Goal: Information Seeking & Learning: Find specific fact

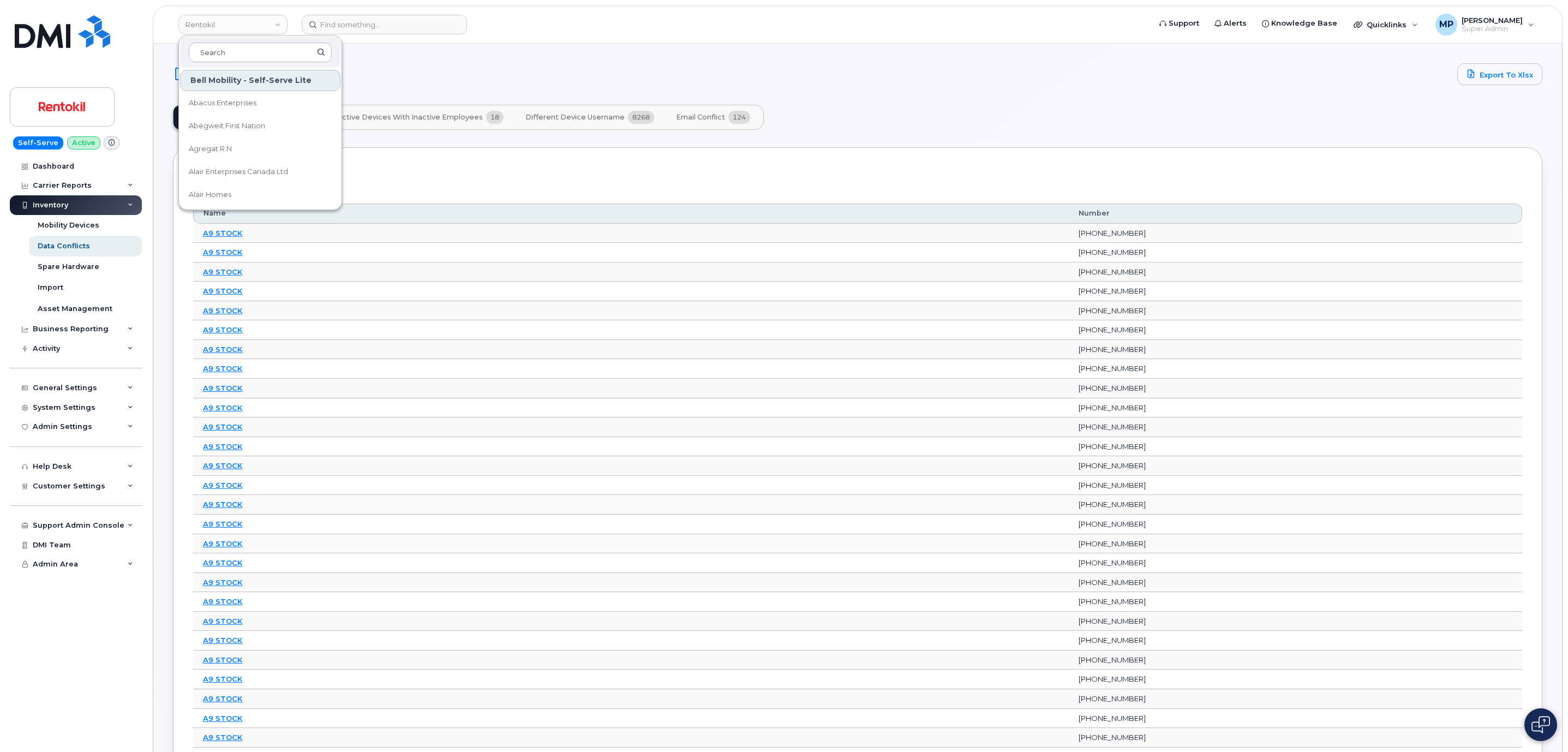
click at [364, 15] on header "Rentokil Bell Mobility - Self-Serve Lite Abacus Enterprises Abegweit First Nati…" at bounding box center [857, 24] width 1409 height 38
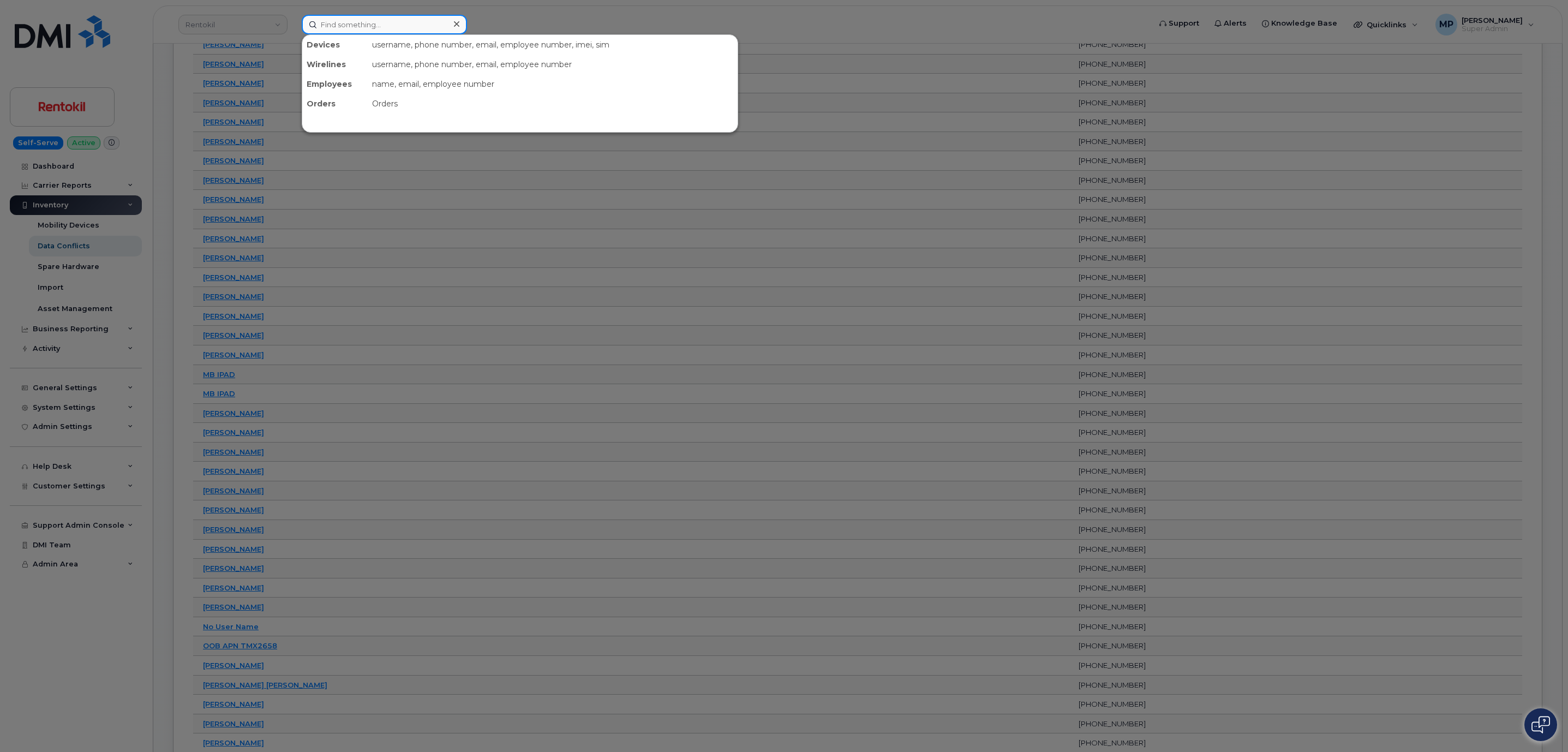
click at [364, 23] on input at bounding box center [384, 24] width 165 height 20
click at [371, 20] on input at bounding box center [384, 24] width 165 height 20
paste input "293695"
type input "293695"
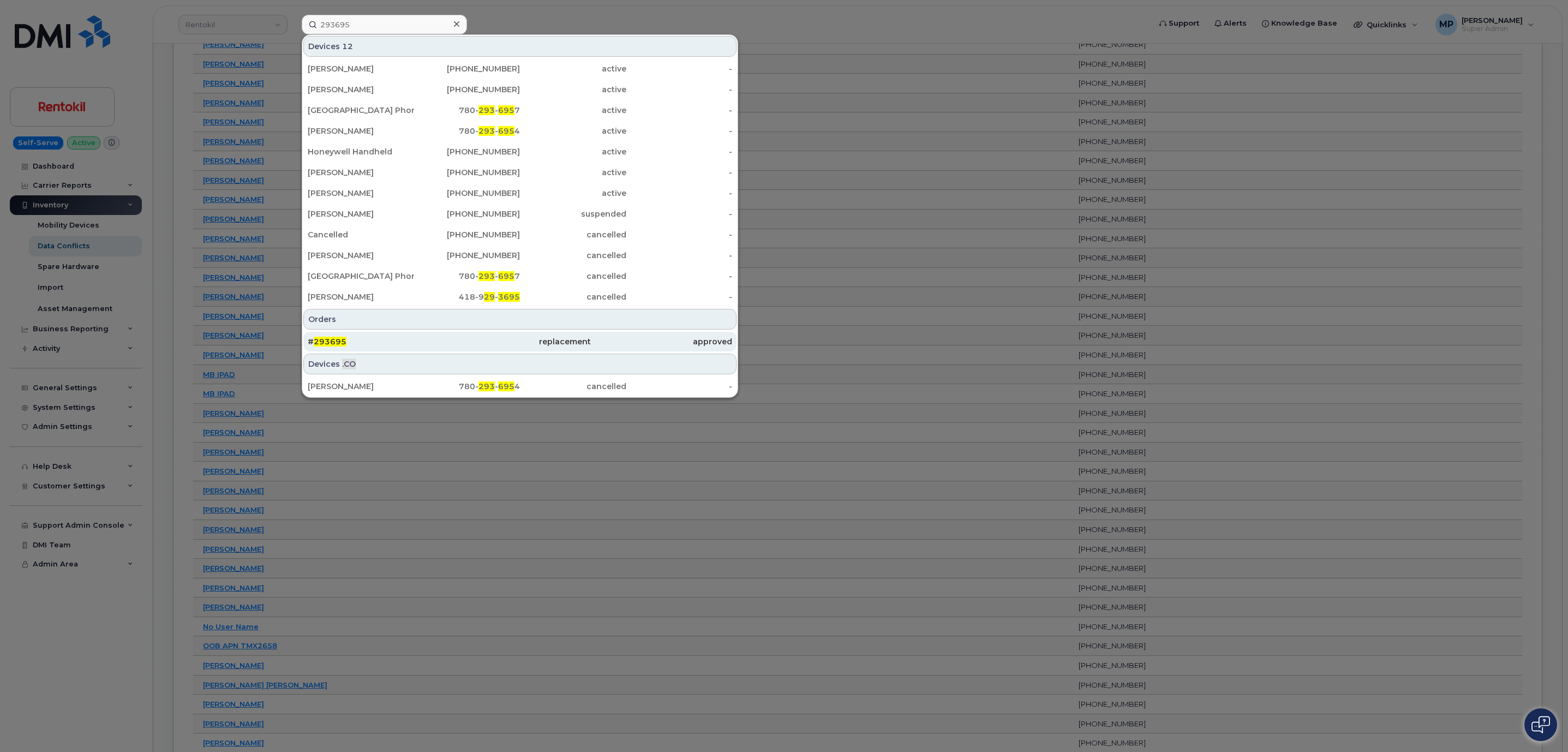
click at [343, 340] on span "293695" at bounding box center [330, 342] width 33 height 10
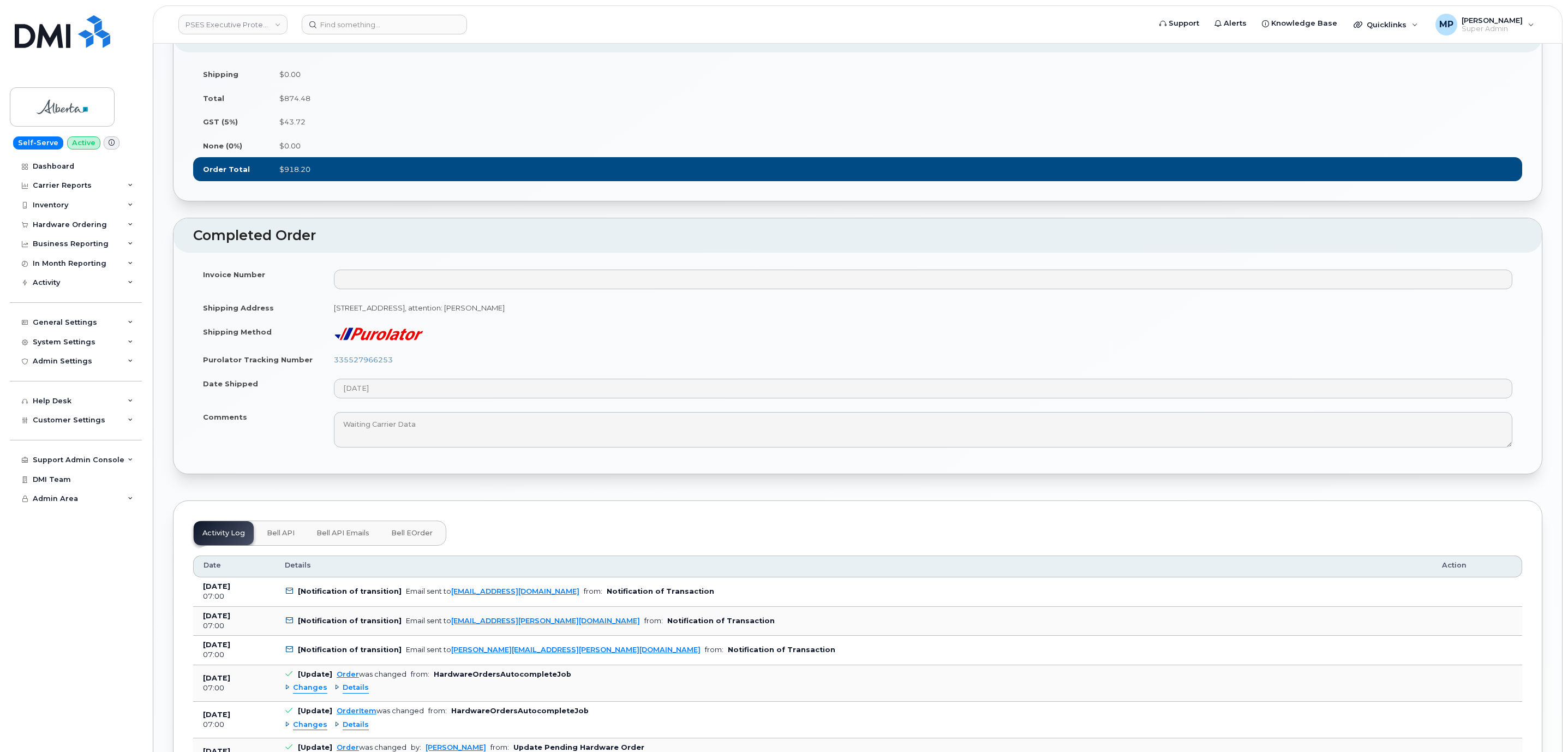
scroll to position [1145, 0]
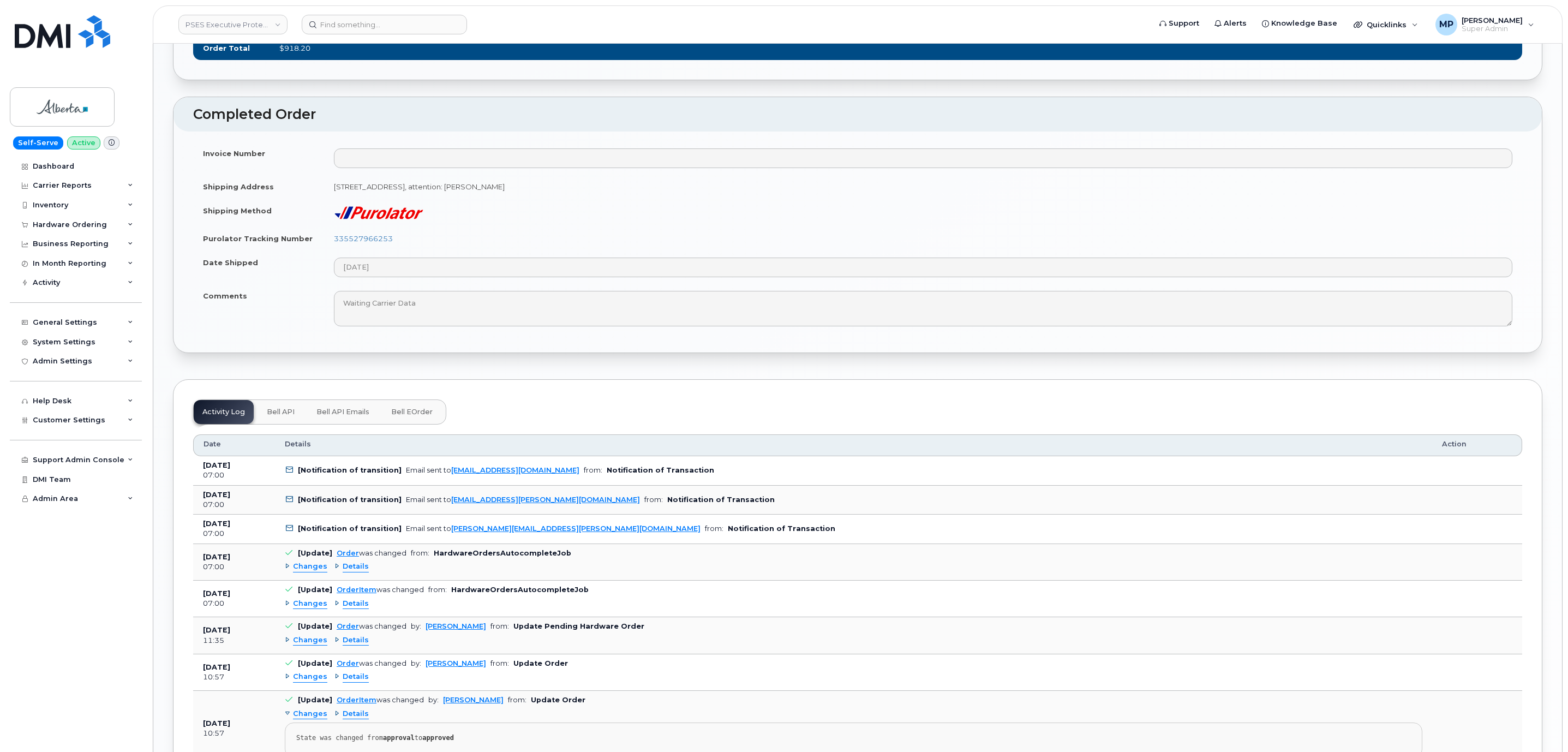
click at [348, 416] on span "Bell API Emails" at bounding box center [343, 412] width 53 height 9
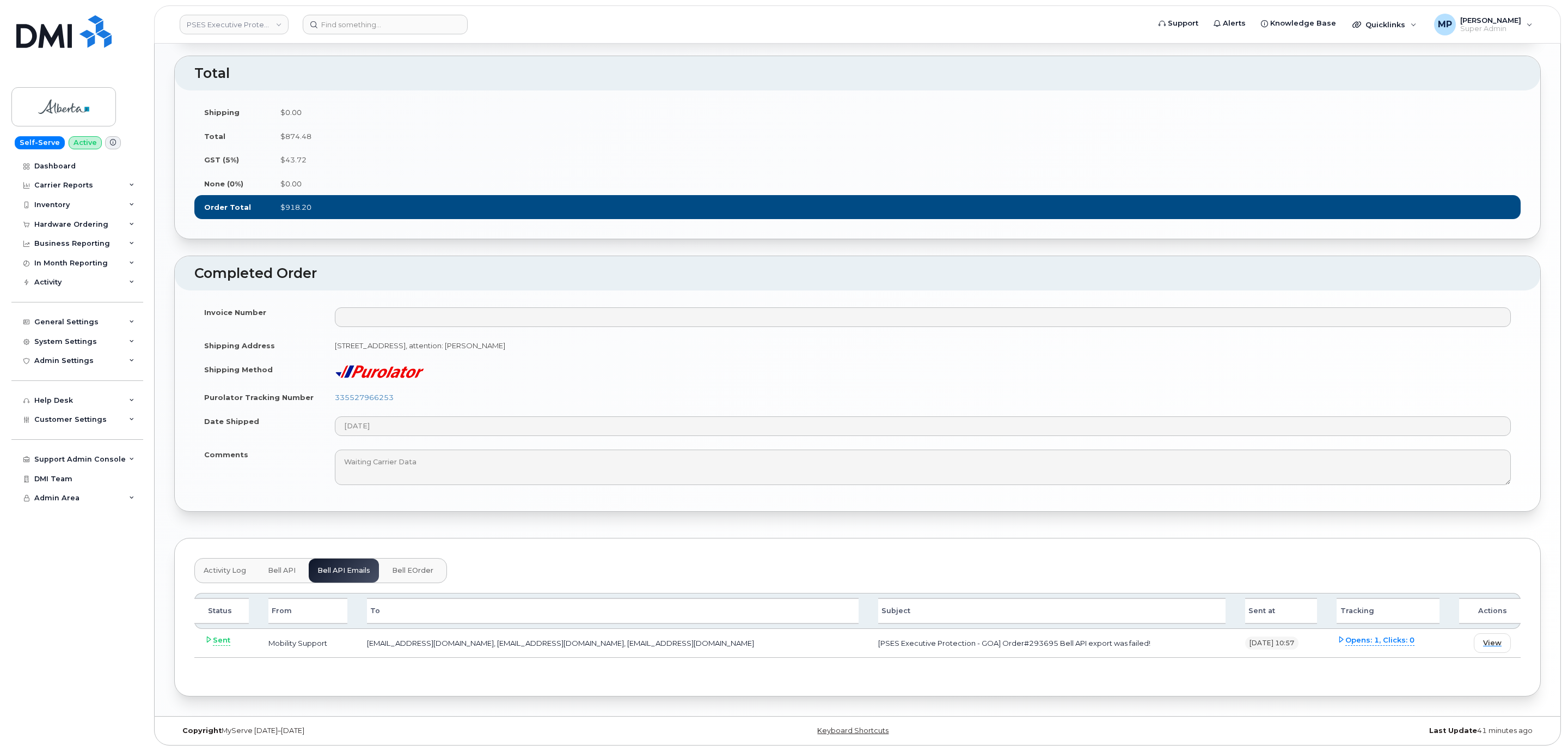
scroll to position [995, 0]
click at [1485, 643] on span "View" at bounding box center [1491, 642] width 18 height 10
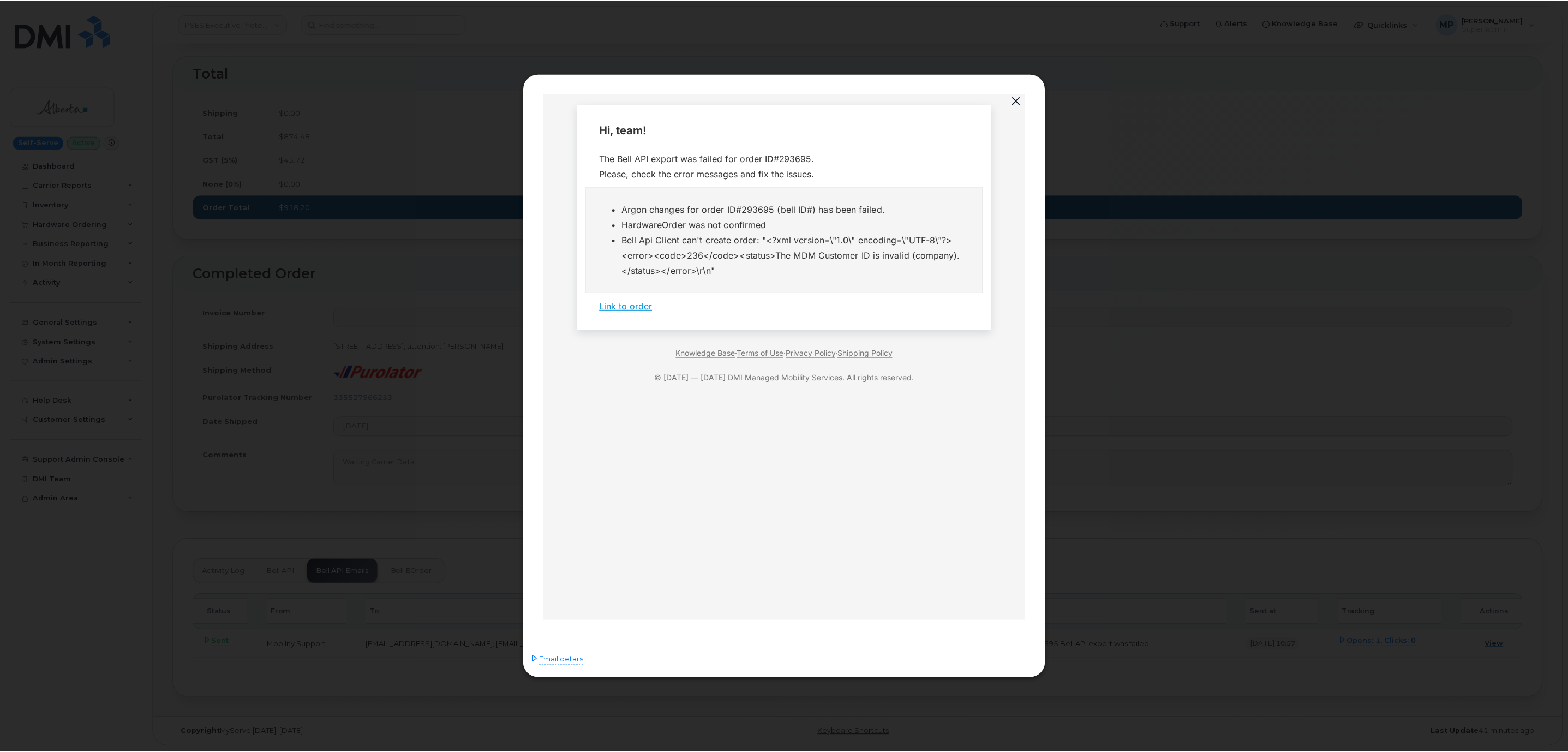
scroll to position [0, 0]
drag, startPoint x: 1015, startPoint y: 95, endPoint x: 1011, endPoint y: 107, distance: 12.6
click at [1014, 95] on button "button" at bounding box center [1018, 101] width 16 height 15
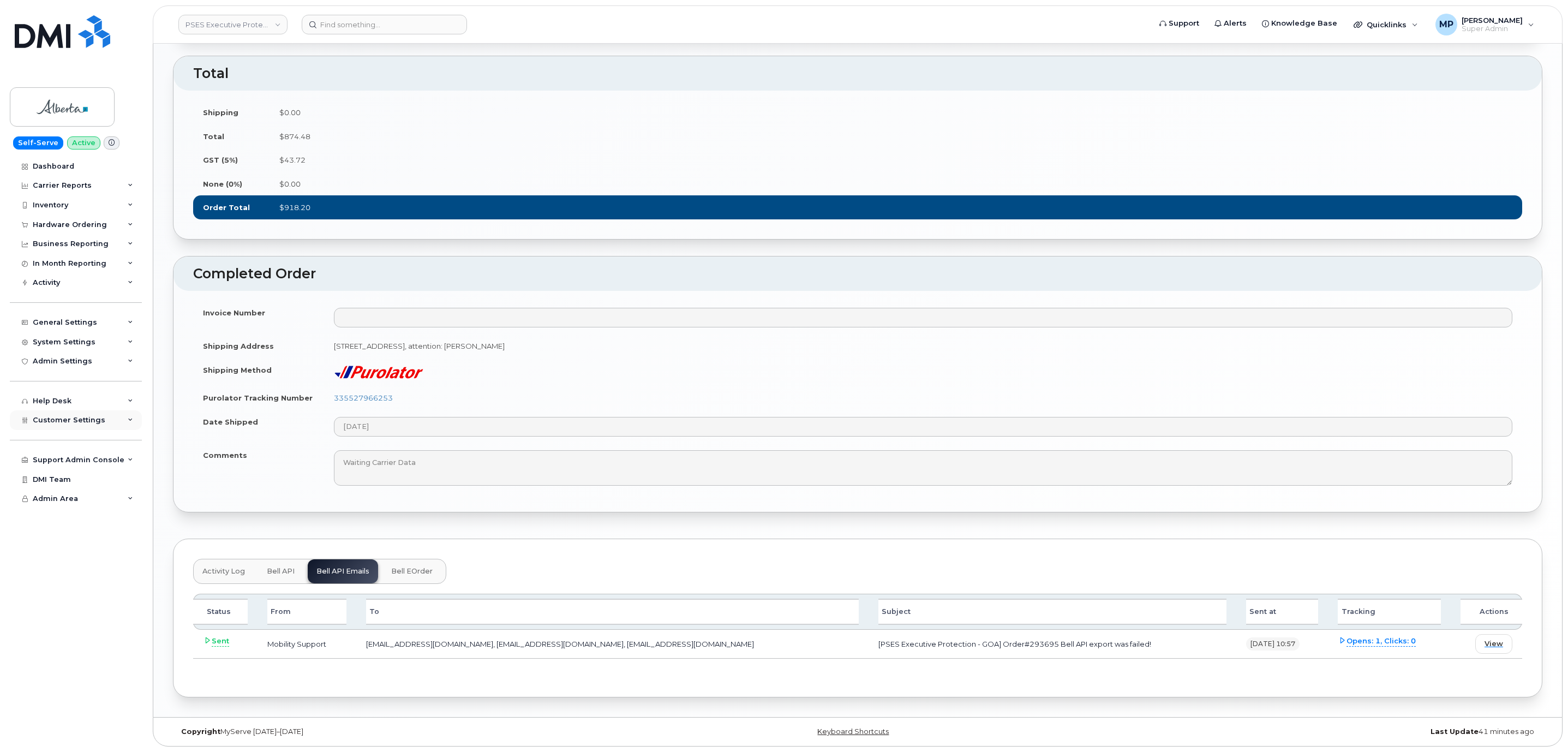
click at [79, 423] on span "Customer Settings" at bounding box center [69, 420] width 73 height 8
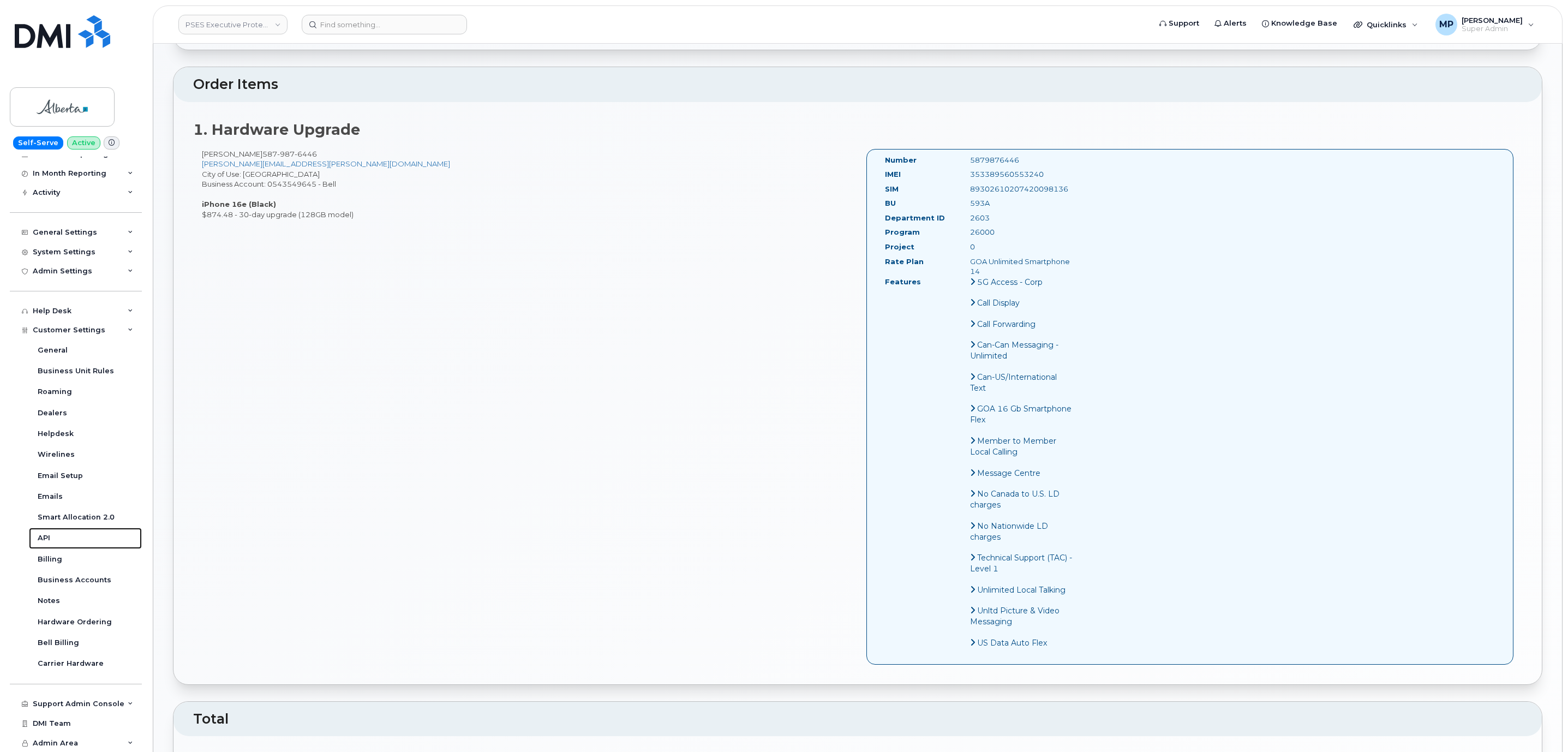
scroll to position [342, 0]
click at [362, 23] on input at bounding box center [384, 24] width 165 height 20
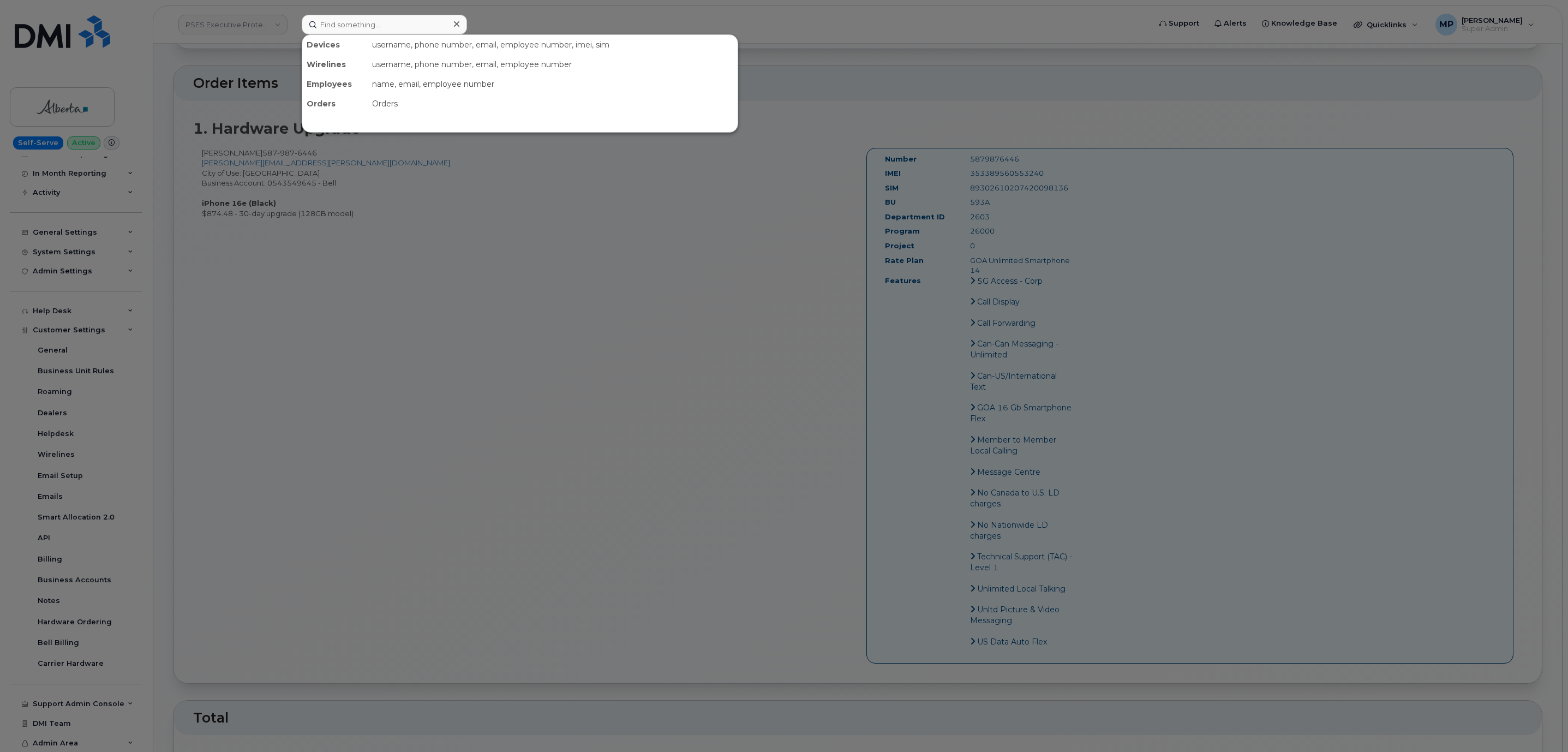
click at [496, 308] on div at bounding box center [784, 376] width 1568 height 752
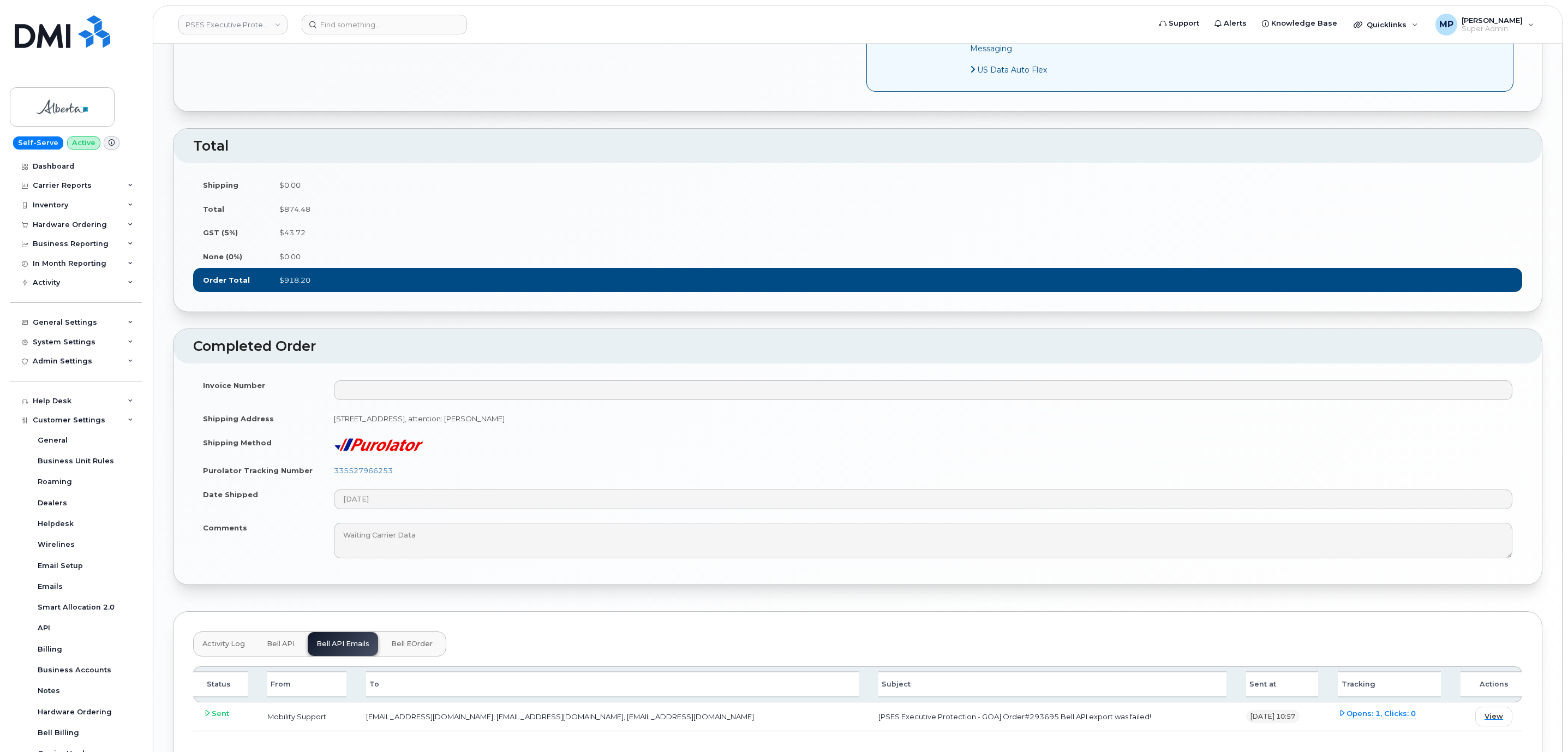
scroll to position [915, 0]
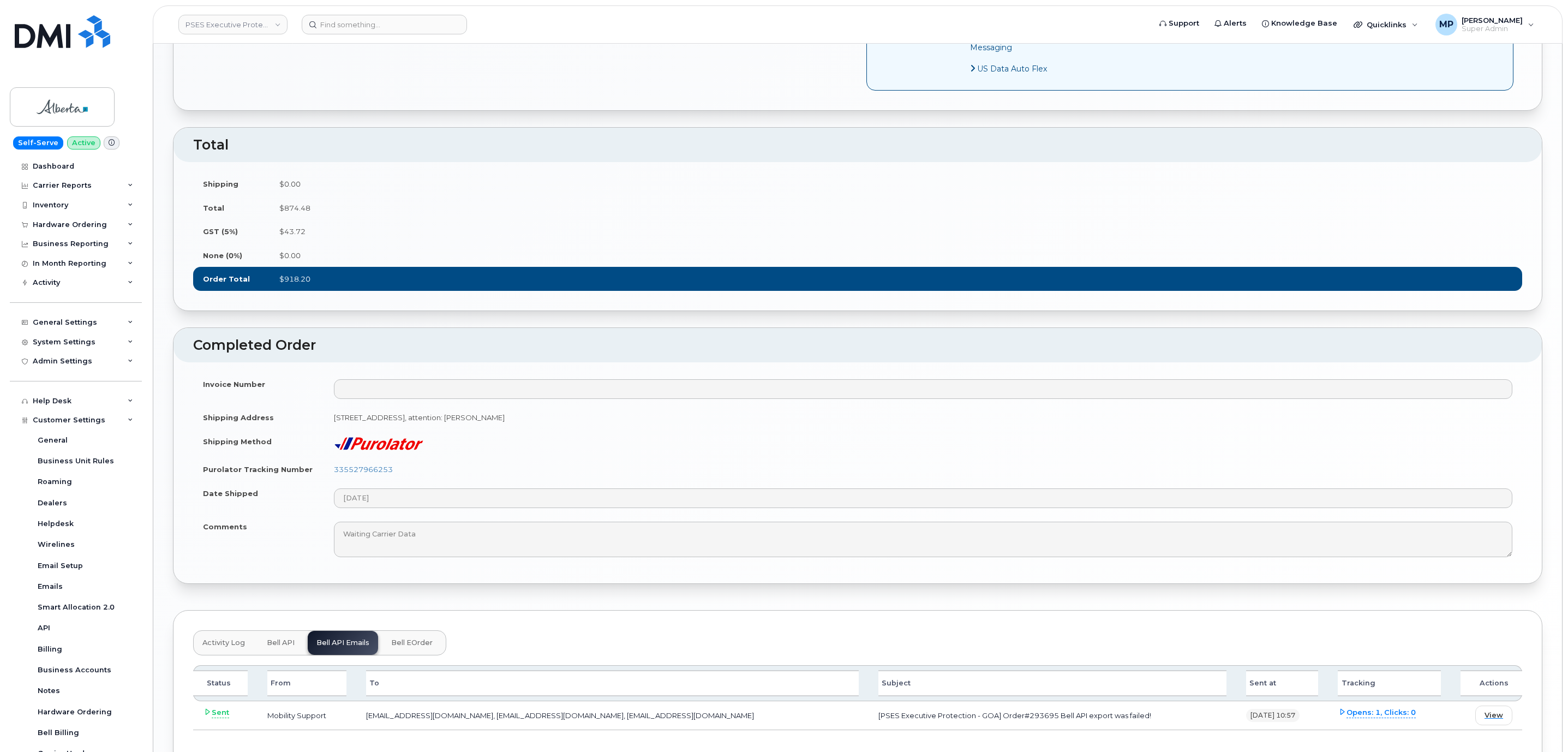
click at [276, 647] on span "Bell API" at bounding box center [281, 642] width 28 height 9
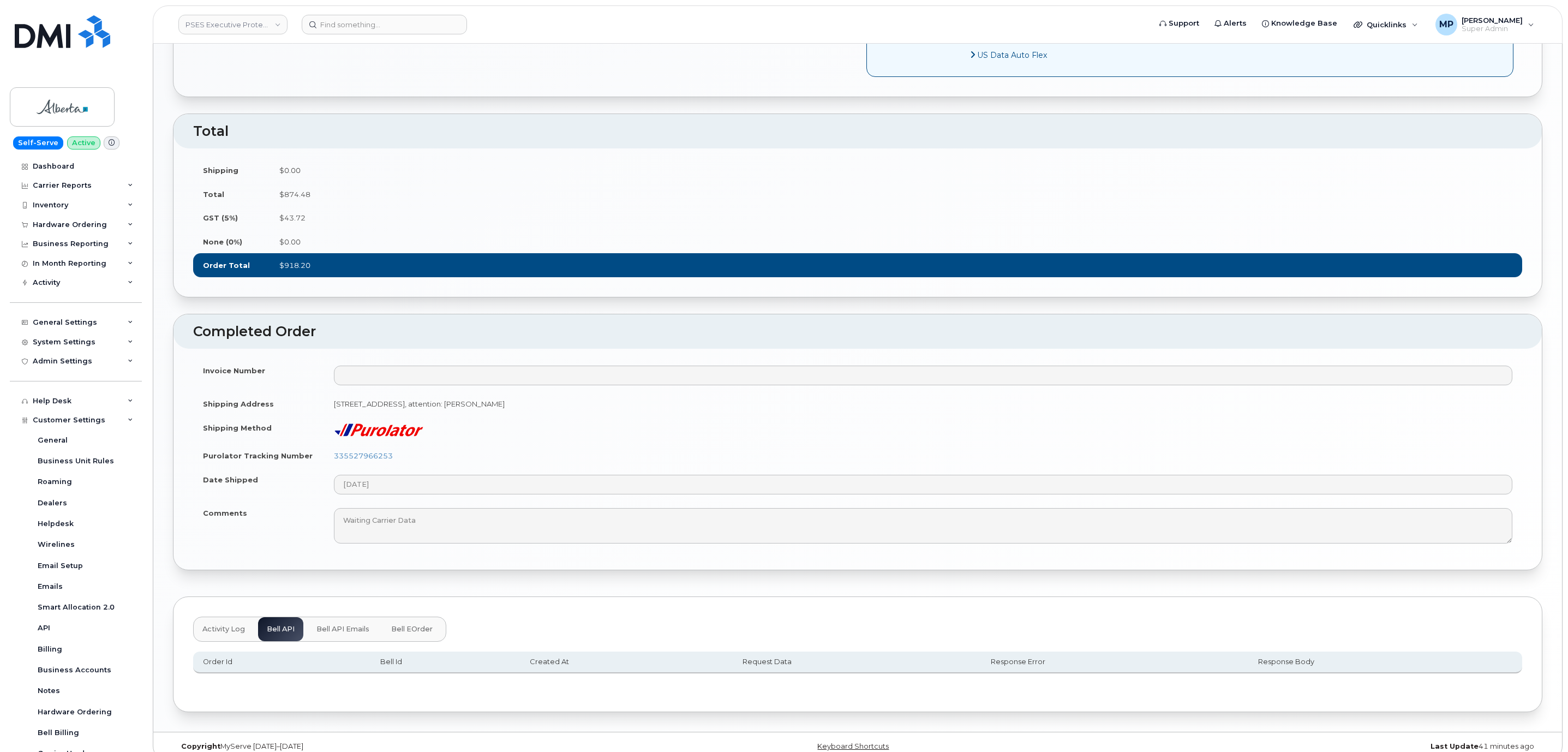
scroll to position [953, 0]
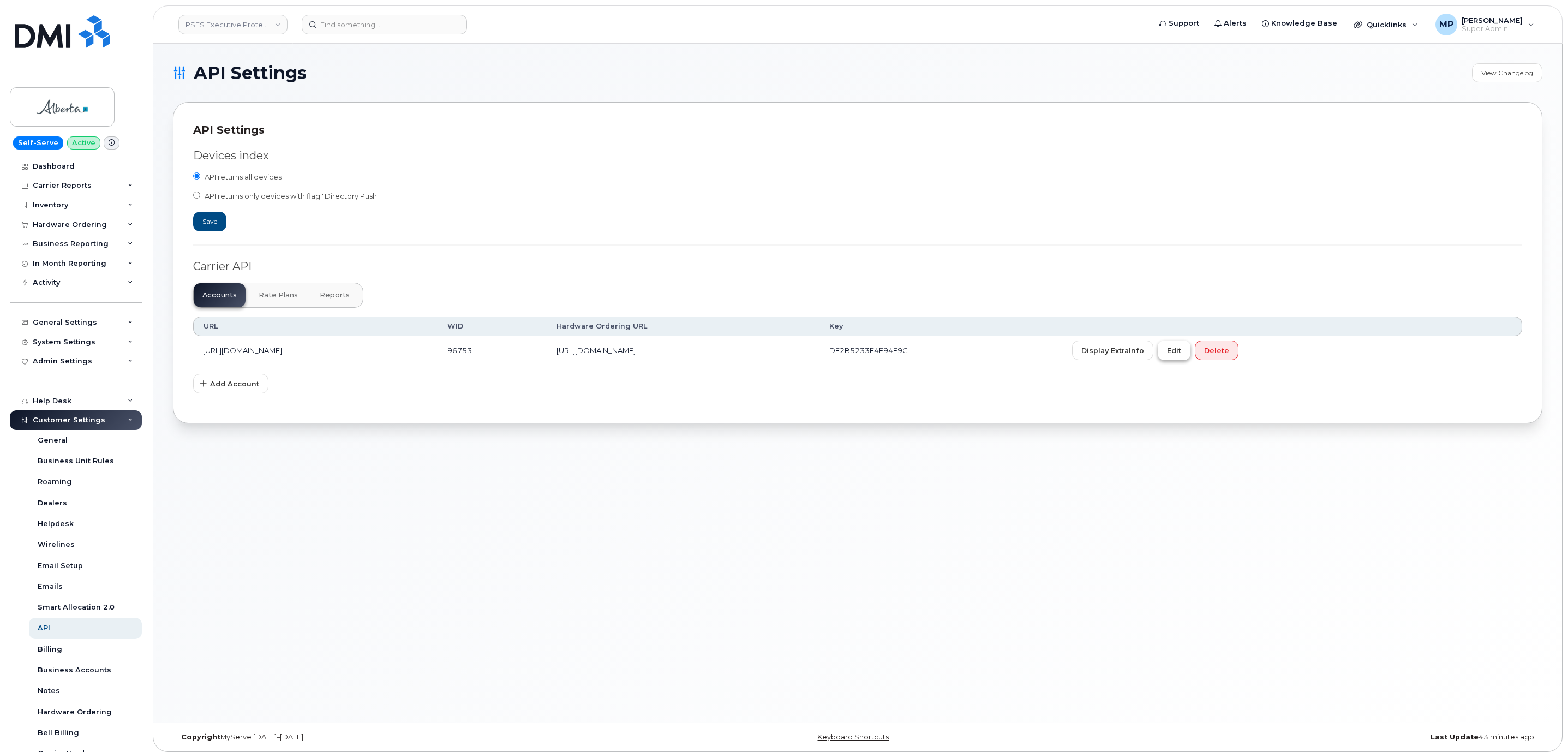
click at [1181, 356] on span "Edit" at bounding box center [1173, 350] width 14 height 10
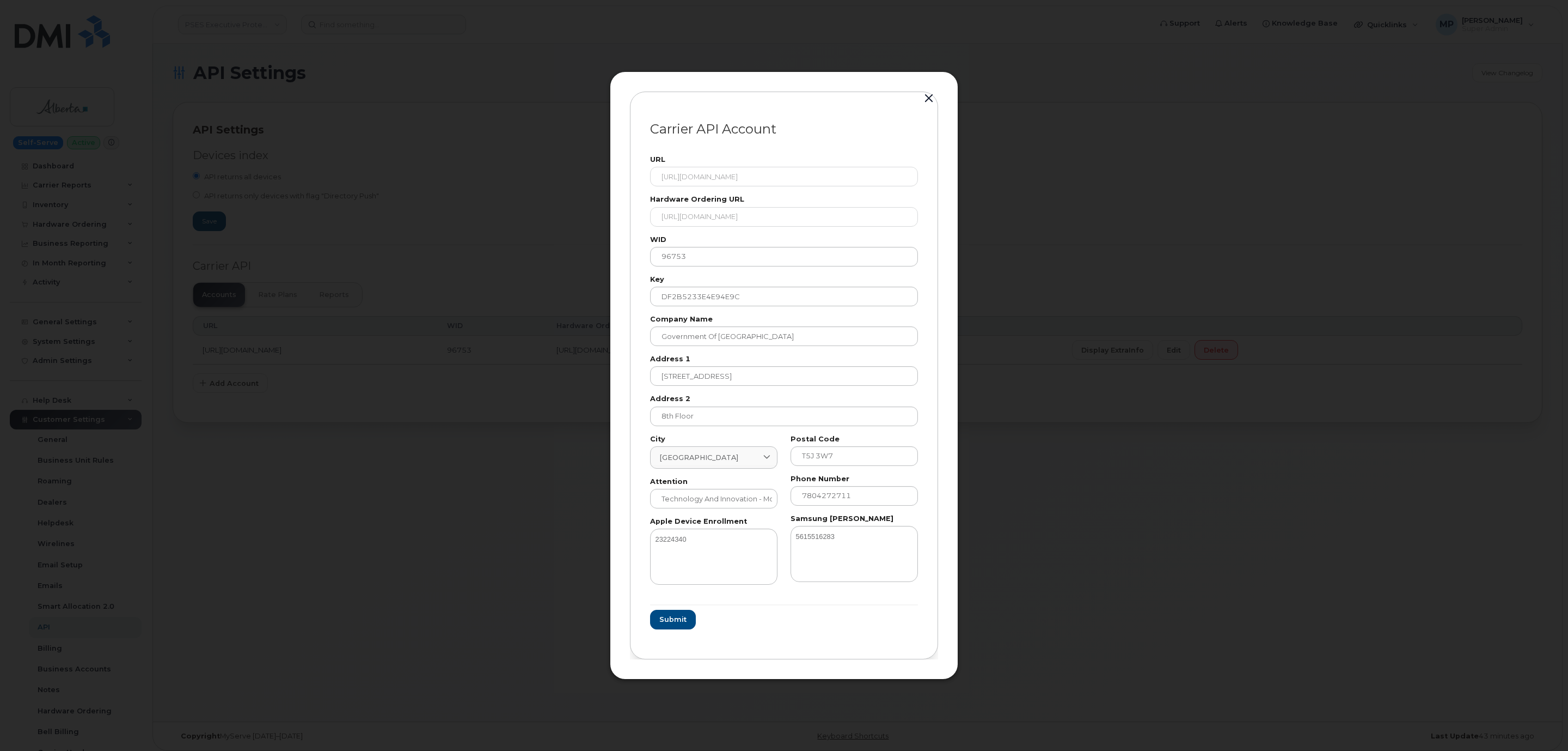
click at [926, 95] on button "button" at bounding box center [929, 98] width 16 height 15
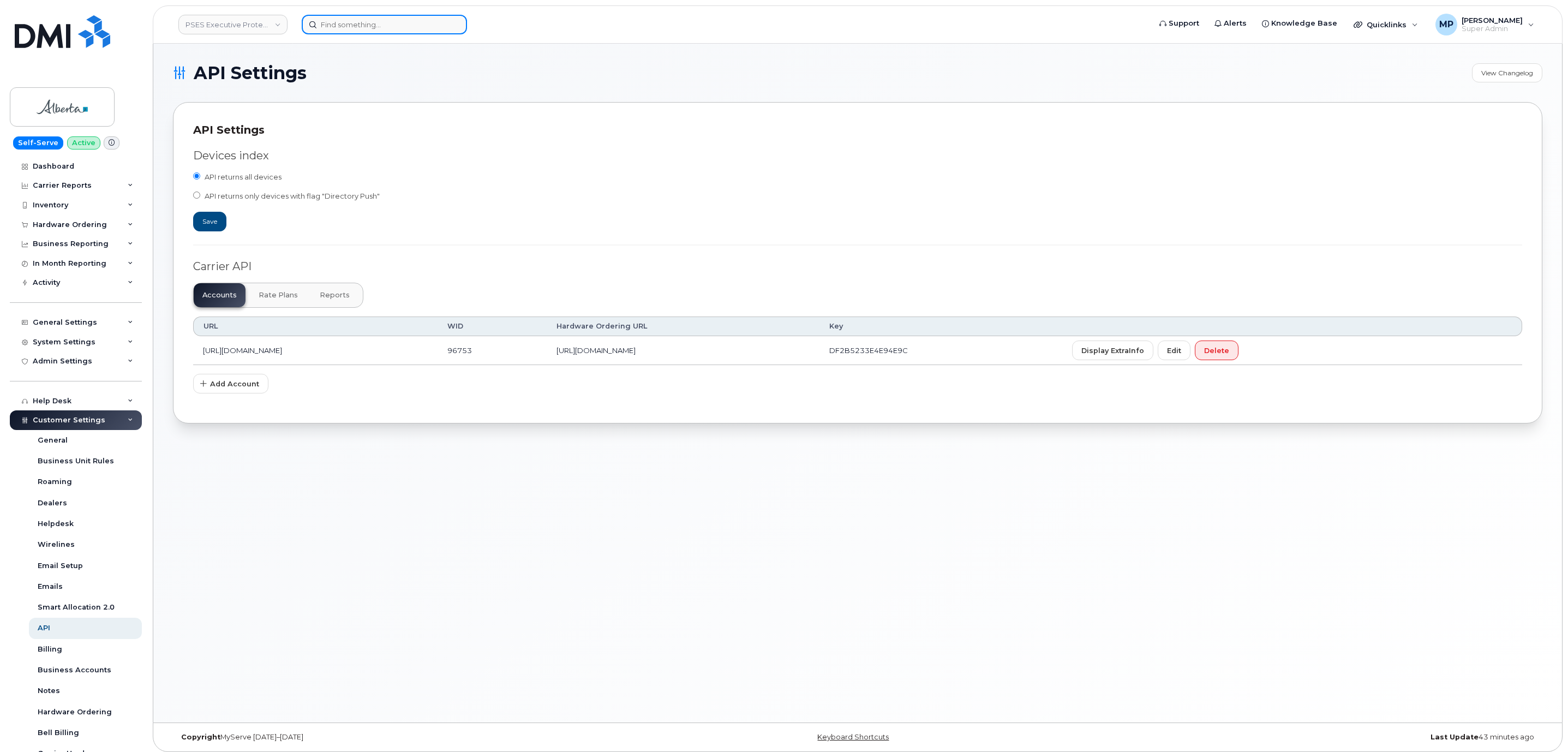
drag, startPoint x: 395, startPoint y: 33, endPoint x: 395, endPoint y: 27, distance: 6.0
click at [395, 29] on input at bounding box center [384, 24] width 165 height 20
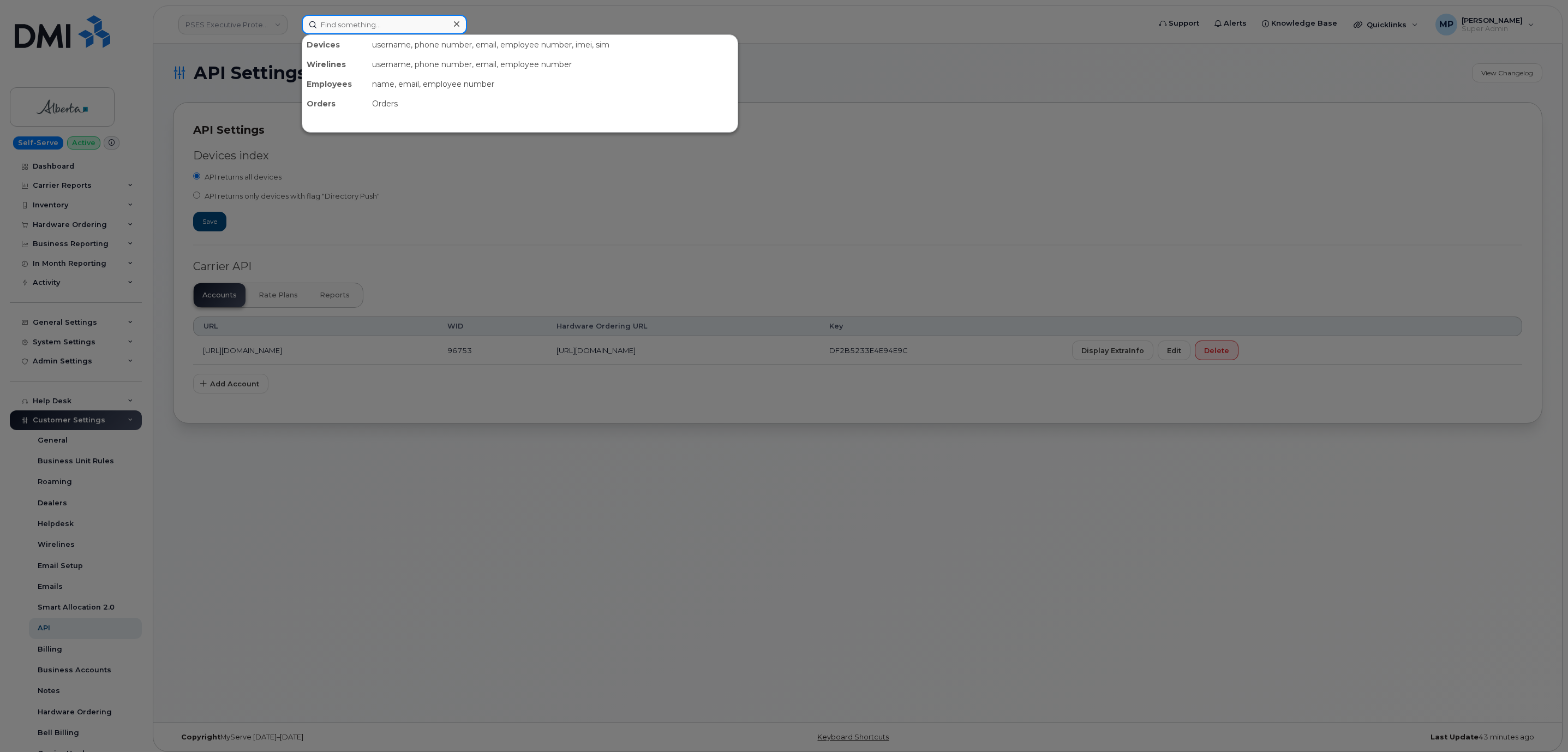
paste input "291437"
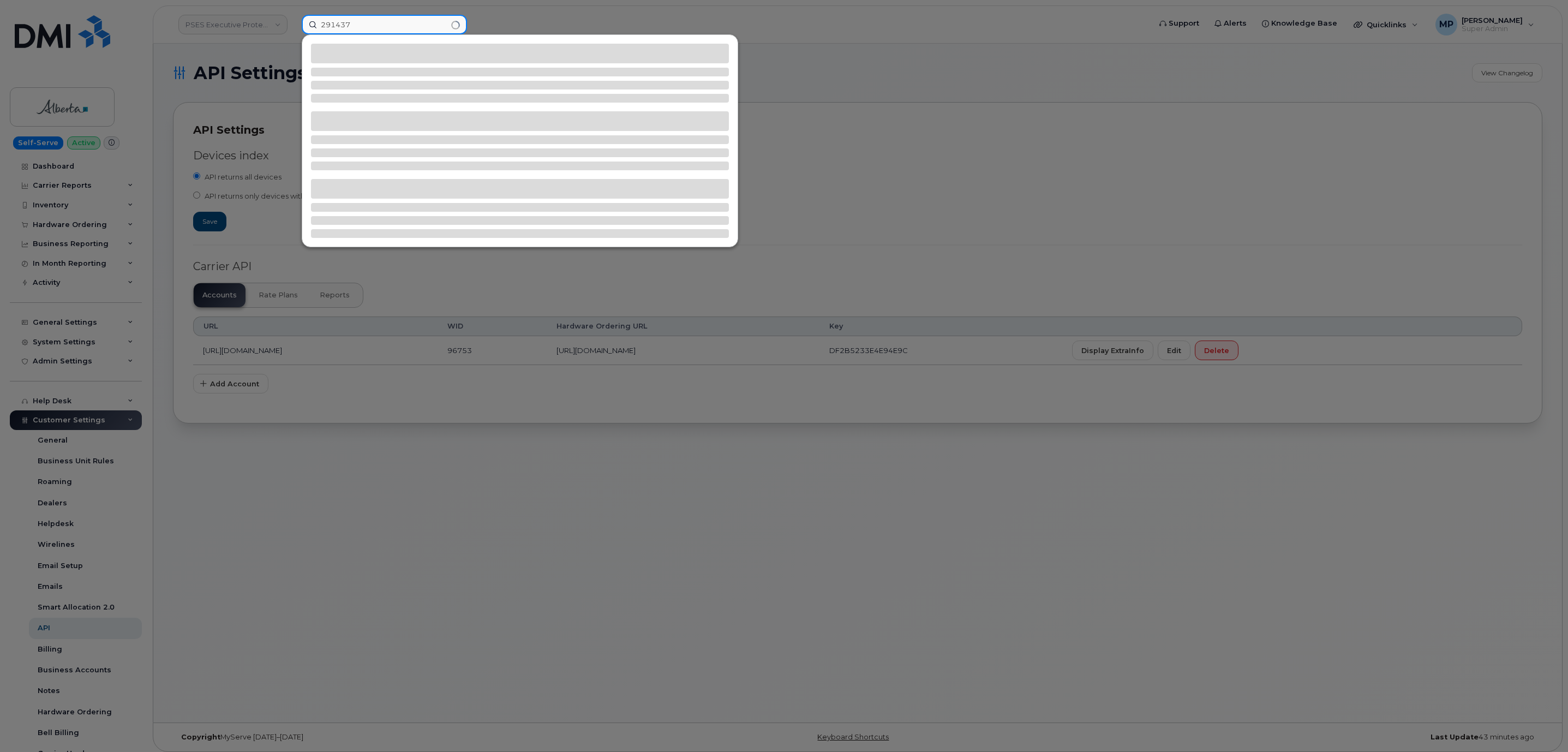
type input "291437"
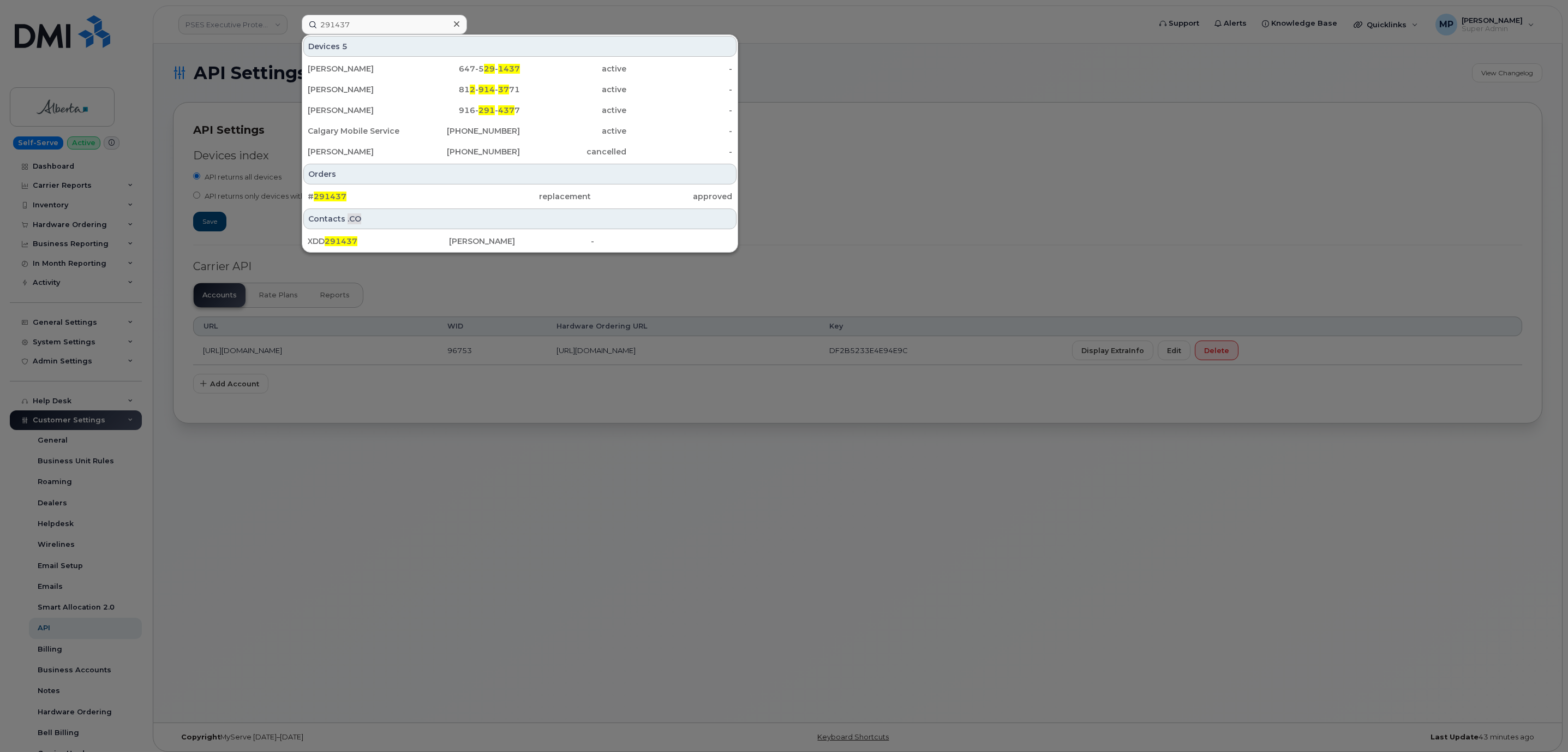
click at [313, 195] on div "# 291437" at bounding box center [378, 196] width 141 height 11
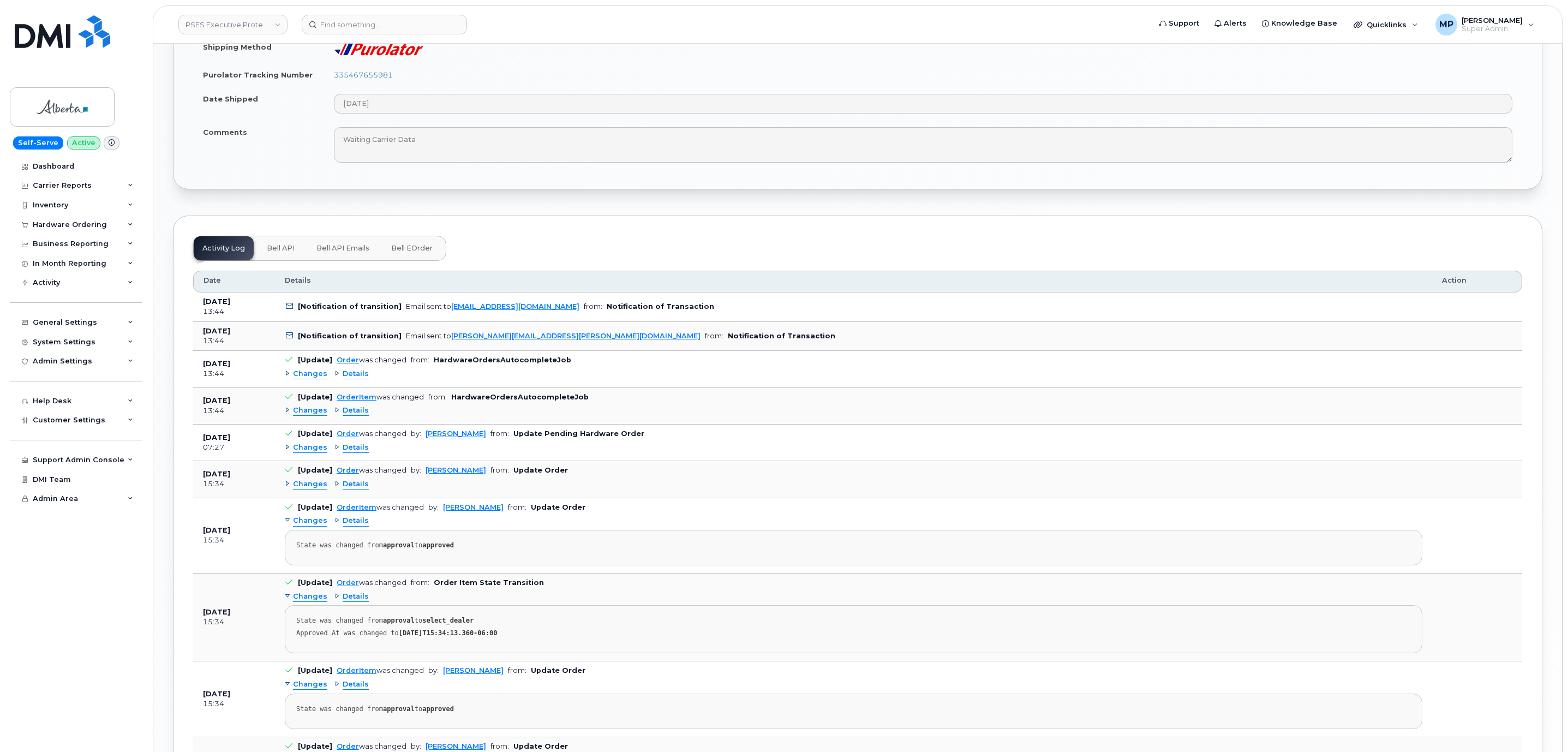
click at [342, 260] on button "Bell API Emails" at bounding box center [342, 248] width 70 height 24
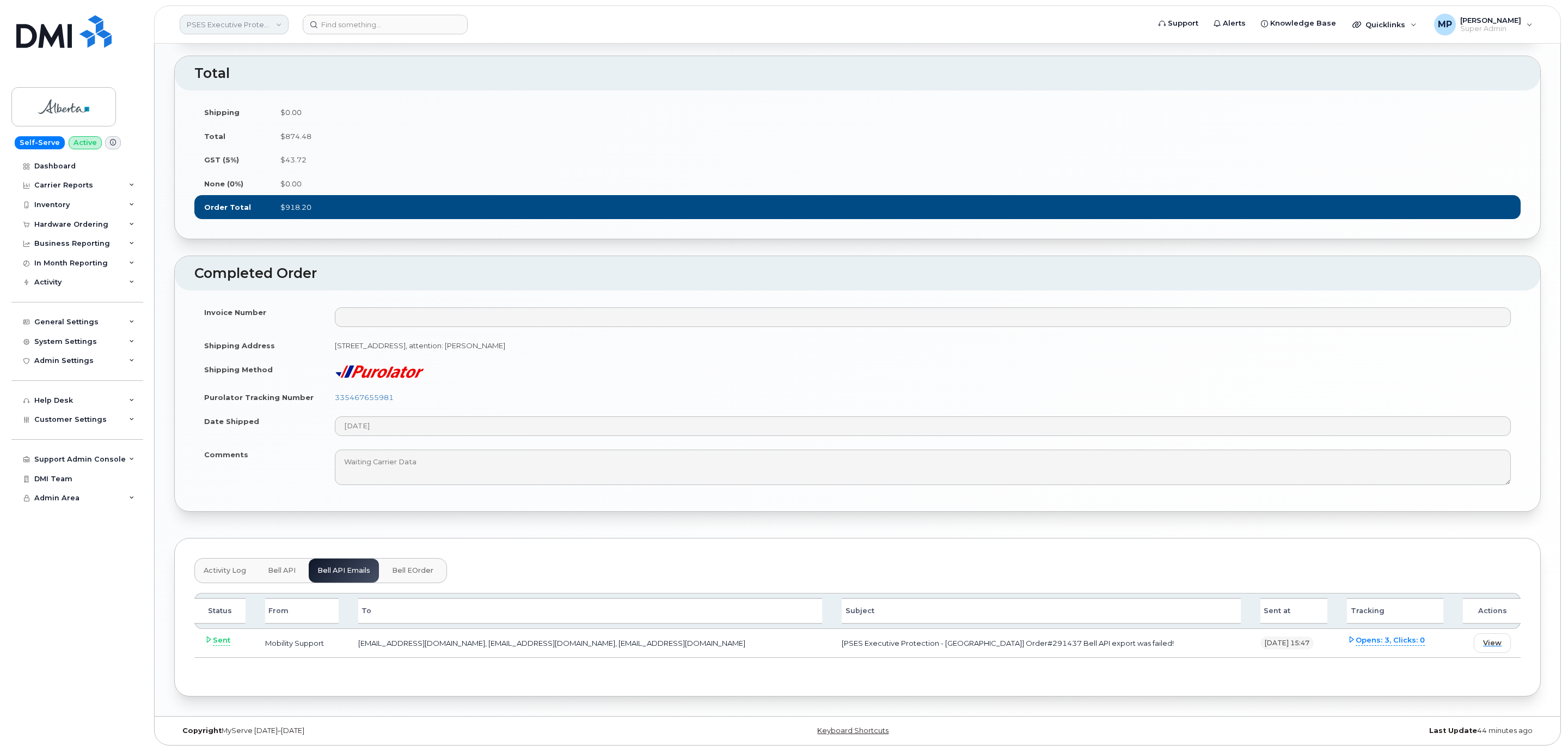
scroll to position [995, 0]
click at [1503, 653] on td "View" at bounding box center [1485, 643] width 68 height 29
click at [1493, 646] on span "View" at bounding box center [1491, 642] width 18 height 10
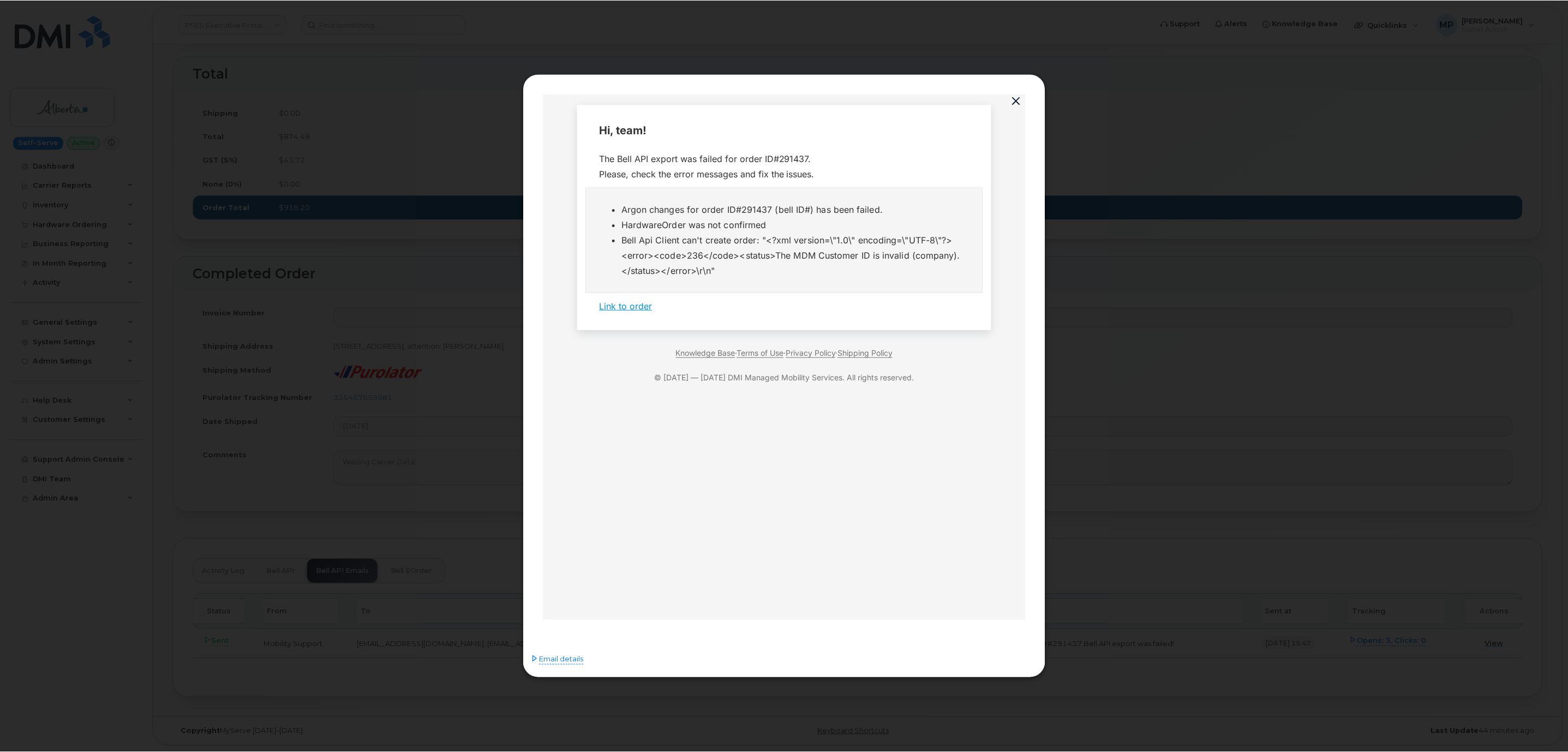
scroll to position [0, 0]
drag, startPoint x: 1017, startPoint y: 100, endPoint x: 1018, endPoint y: 107, distance: 7.1
click at [1017, 99] on button "button" at bounding box center [1018, 101] width 16 height 15
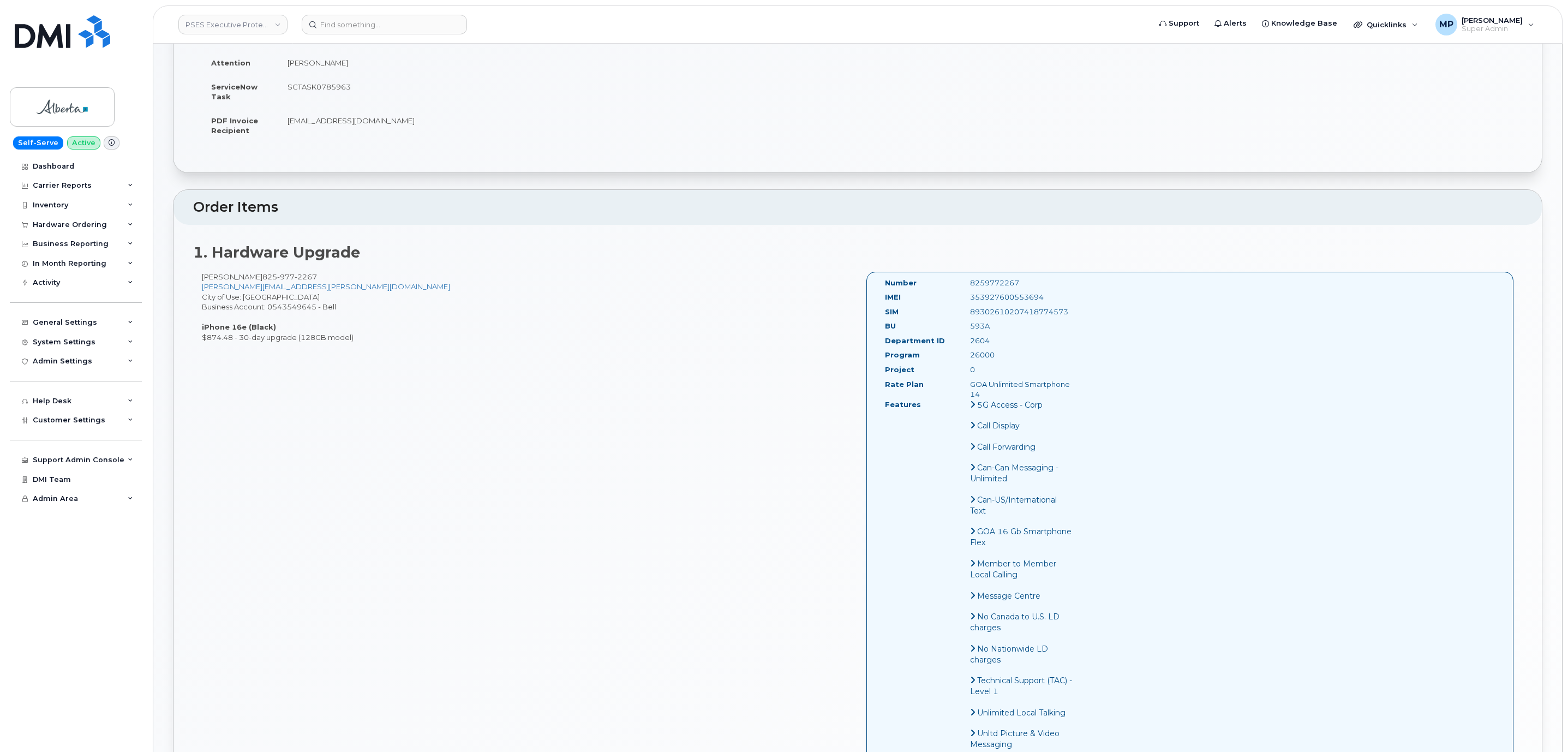
scroll to position [178, 0]
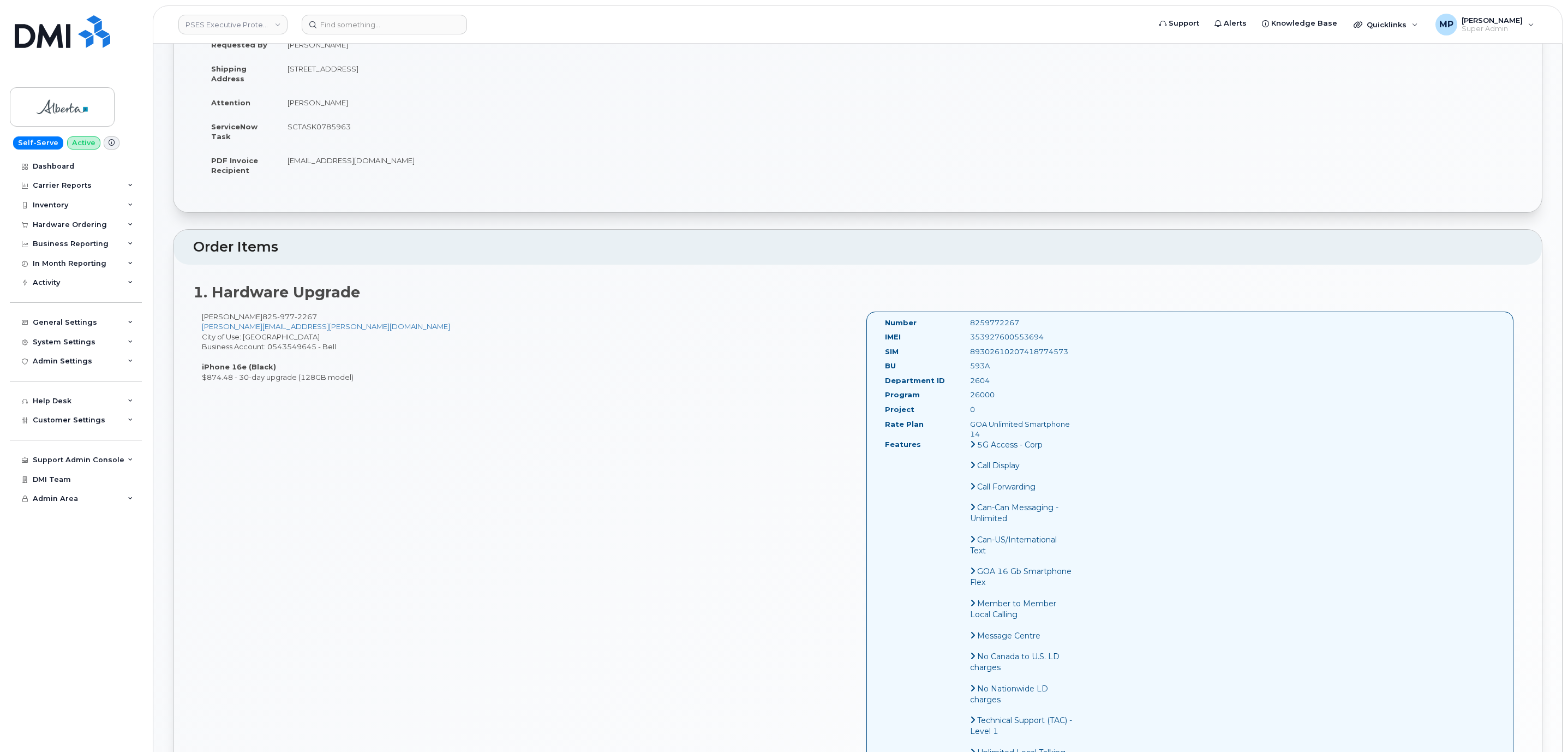
drag, startPoint x: 987, startPoint y: 385, endPoint x: 936, endPoint y: 381, distance: 51.2
click at [938, 381] on div "Department ID 2604" at bounding box center [978, 382] width 204 height 15
click at [230, 23] on link "PSES Executive Protection - GOA" at bounding box center [232, 24] width 109 height 20
type input "aecon"
click at [260, 103] on span "Aecon Construction Group Inc" at bounding box center [242, 103] width 107 height 11
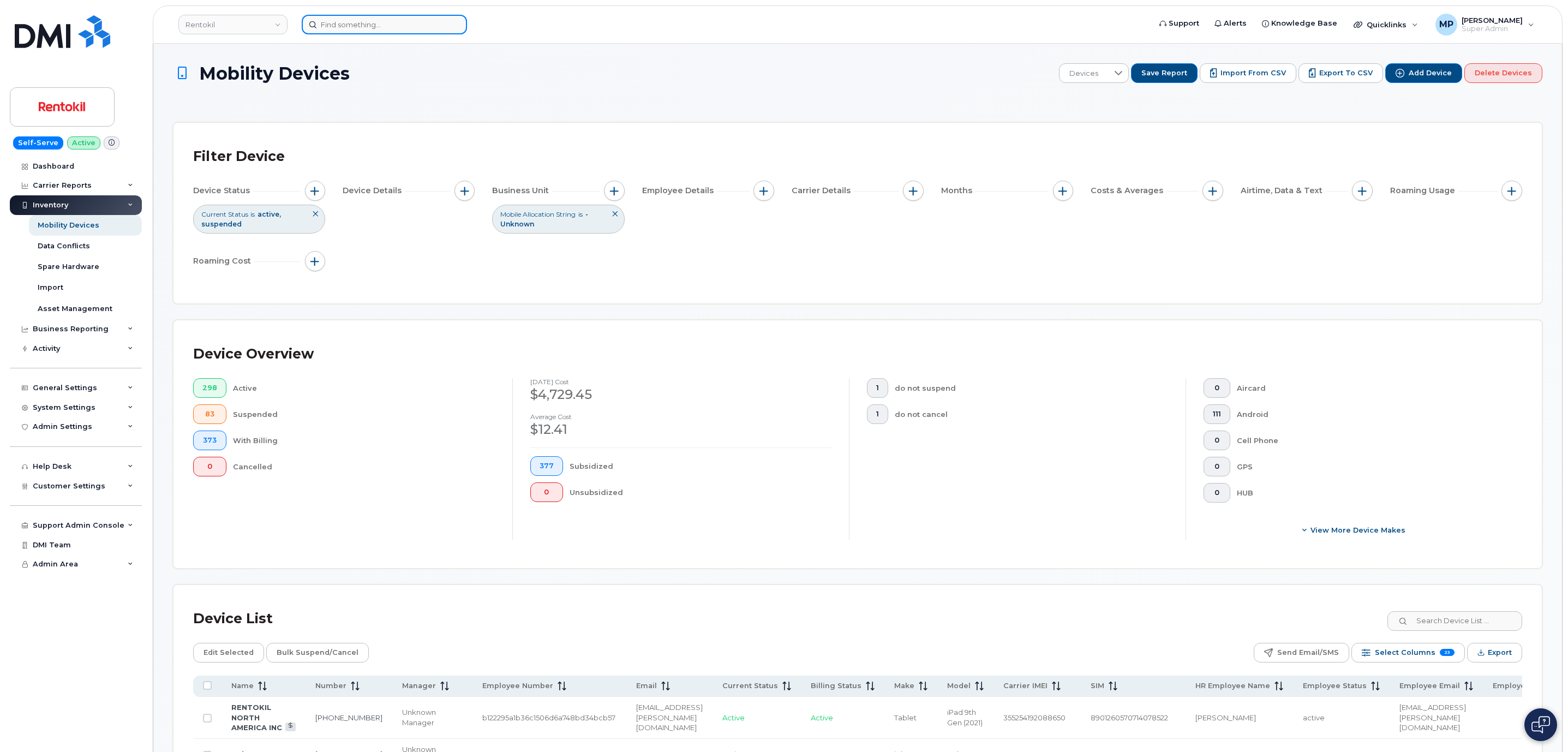
click at [374, 16] on input at bounding box center [384, 24] width 165 height 20
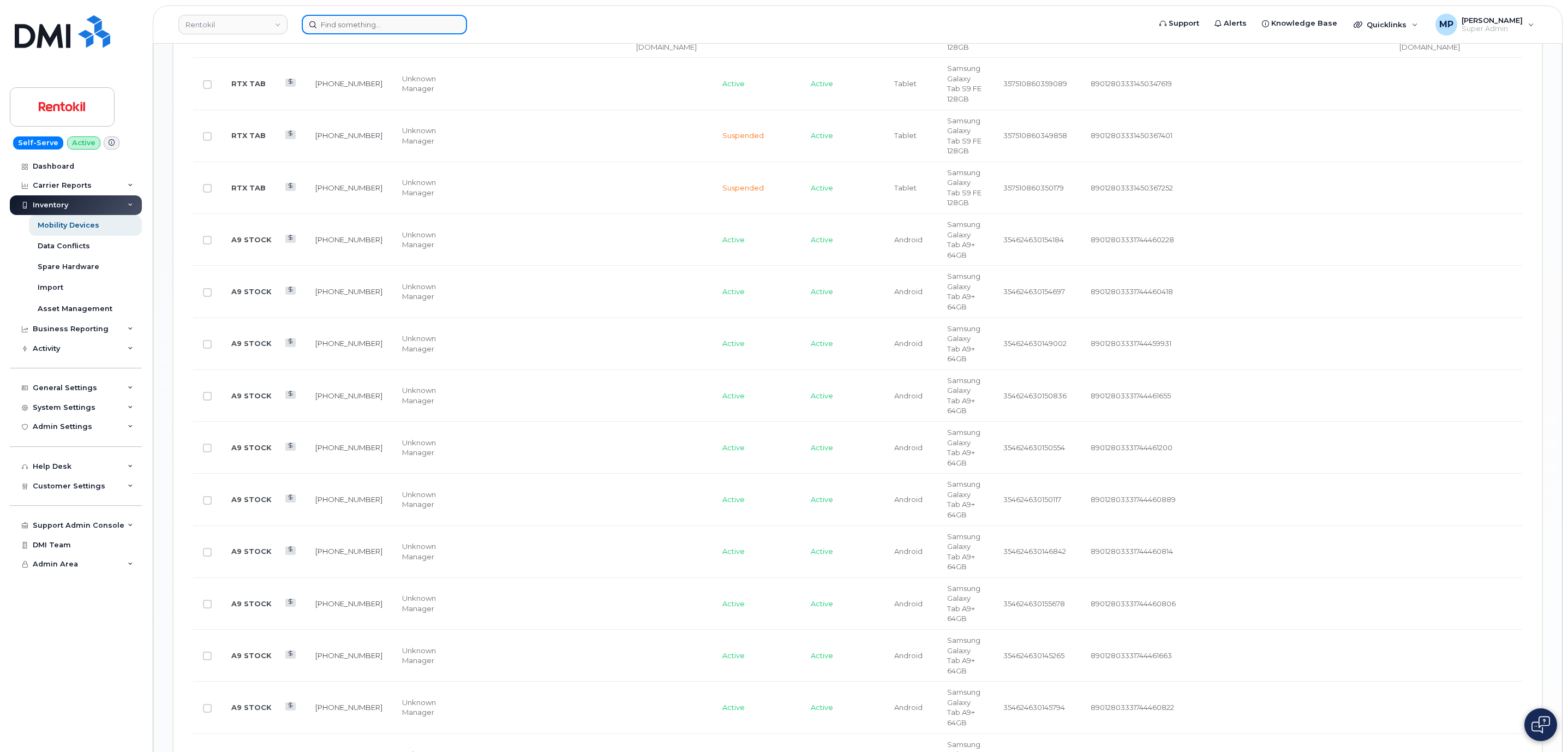
scroll to position [0, 796]
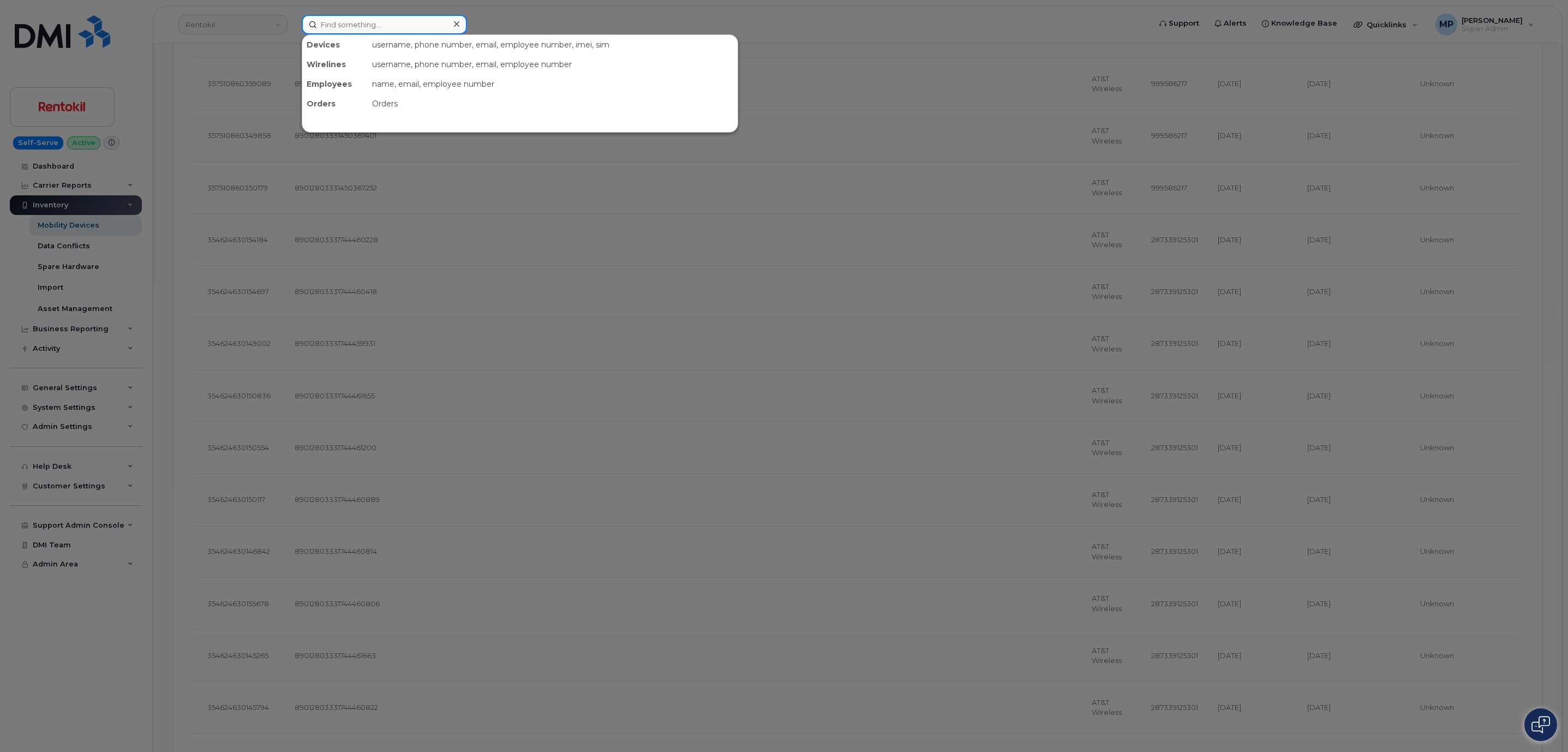
paste input "286558"
type input "286558"
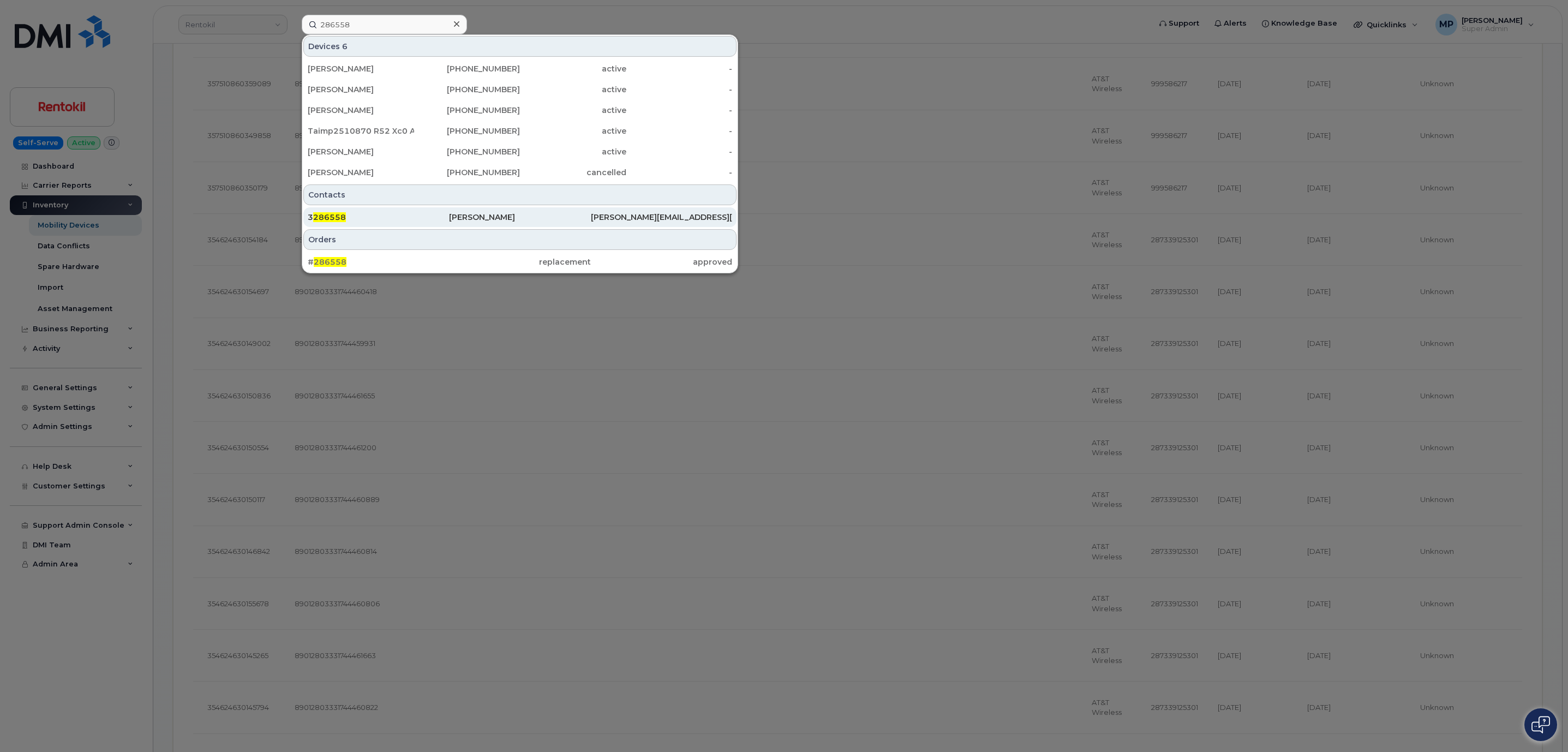
click at [345, 216] on div "3 286558" at bounding box center [378, 217] width 141 height 11
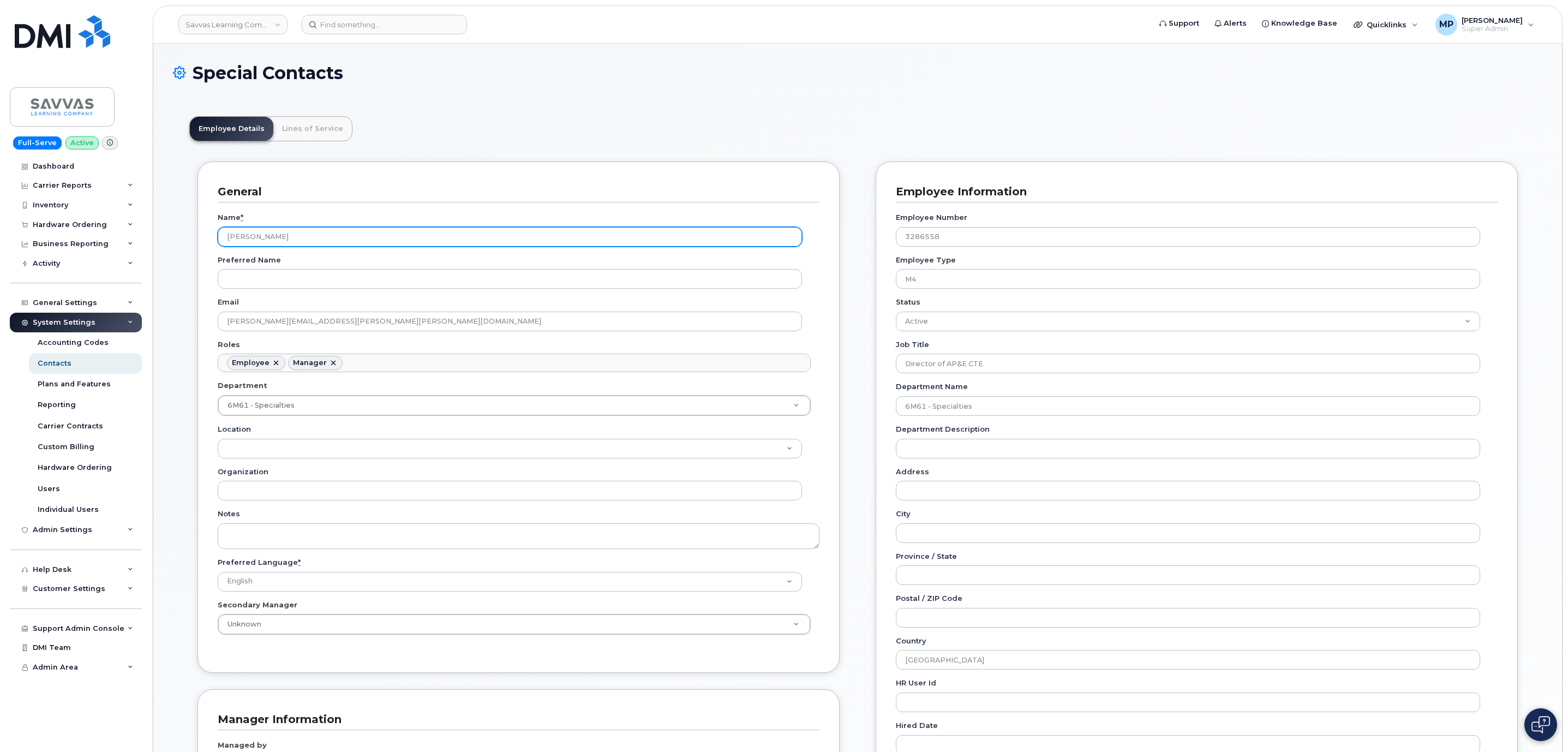
scroll to position [33, 0]
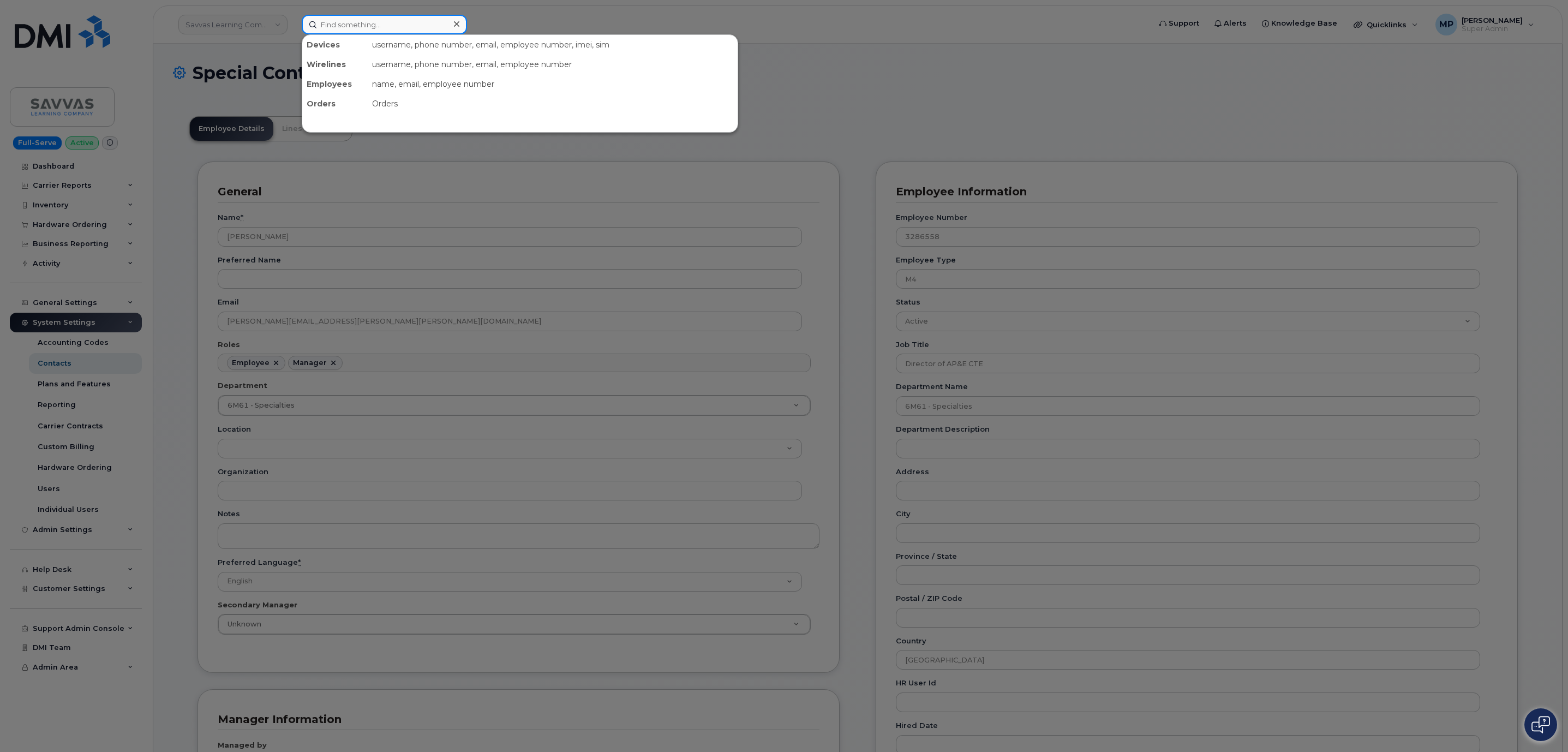
click at [324, 16] on input at bounding box center [384, 24] width 165 height 20
paste input "286558"
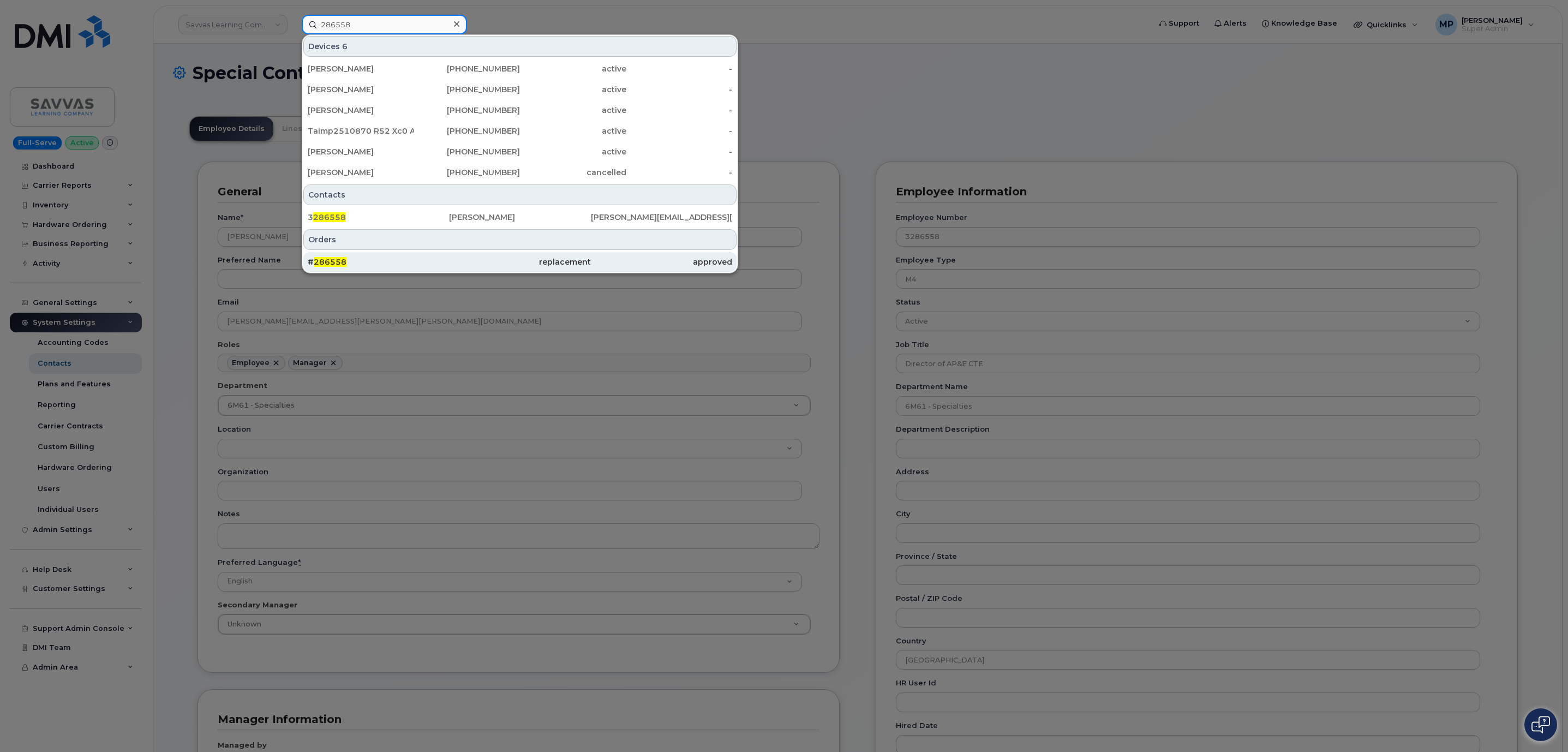
type input "286558"
click at [449, 257] on div "# 286558" at bounding box center [520, 262] width 141 height 20
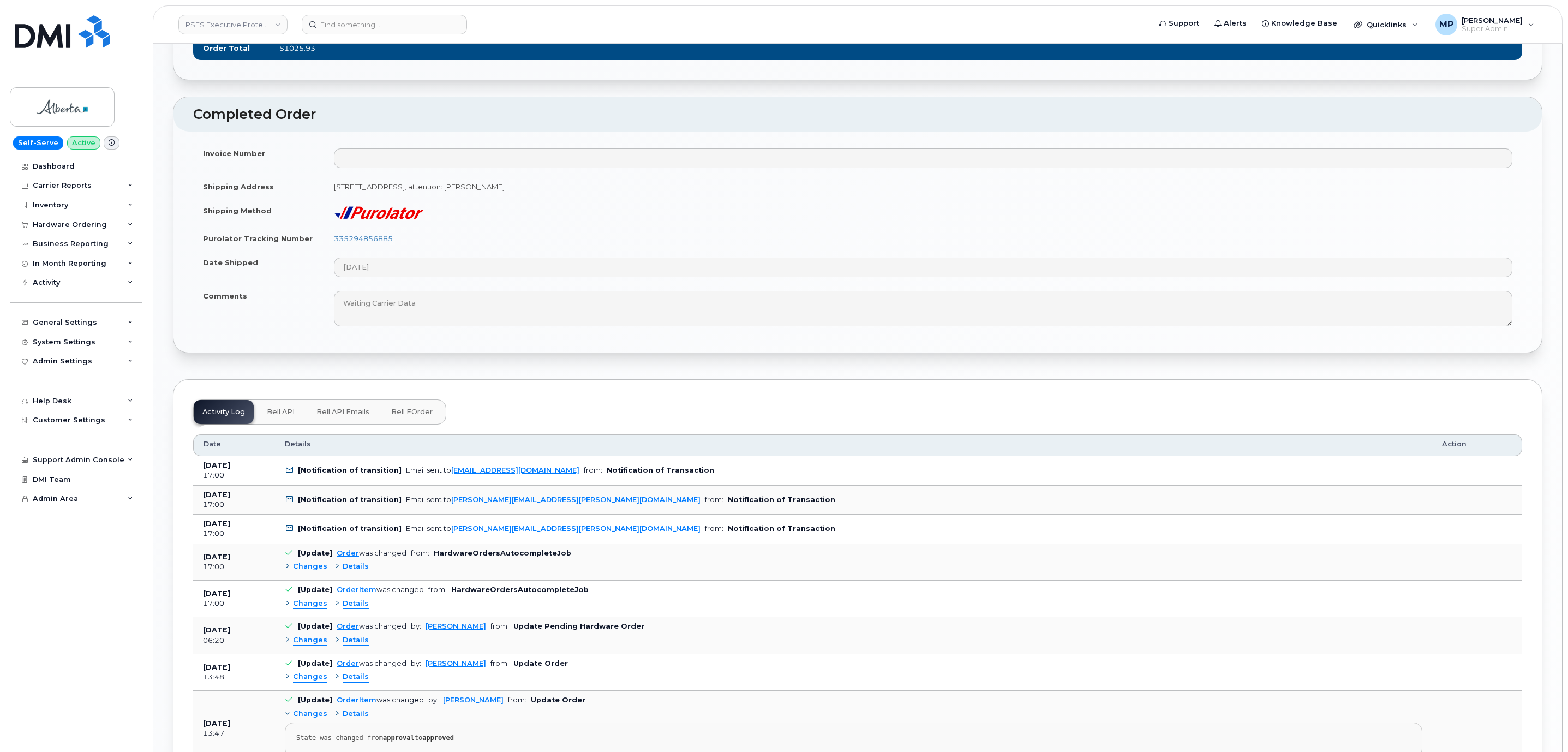
click at [344, 416] on span "Bell API Emails" at bounding box center [343, 412] width 53 height 9
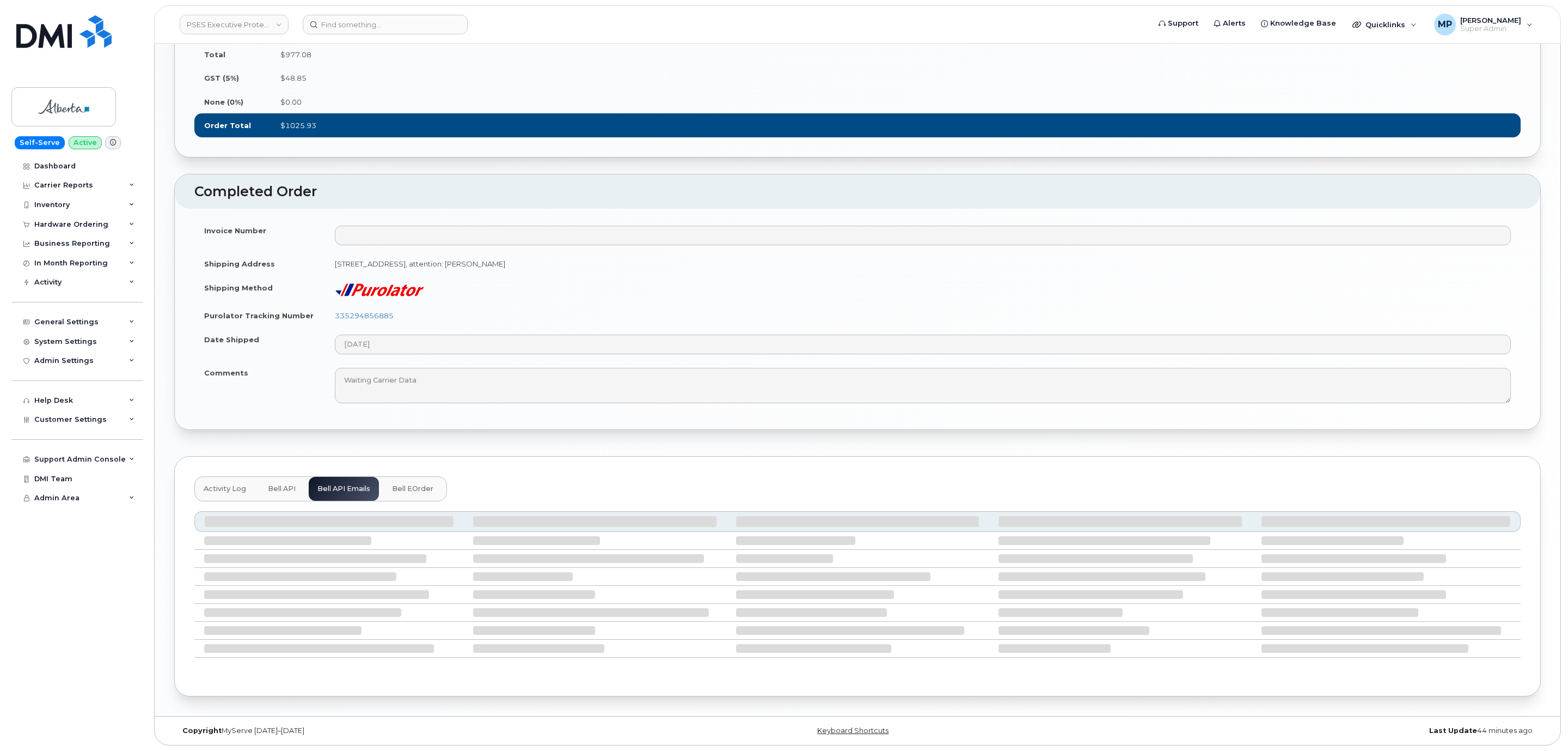
scroll to position [995, 0]
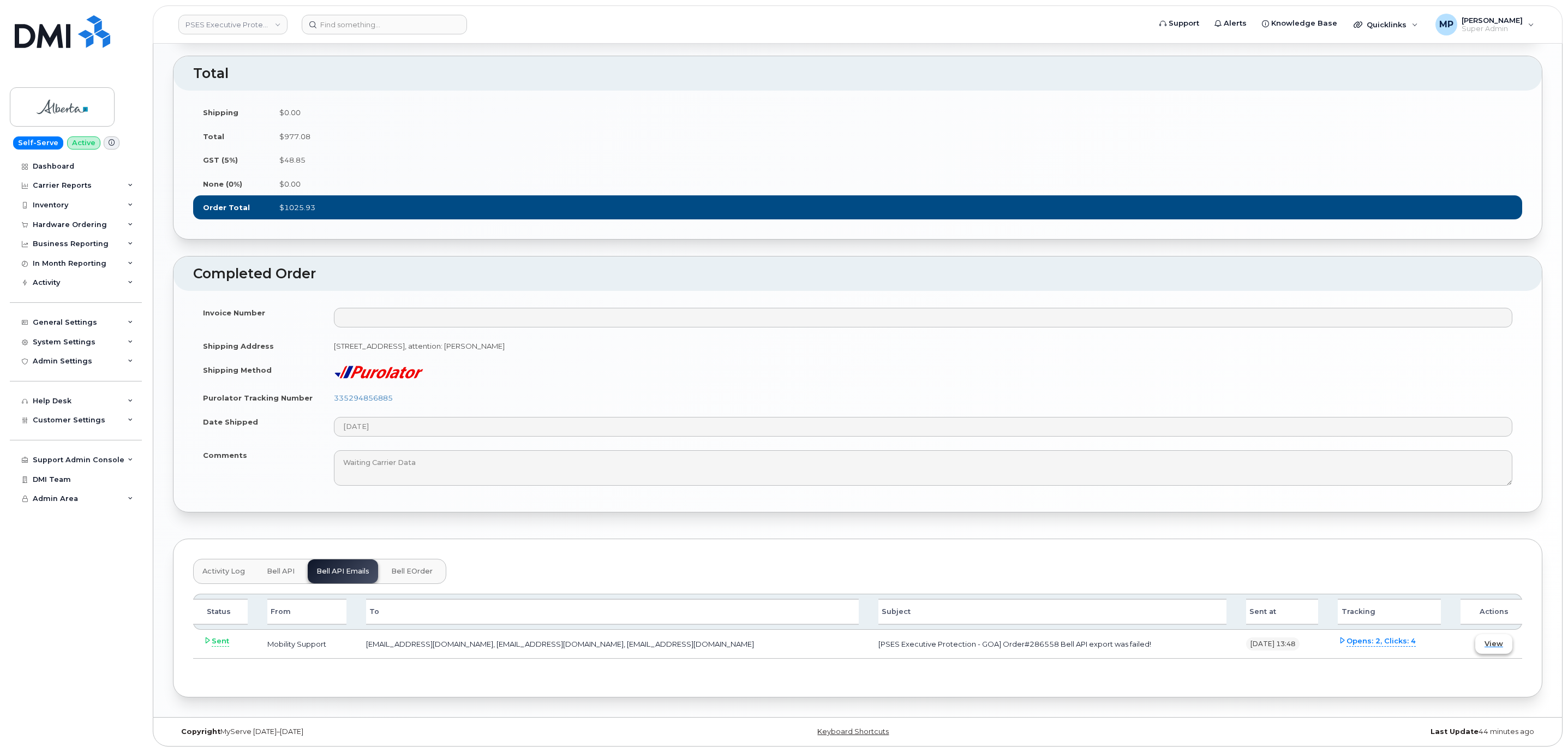
click at [1501, 648] on button "View" at bounding box center [1494, 643] width 37 height 20
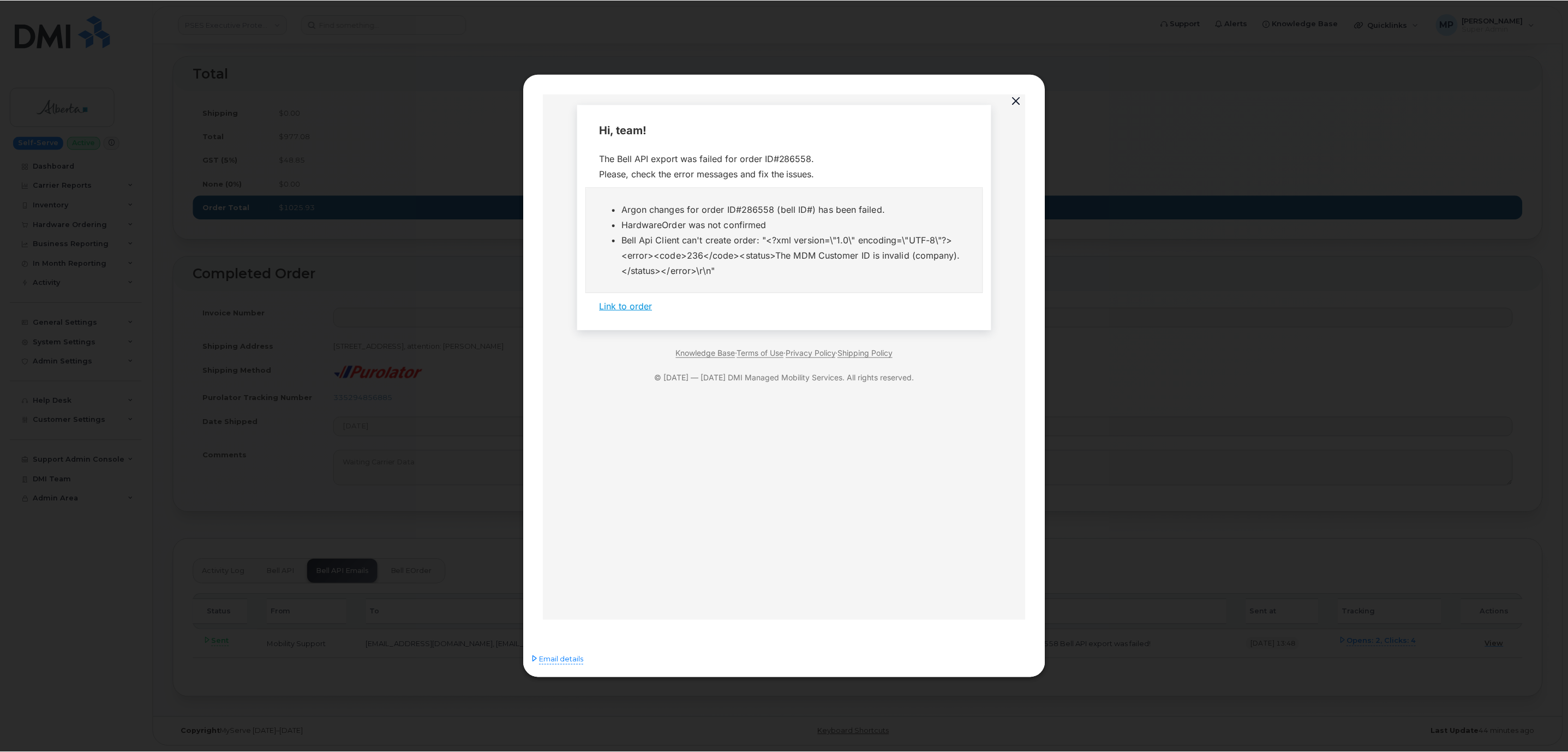
scroll to position [0, 0]
click at [1018, 98] on button "button" at bounding box center [1018, 101] width 16 height 15
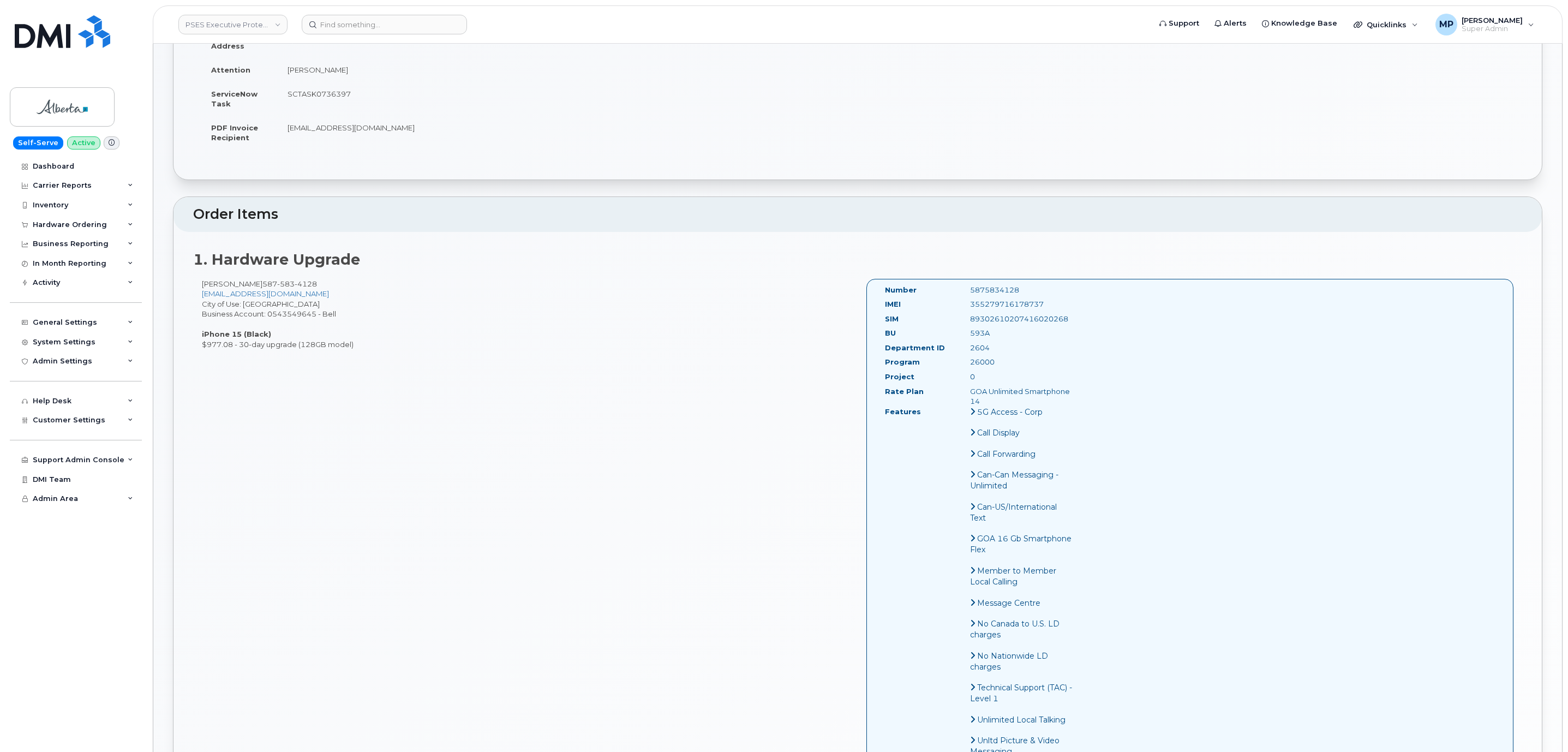
scroll to position [260, 0]
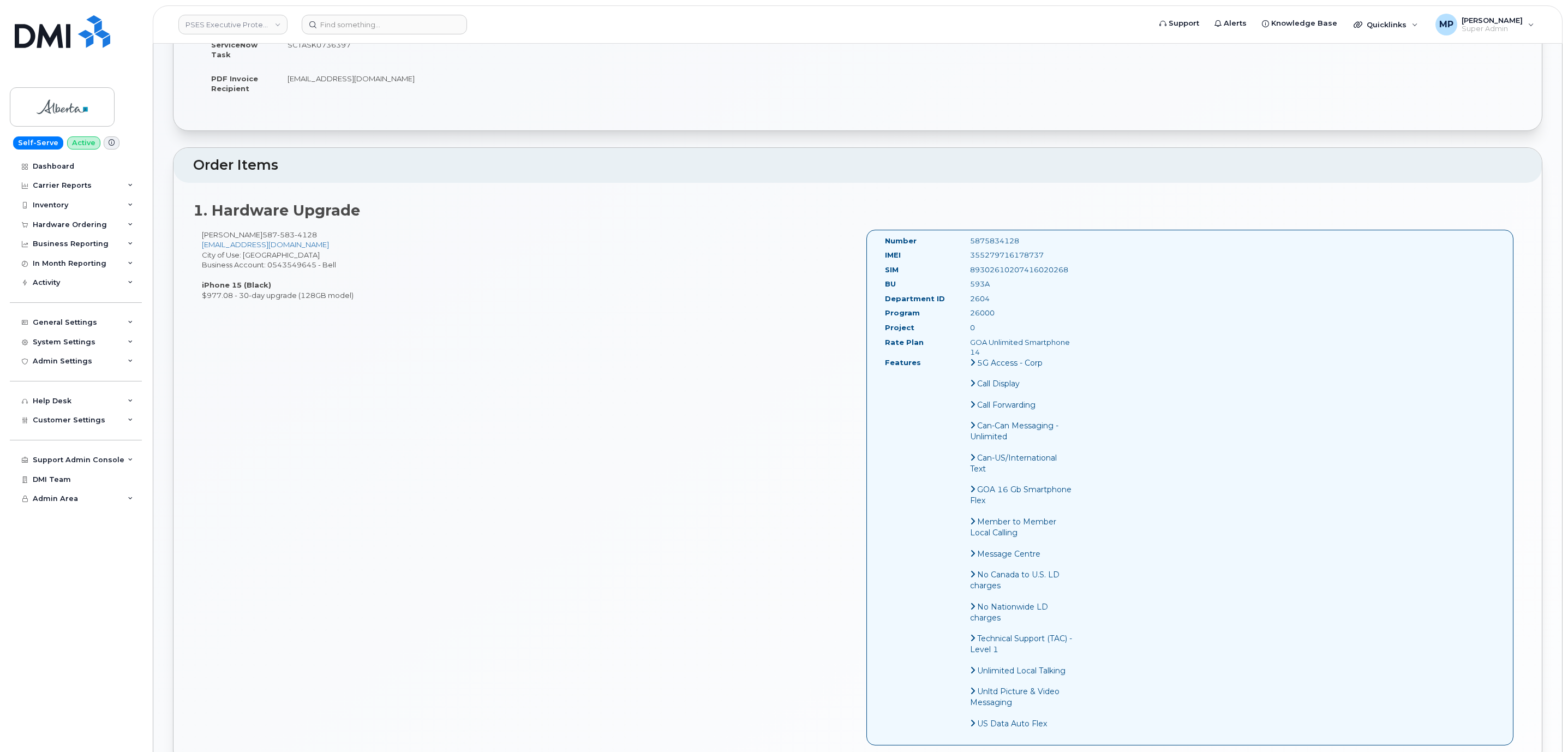
drag, startPoint x: 969, startPoint y: 301, endPoint x: 1044, endPoint y: 301, distance: 75.0
click at [1044, 301] on div "2604" at bounding box center [1022, 298] width 120 height 10
click at [524, 371] on div "Mark Tabidze 587 583 4128 Mark.Tabidze@gov.ab.ca City of Use: Calgary Business …" at bounding box center [857, 492] width 1329 height 525
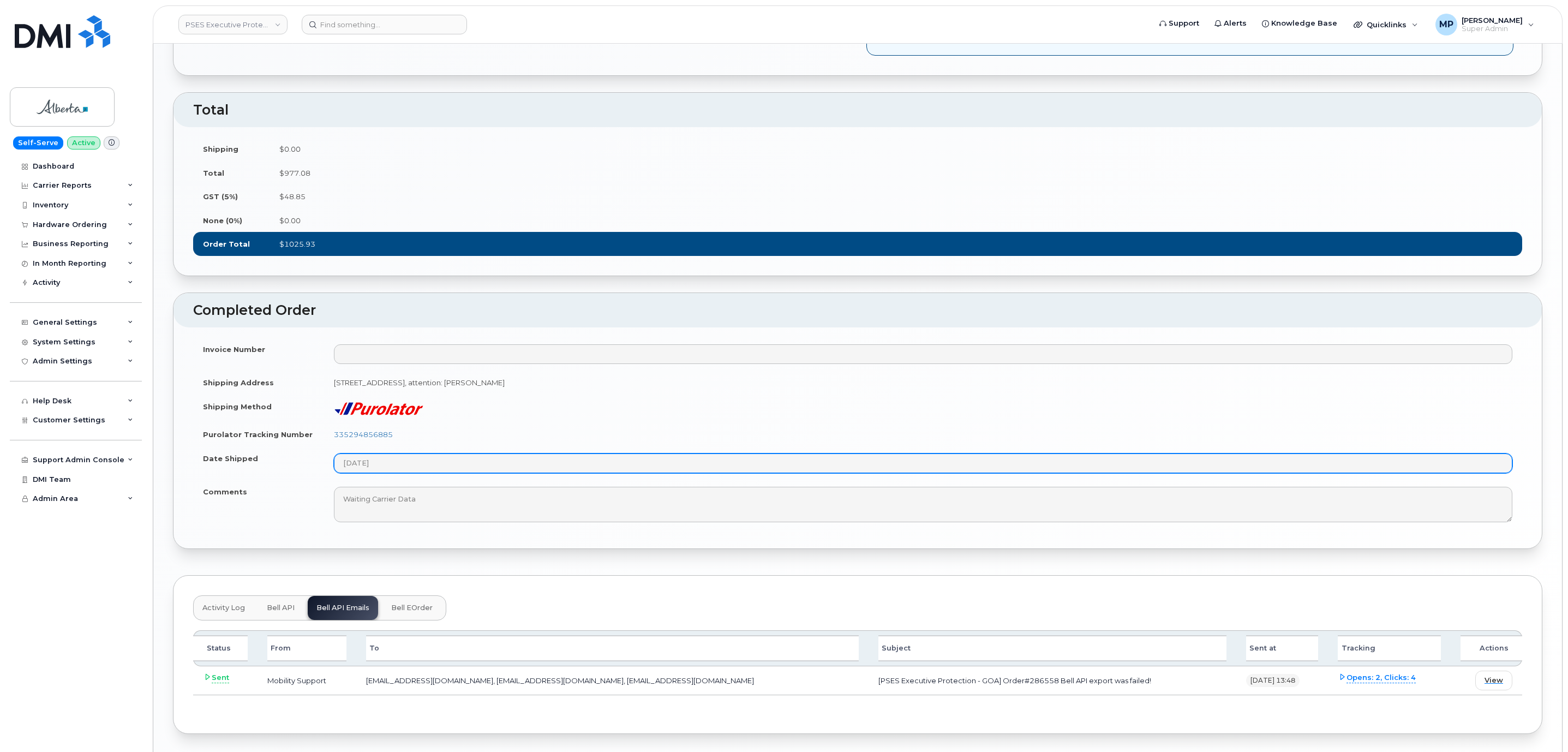
scroll to position [997, 0]
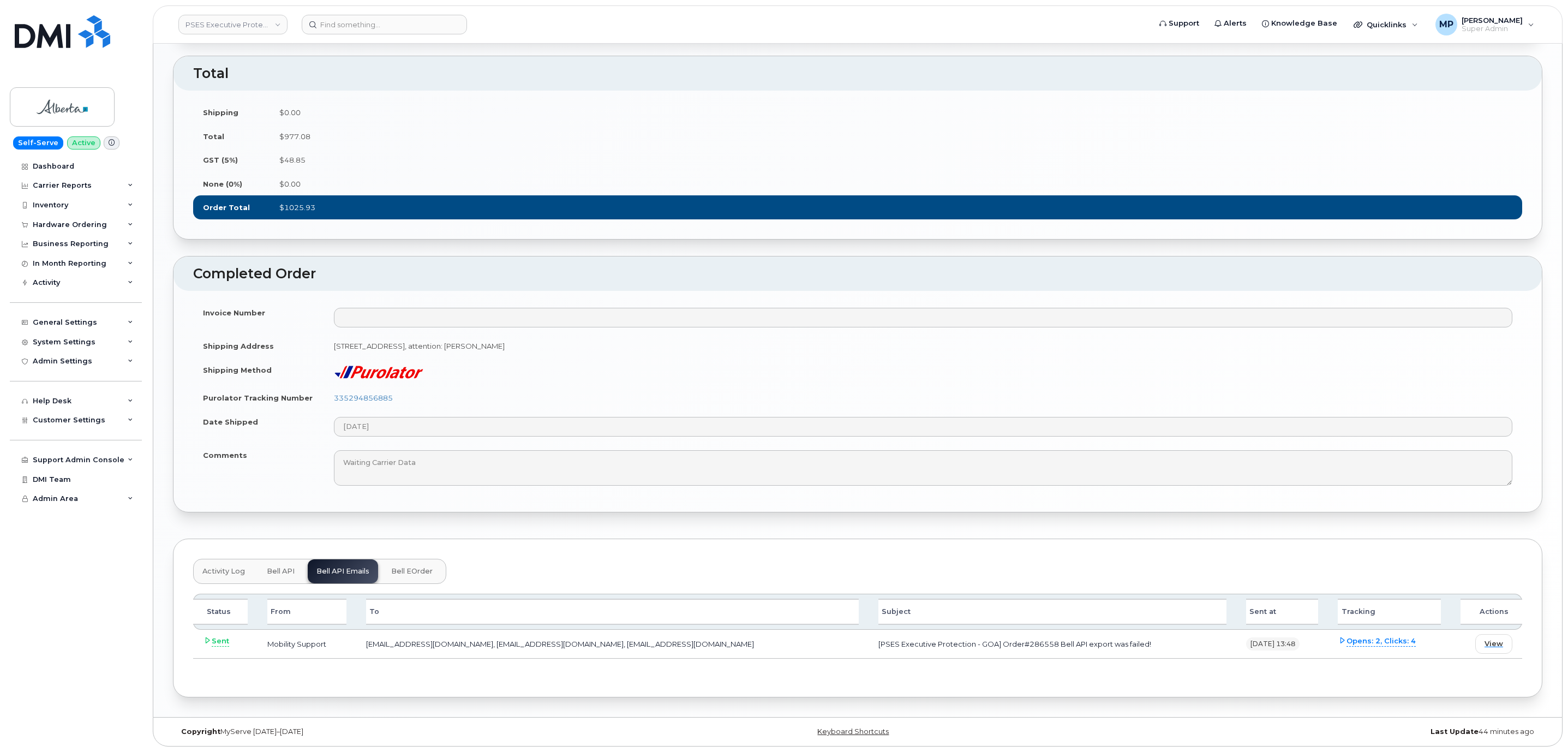
click at [280, 568] on span "Bell API" at bounding box center [281, 571] width 28 height 9
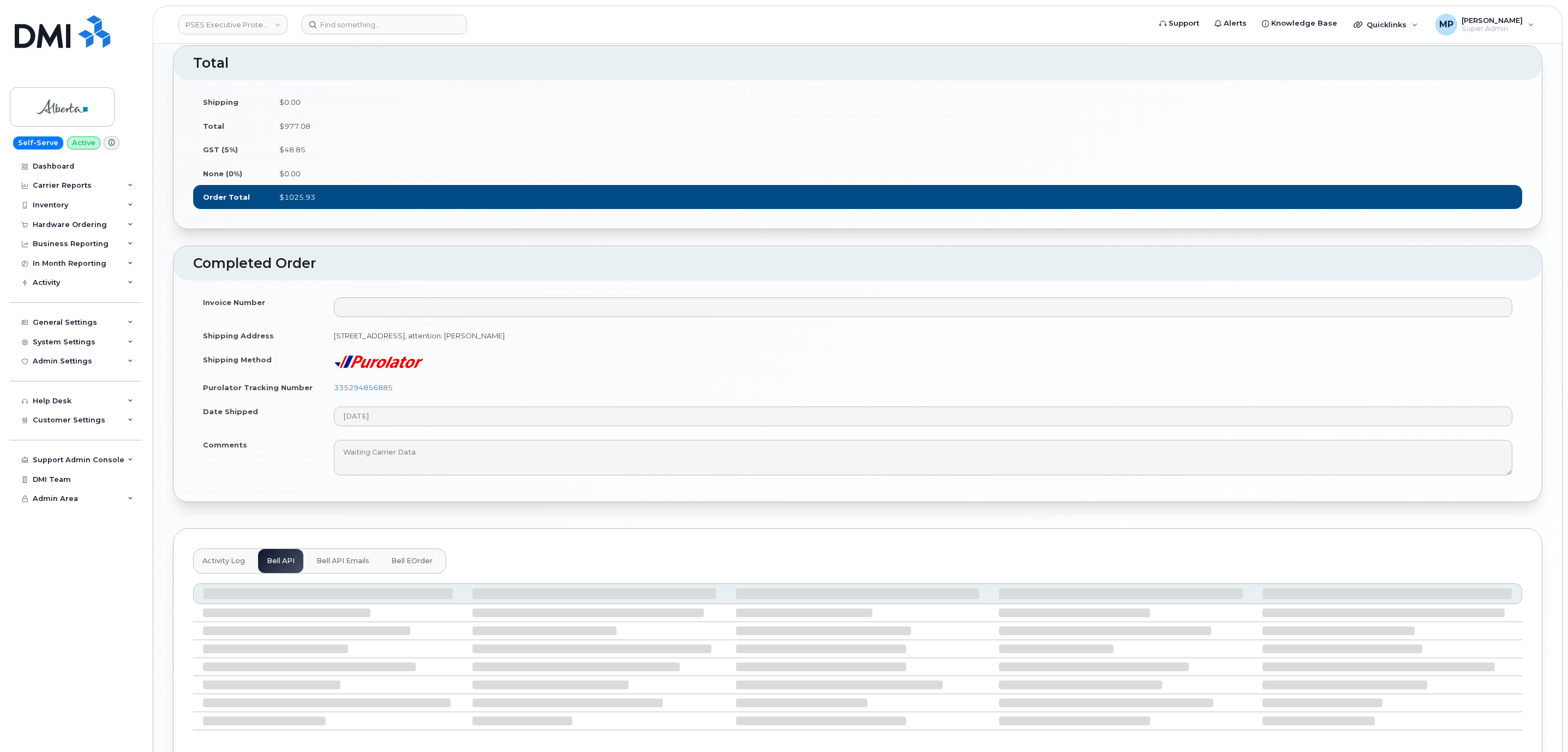
scroll to position [953, 0]
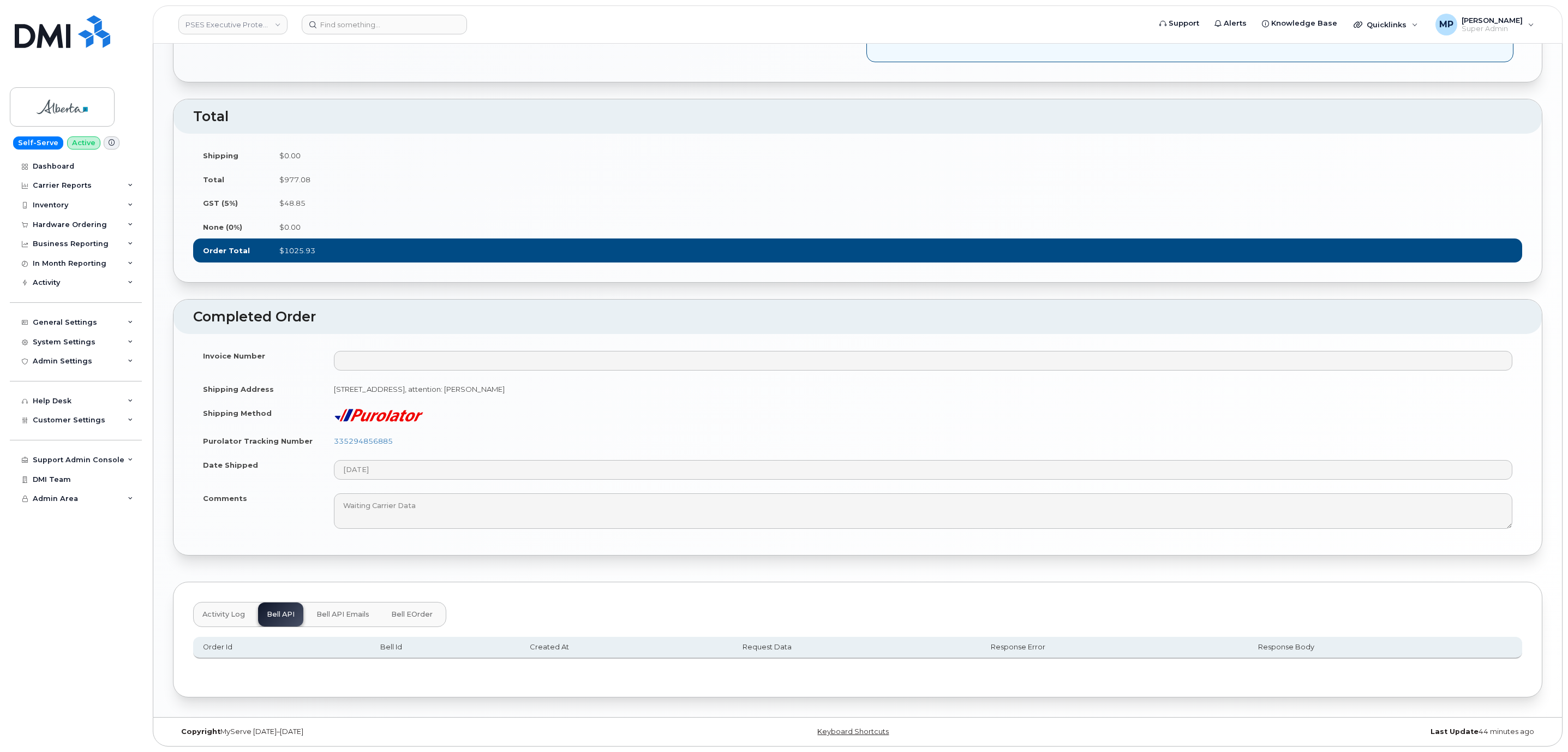
click at [343, 612] on span "Bell API Emails" at bounding box center [343, 614] width 53 height 9
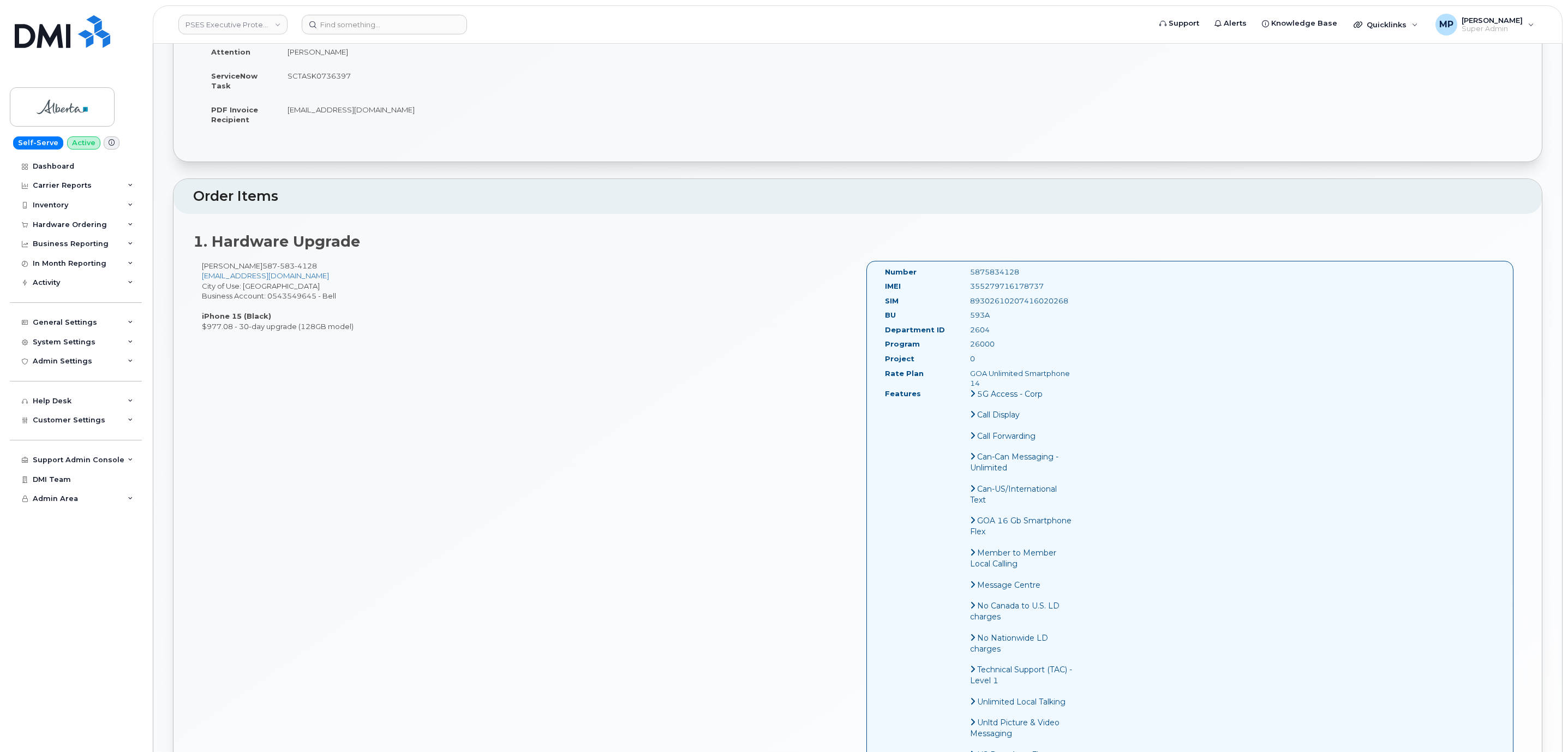
scroll to position [217, 0]
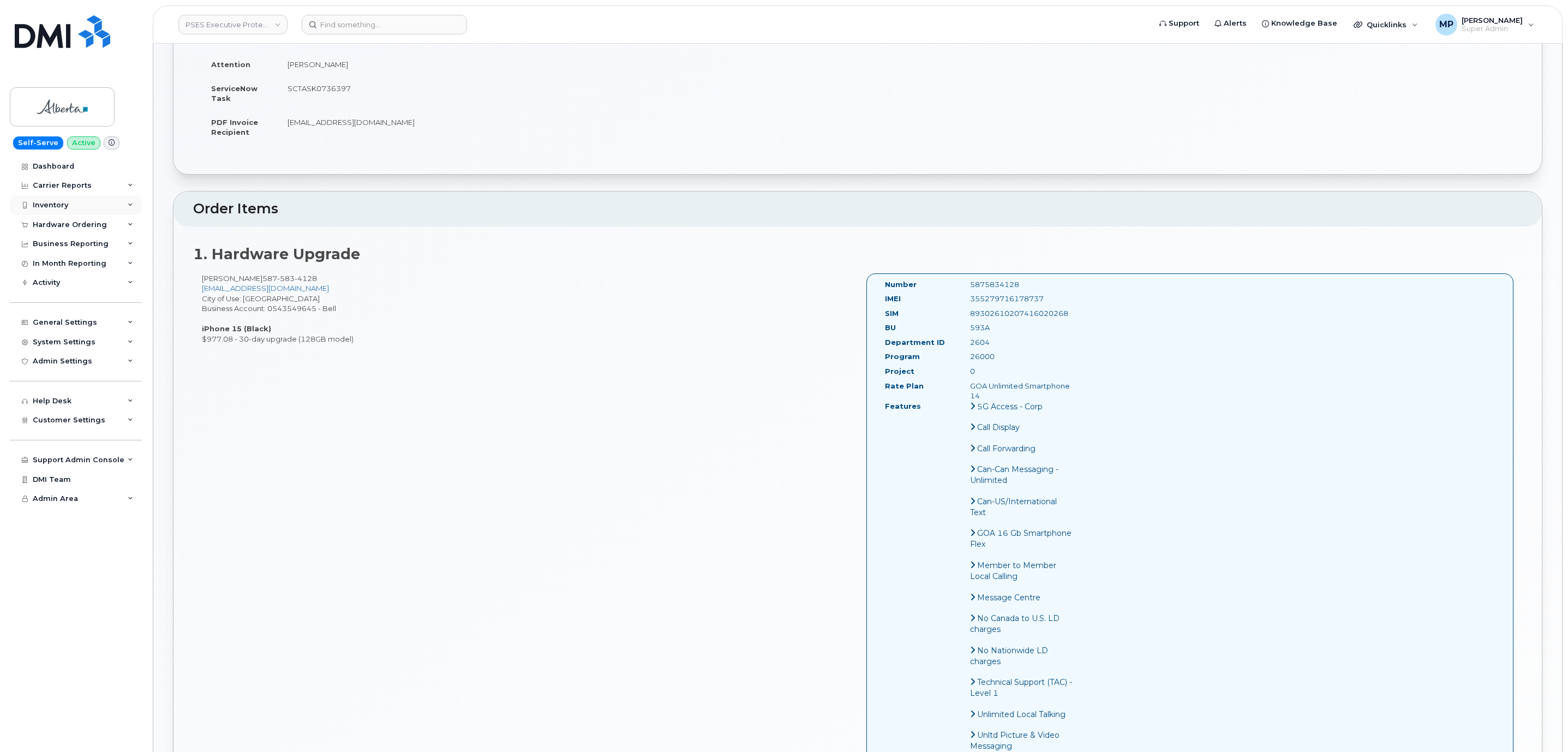
click at [56, 203] on div "Inventory" at bounding box center [51, 205] width 35 height 9
click at [57, 203] on div "Inventory" at bounding box center [51, 205] width 35 height 9
drag, startPoint x: 63, startPoint y: 221, endPoint x: 63, endPoint y: 233, distance: 12.0
click at [63, 221] on div "Hardware Ordering" at bounding box center [70, 224] width 74 height 9
click at [52, 264] on div "Orders" at bounding box center [51, 265] width 27 height 10
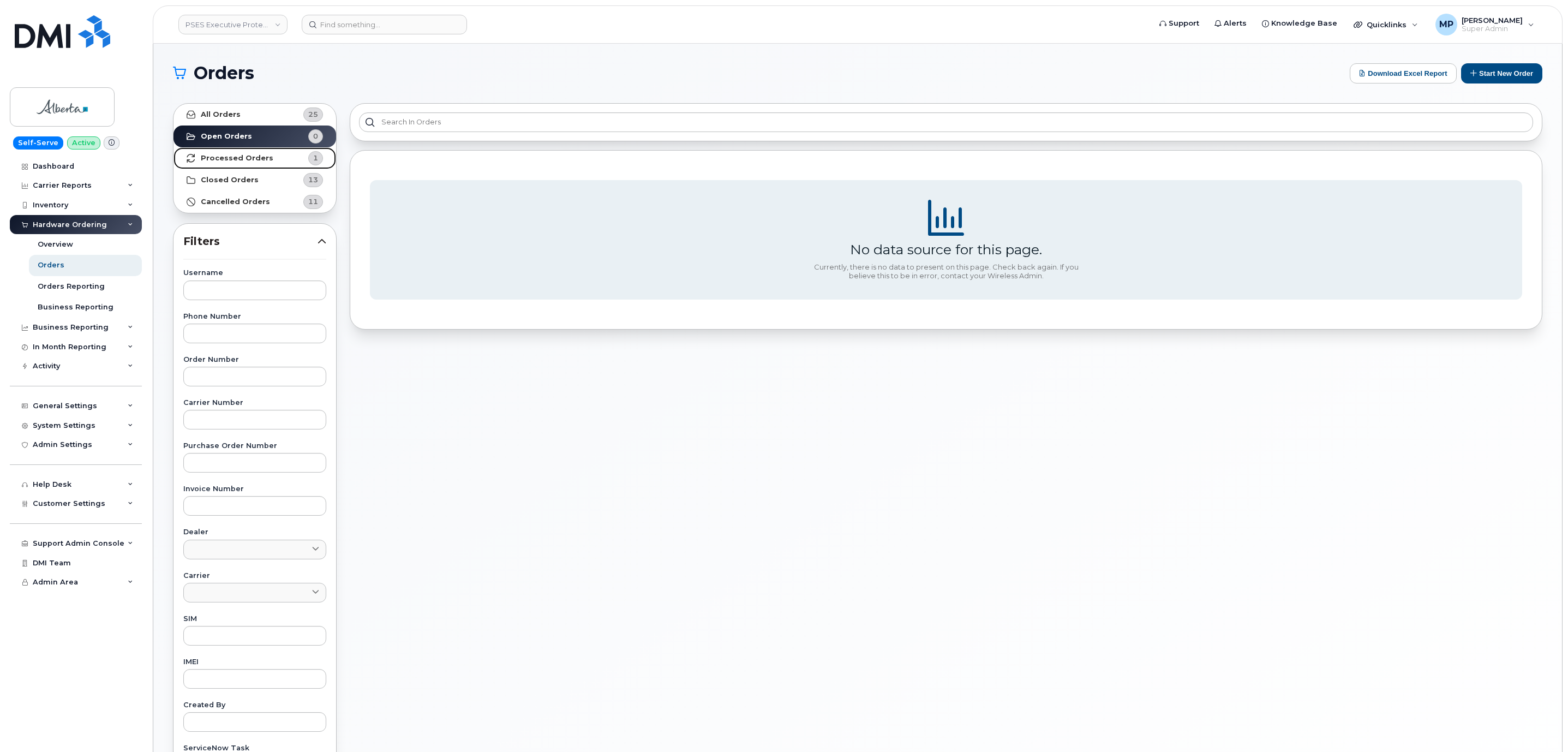
click at [233, 159] on strong "Processed Orders" at bounding box center [237, 158] width 73 height 9
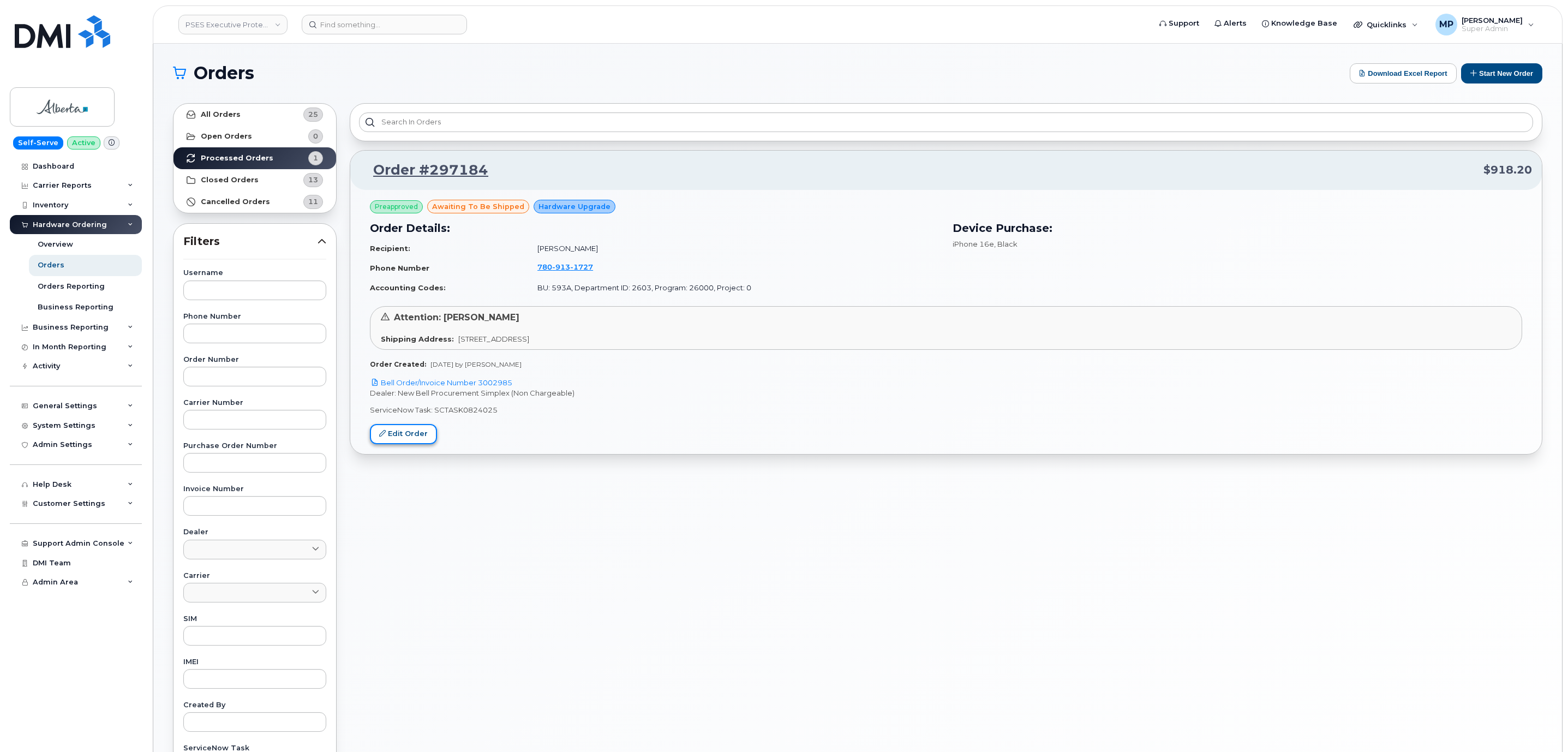
click at [407, 439] on link "Edit Order" at bounding box center [403, 434] width 67 height 20
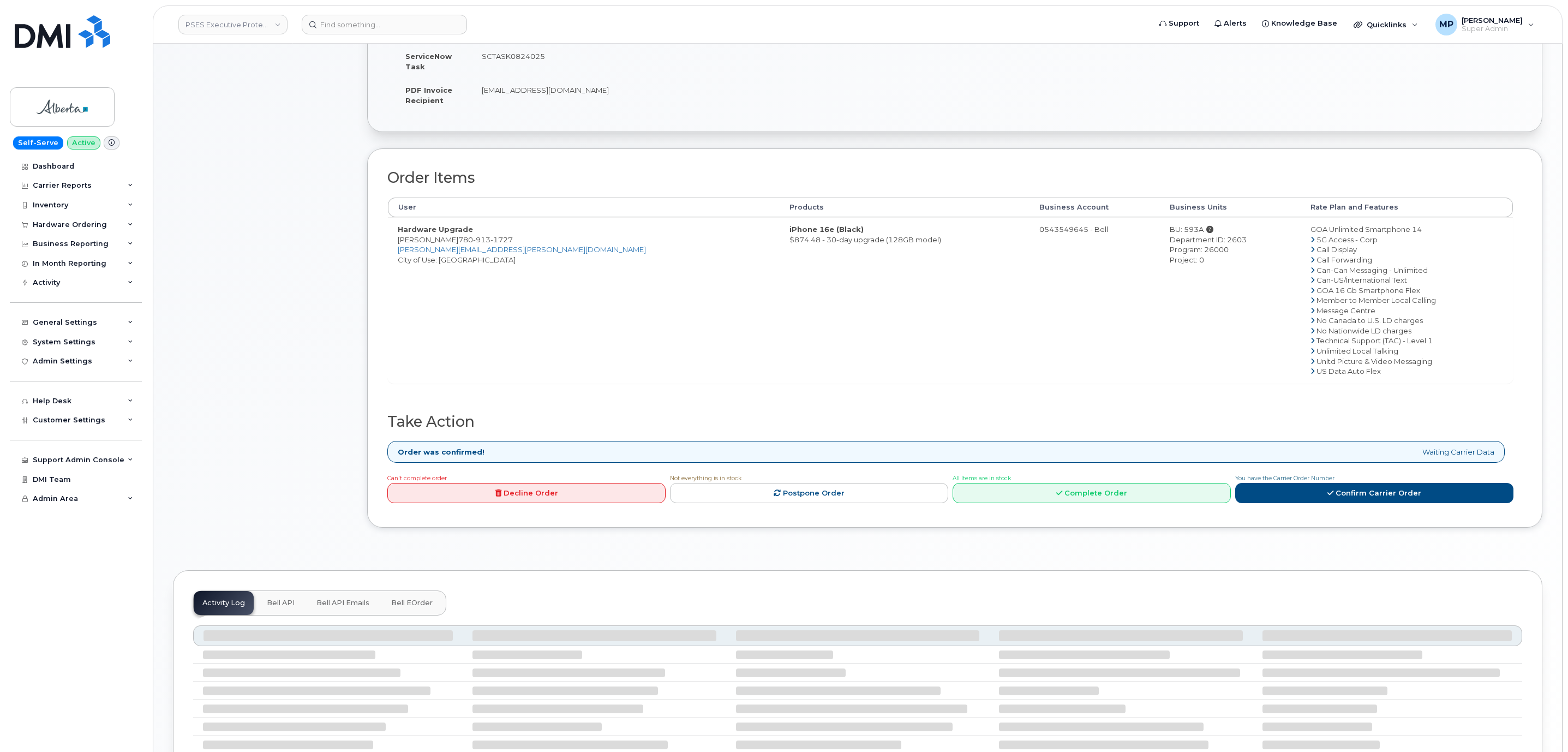
scroll to position [318, 0]
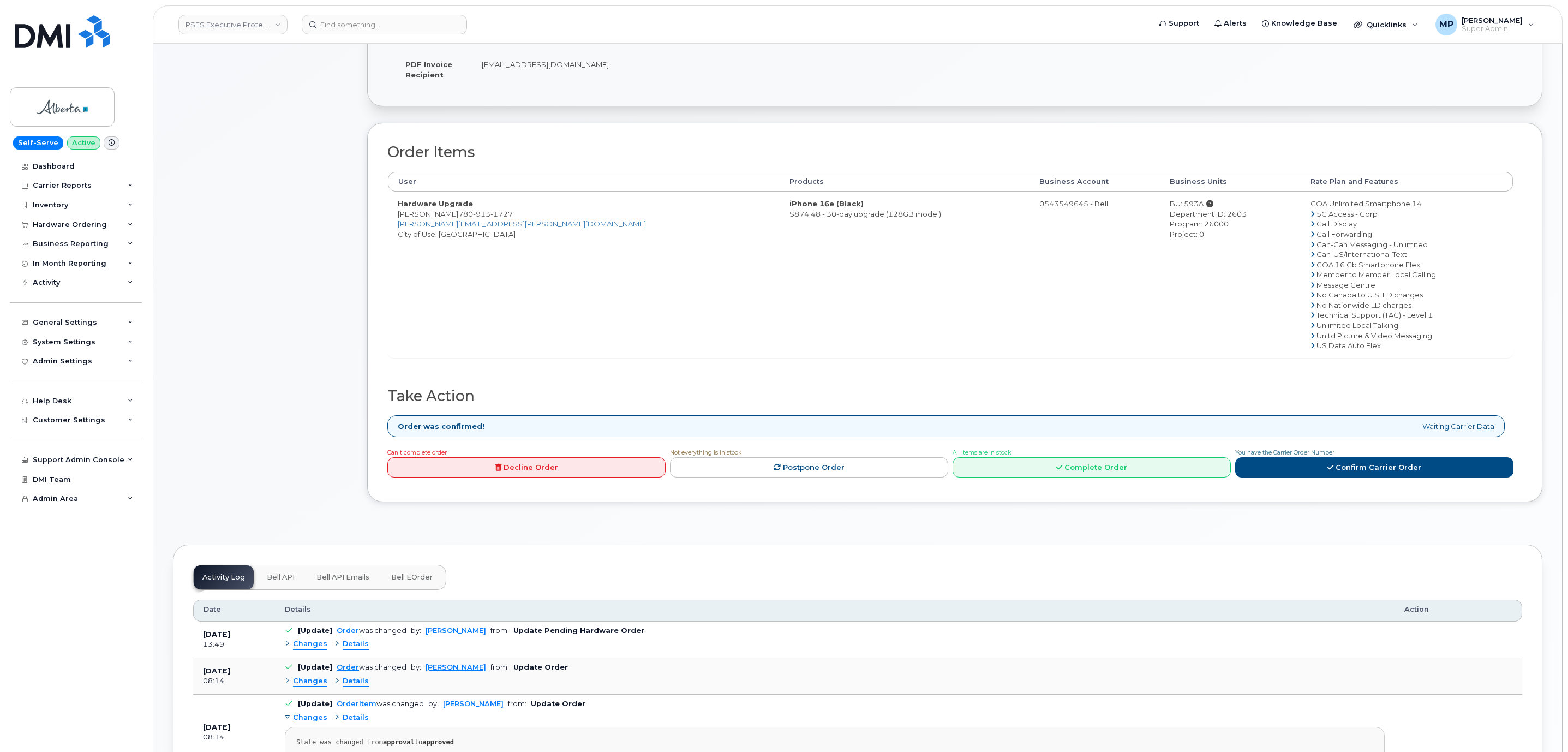
click at [281, 581] on span "Bell API" at bounding box center [281, 577] width 28 height 9
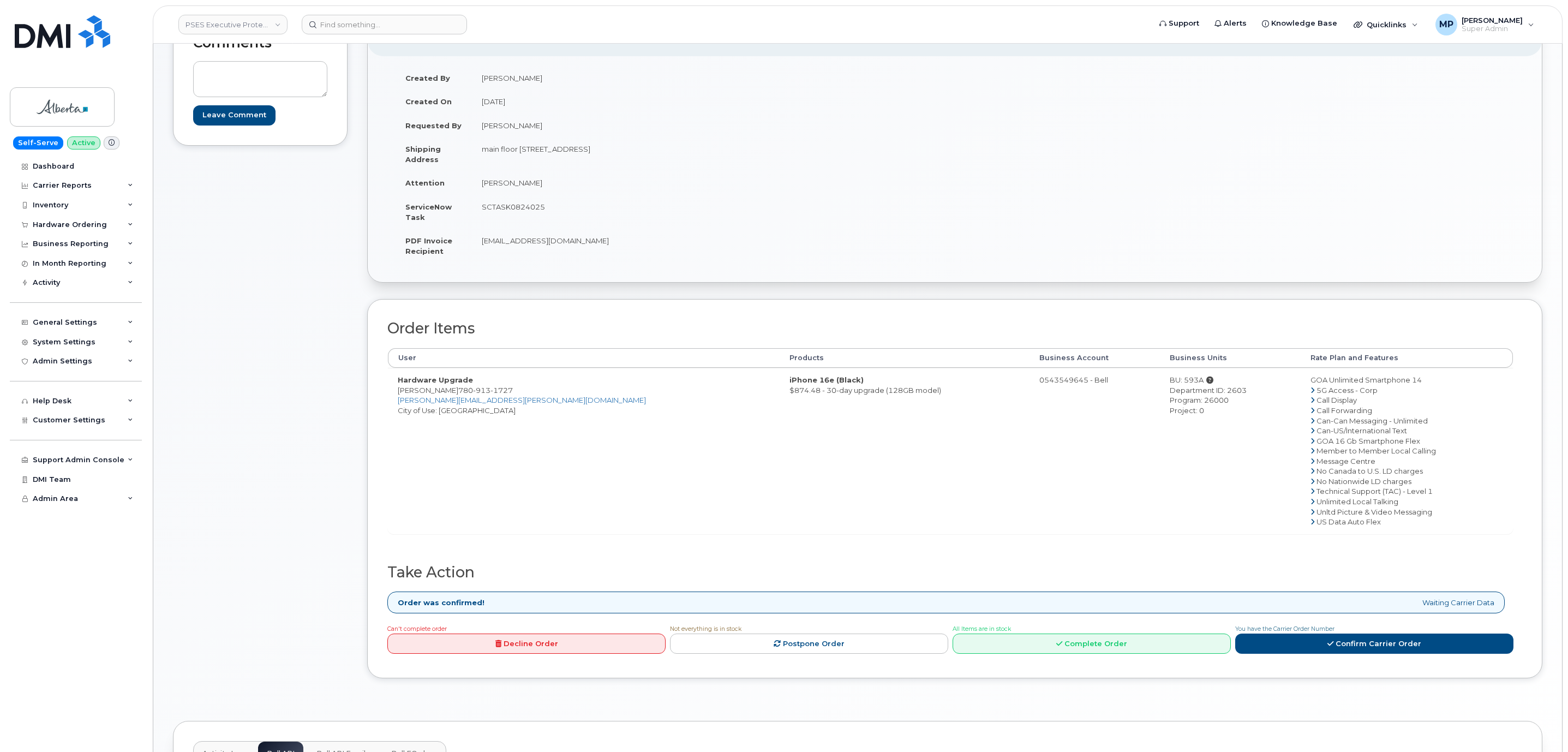
scroll to position [0, 0]
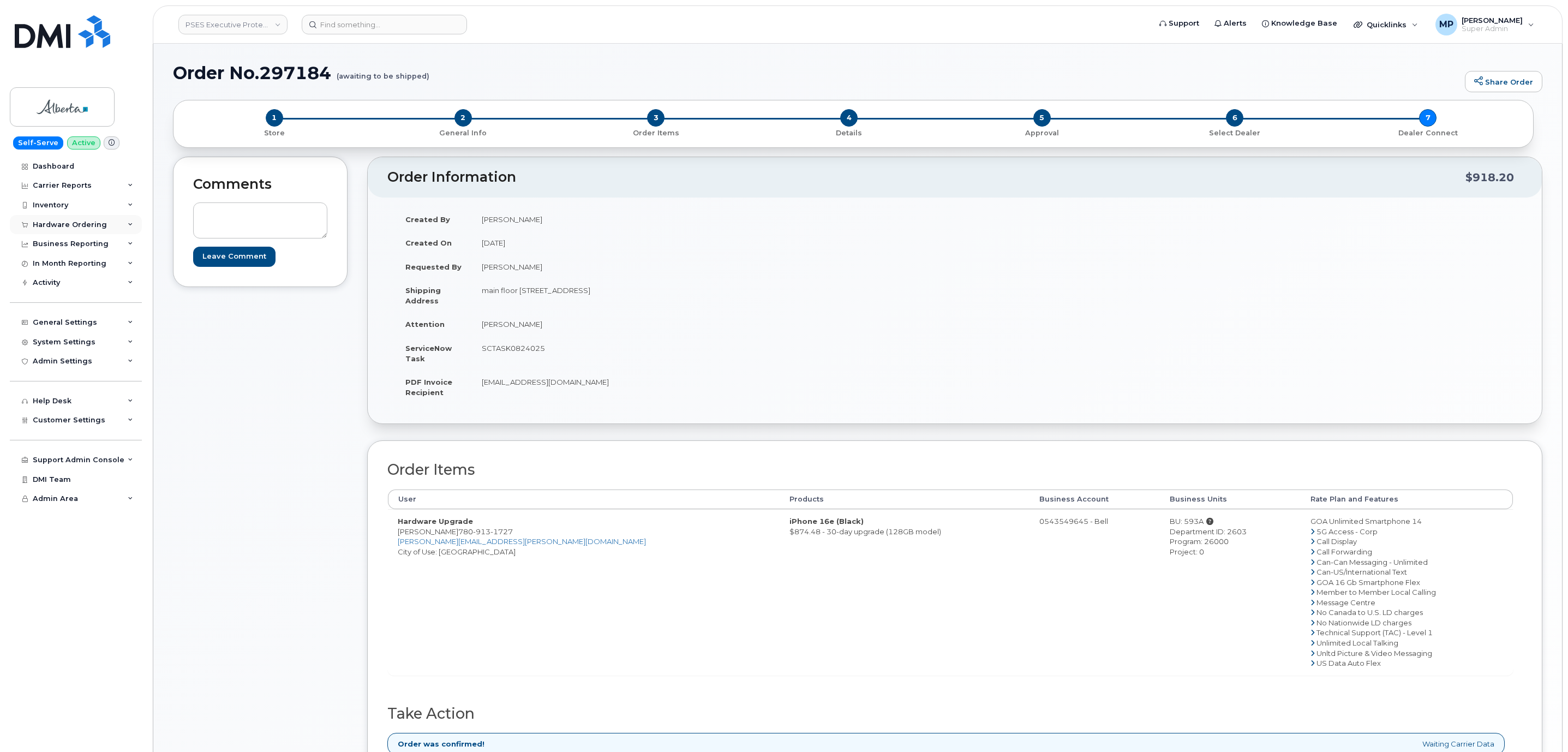
click at [56, 223] on div "Hardware Ordering" at bounding box center [70, 224] width 74 height 9
click at [64, 267] on link "Orders" at bounding box center [85, 265] width 113 height 21
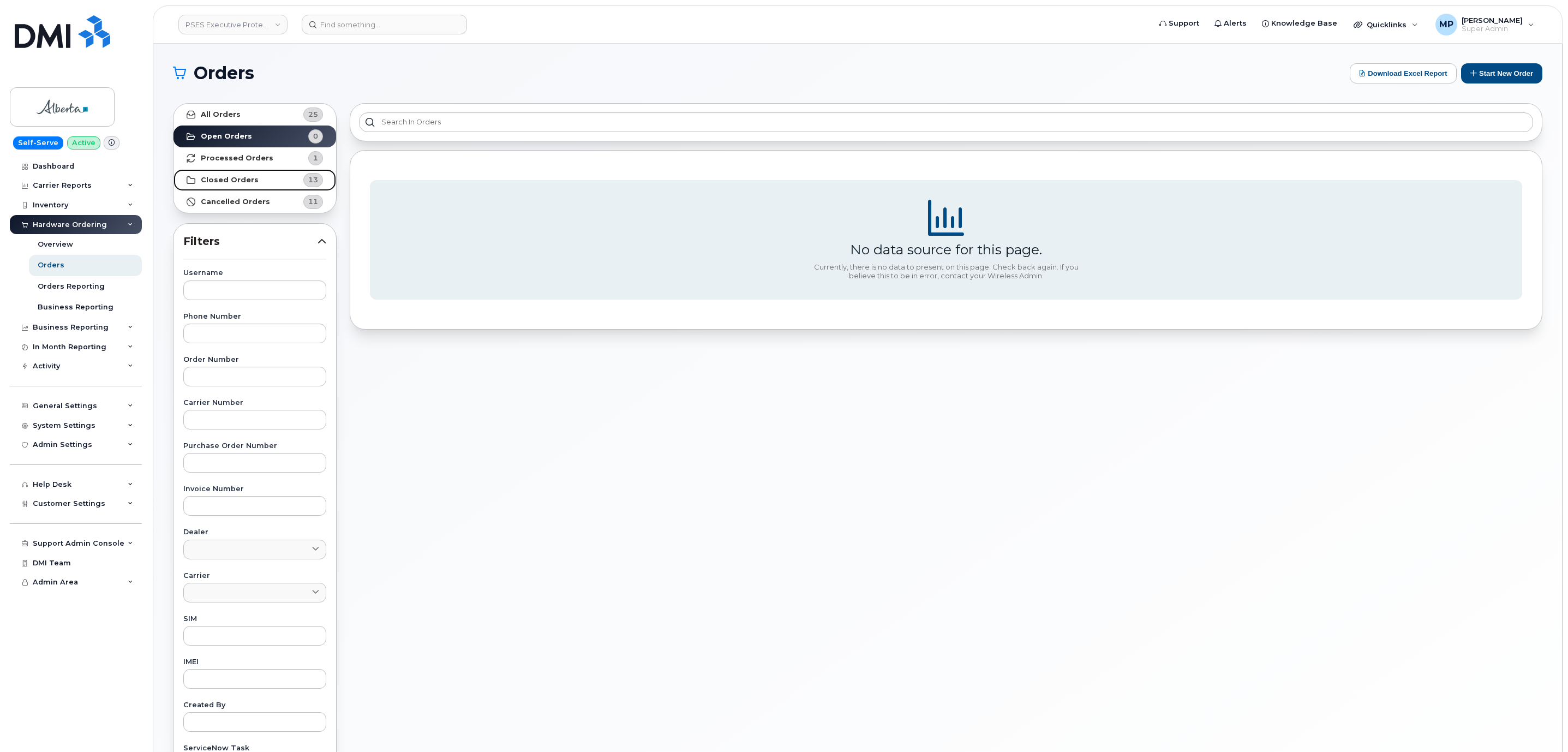
click at [224, 181] on strong "Closed Orders" at bounding box center [229, 180] width 58 height 9
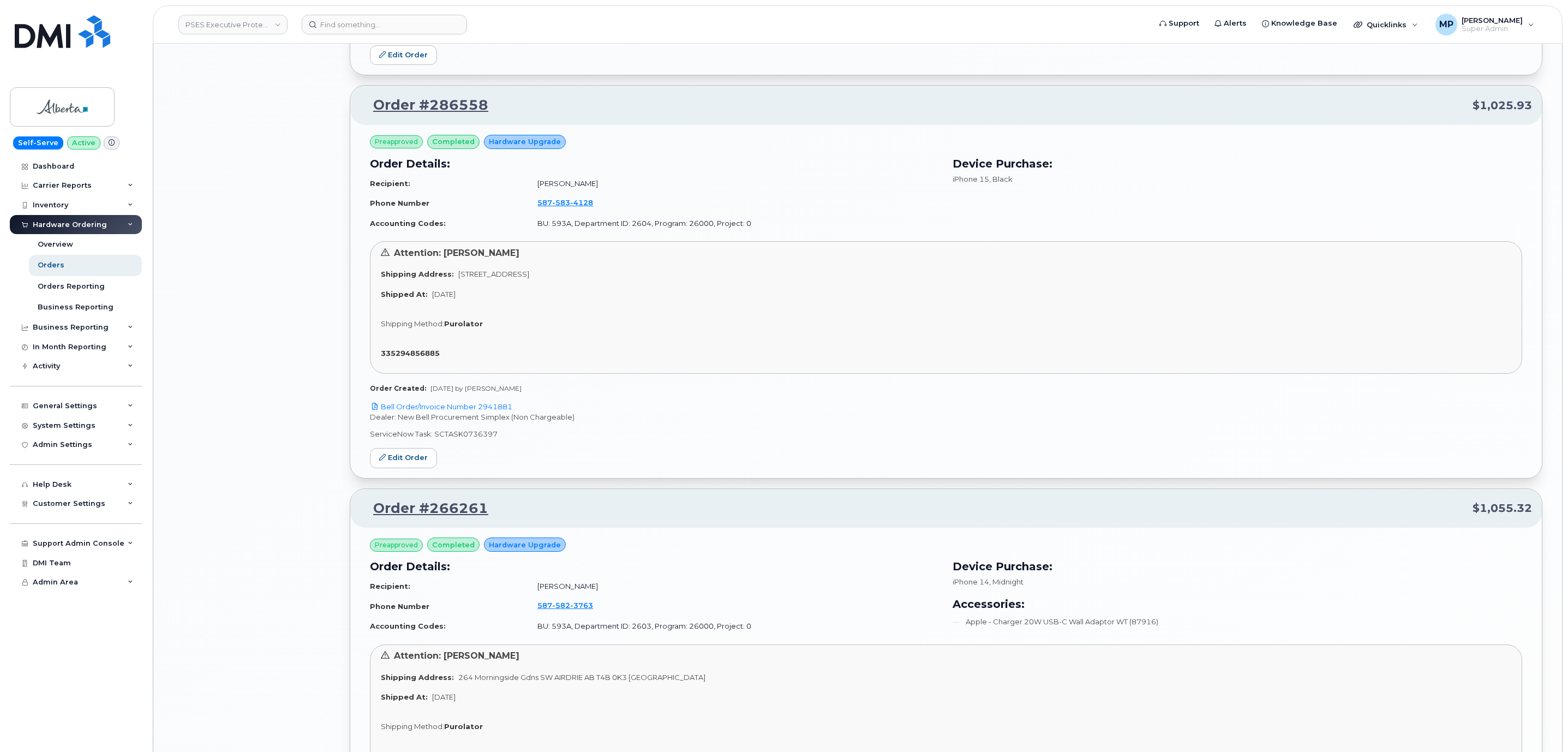
scroll to position [1800, 0]
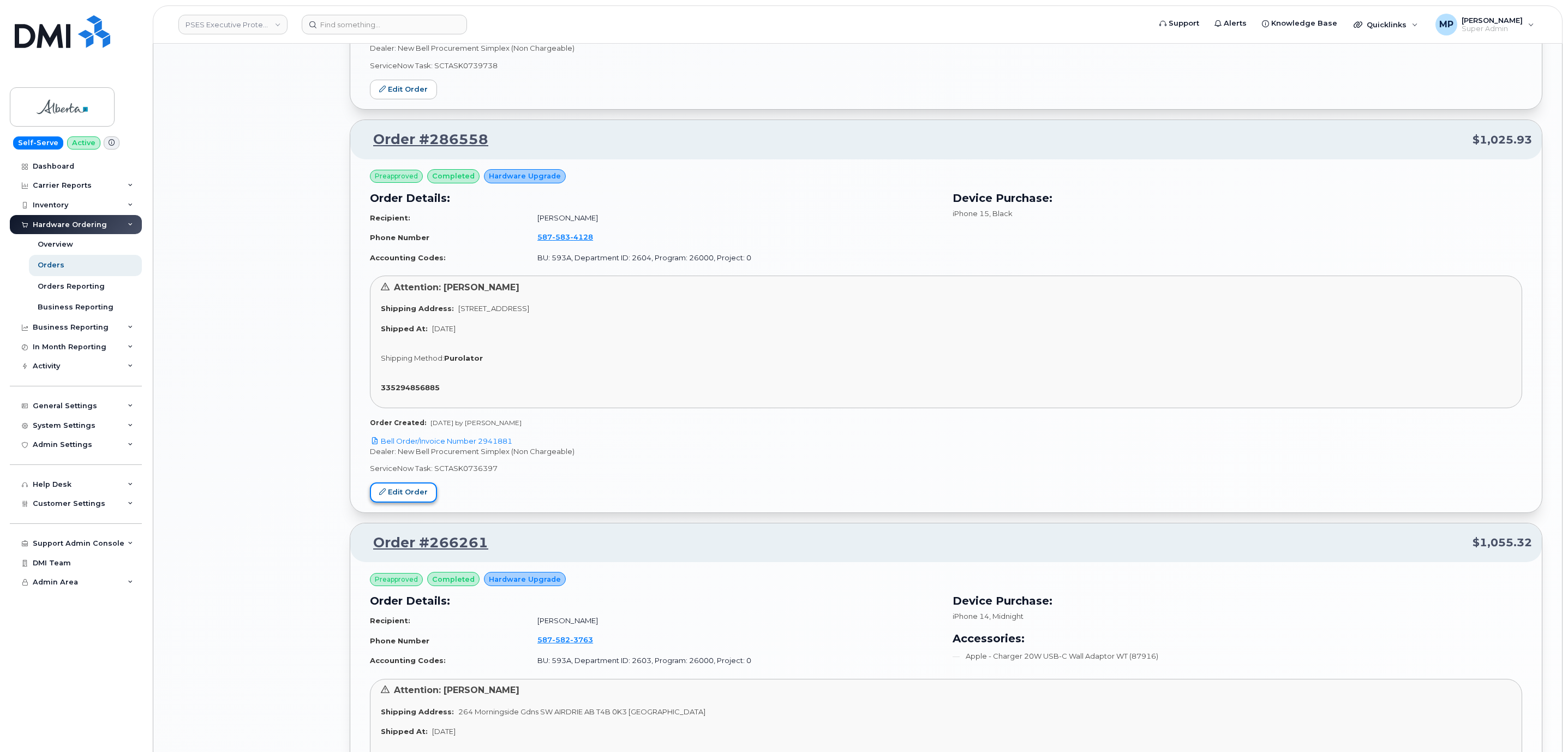
click at [407, 503] on link "Edit Order" at bounding box center [403, 492] width 67 height 20
click at [439, 137] on link "Order #286558" at bounding box center [424, 140] width 128 height 20
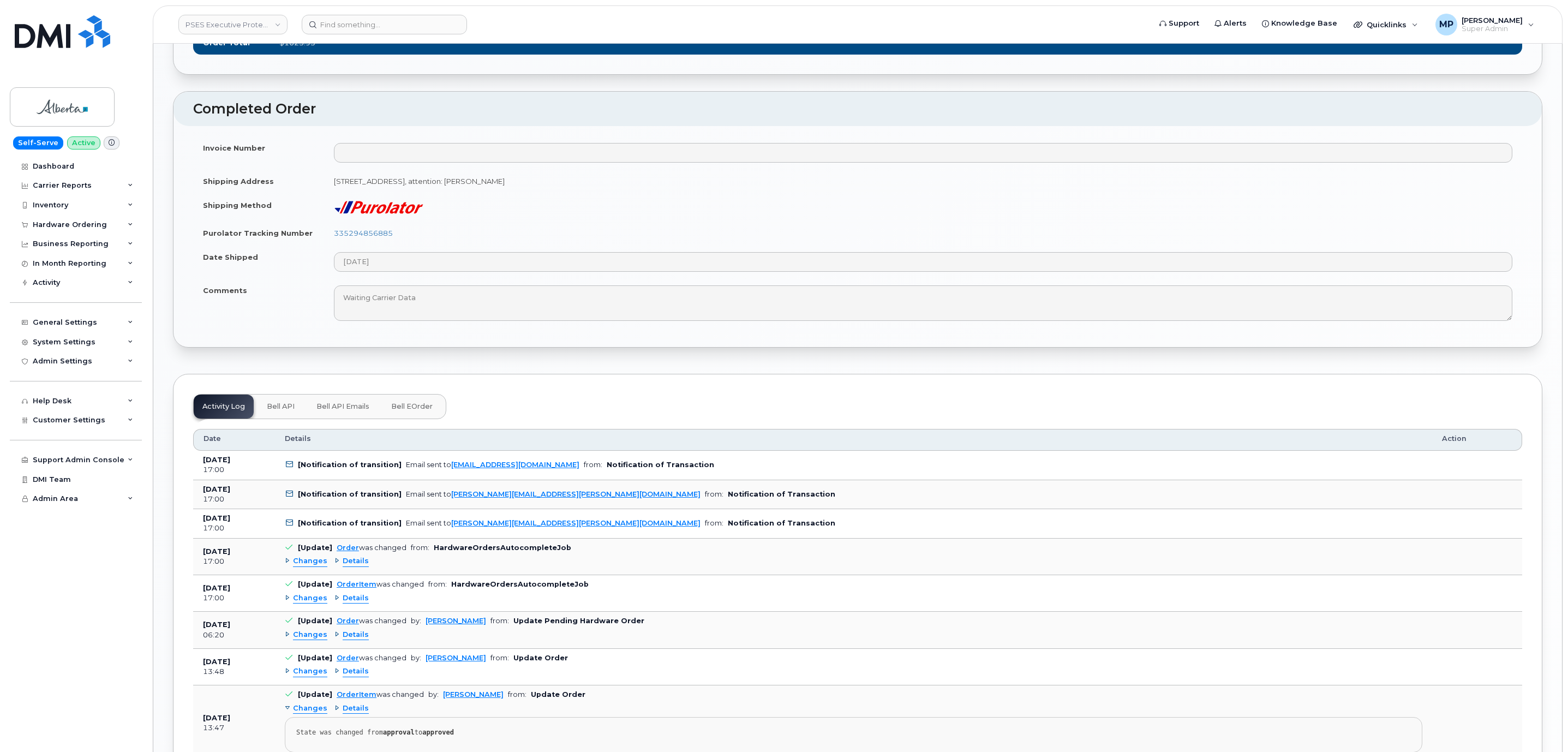
scroll to position [1391, 0]
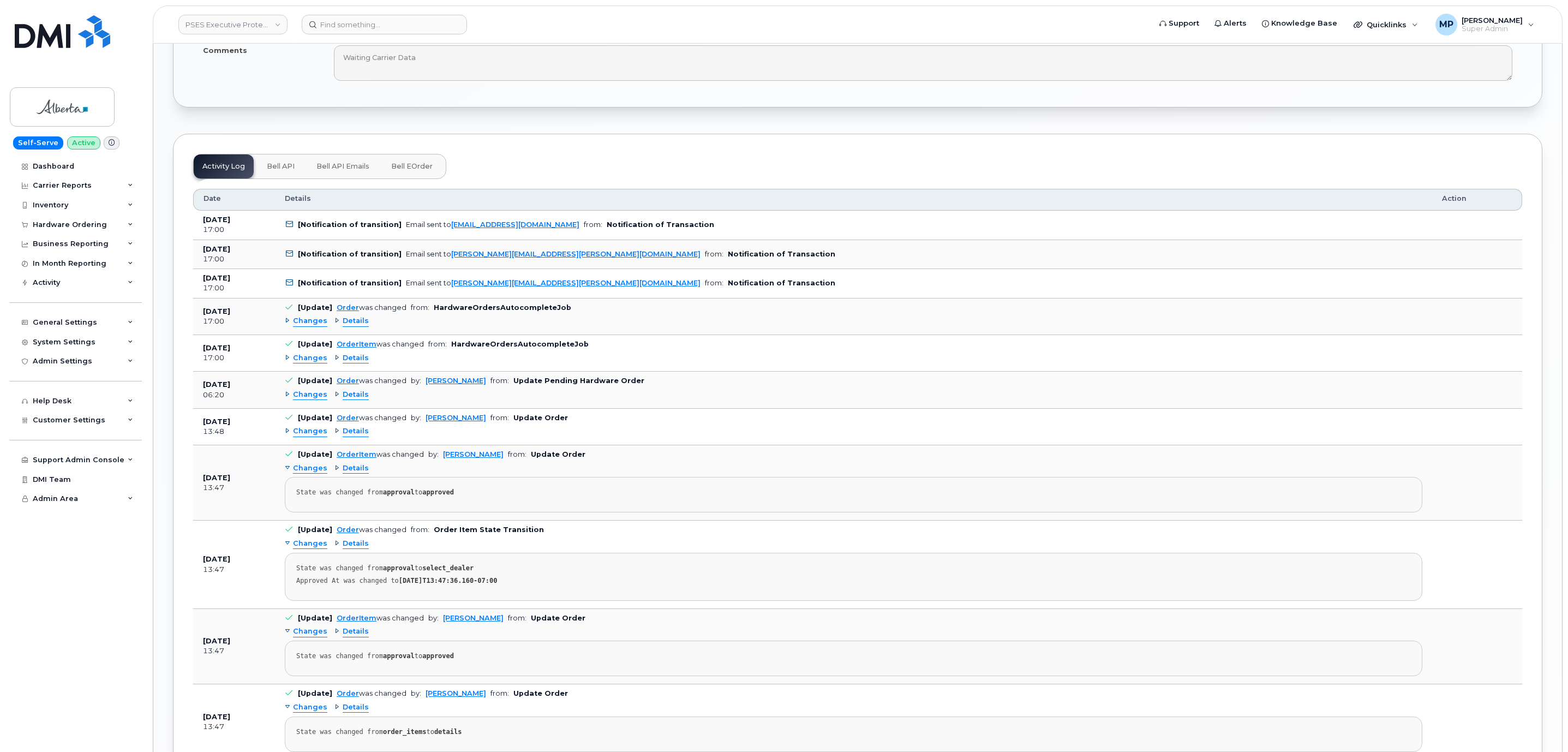
click at [287, 171] on span "Bell API" at bounding box center [281, 167] width 28 height 9
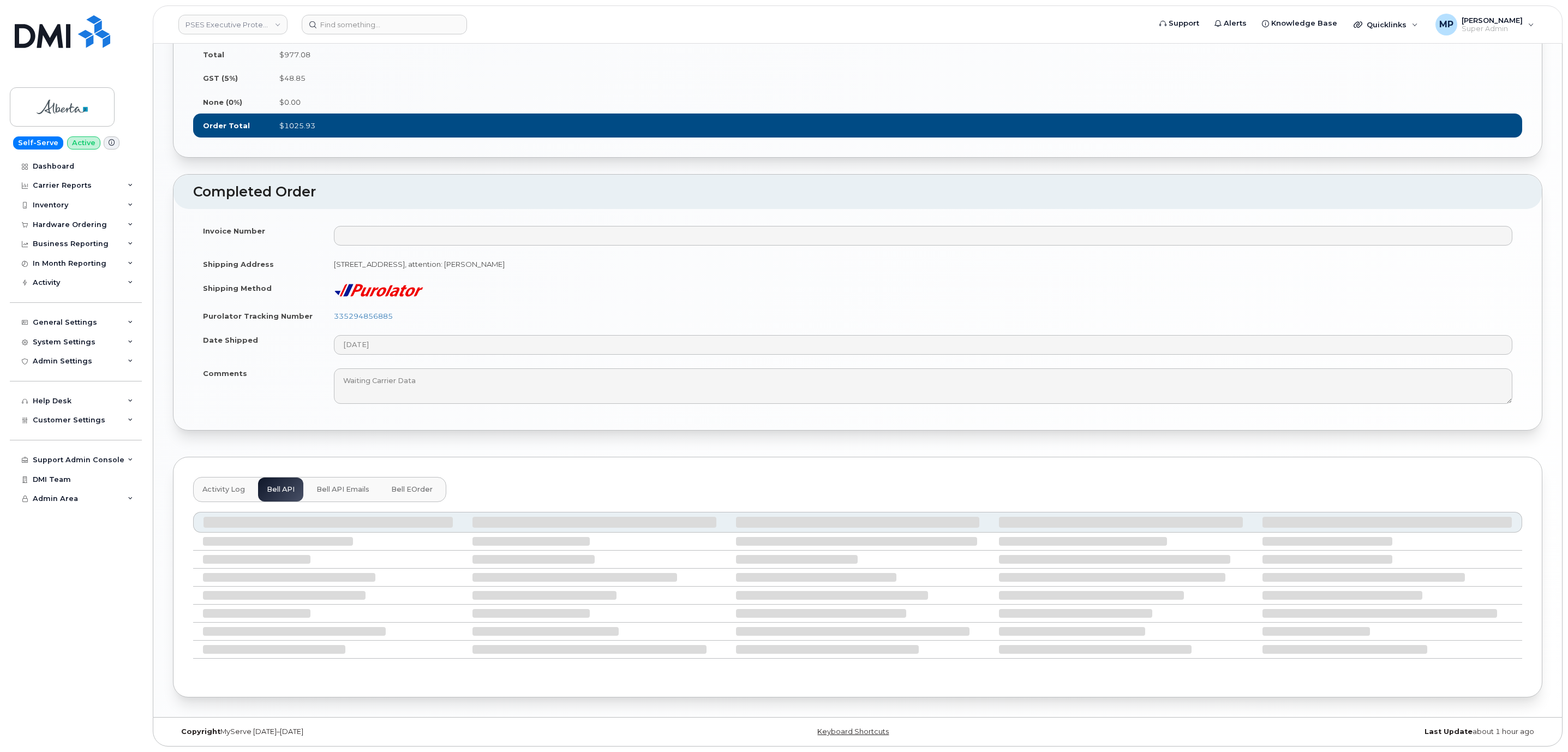
scroll to position [953, 0]
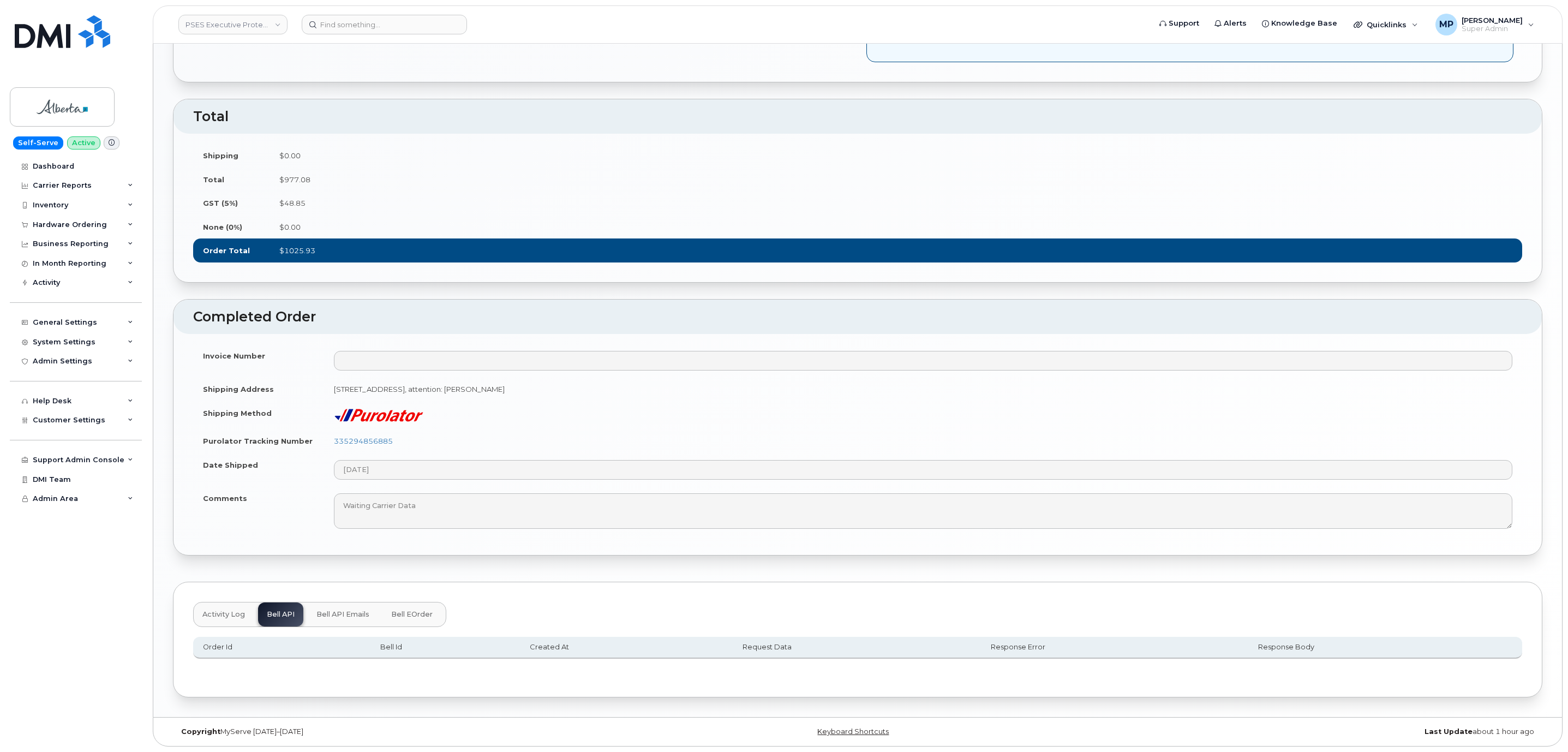
click at [348, 606] on button "Bell API Emails" at bounding box center [342, 614] width 70 height 24
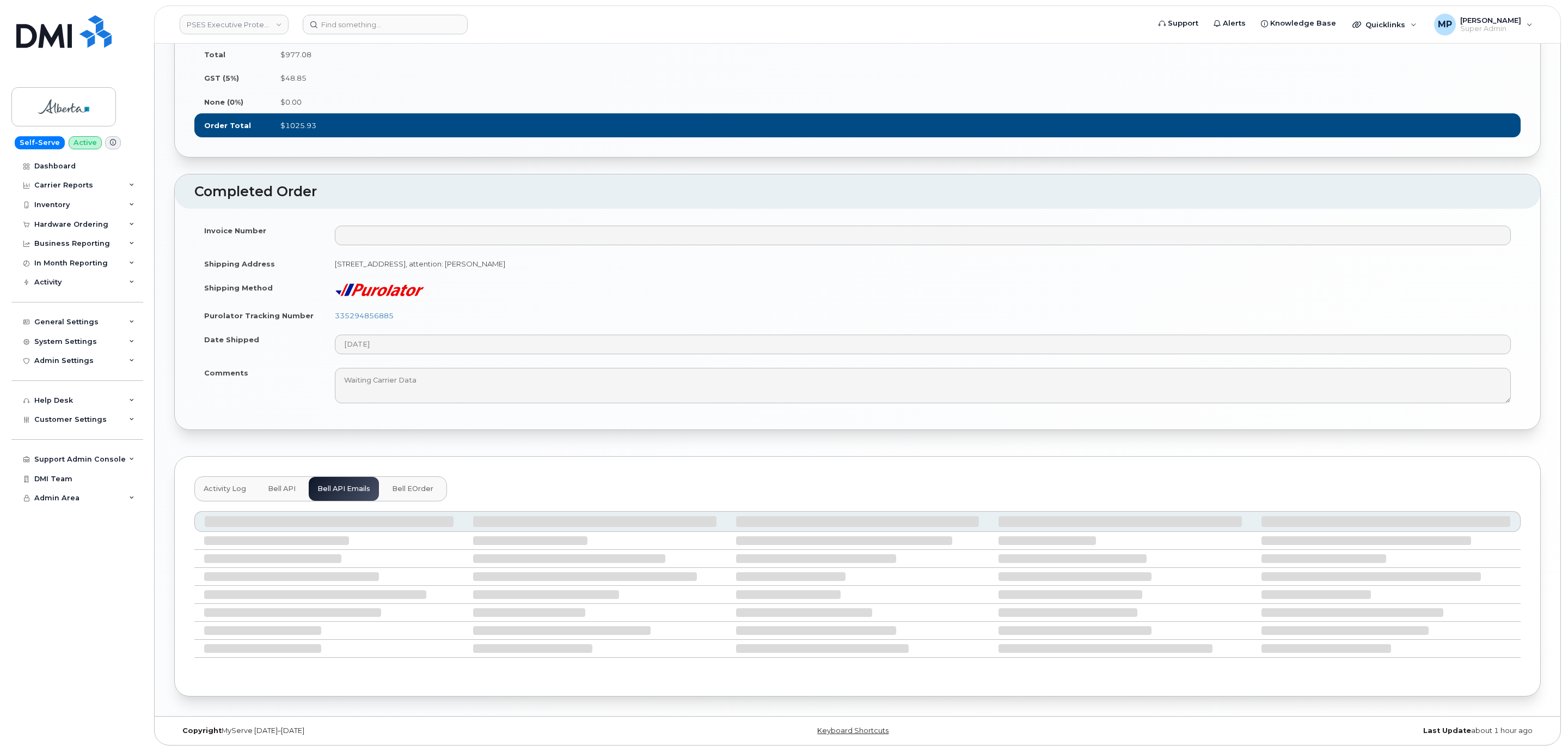
scroll to position [995, 0]
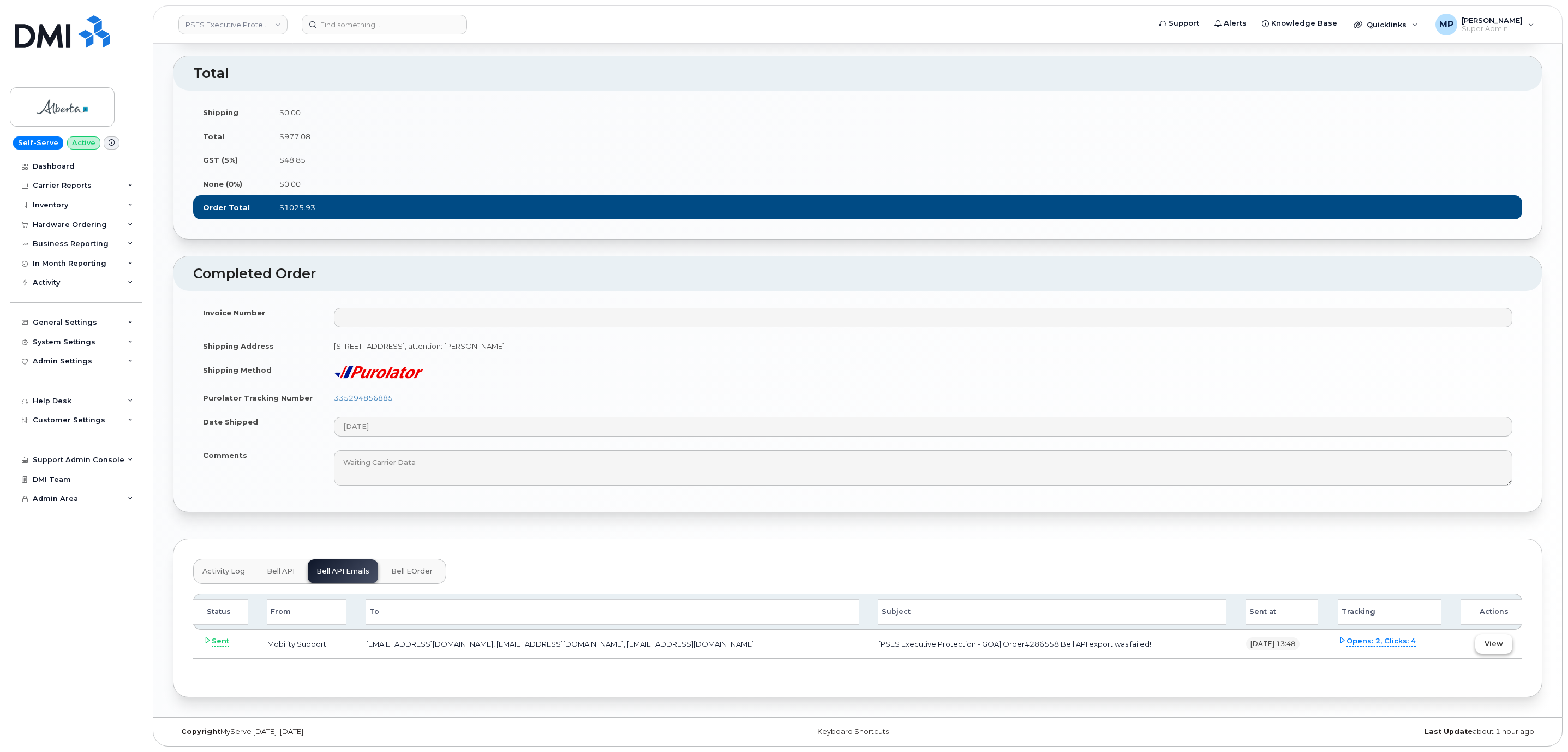
click at [1506, 650] on button "View" at bounding box center [1494, 643] width 37 height 20
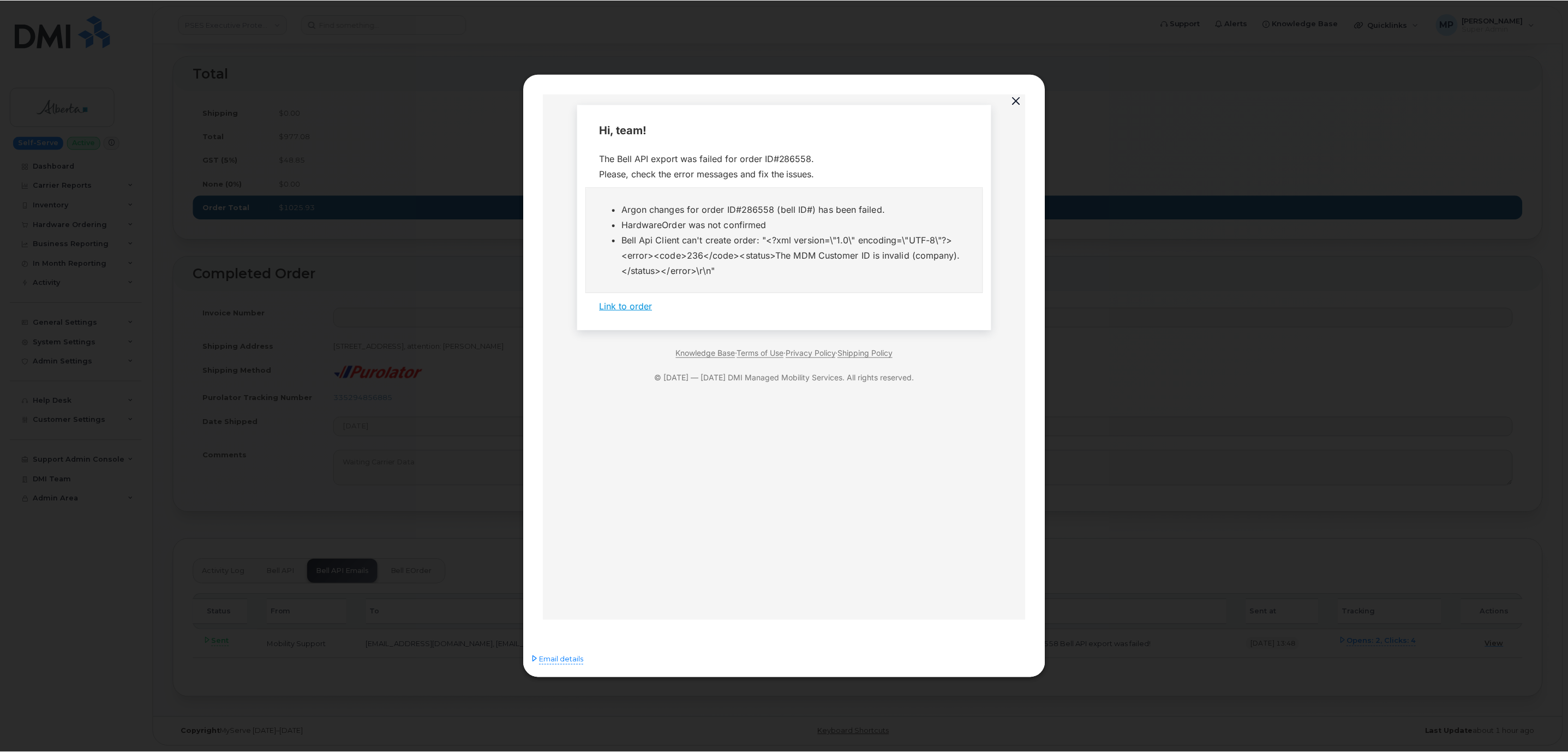
scroll to position [0, 0]
click at [1018, 93] on button "button" at bounding box center [1018, 101] width 16 height 15
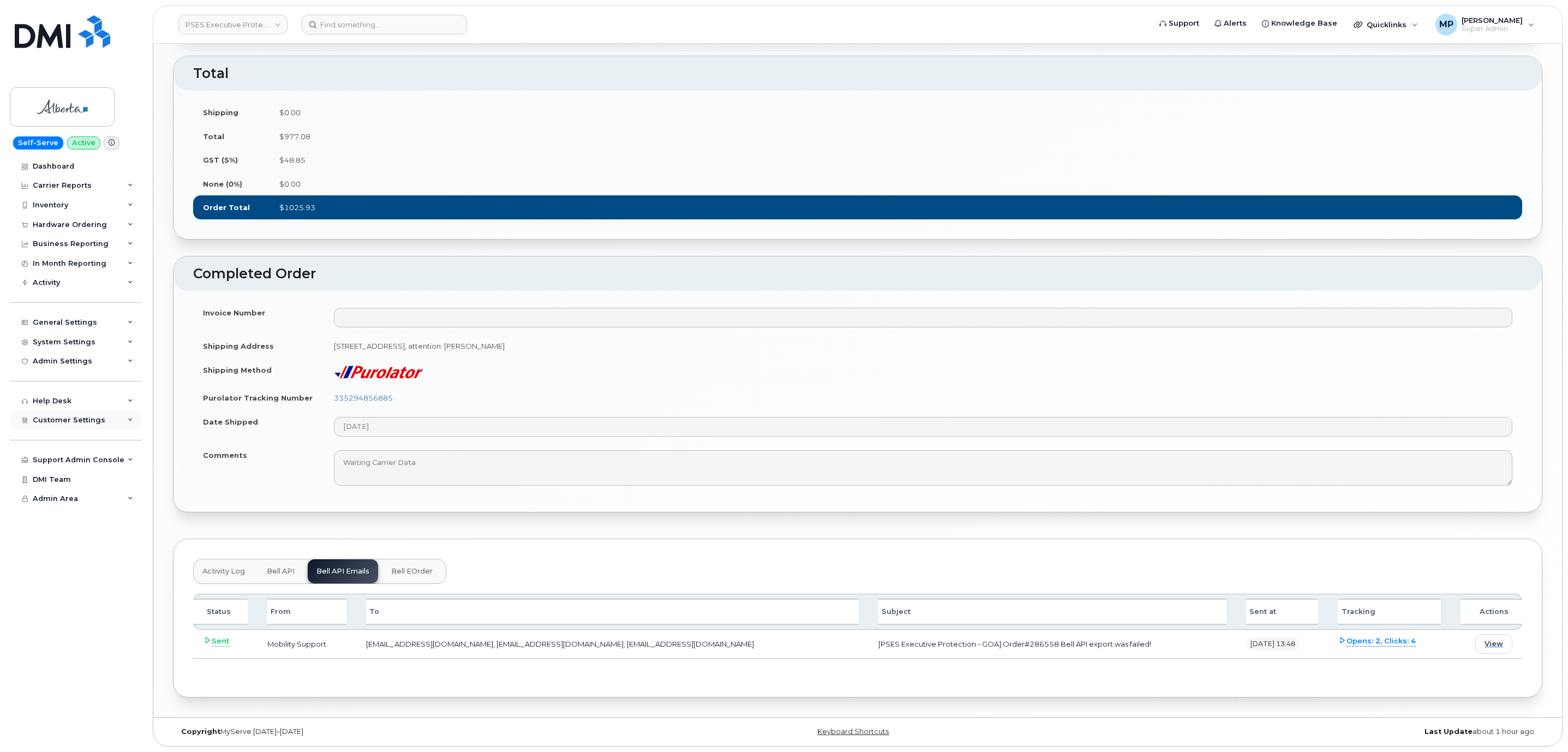
click at [70, 421] on span "Customer Settings" at bounding box center [69, 420] width 73 height 8
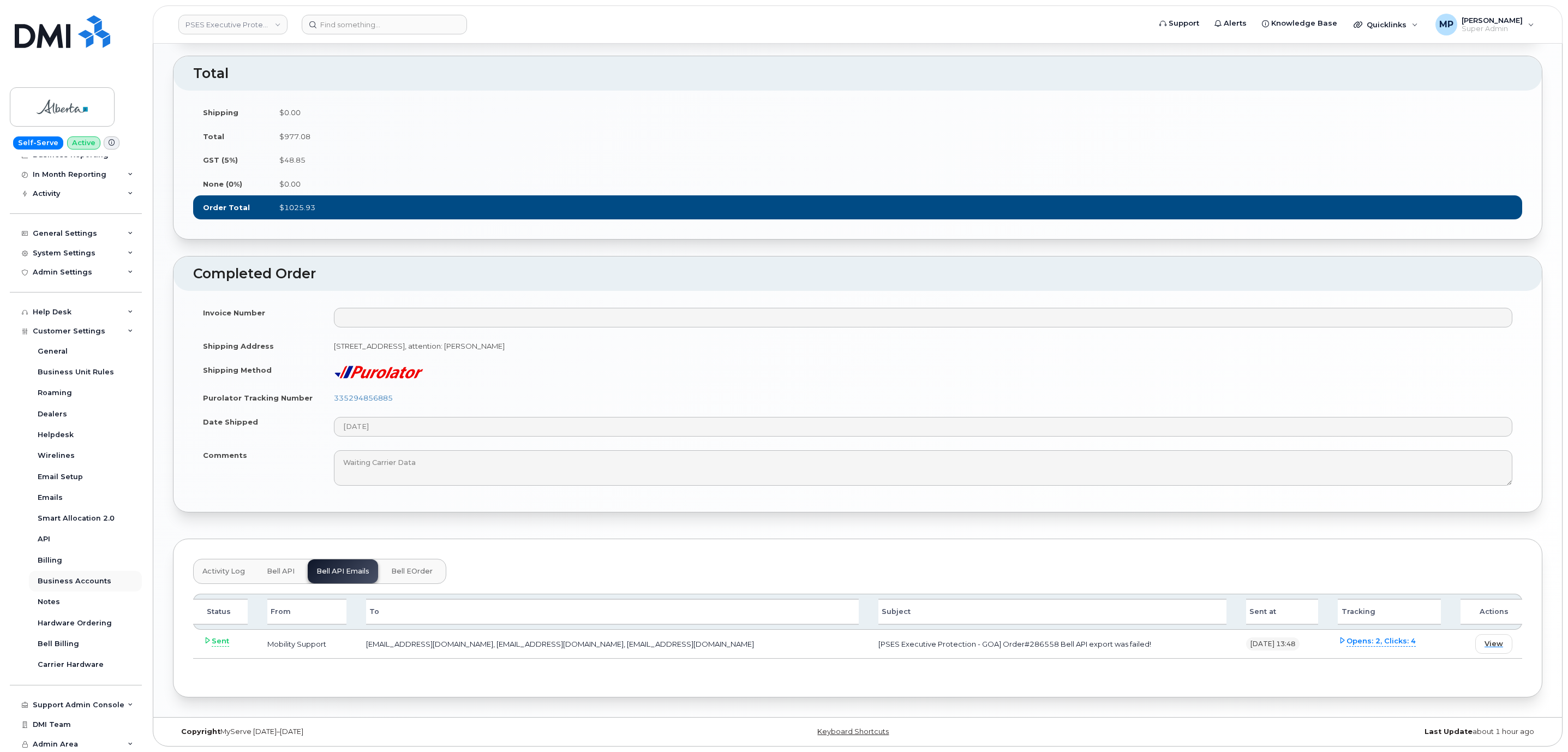
scroll to position [90, 0]
click at [40, 540] on div "API" at bounding box center [44, 538] width 13 height 10
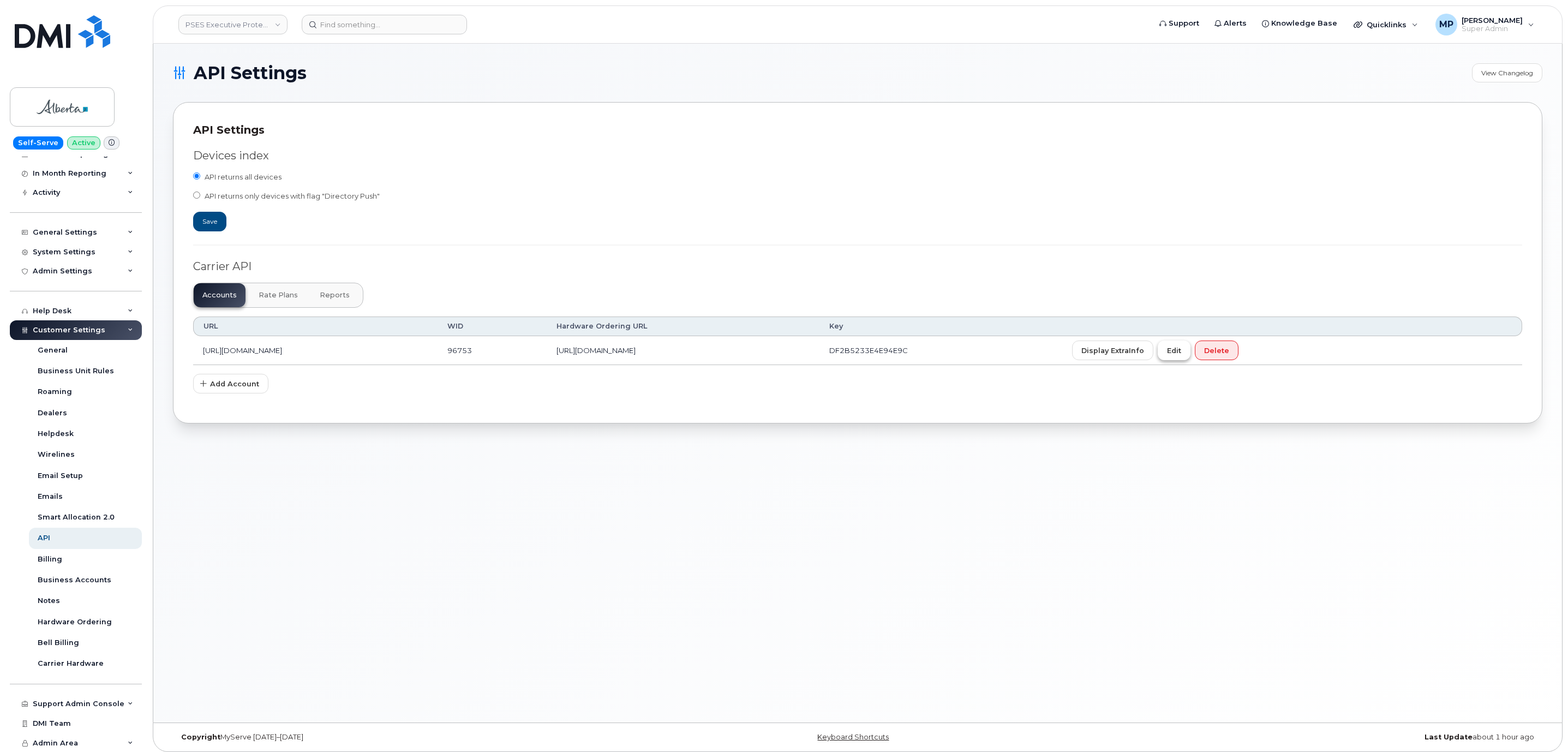
click at [1181, 356] on span "Edit" at bounding box center [1173, 350] width 14 height 10
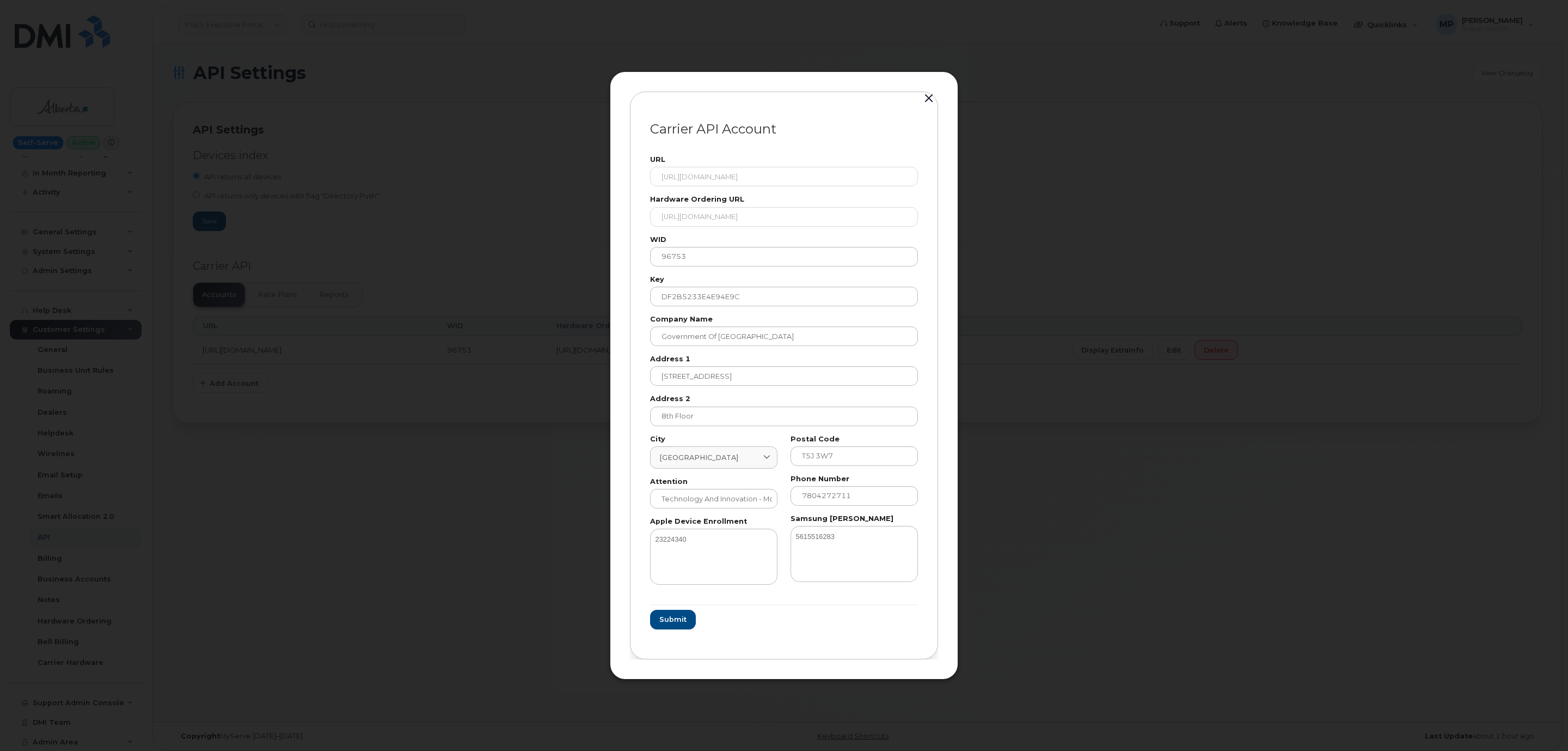
click at [933, 98] on button "button" at bounding box center [929, 98] width 16 height 15
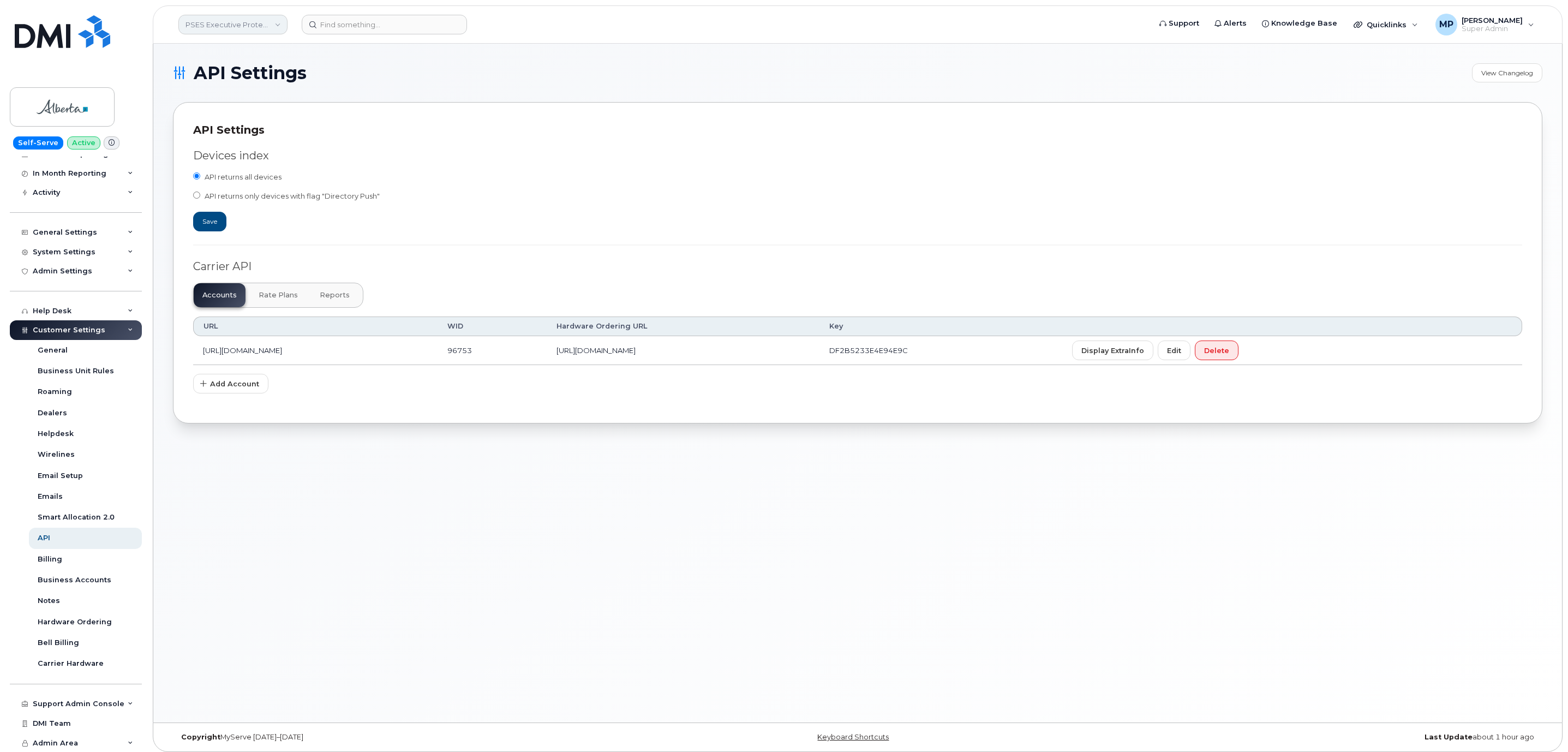
click at [223, 21] on link "PSES Executive Protection - GOA" at bounding box center [232, 24] width 109 height 20
type input "goa"
click at [263, 101] on span "Government of Alberta ([GEOGRAPHIC_DATA])" at bounding box center [251, 103] width 126 height 21
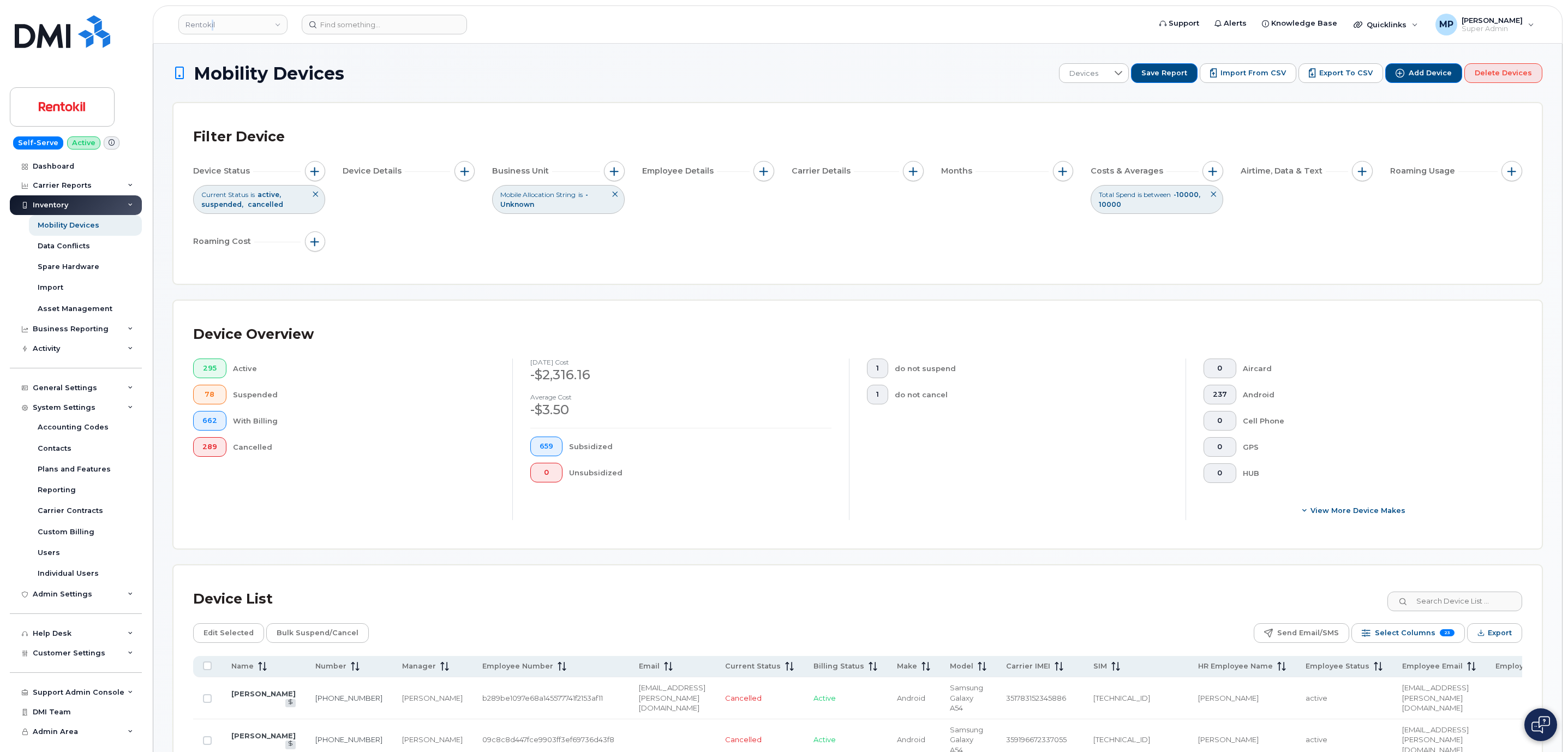
drag, startPoint x: 212, startPoint y: 17, endPoint x: 220, endPoint y: 34, distance: 18.8
click at [213, 20] on link "Rentokil" at bounding box center [232, 24] width 109 height 20
type input "goa"
drag, startPoint x: 230, startPoint y: 98, endPoint x: 226, endPoint y: 106, distance: 8.9
click at [230, 101] on span "Government of Alberta (GOA)" at bounding box center [251, 103] width 126 height 21
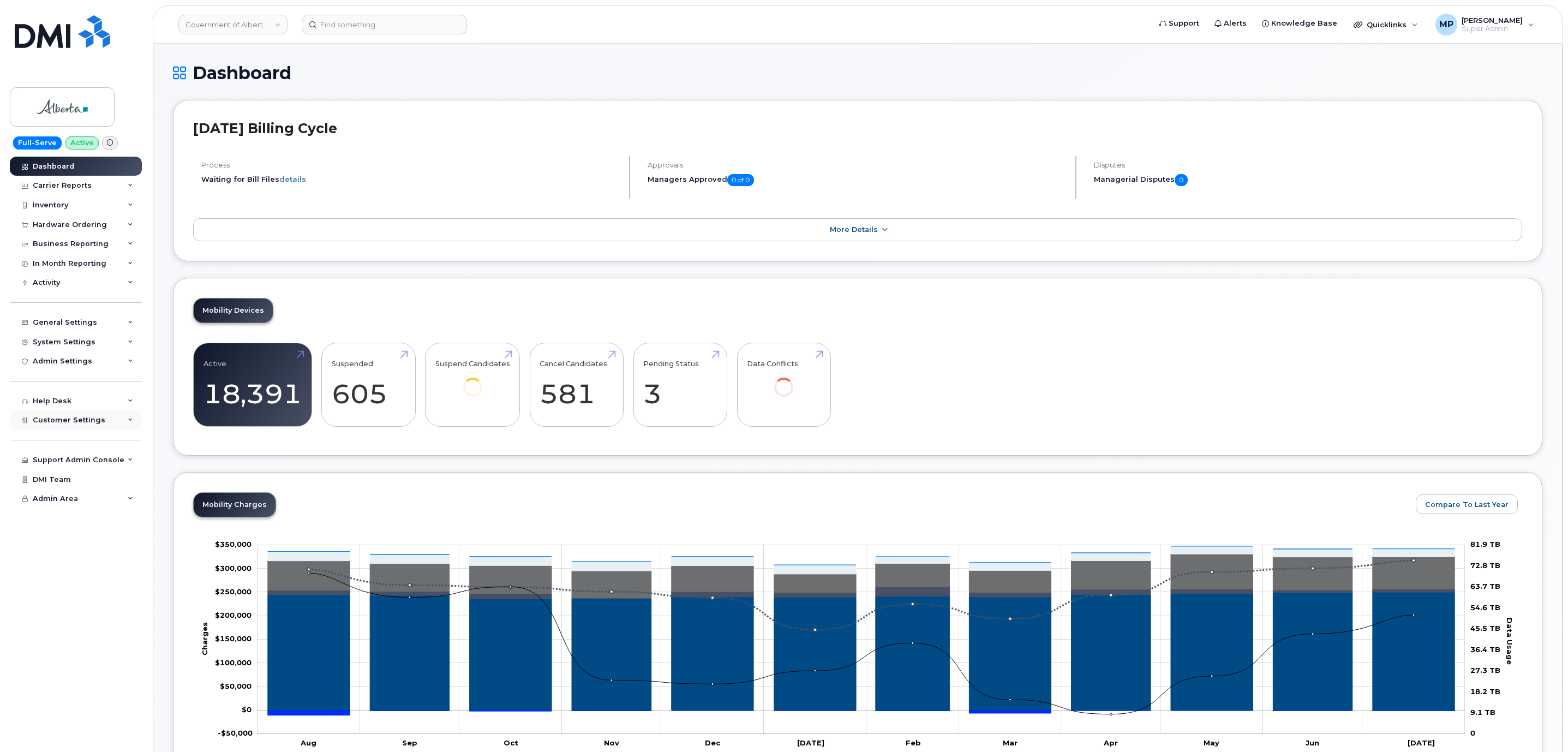
click at [55, 421] on span "Customer Settings" at bounding box center [69, 420] width 73 height 8
click at [62, 223] on div "Hardware Ordering" at bounding box center [70, 224] width 74 height 9
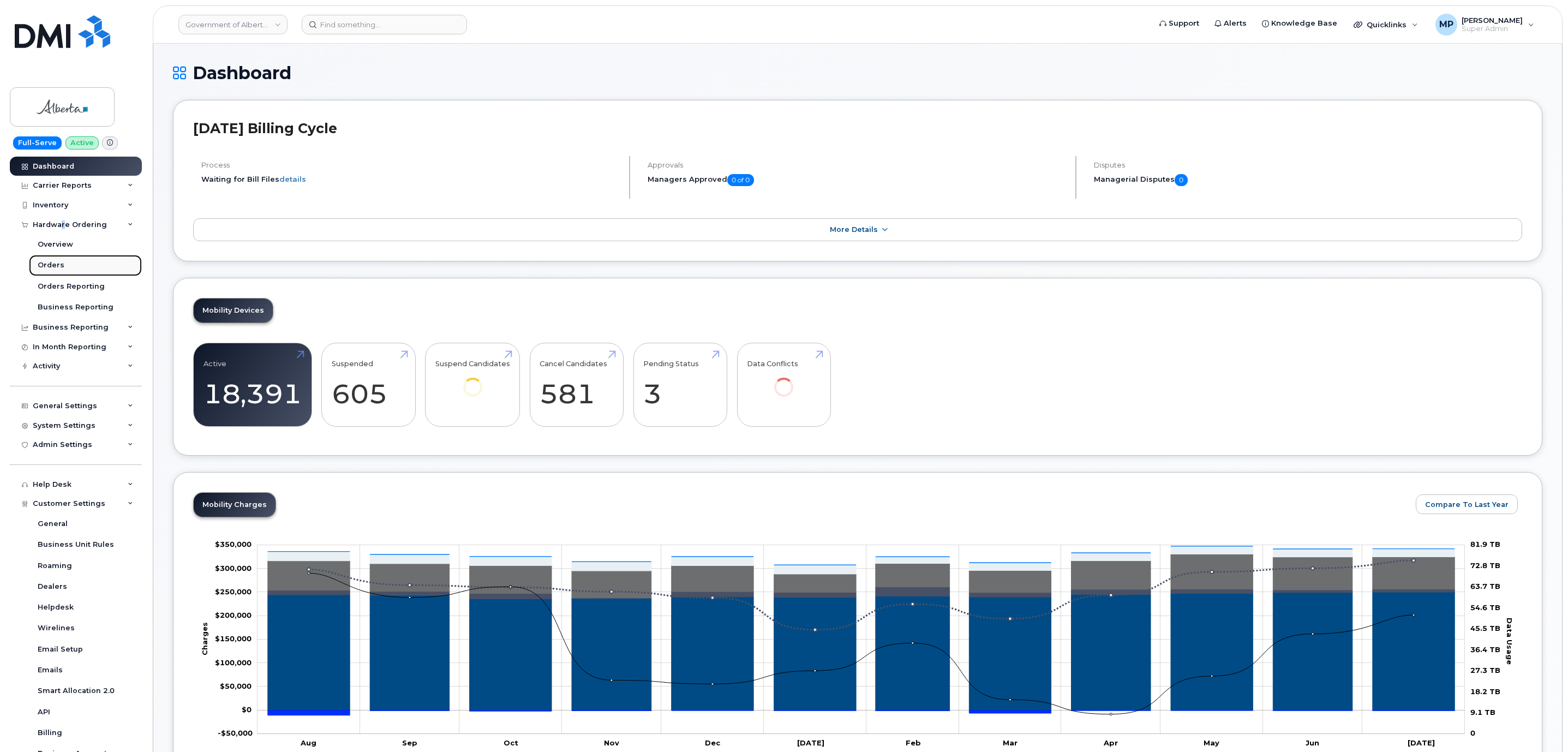
click at [57, 265] on div "Orders" at bounding box center [51, 265] width 27 height 10
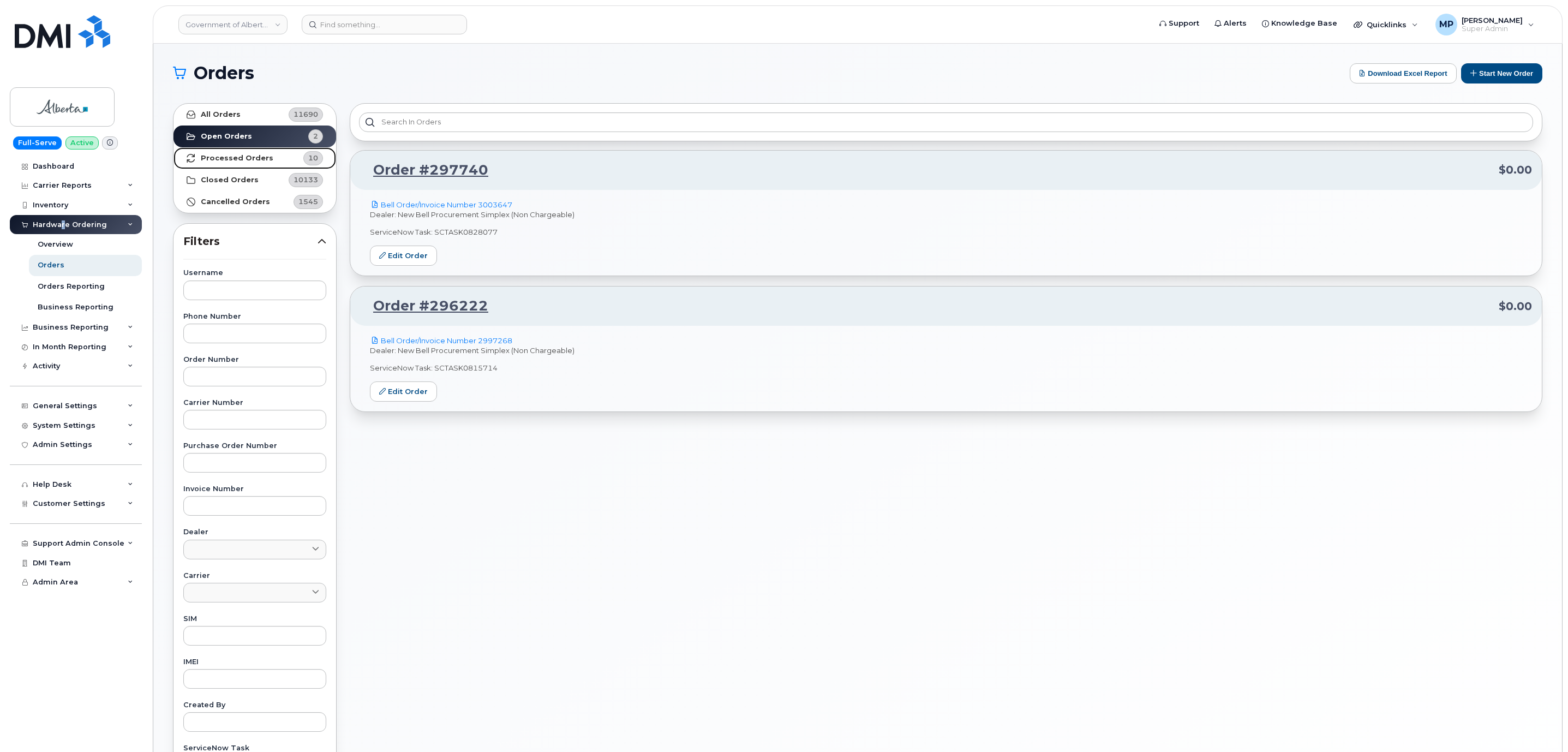
click at [232, 161] on strong "Processed Orders" at bounding box center [237, 158] width 73 height 9
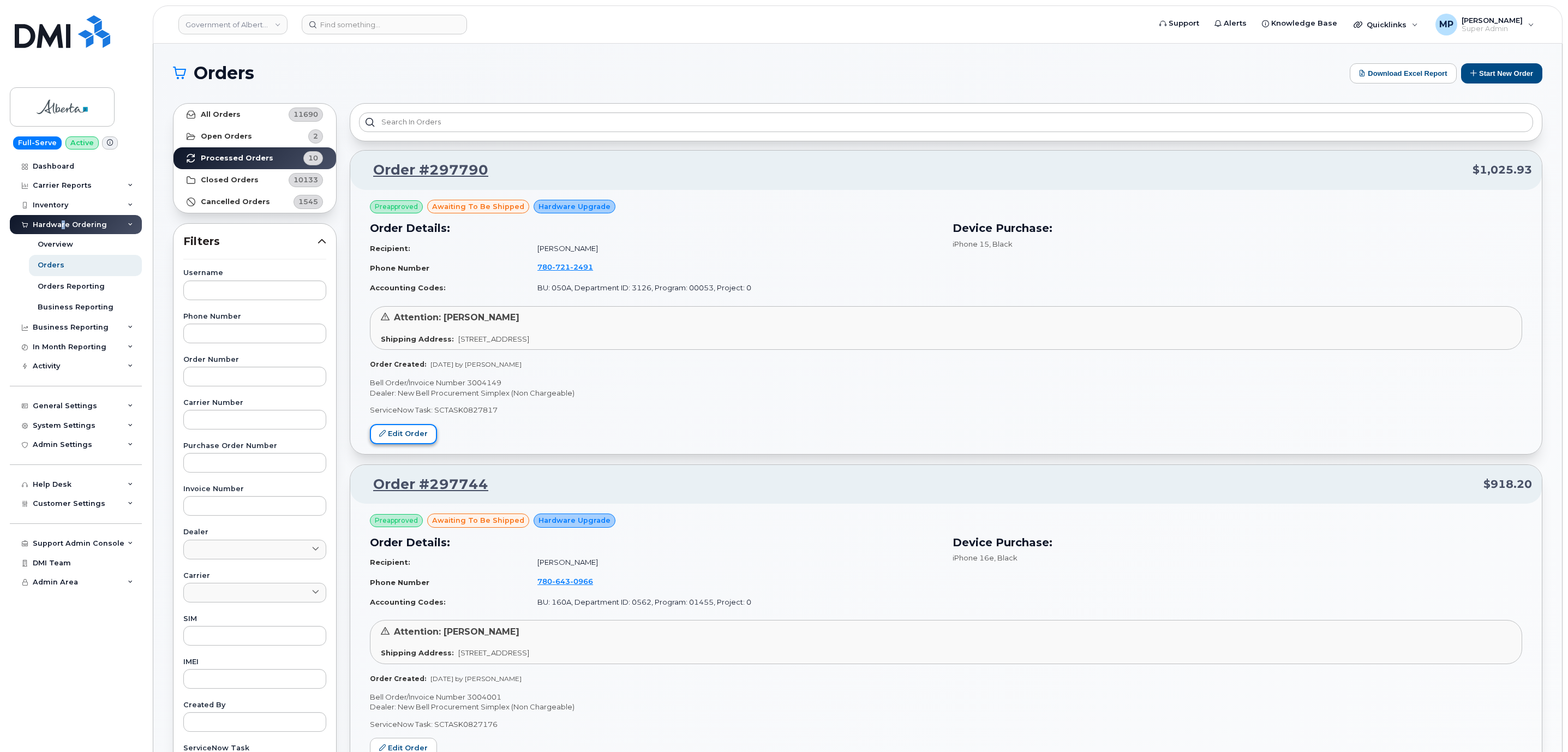
click at [401, 434] on link "Edit Order" at bounding box center [403, 434] width 67 height 20
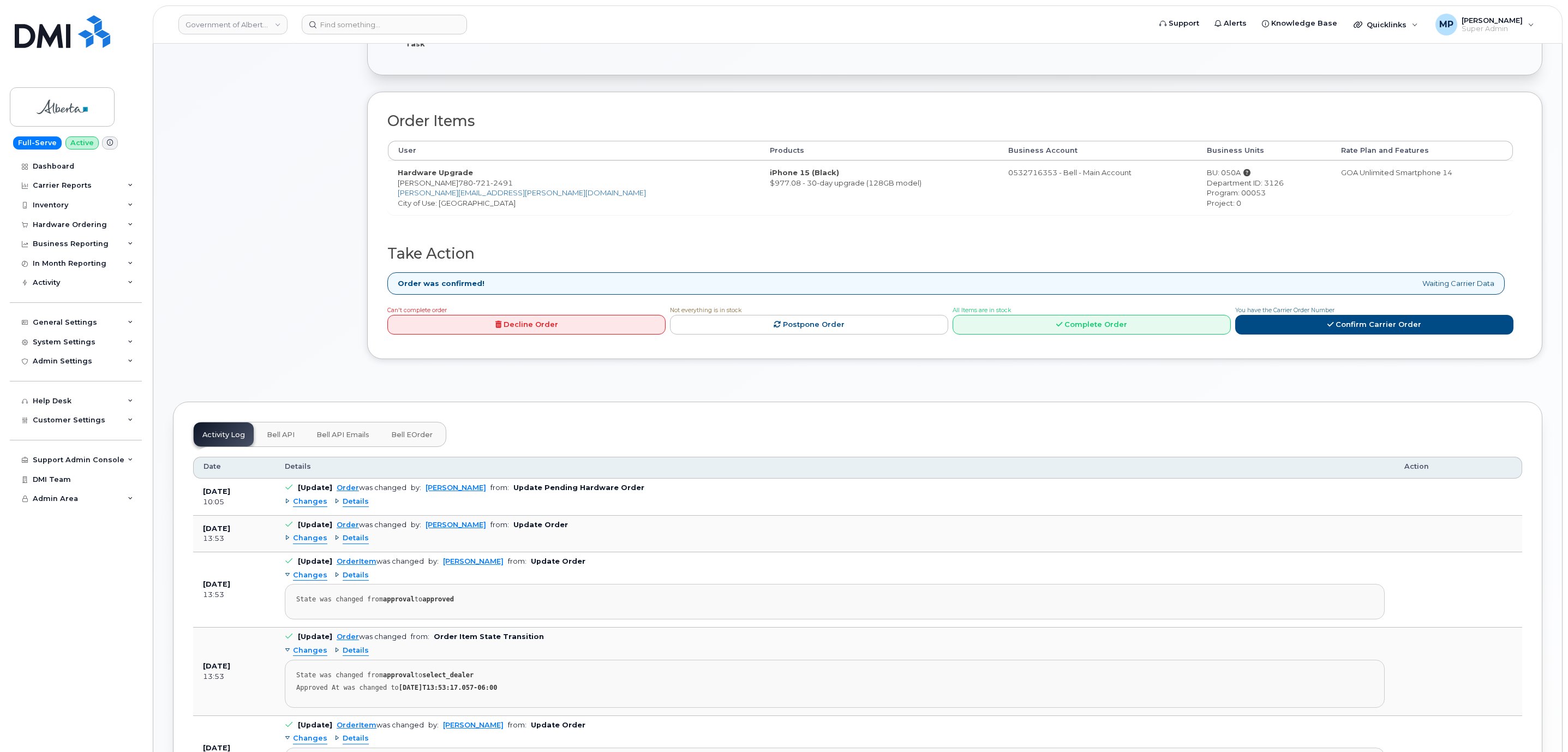
scroll to position [328, 0]
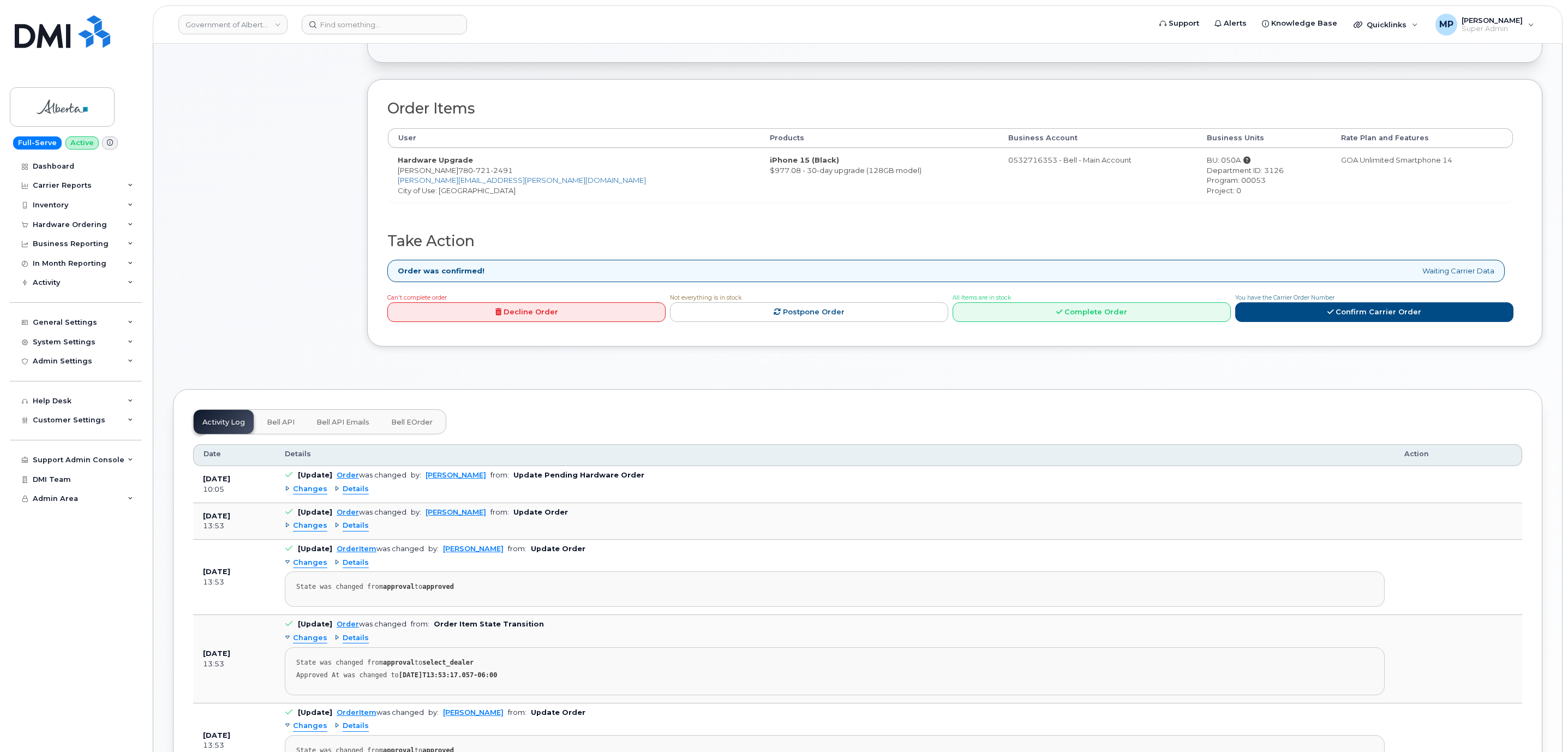
drag, startPoint x: 281, startPoint y: 424, endPoint x: 290, endPoint y: 439, distance: 17.5
click at [280, 424] on span "Bell API" at bounding box center [281, 422] width 28 height 9
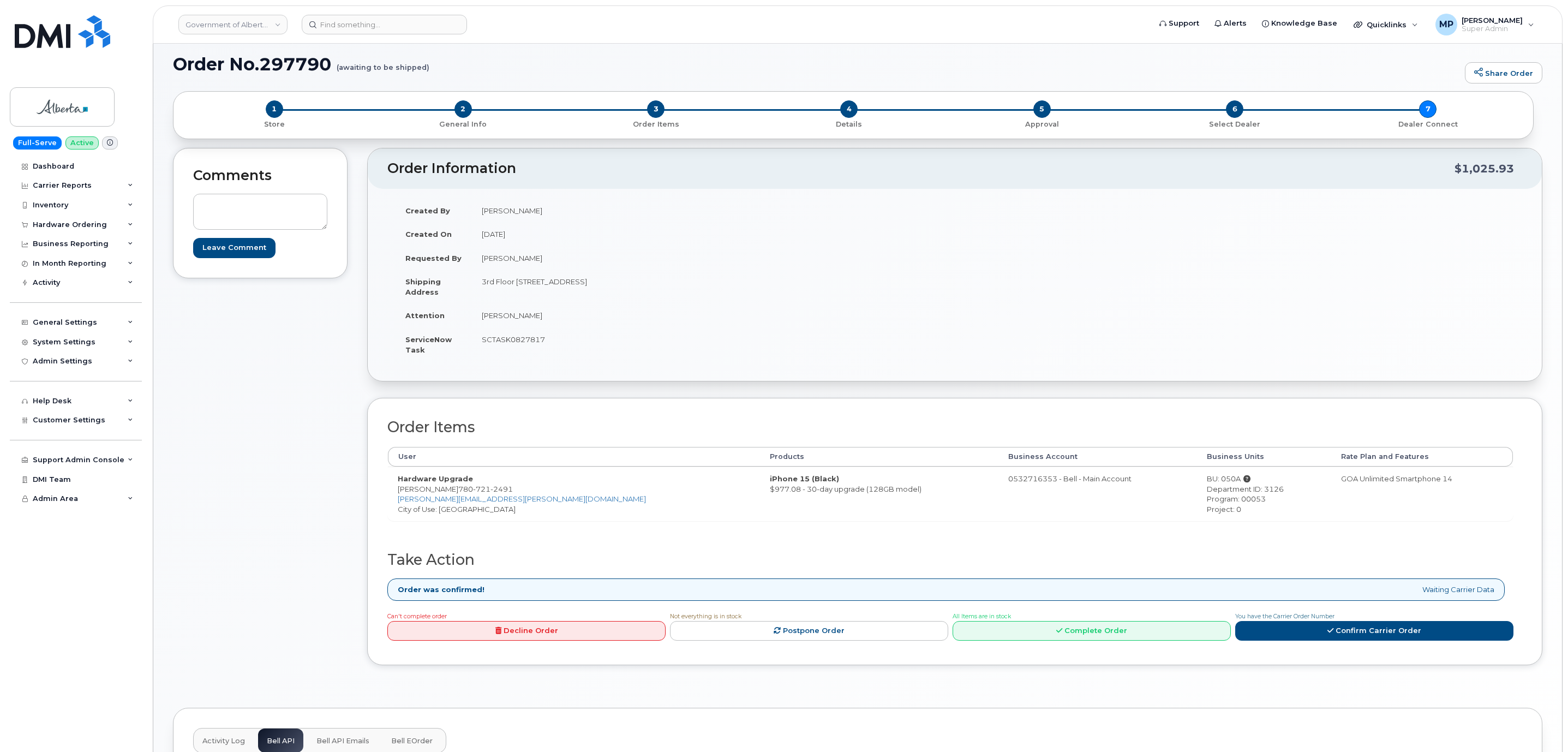
scroll to position [0, 0]
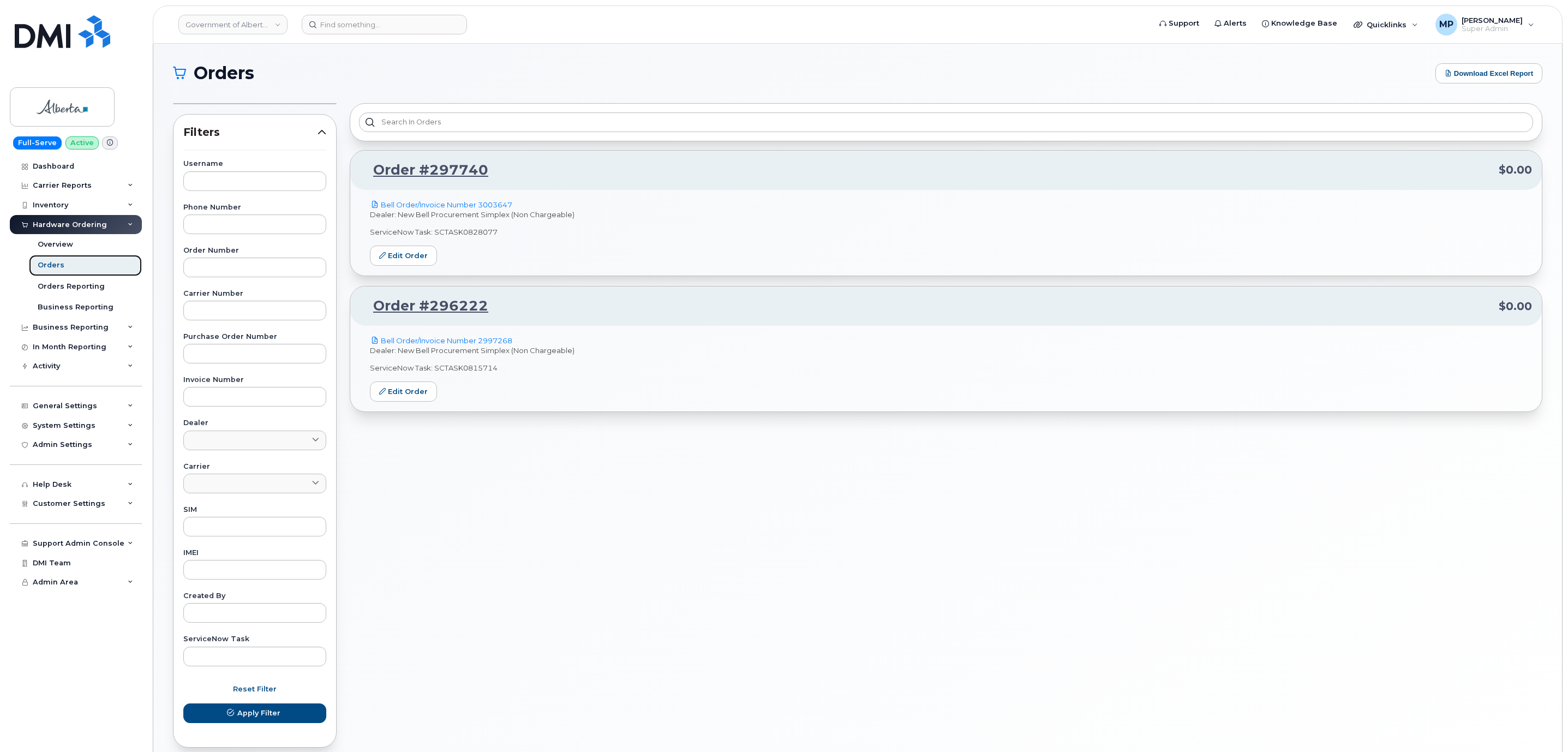
click at [49, 265] on div "Orders" at bounding box center [51, 265] width 27 height 10
click at [49, 266] on div "Orders" at bounding box center [51, 265] width 27 height 10
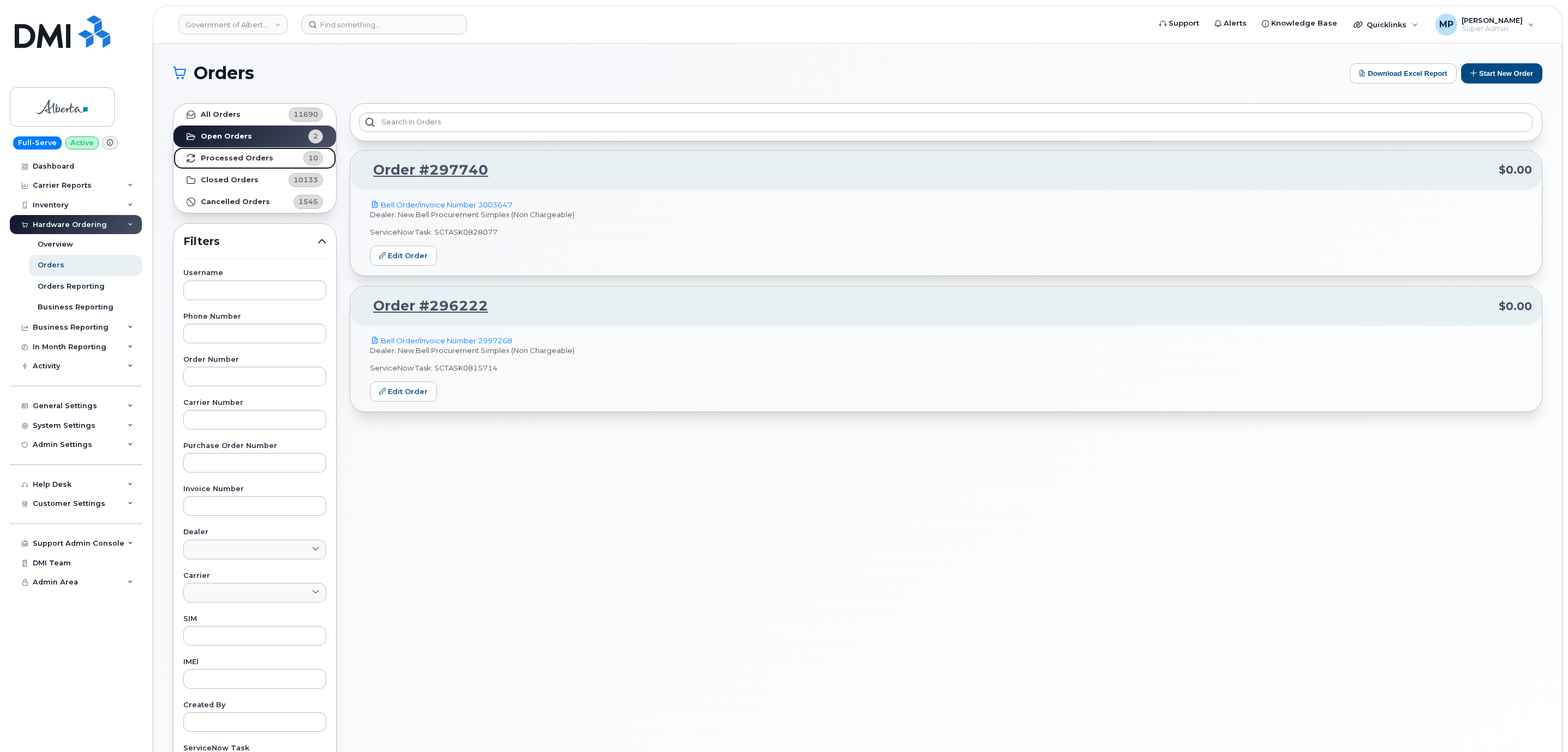
click at [220, 160] on strong "Processed Orders" at bounding box center [237, 158] width 73 height 9
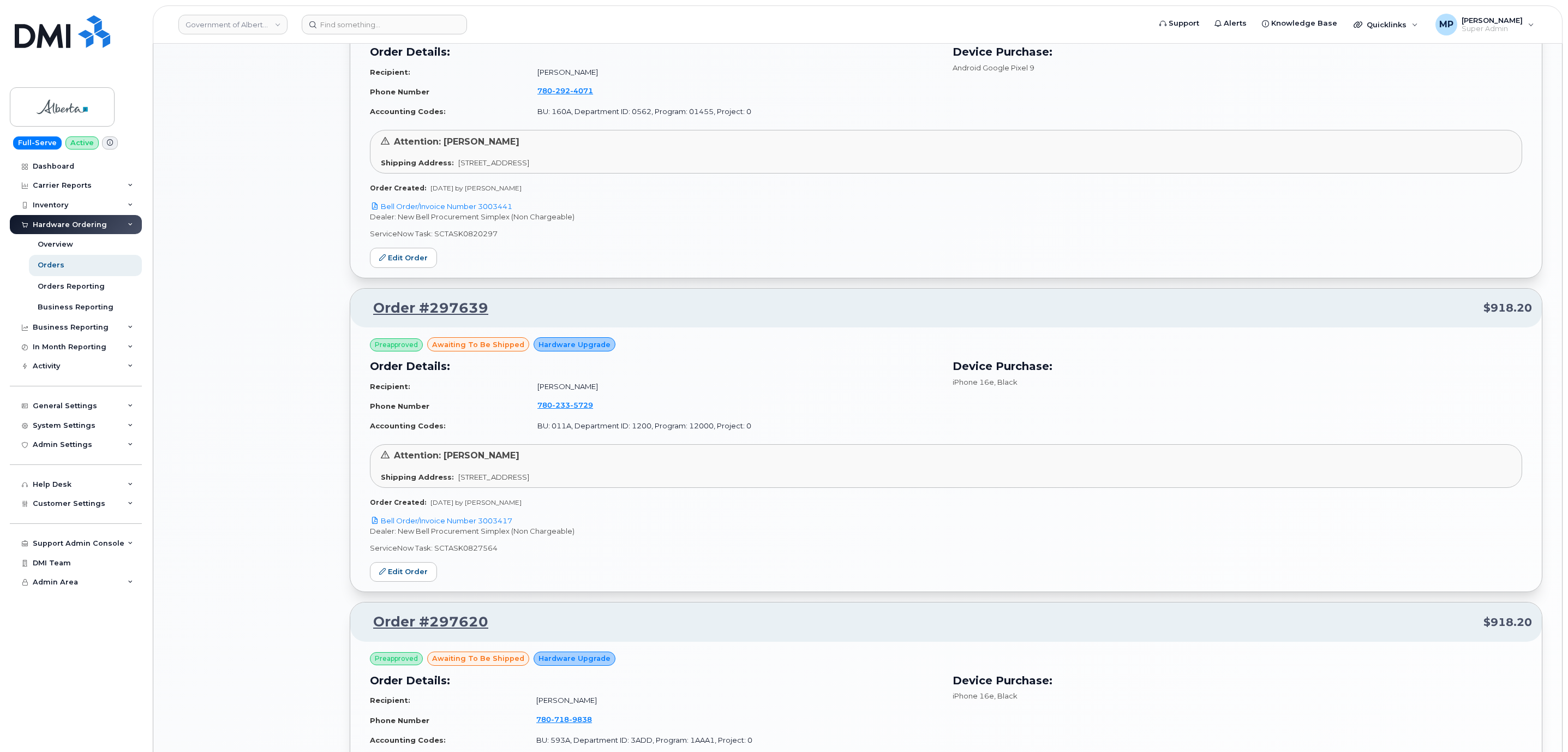
scroll to position [900, 0]
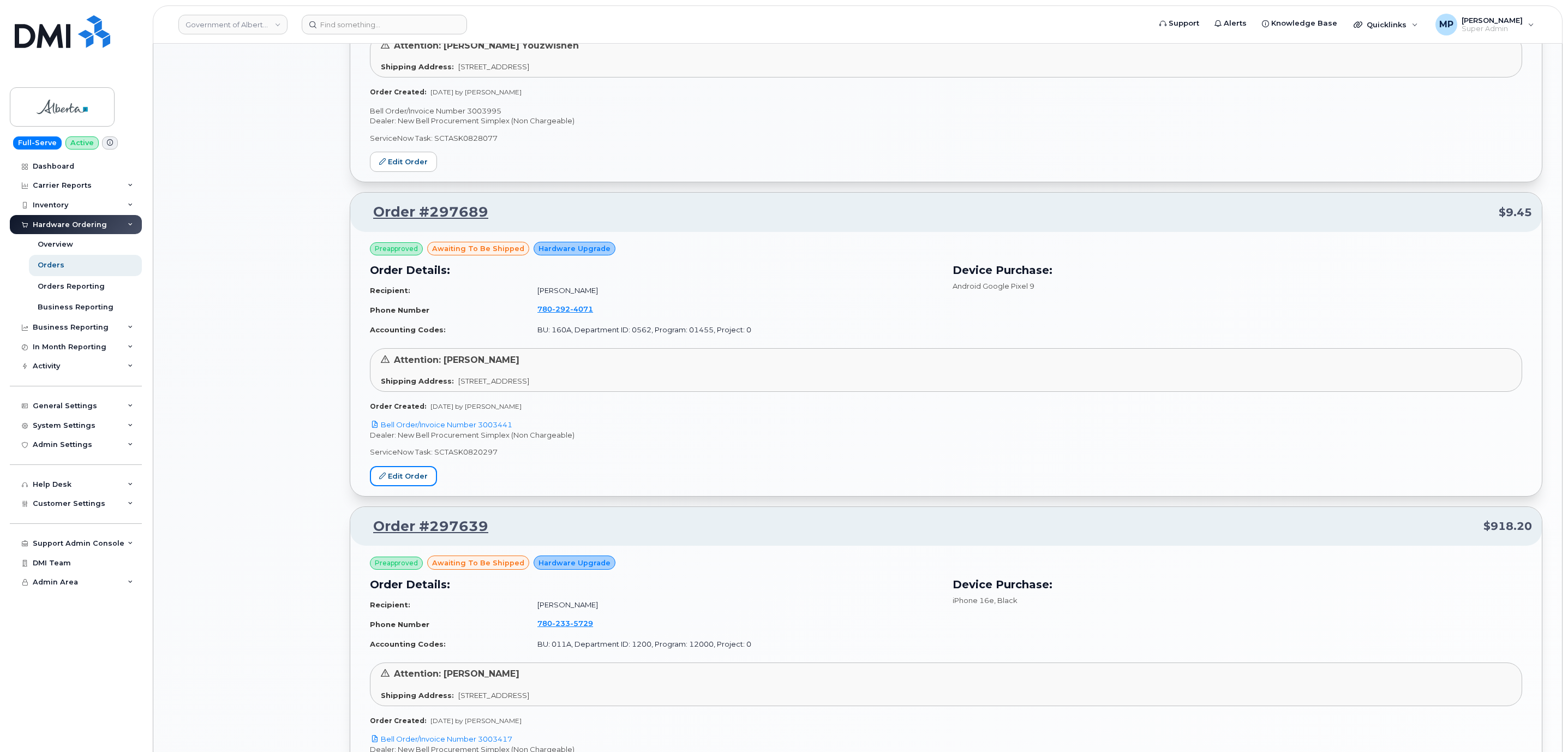
drag, startPoint x: 390, startPoint y: 483, endPoint x: 393, endPoint y: 496, distance: 13.3
click at [391, 483] on link "Edit Order" at bounding box center [403, 476] width 67 height 20
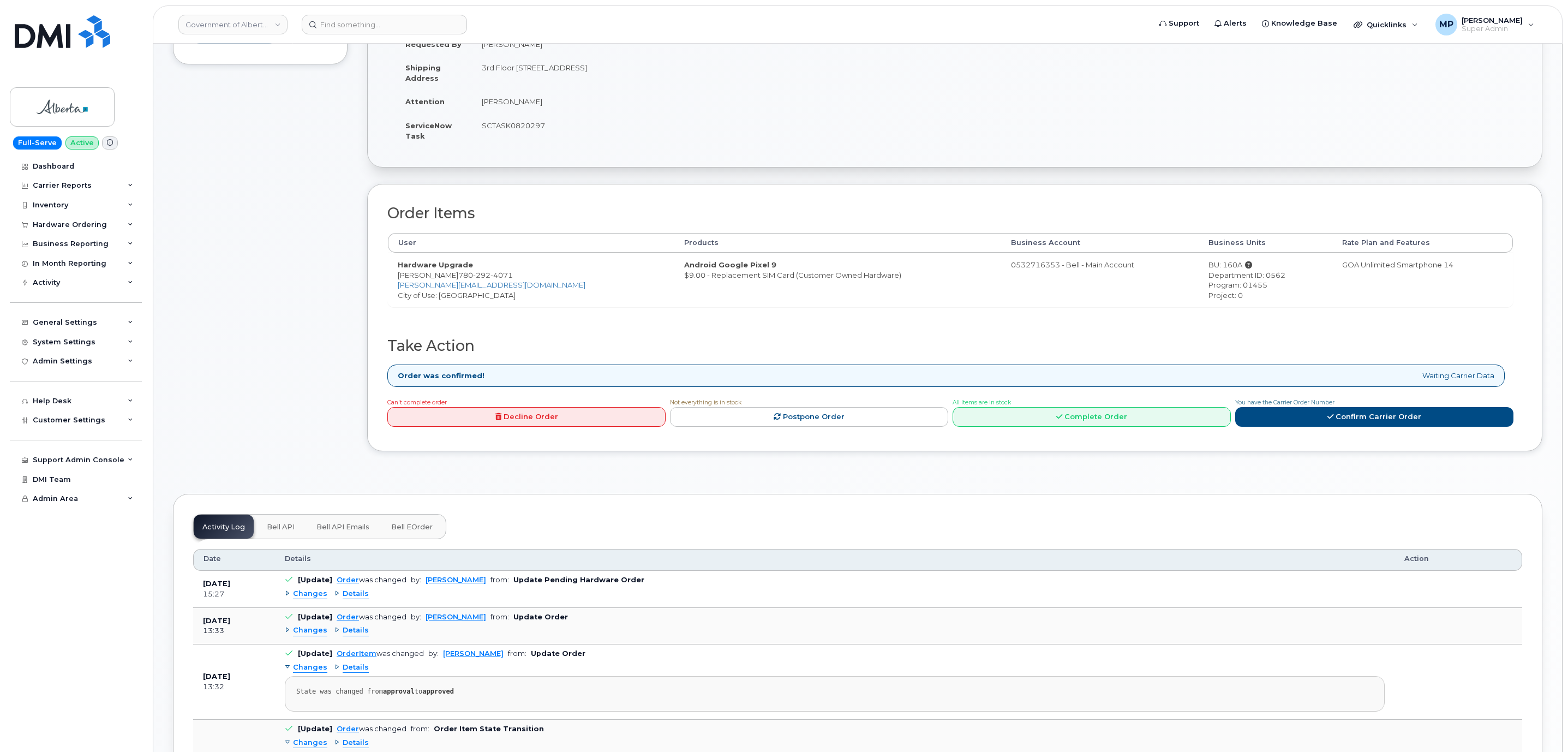
scroll to position [328, 0]
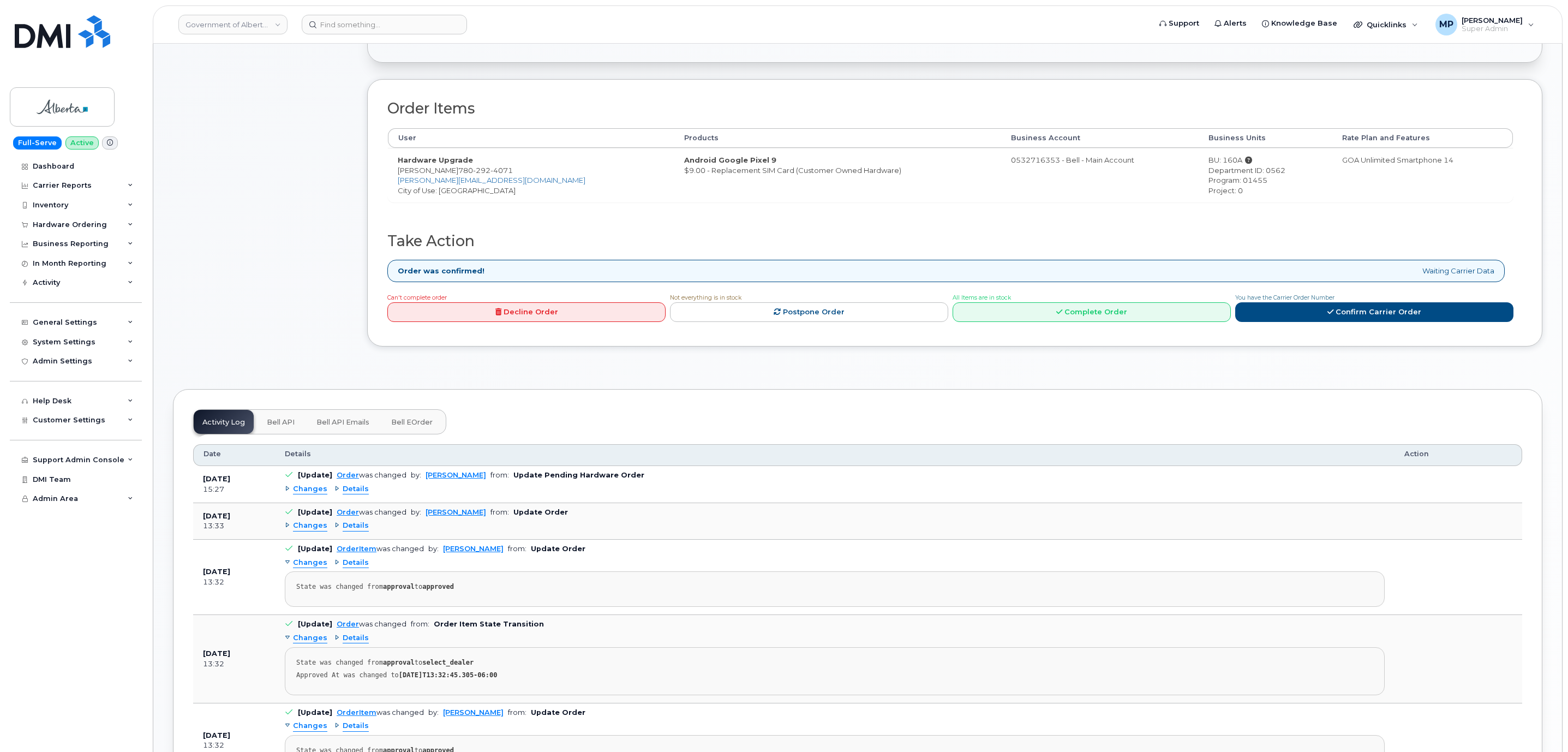
drag, startPoint x: 278, startPoint y: 426, endPoint x: 285, endPoint y: 437, distance: 13.0
click at [279, 426] on span "Bell API" at bounding box center [281, 422] width 28 height 9
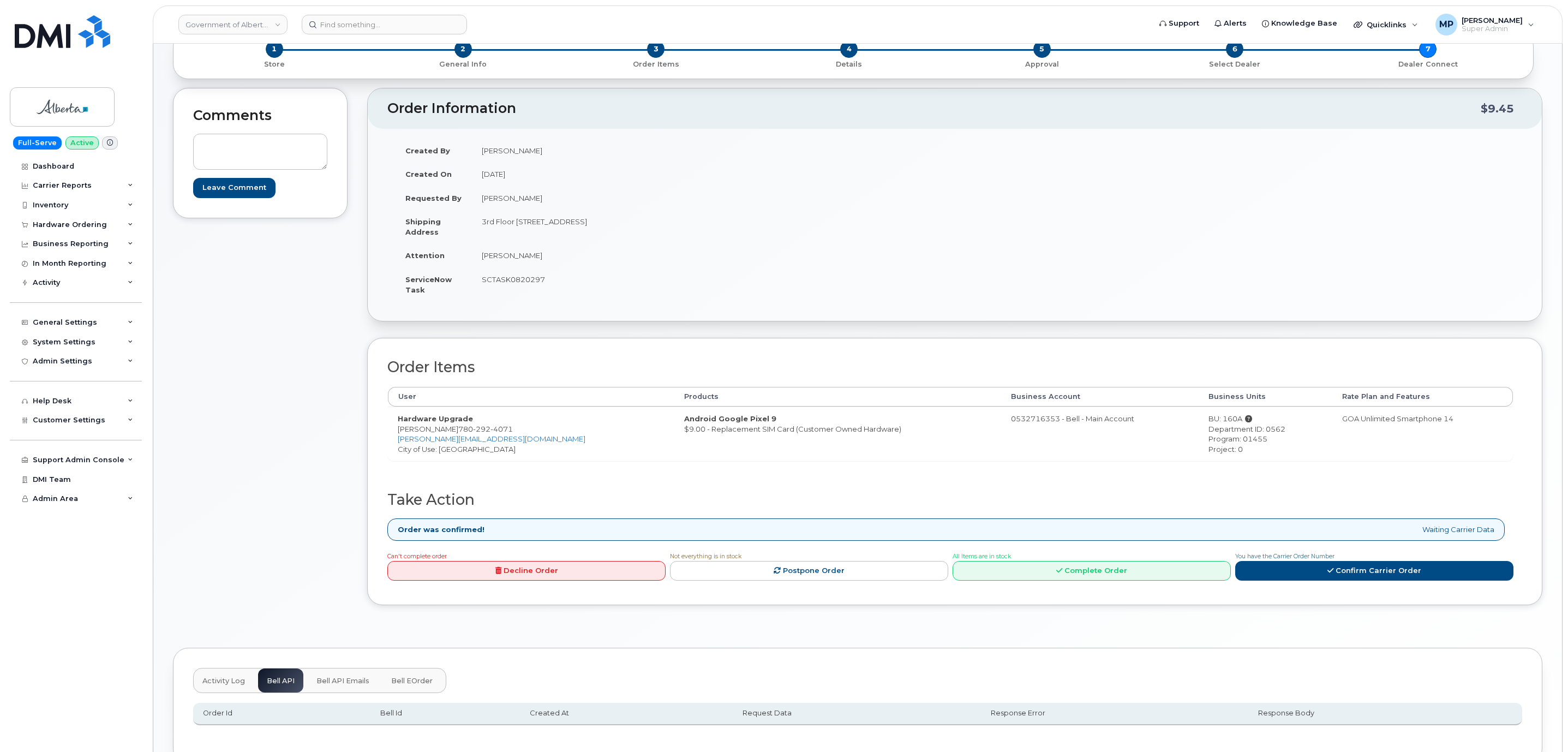
scroll to position [0, 0]
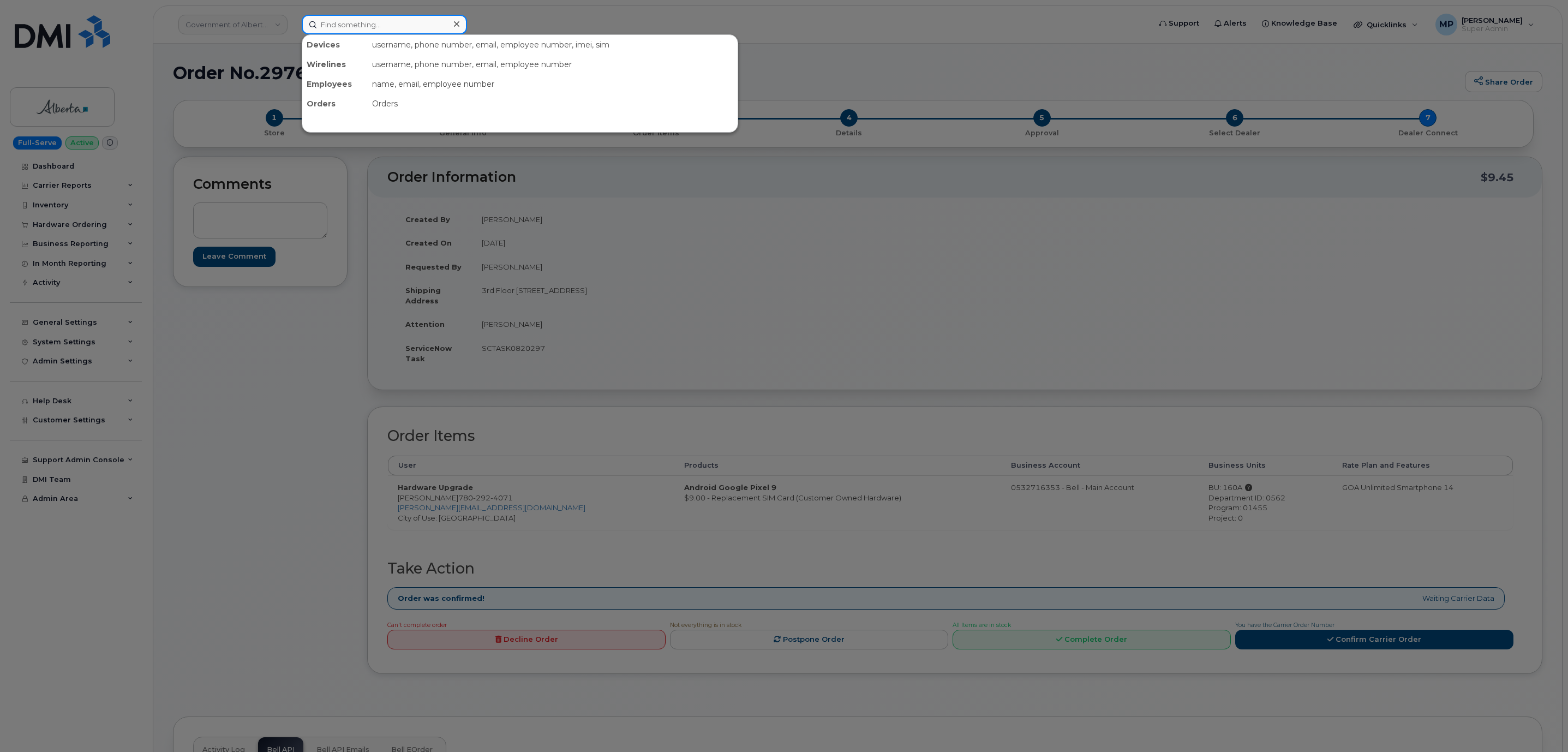
paste input "293695"
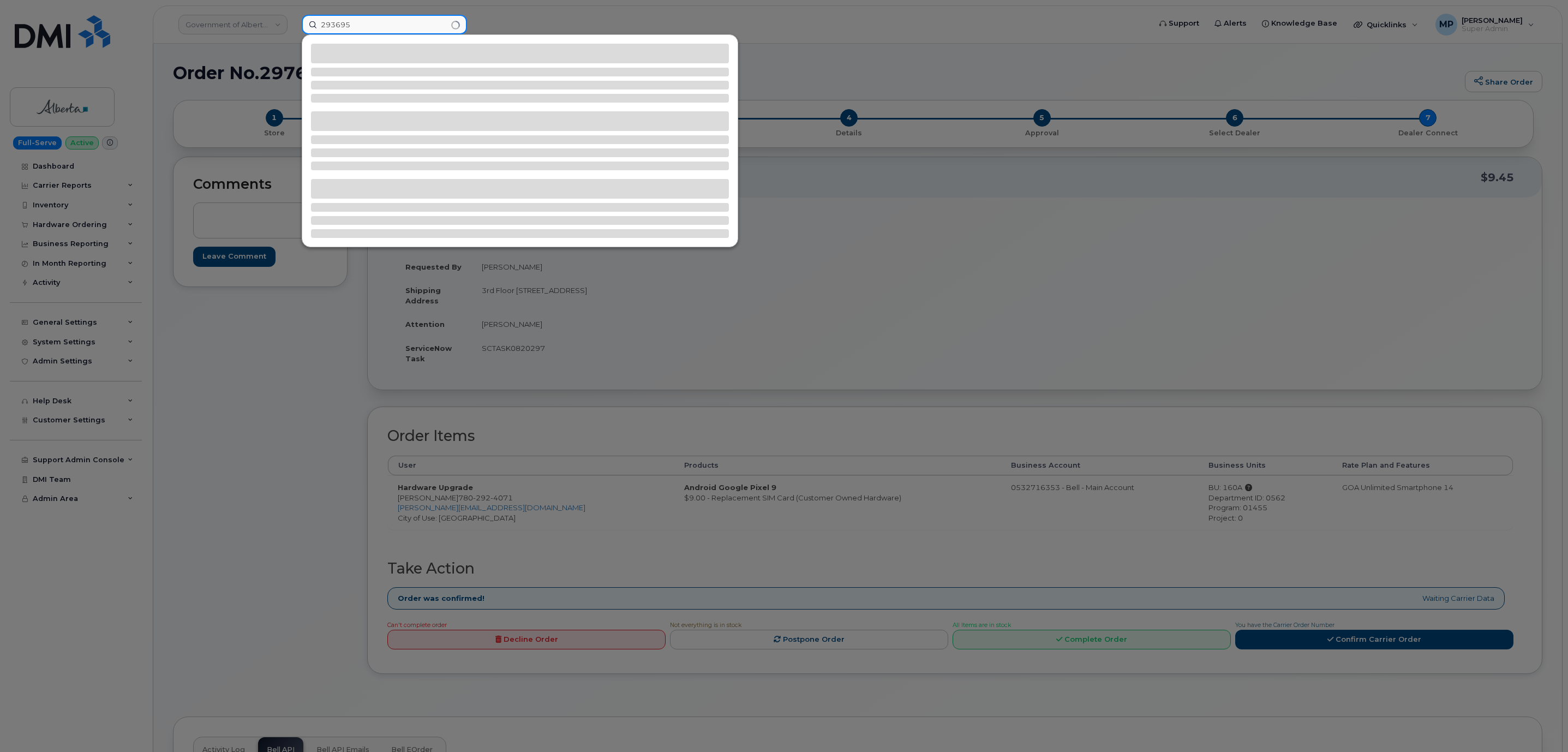
type input "293695"
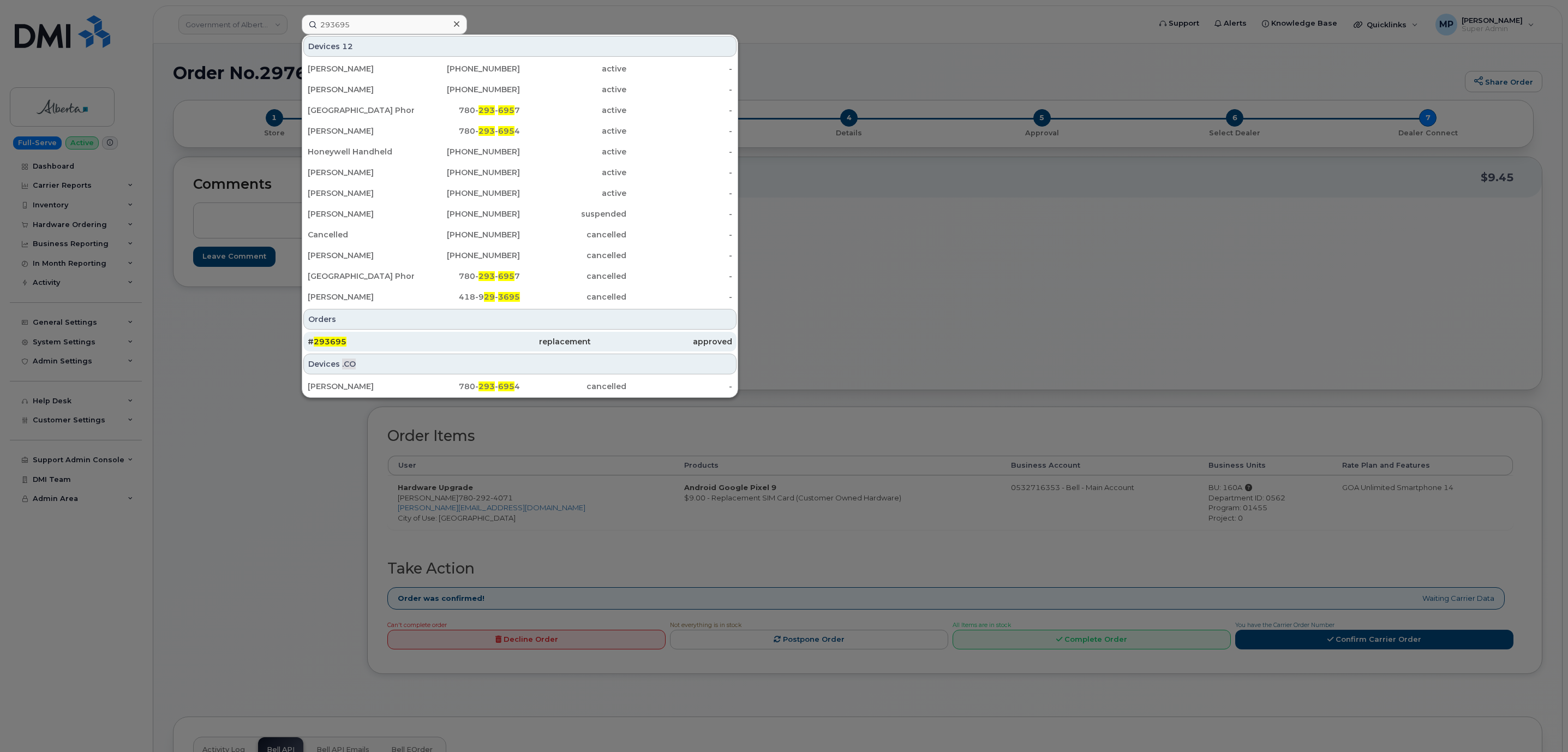
click at [338, 346] on span "293695" at bounding box center [330, 342] width 33 height 10
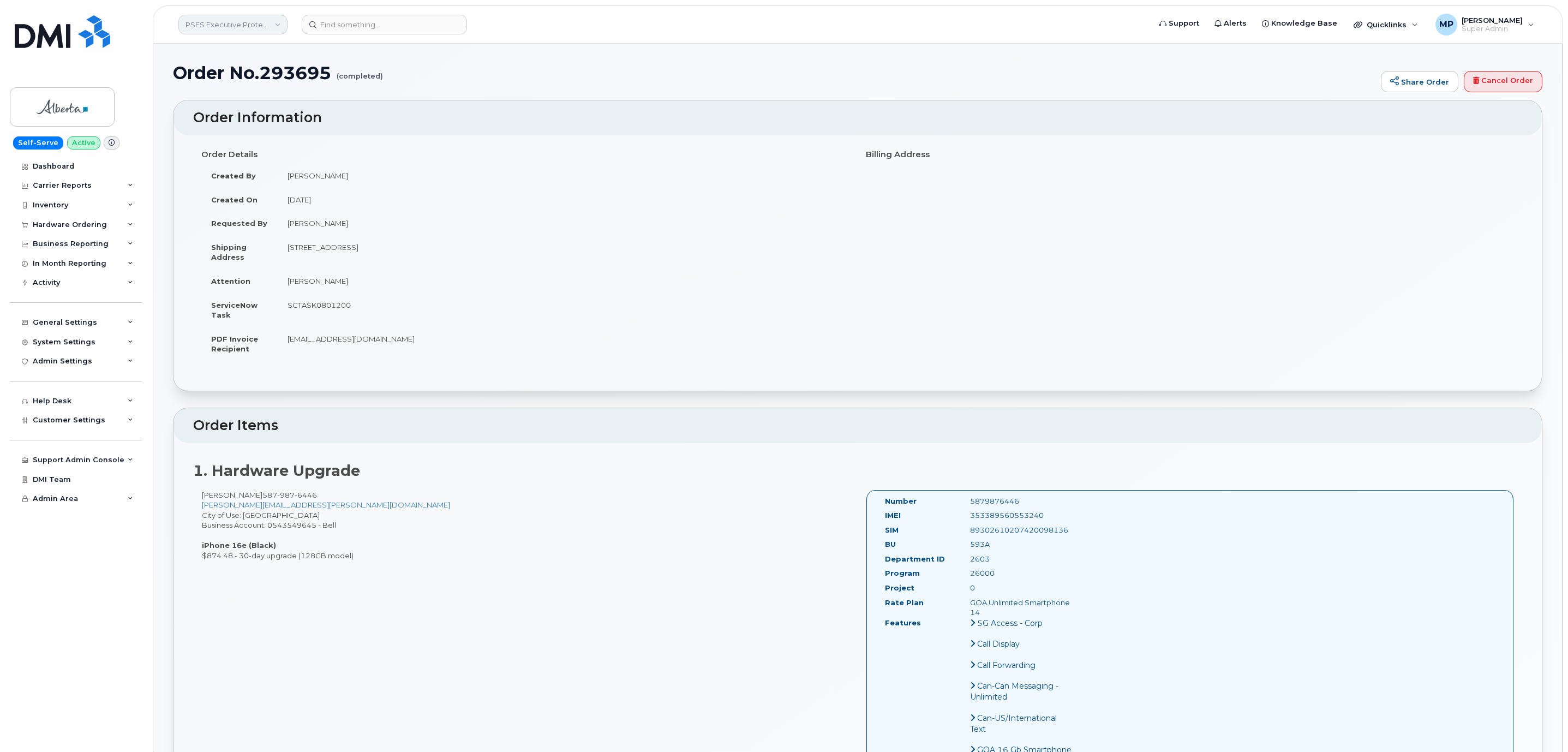
click at [277, 22] on link "PSES Executive Protection - [GEOGRAPHIC_DATA]" at bounding box center [232, 24] width 109 height 20
type input "pses"
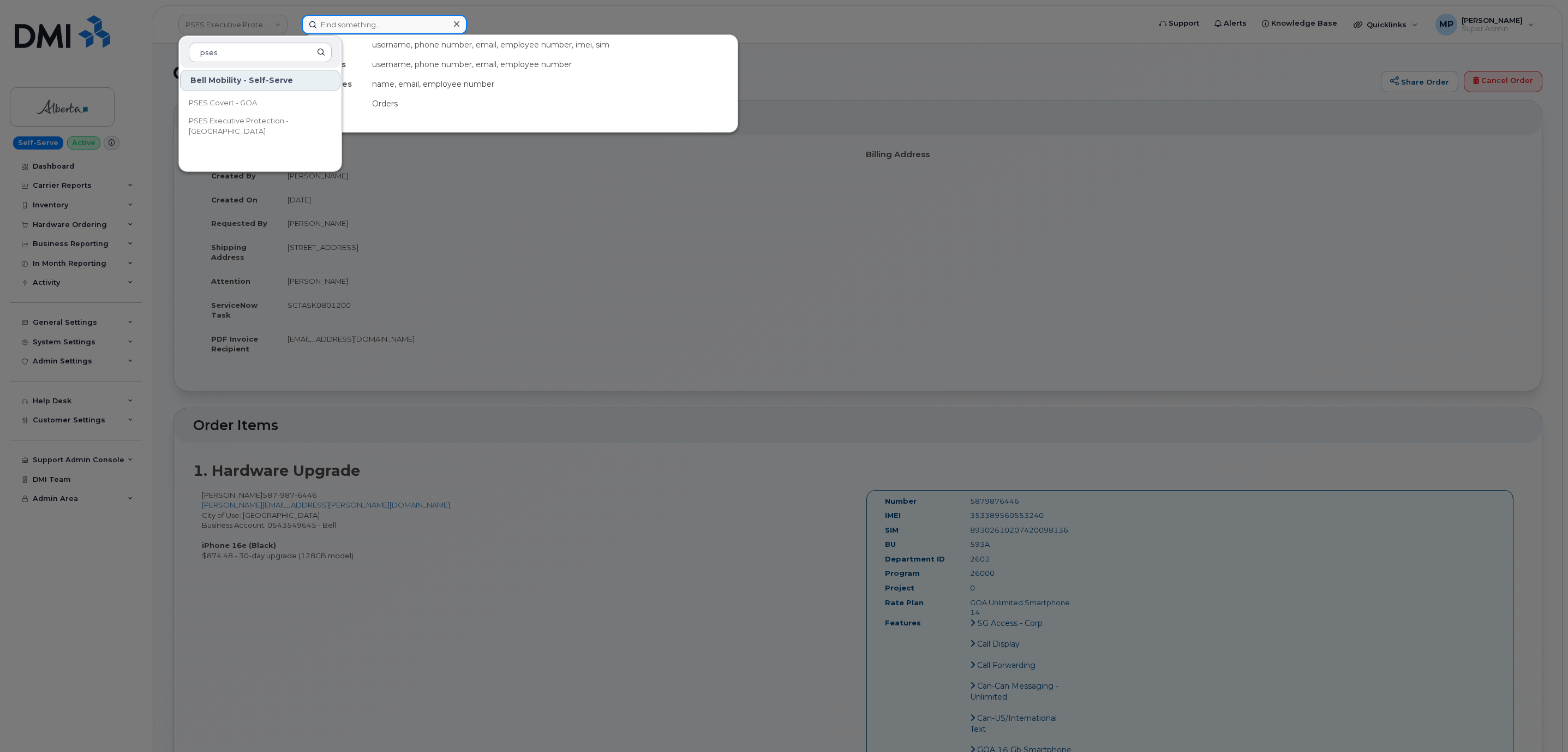
click at [348, 23] on input at bounding box center [384, 24] width 165 height 20
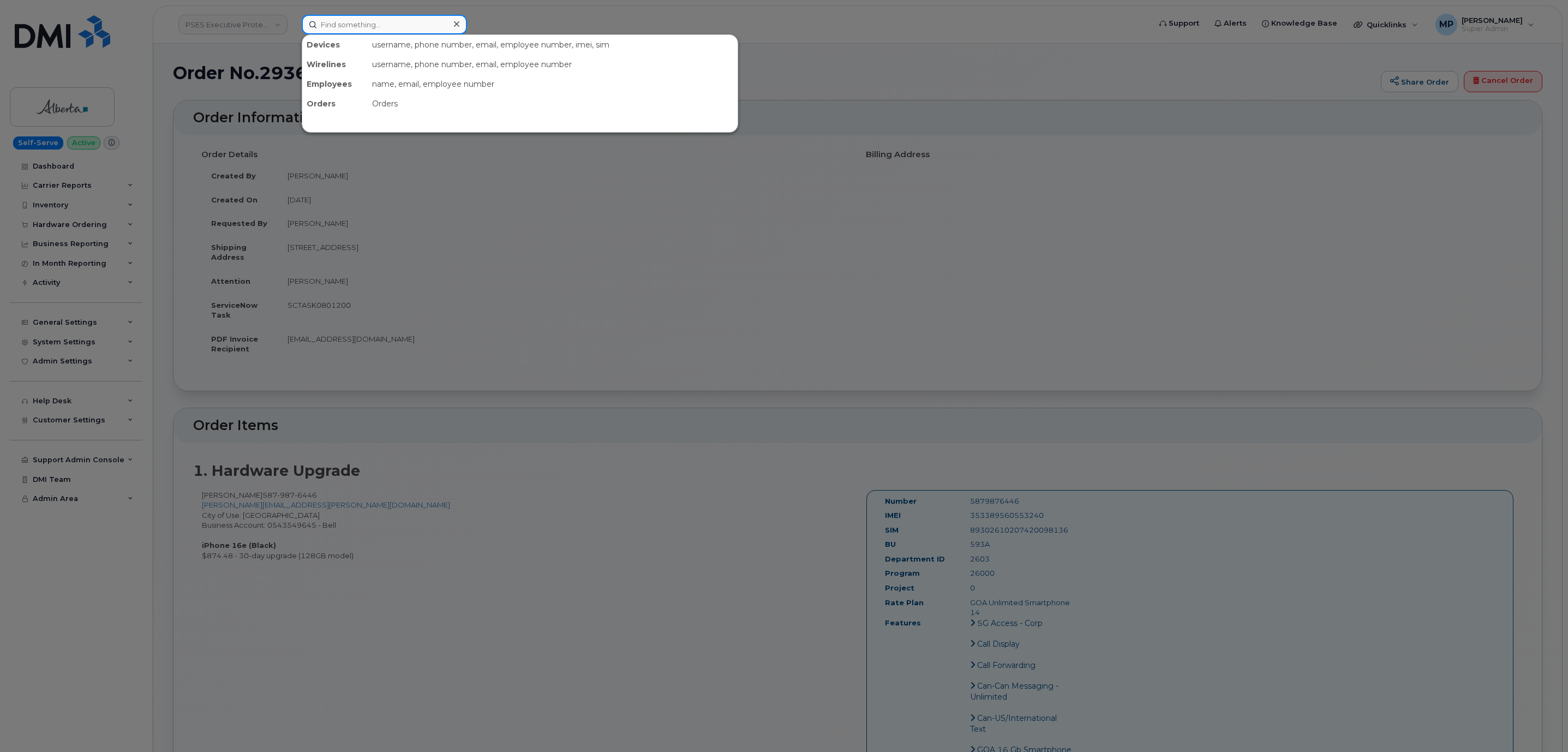
paste input "296446"
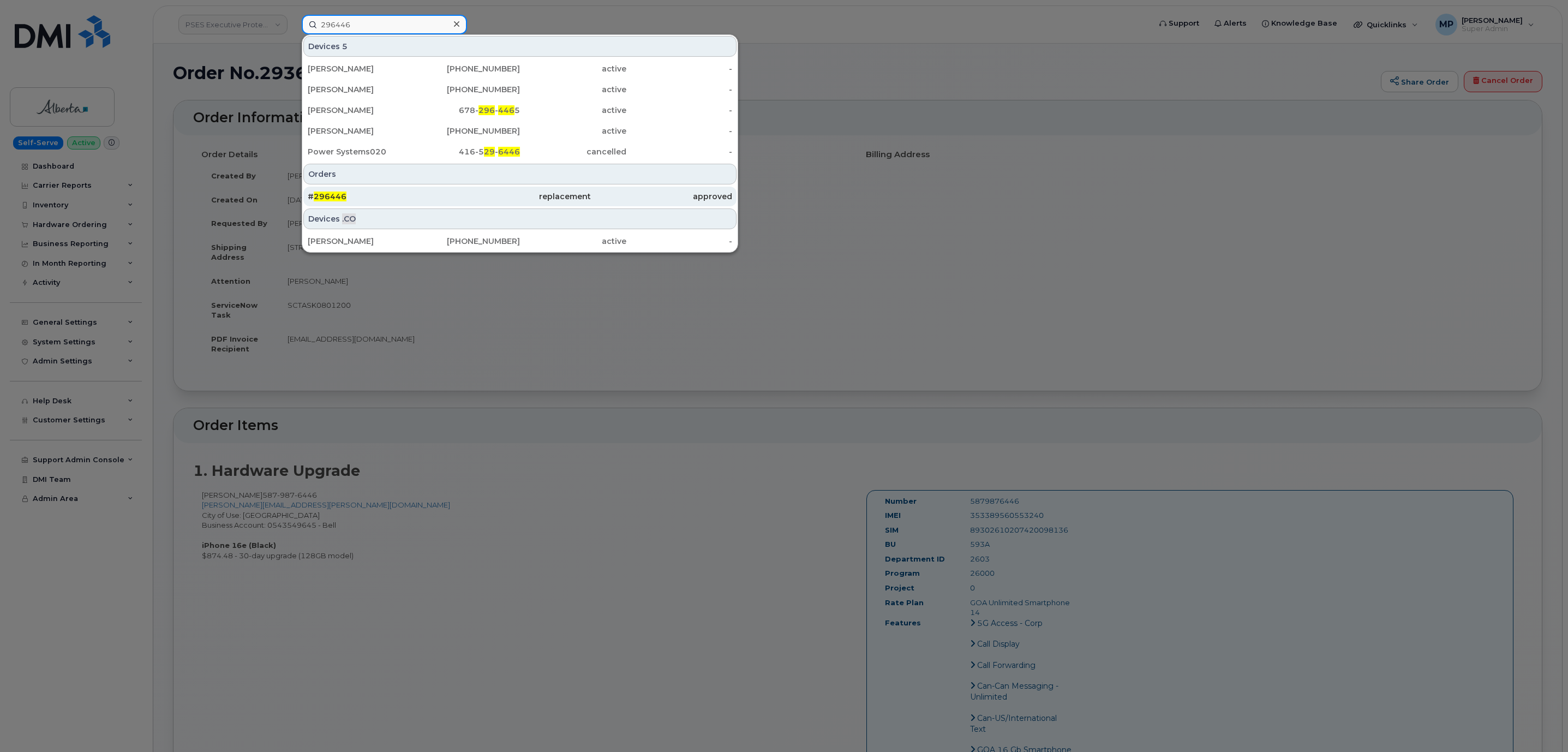
type input "296446"
click at [331, 198] on span "296446" at bounding box center [330, 196] width 33 height 10
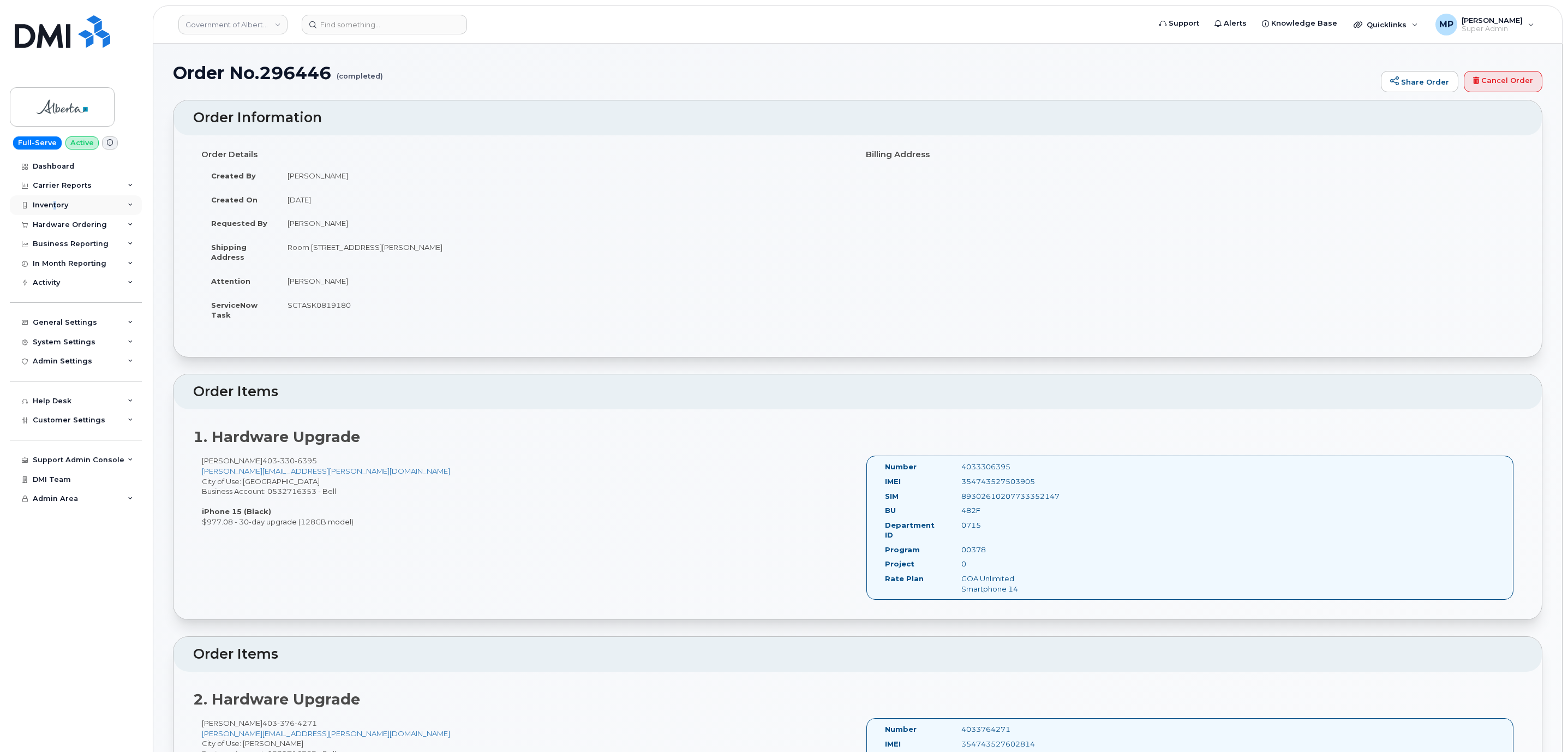
click at [55, 203] on div "Inventory" at bounding box center [51, 205] width 35 height 9
click at [57, 202] on div "Inventory" at bounding box center [51, 205] width 35 height 9
click at [57, 204] on div "Inventory" at bounding box center [51, 205] width 35 height 9
click at [59, 329] on div "Hardware Ordering" at bounding box center [70, 329] width 74 height 9
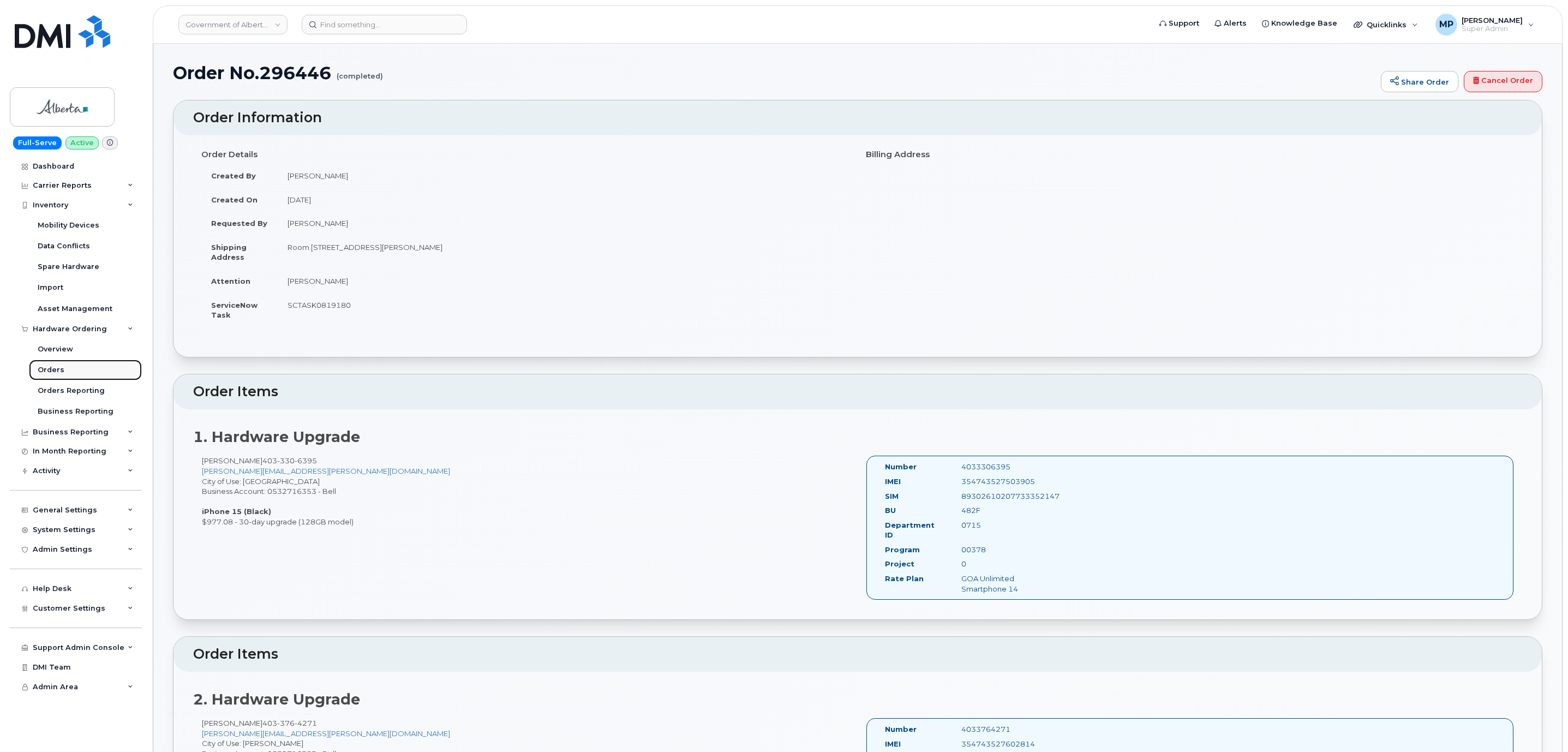
click at [57, 368] on div "Orders" at bounding box center [51, 370] width 27 height 10
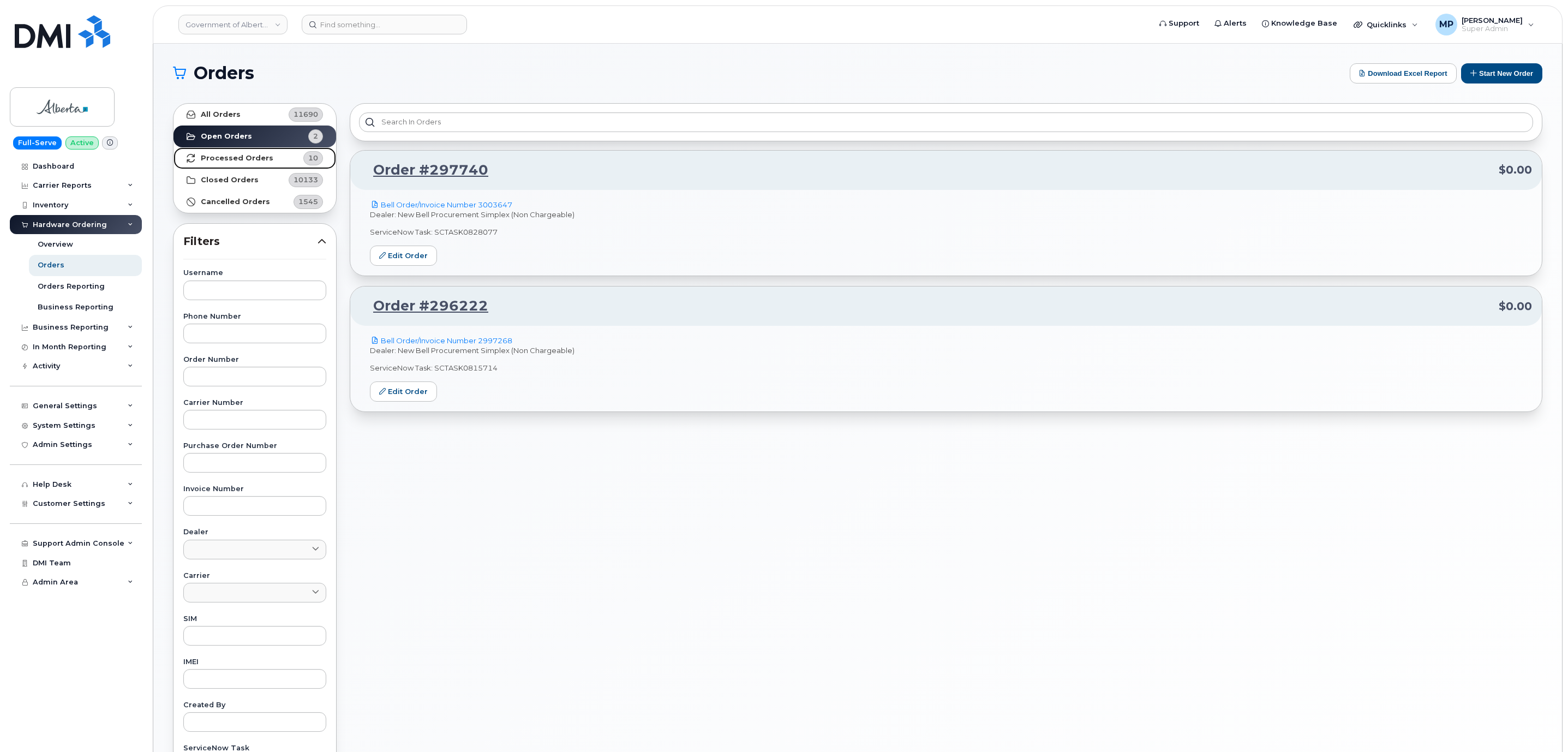
click at [254, 154] on strong "Processed Orders" at bounding box center [237, 158] width 73 height 9
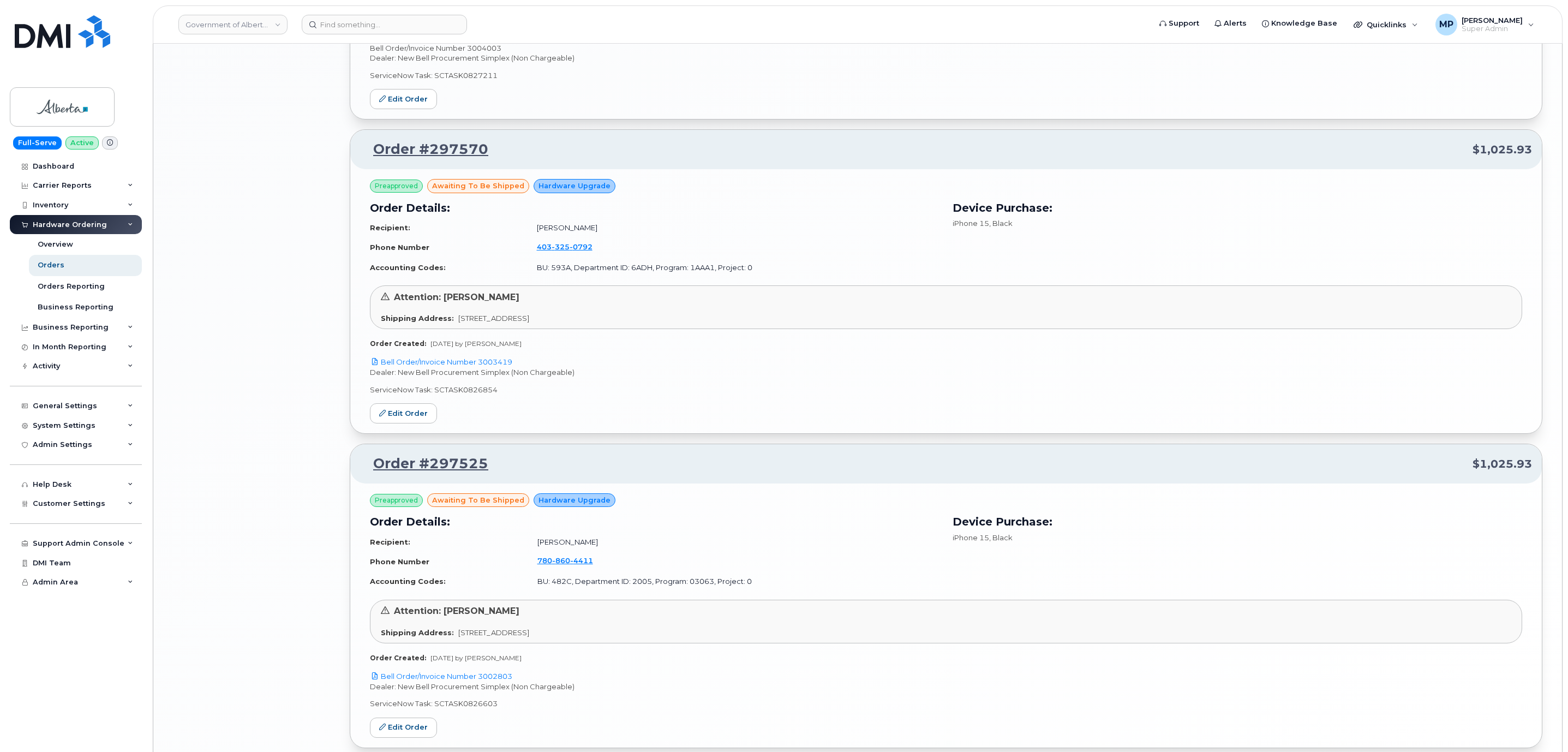
scroll to position [2000, 0]
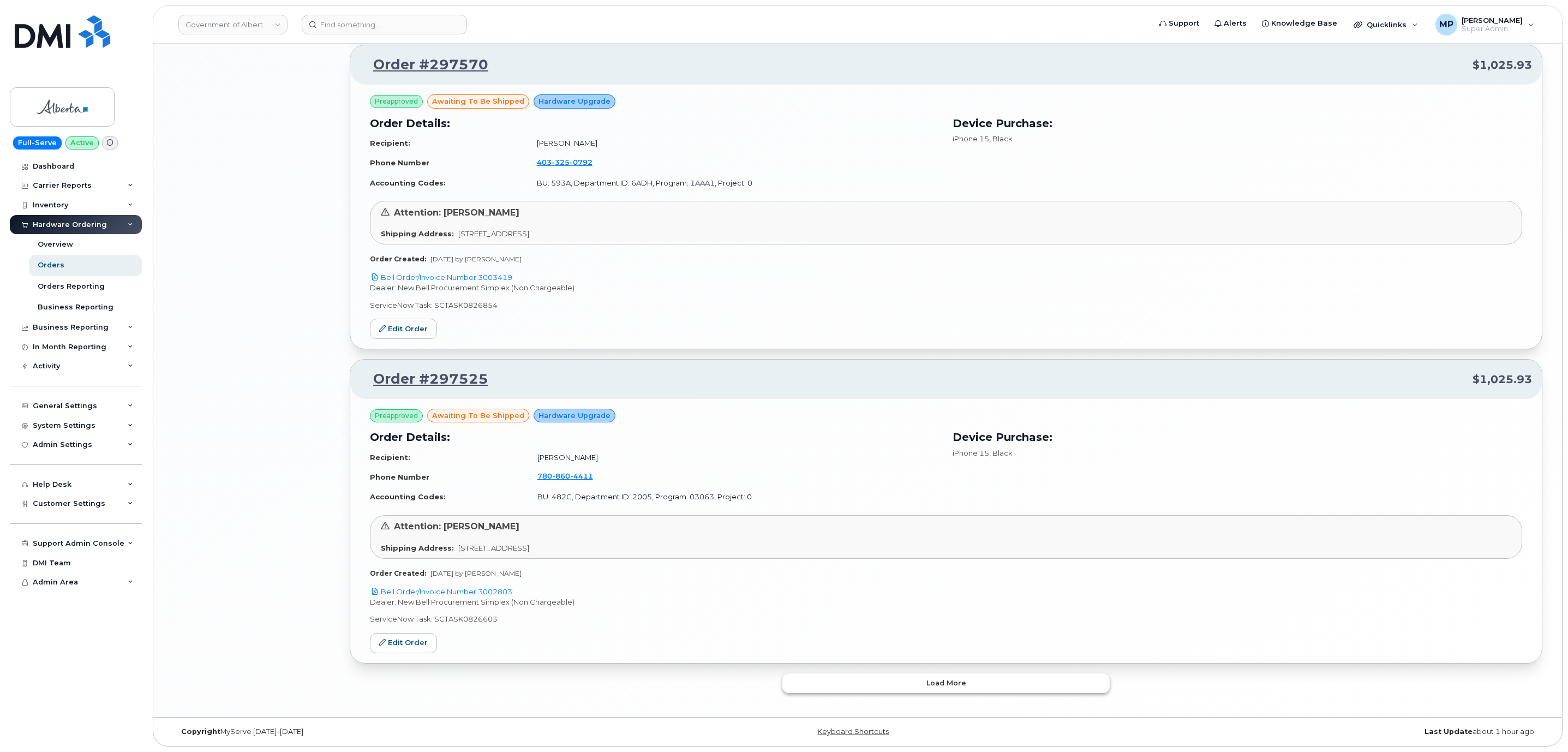
click at [823, 689] on button "Load more" at bounding box center [946, 683] width 328 height 20
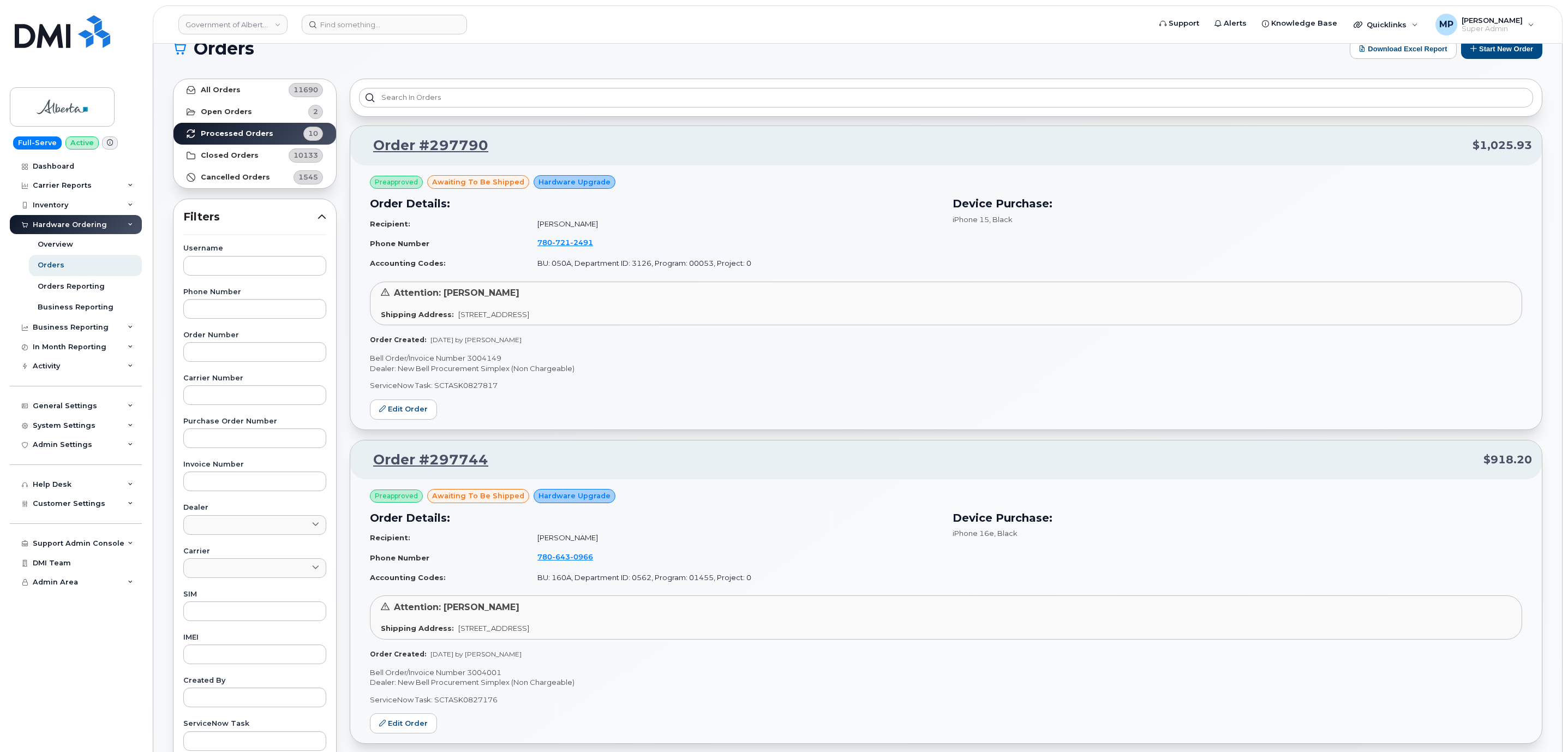
scroll to position [0, 0]
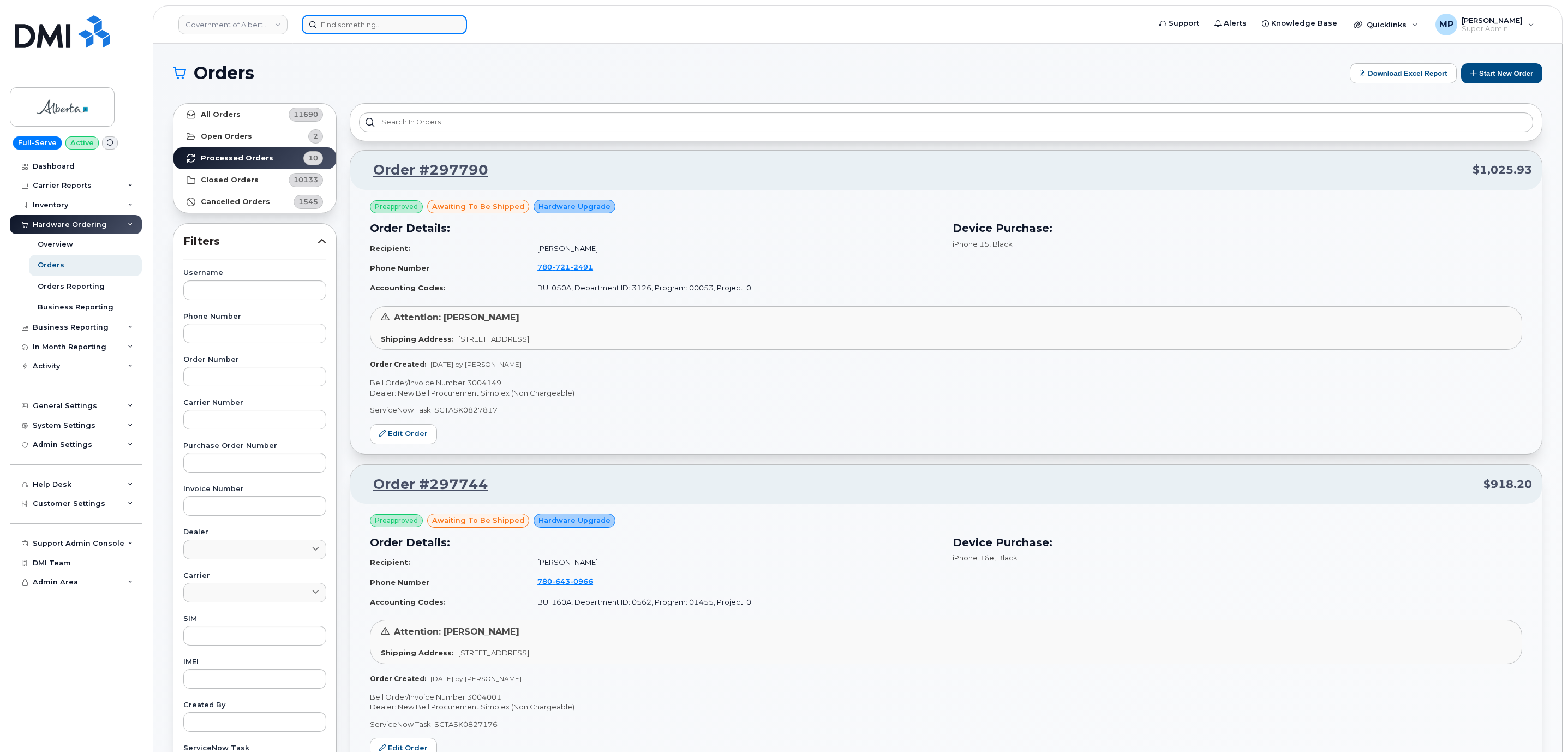
click at [354, 22] on input at bounding box center [384, 24] width 165 height 20
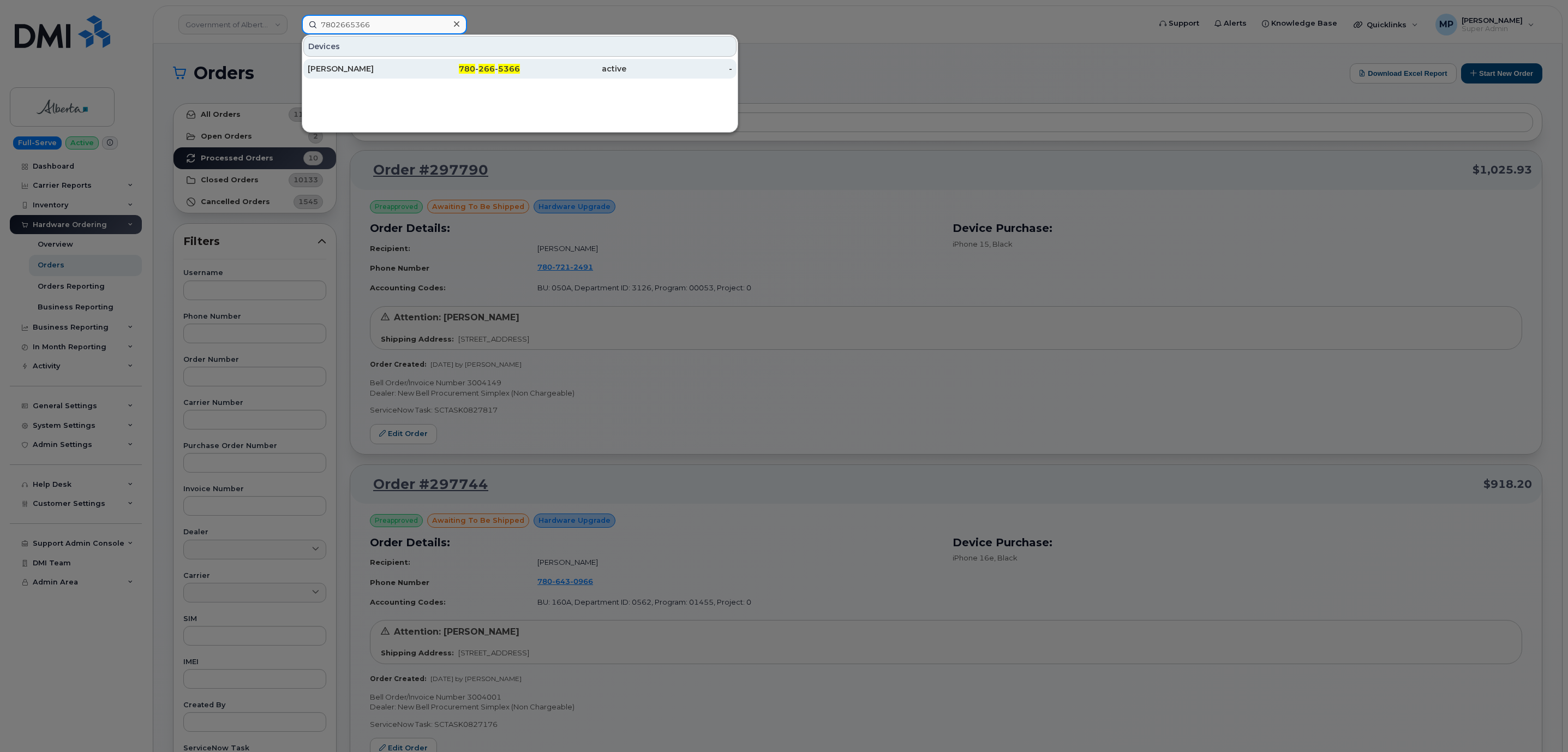
type input "7802665366"
click at [354, 65] on div "Lilibeth Celestino" at bounding box center [360, 69] width 106 height 11
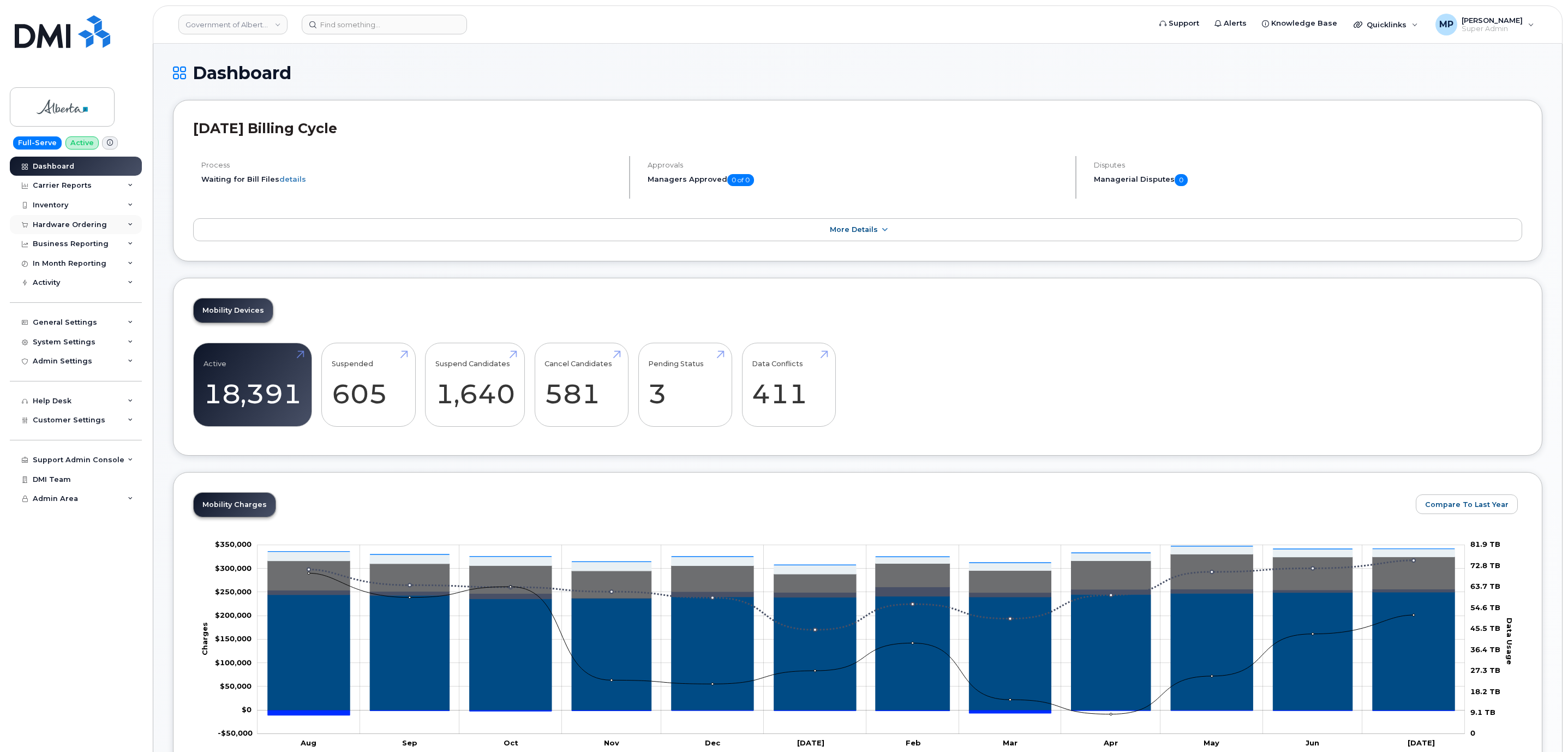
click at [62, 224] on div "Hardware Ordering" at bounding box center [70, 224] width 74 height 9
click at [60, 267] on div "Orders" at bounding box center [51, 265] width 27 height 10
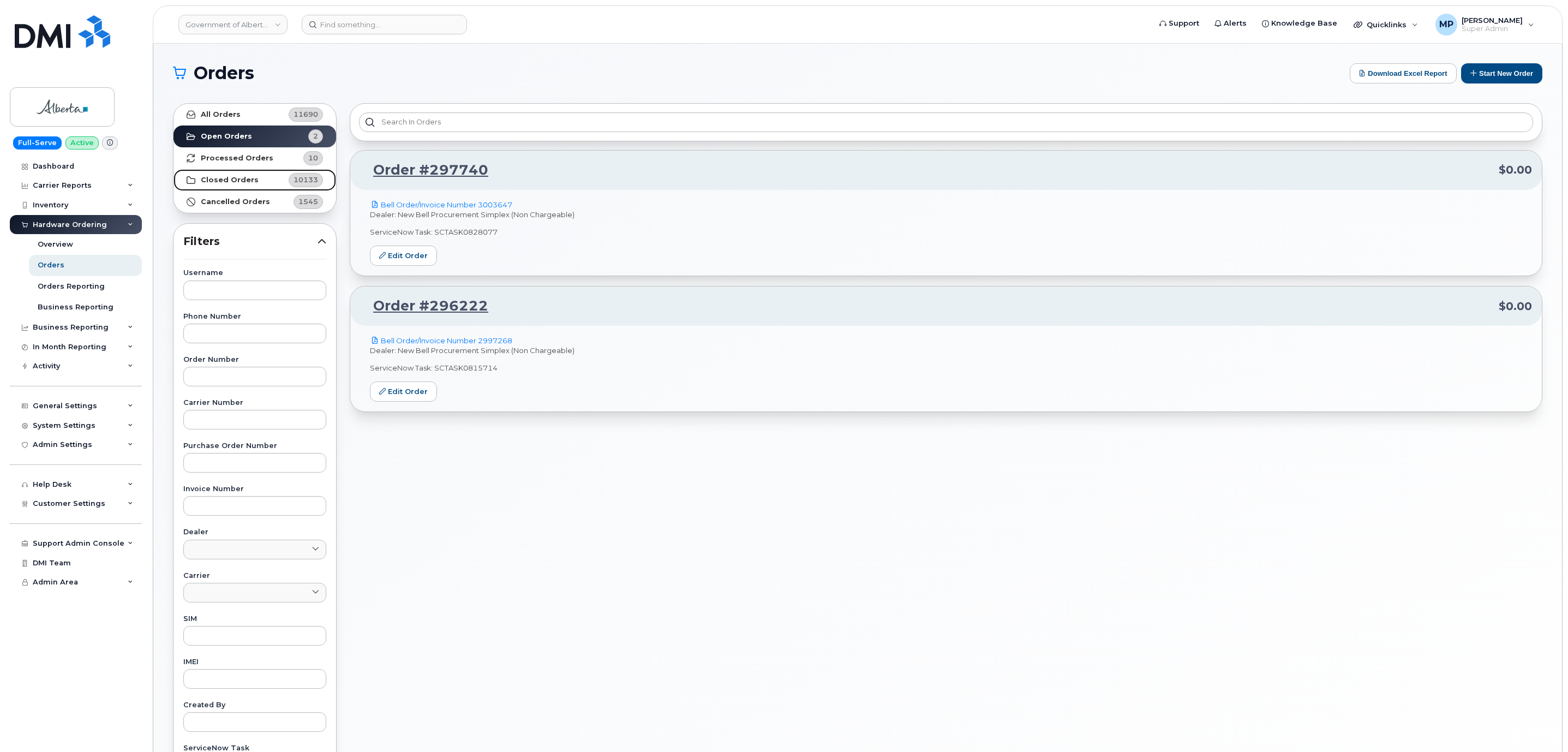
click at [225, 178] on strong "Closed Orders" at bounding box center [229, 180] width 58 height 9
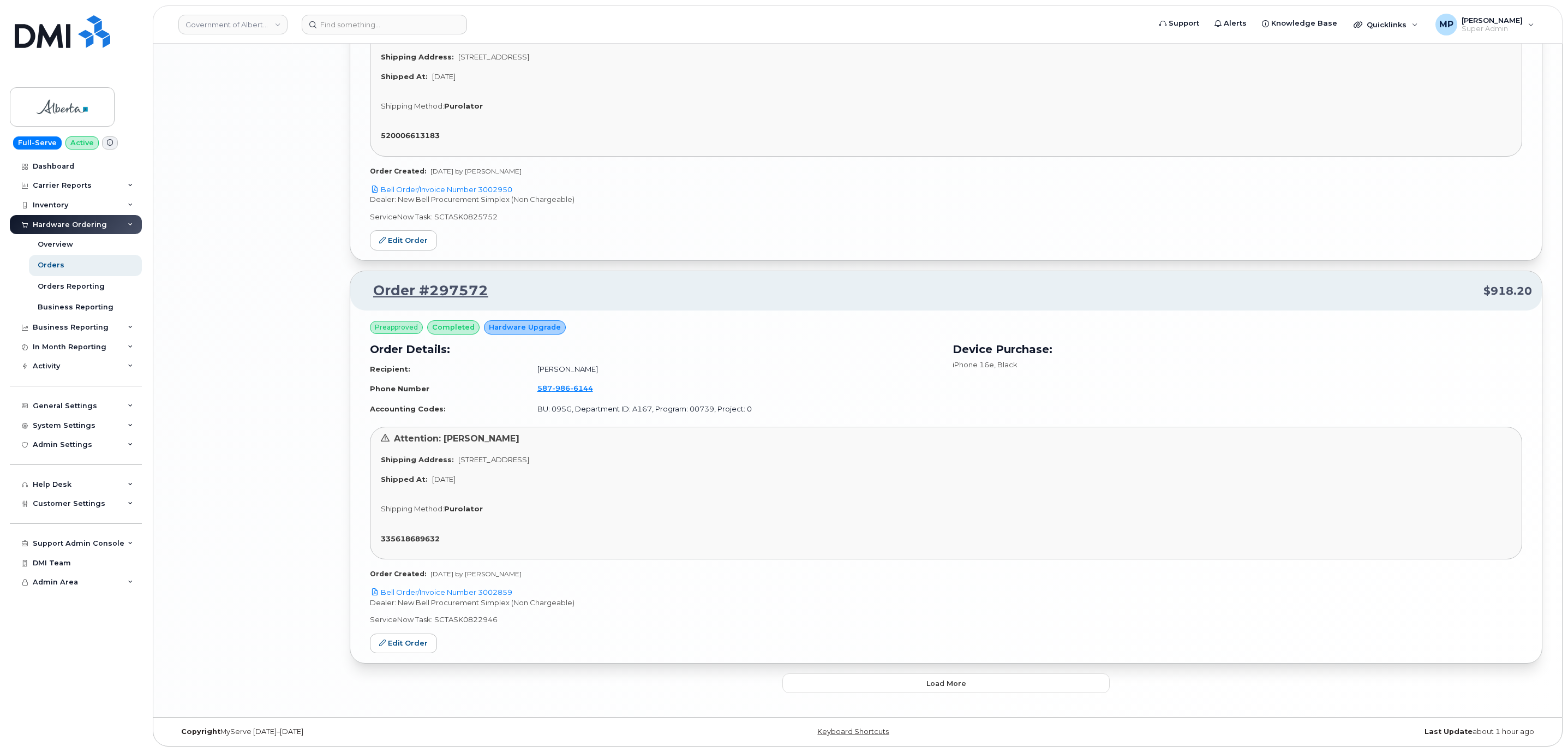
scroll to position [2709, 0]
drag, startPoint x: 868, startPoint y: 687, endPoint x: 868, endPoint y: 671, distance: 16.0
click at [867, 687] on button "Load more" at bounding box center [946, 683] width 328 height 20
drag, startPoint x: 866, startPoint y: 686, endPoint x: 867, endPoint y: 676, distance: 10.0
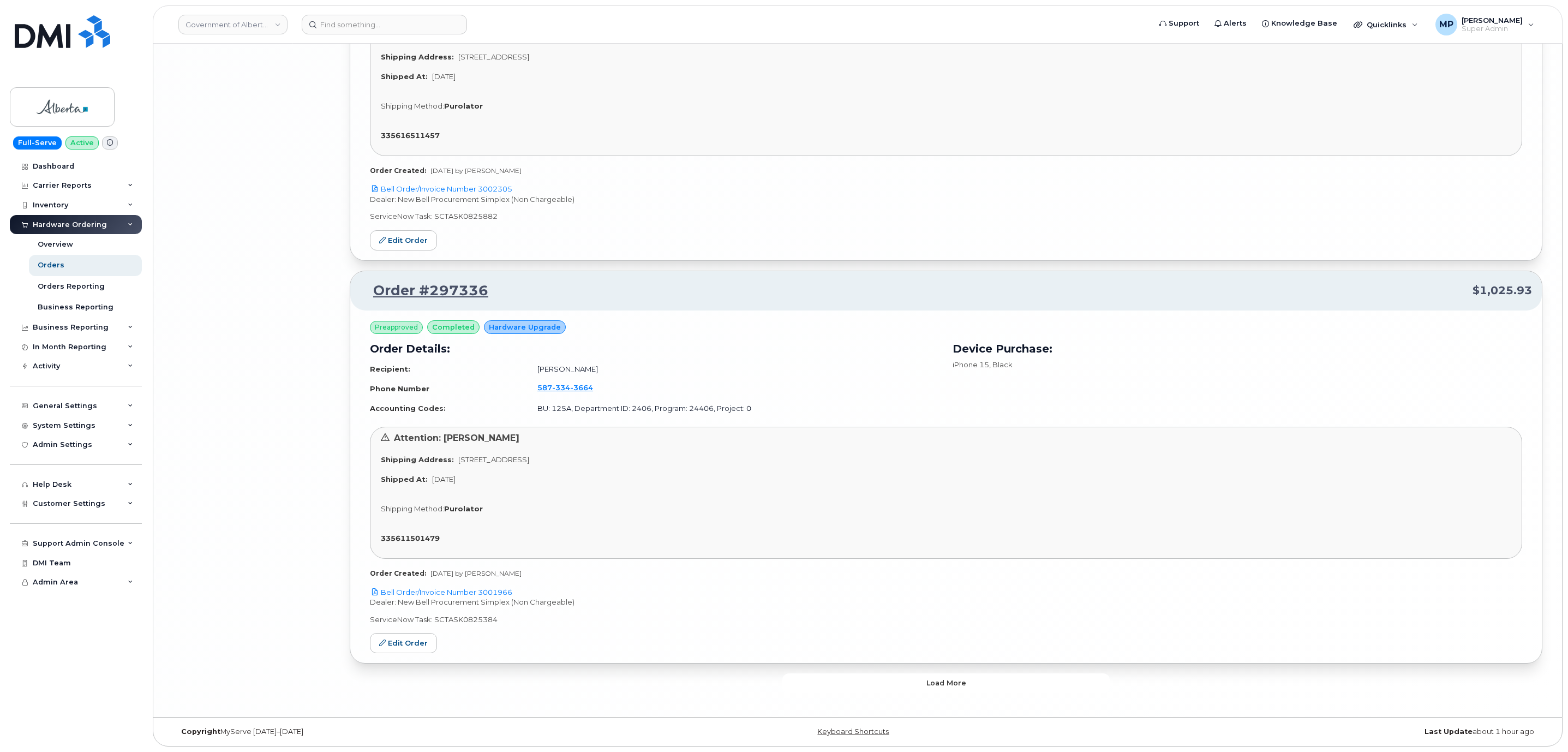
click at [866, 681] on button "Load more" at bounding box center [946, 683] width 328 height 20
click at [900, 689] on button "Load more" at bounding box center [946, 683] width 328 height 20
click at [897, 681] on div "Loading..." at bounding box center [946, 683] width 328 height 20
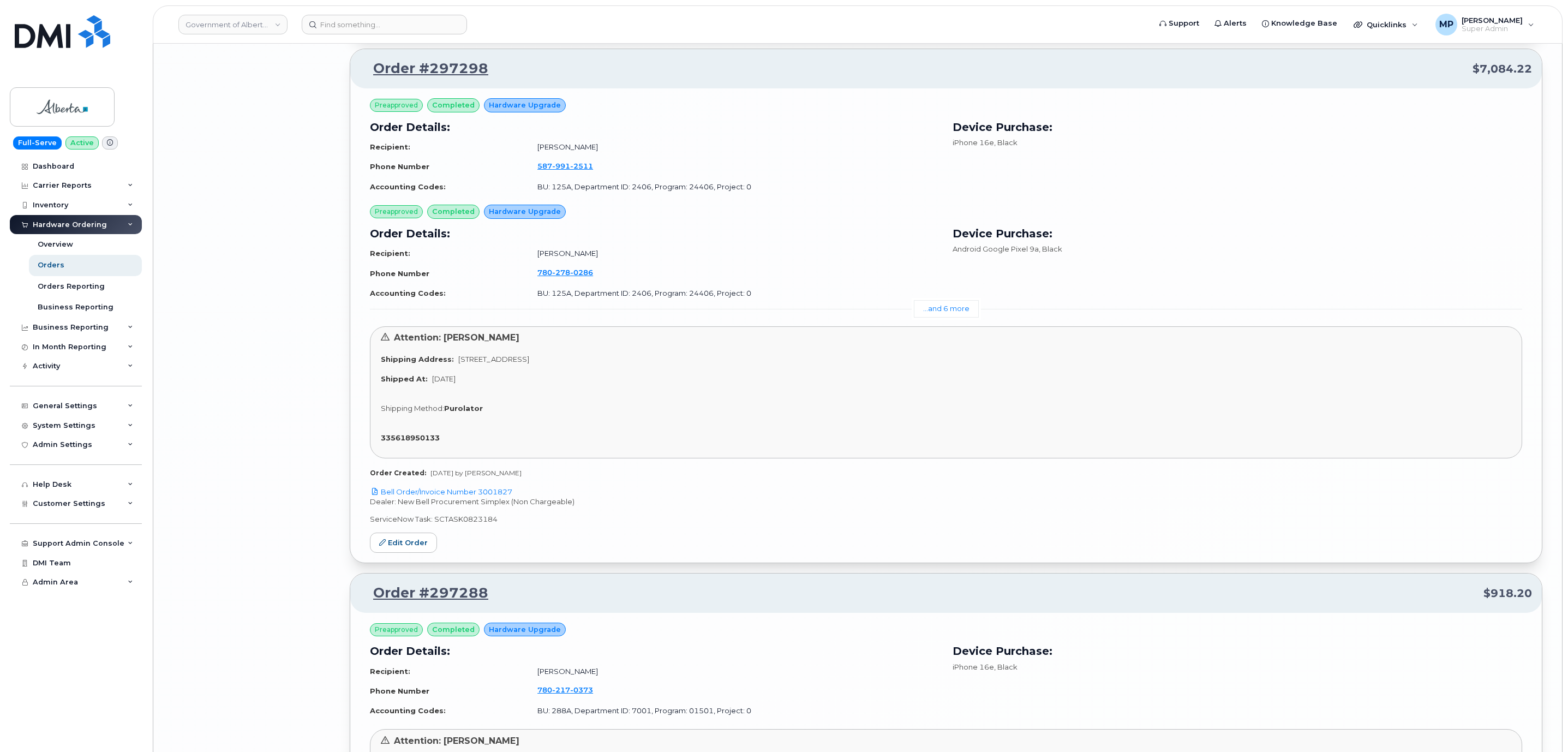
scroll to position [9682, 0]
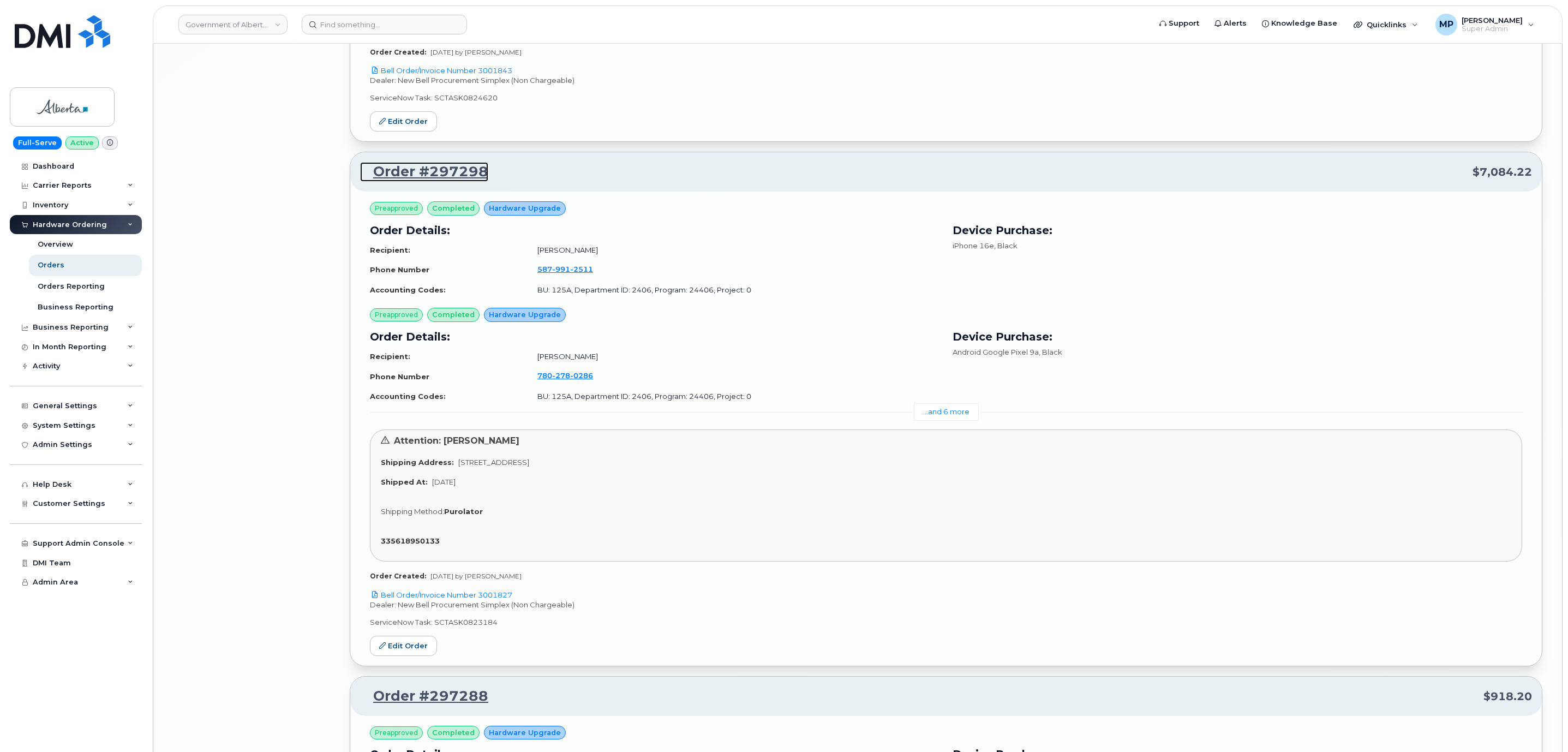
click at [440, 182] on link "Order #297298" at bounding box center [424, 172] width 128 height 20
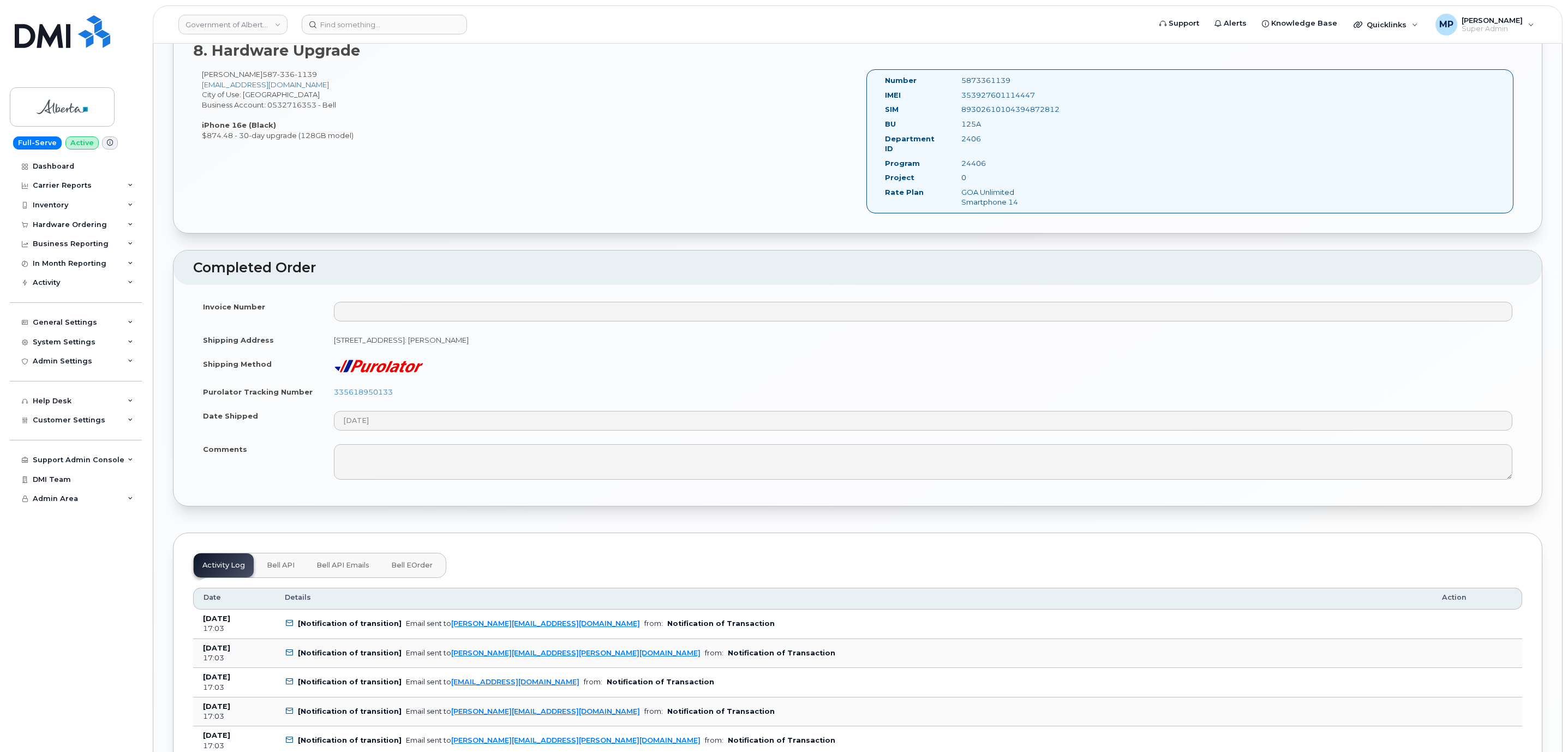
scroll to position [2373, 0]
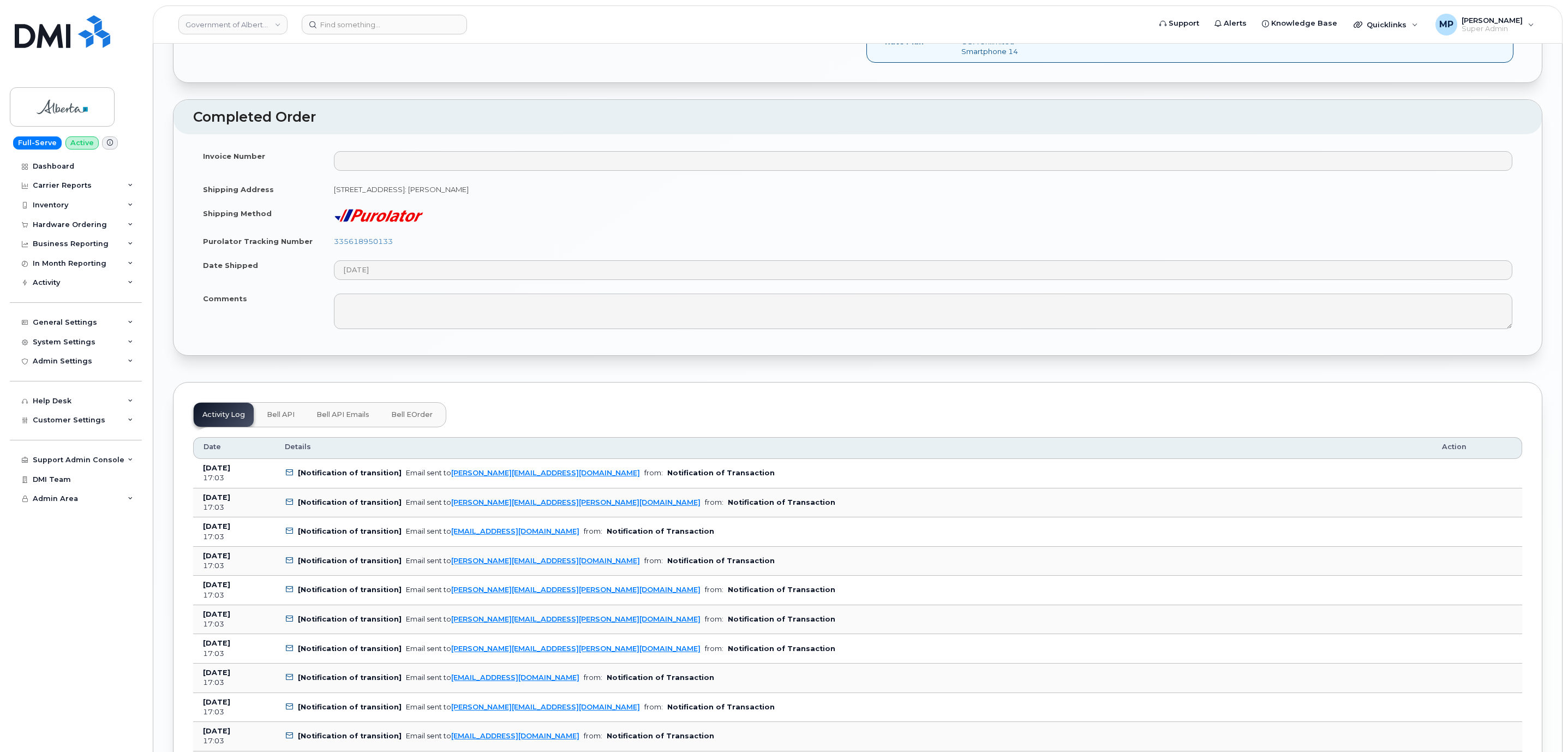
click at [287, 410] on span "Bell API" at bounding box center [281, 415] width 28 height 9
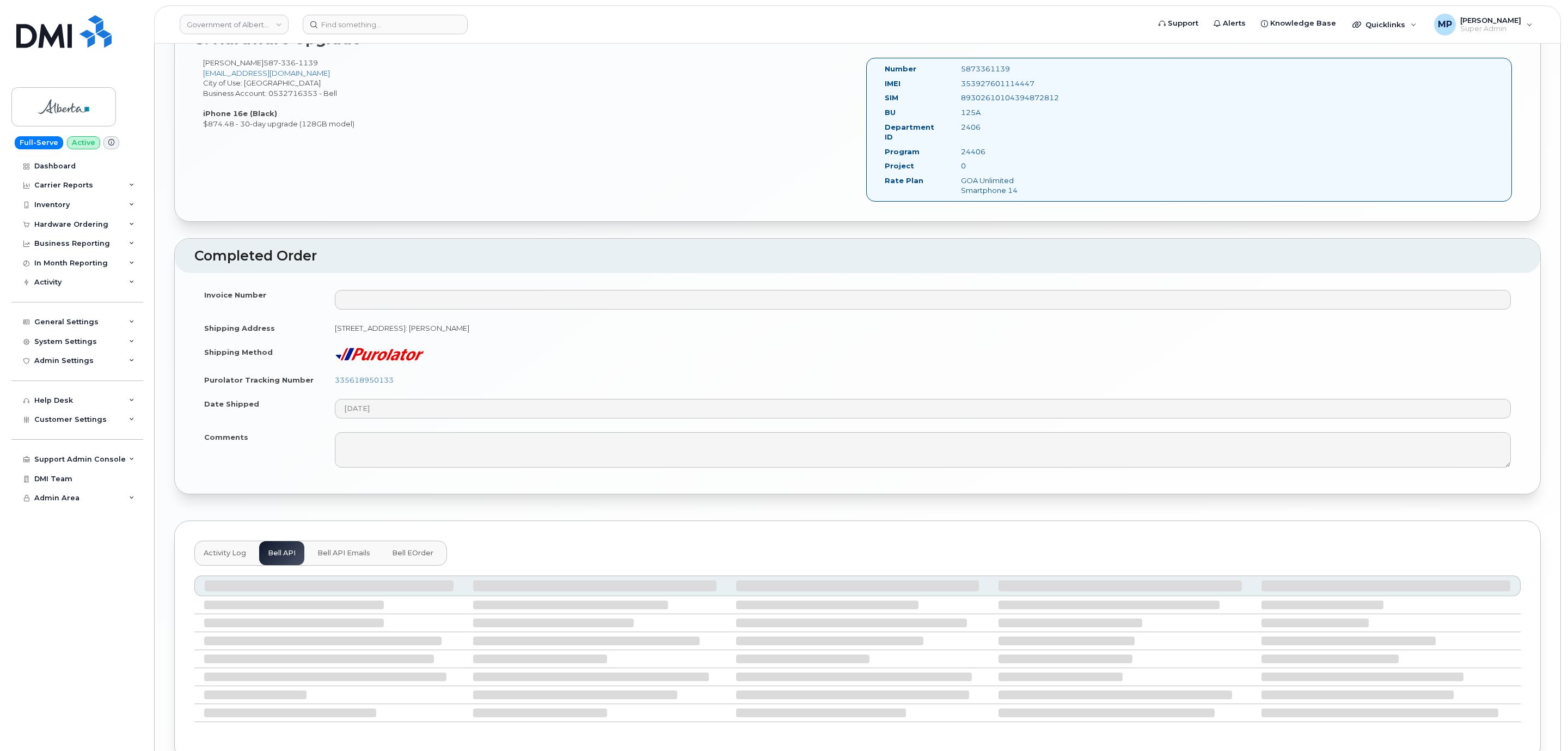
scroll to position [2133, 0]
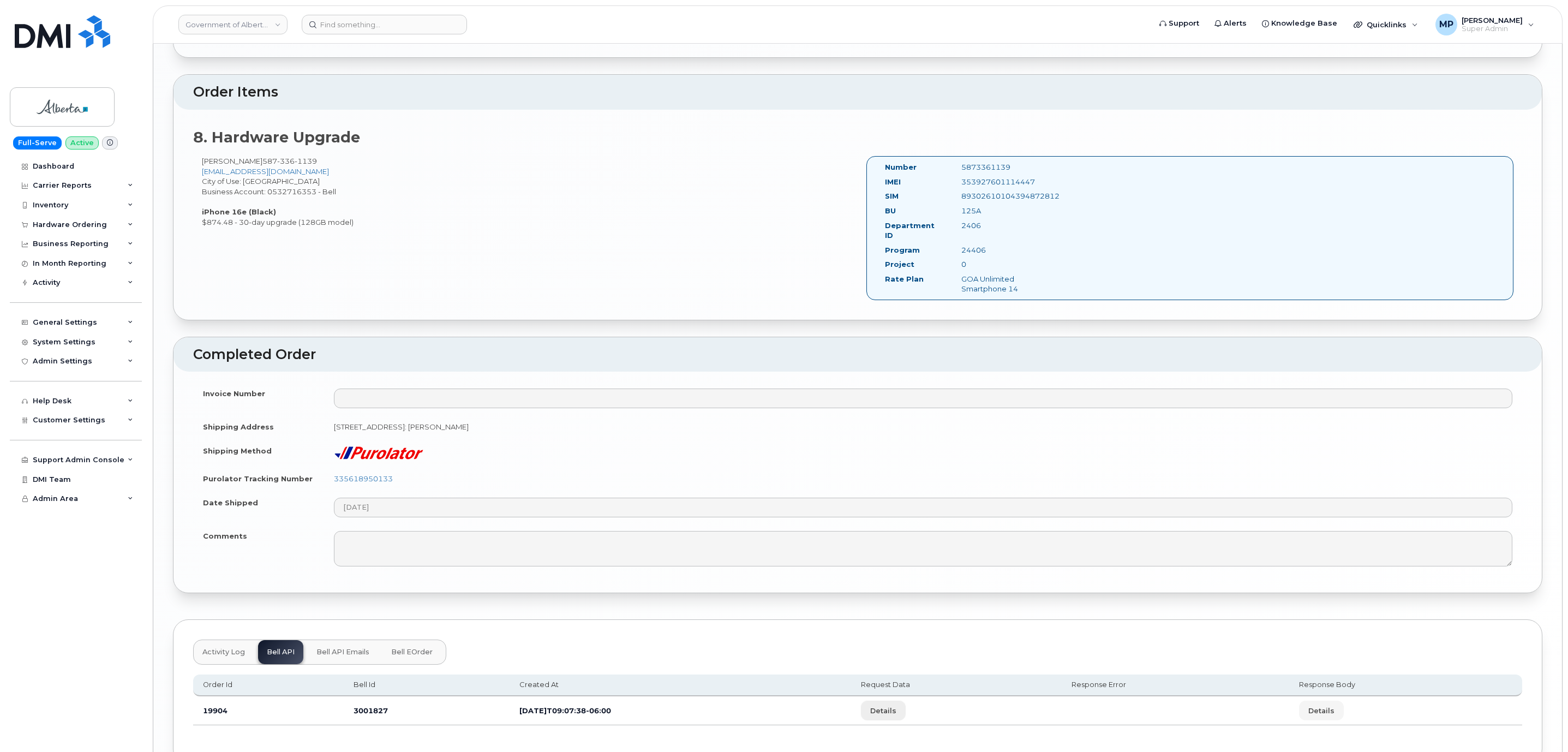
click at [897, 706] on span "Details" at bounding box center [883, 711] width 26 height 10
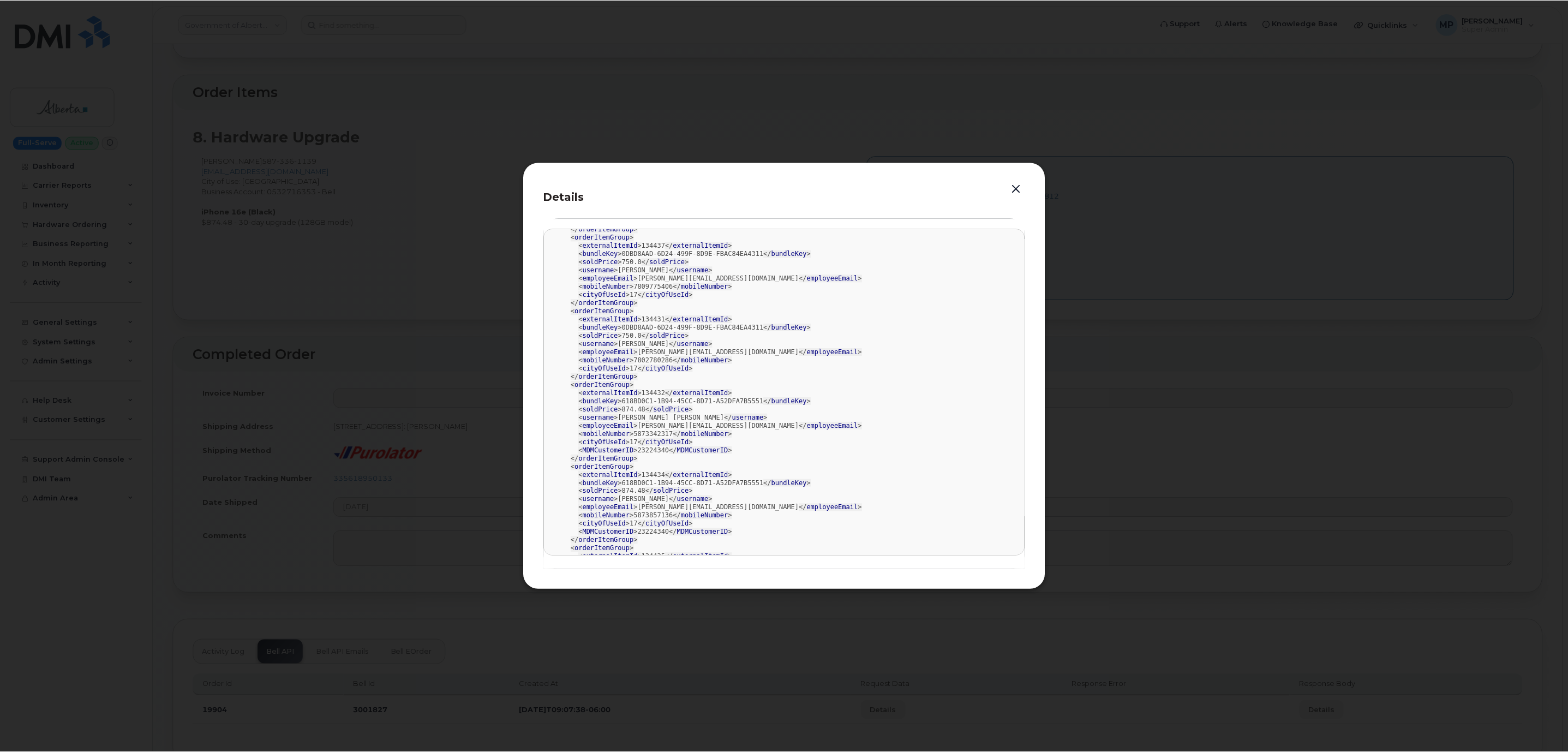
scroll to position [0, 0]
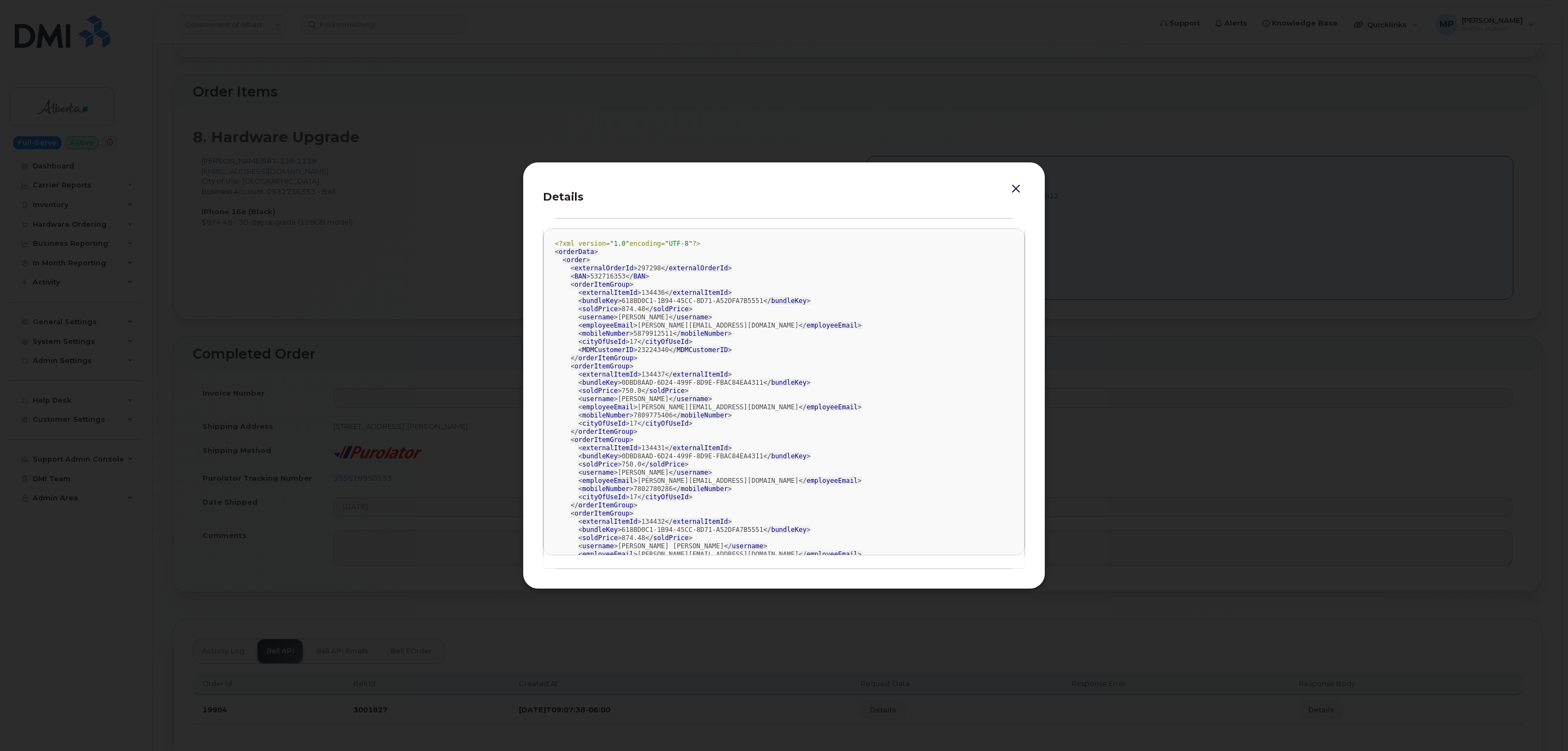
click at [1014, 185] on button "button" at bounding box center [1016, 189] width 16 height 15
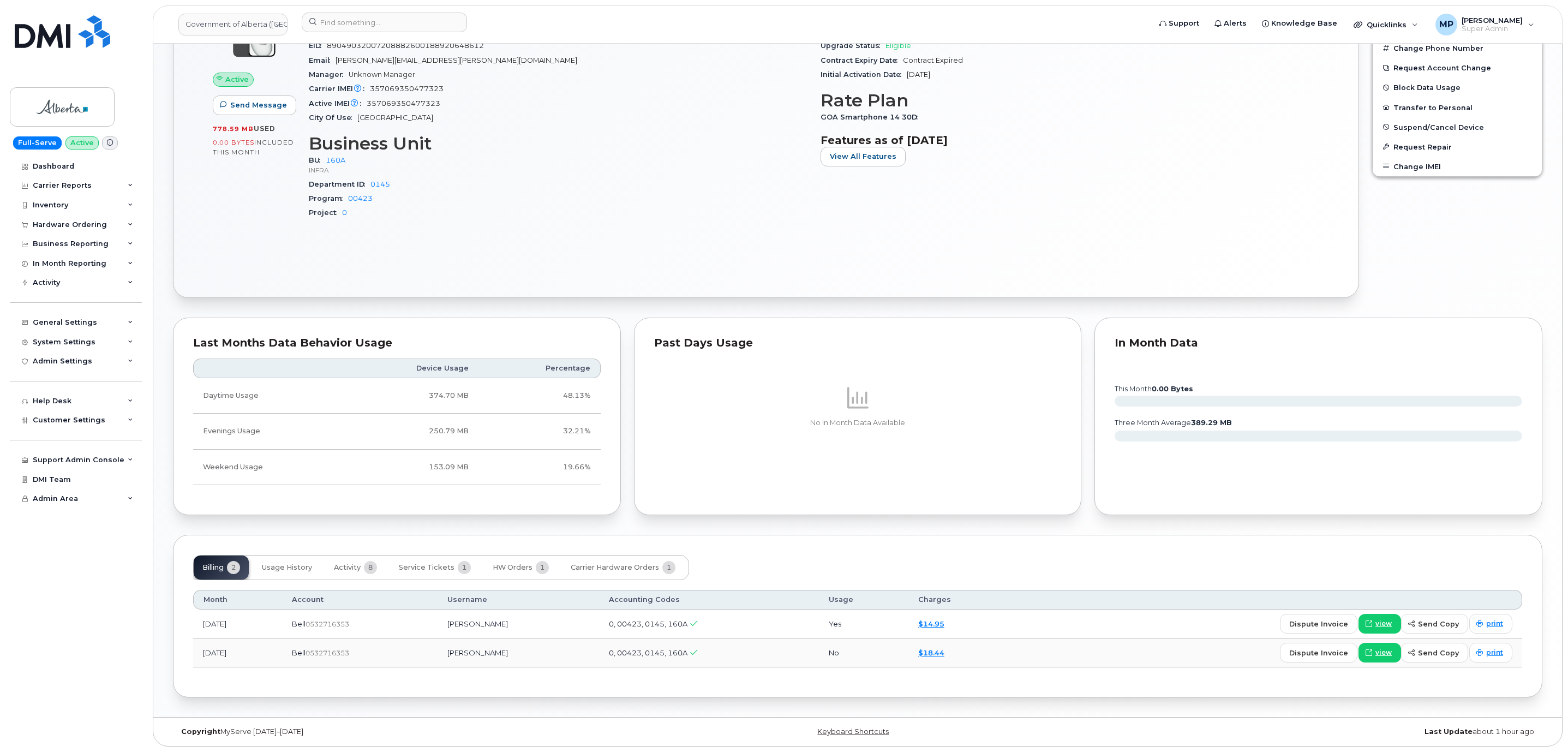
scroll to position [450, 0]
click at [354, 563] on span "Activity" at bounding box center [347, 567] width 27 height 9
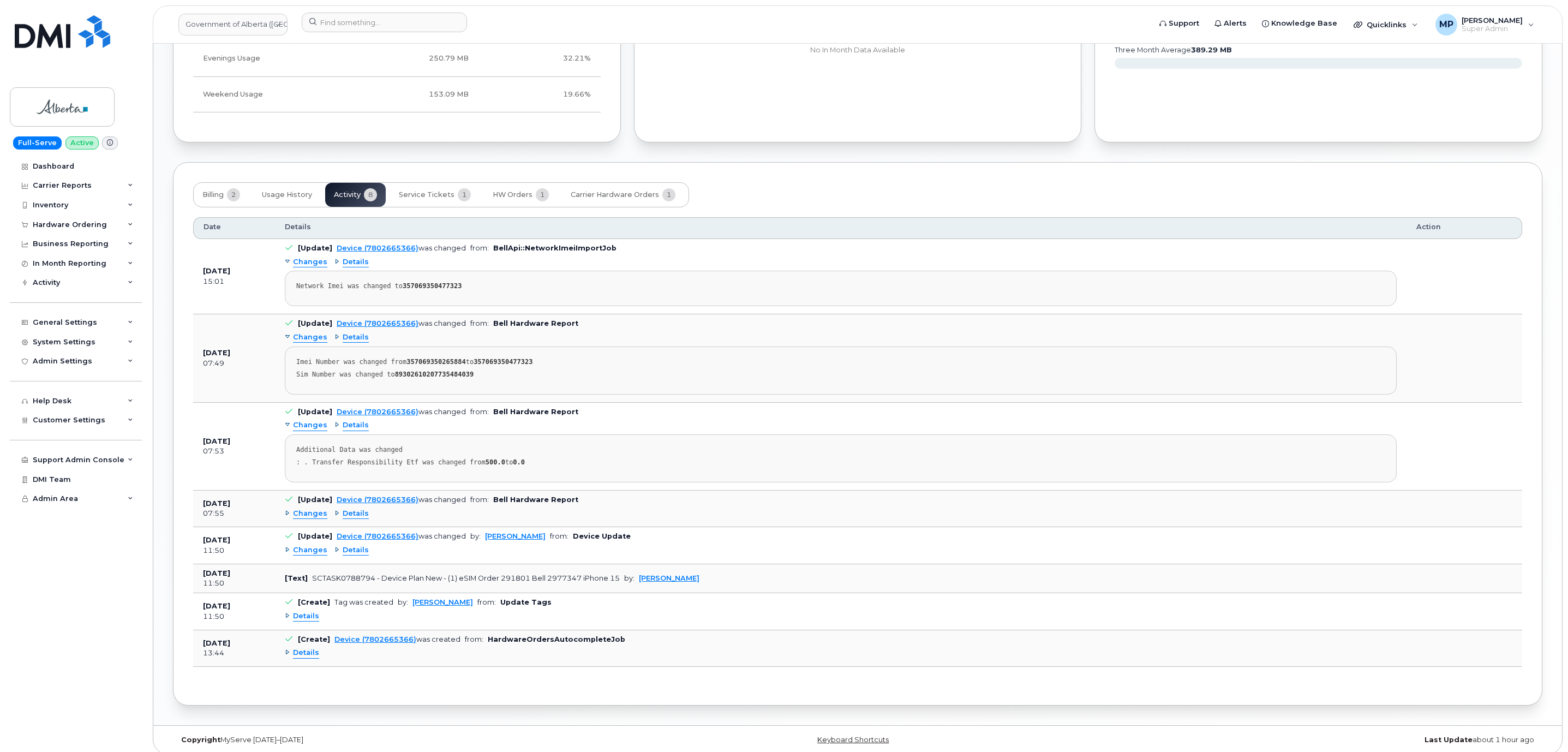
scroll to position [835, 0]
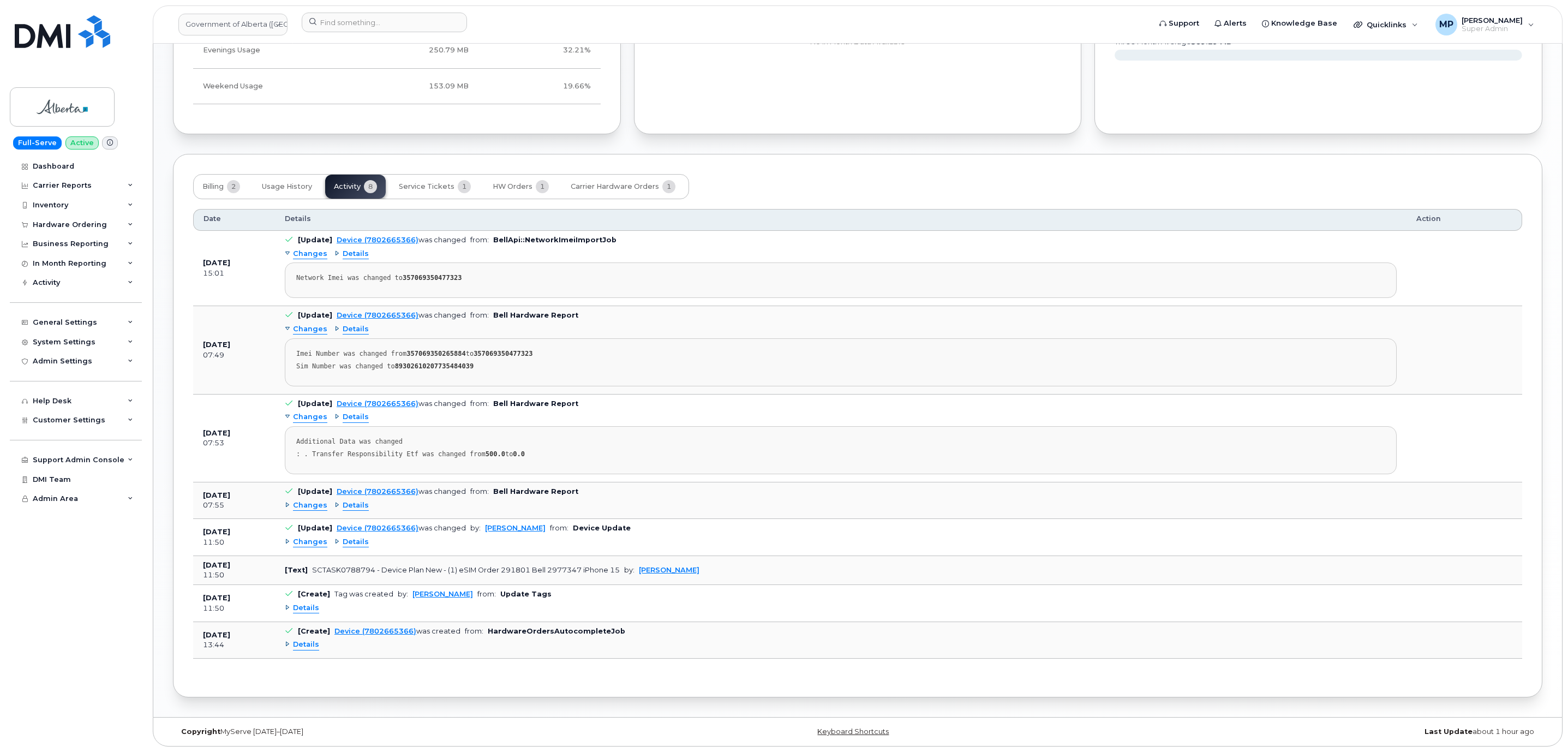
click at [503, 349] on strong "357069350477323" at bounding box center [503, 353] width 59 height 8
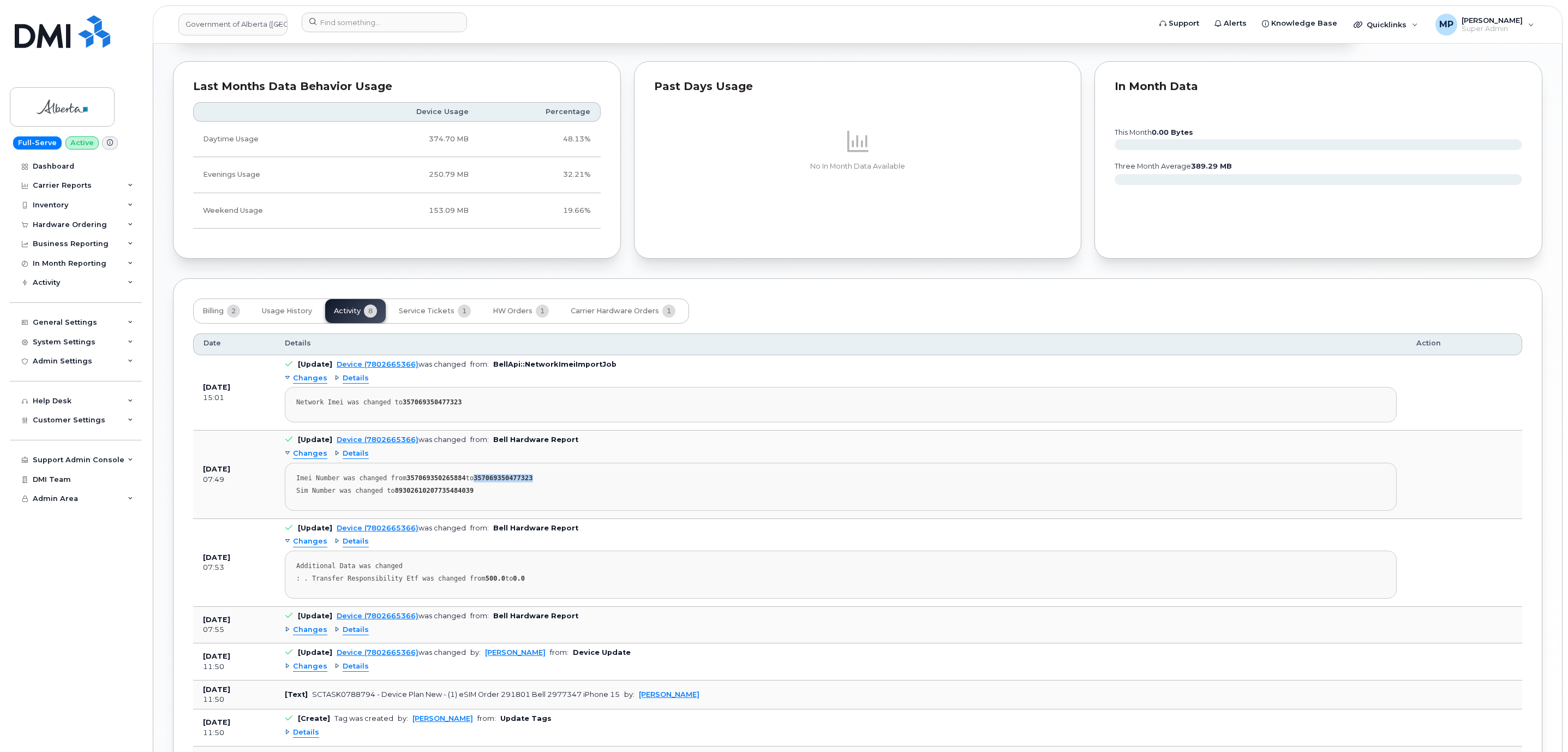
scroll to position [818, 0]
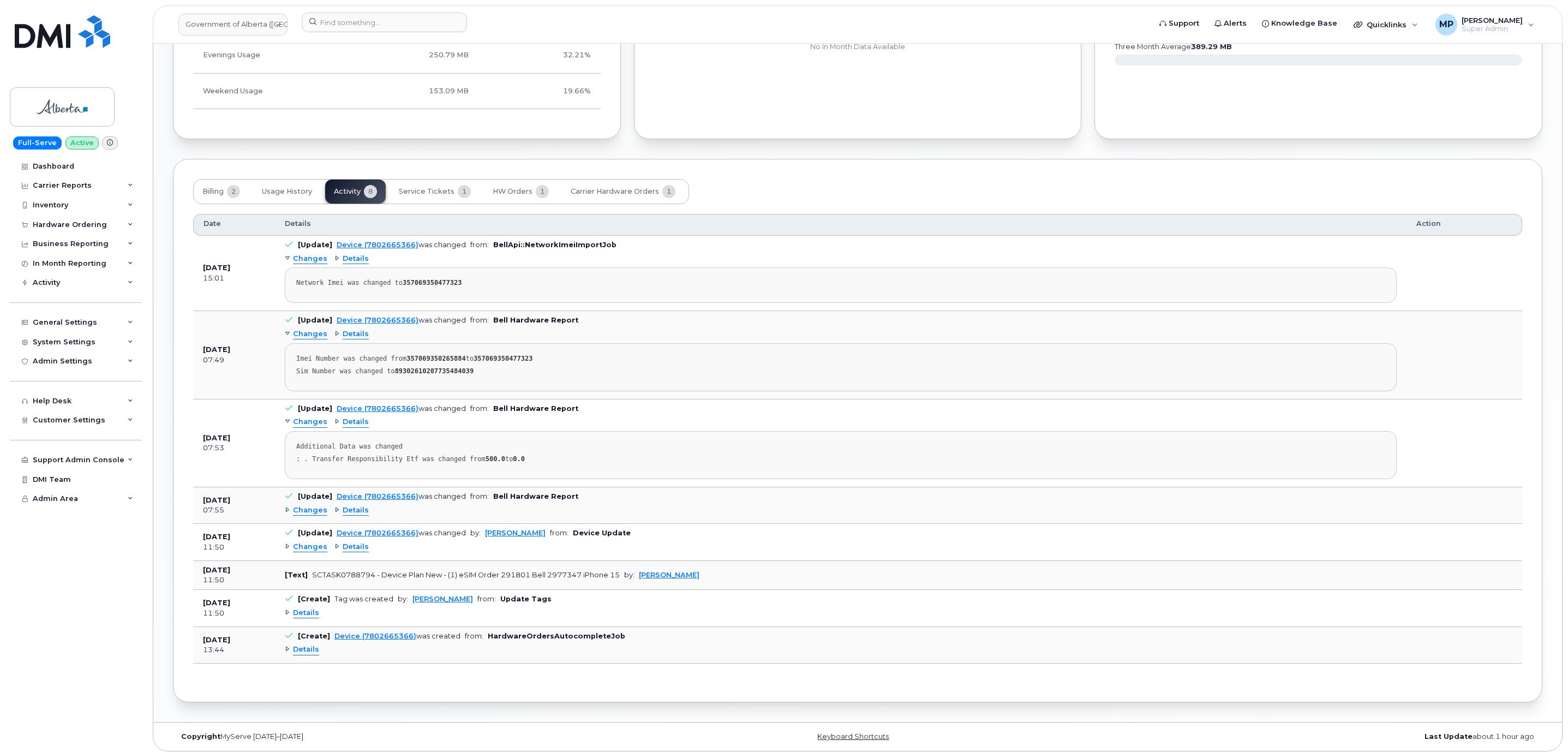
click at [300, 552] on span "Changes" at bounding box center [310, 546] width 34 height 10
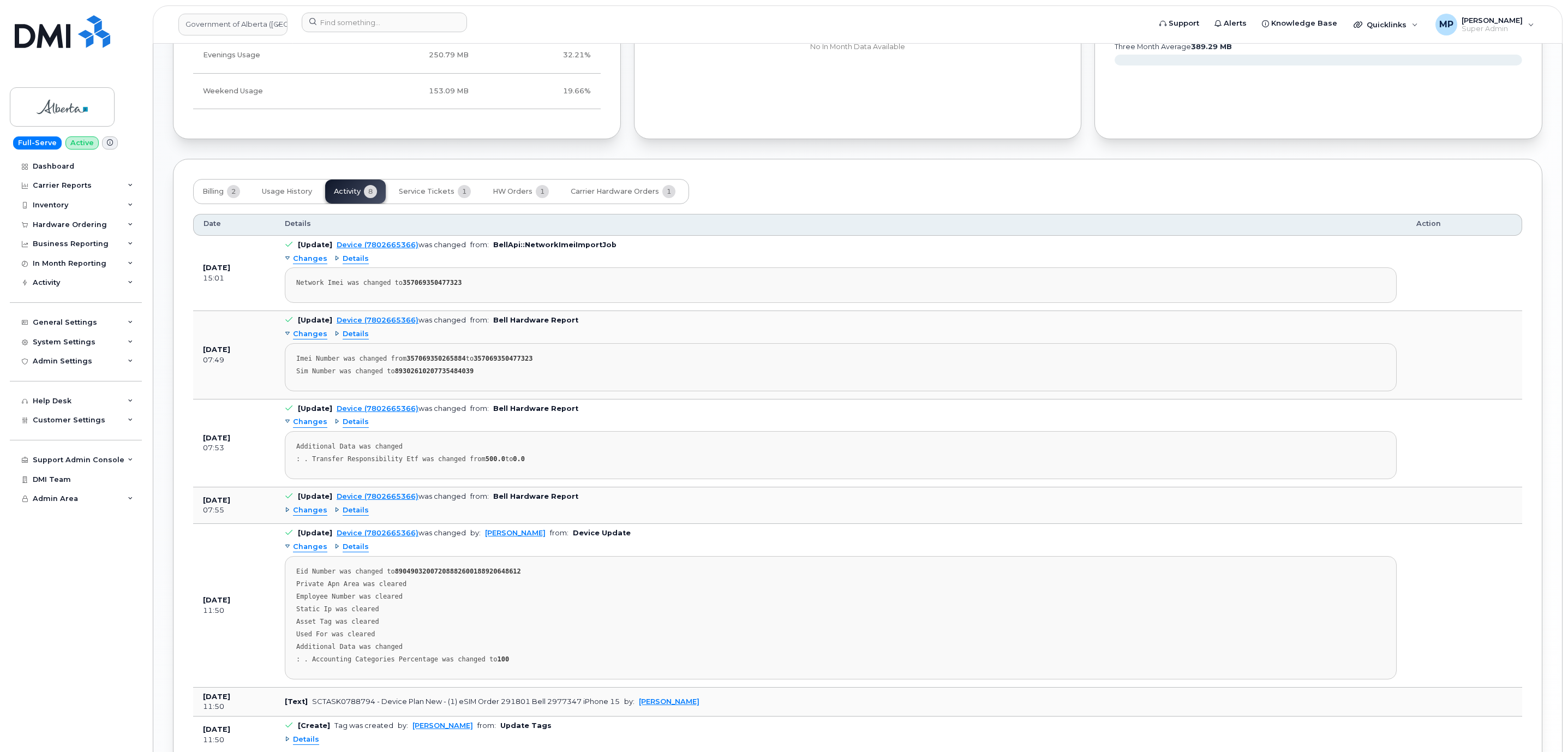
click at [305, 552] on span "Changes" at bounding box center [310, 546] width 34 height 10
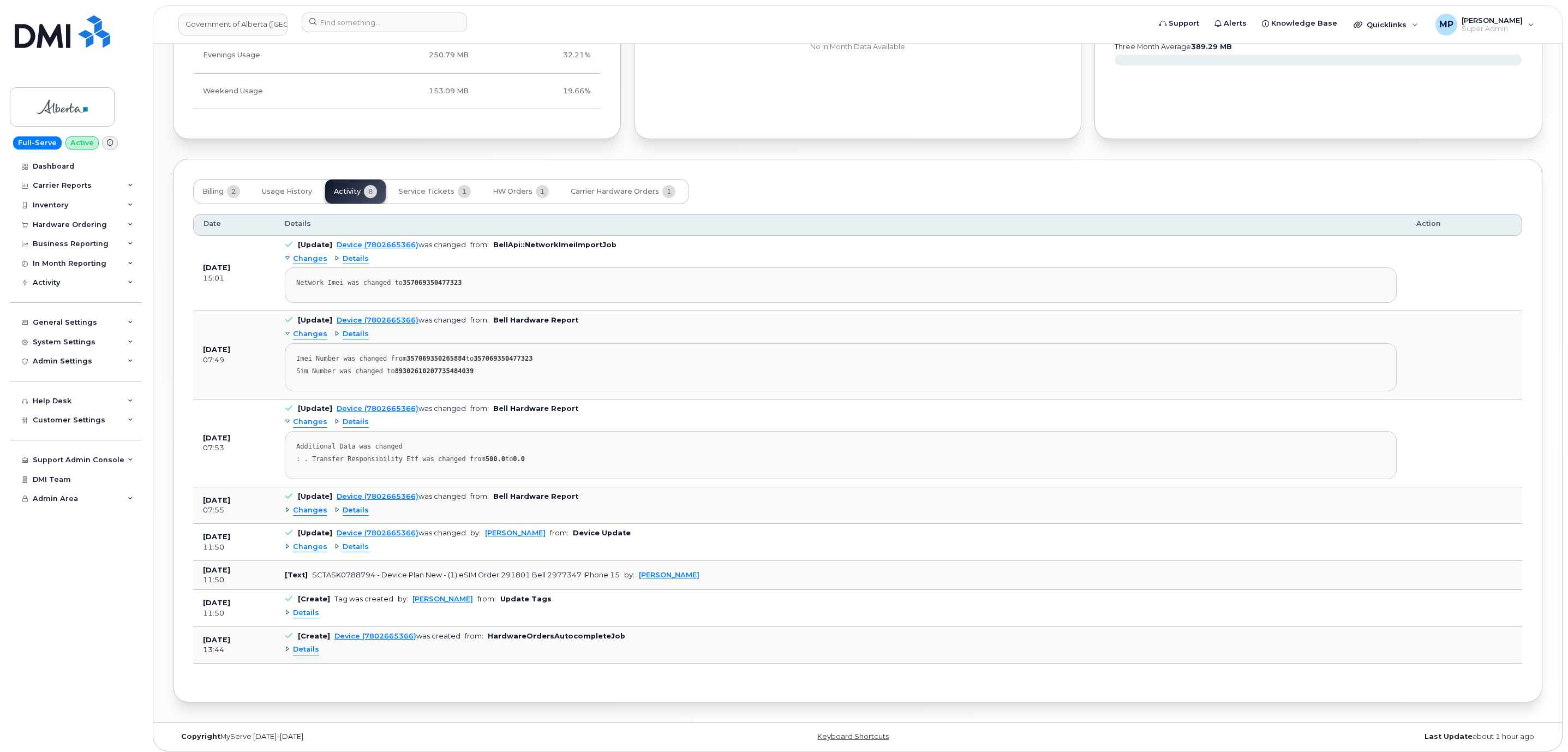
click at [307, 654] on span "Details" at bounding box center [306, 649] width 26 height 10
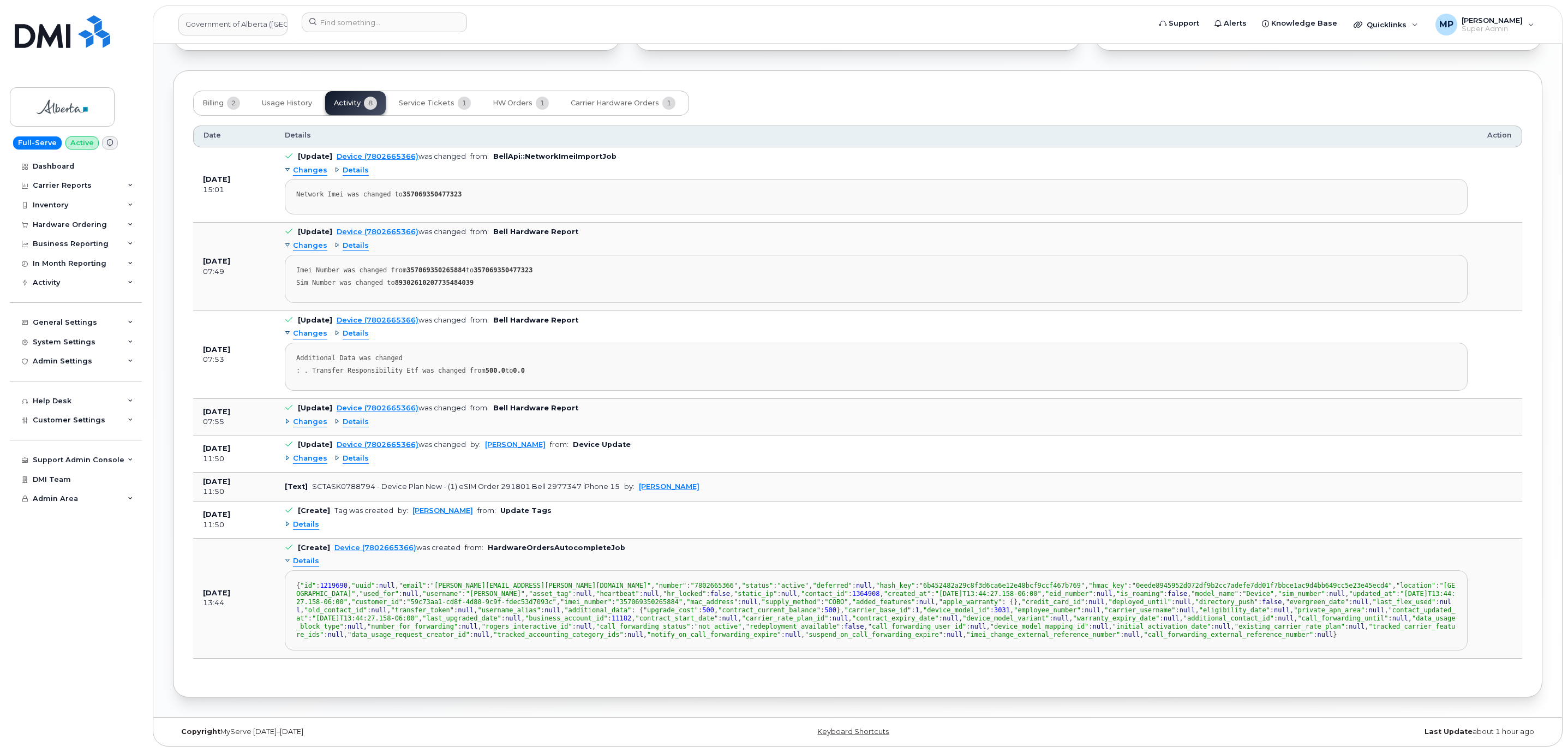
scroll to position [0, 0]
click at [301, 556] on span "Details" at bounding box center [306, 560] width 26 height 10
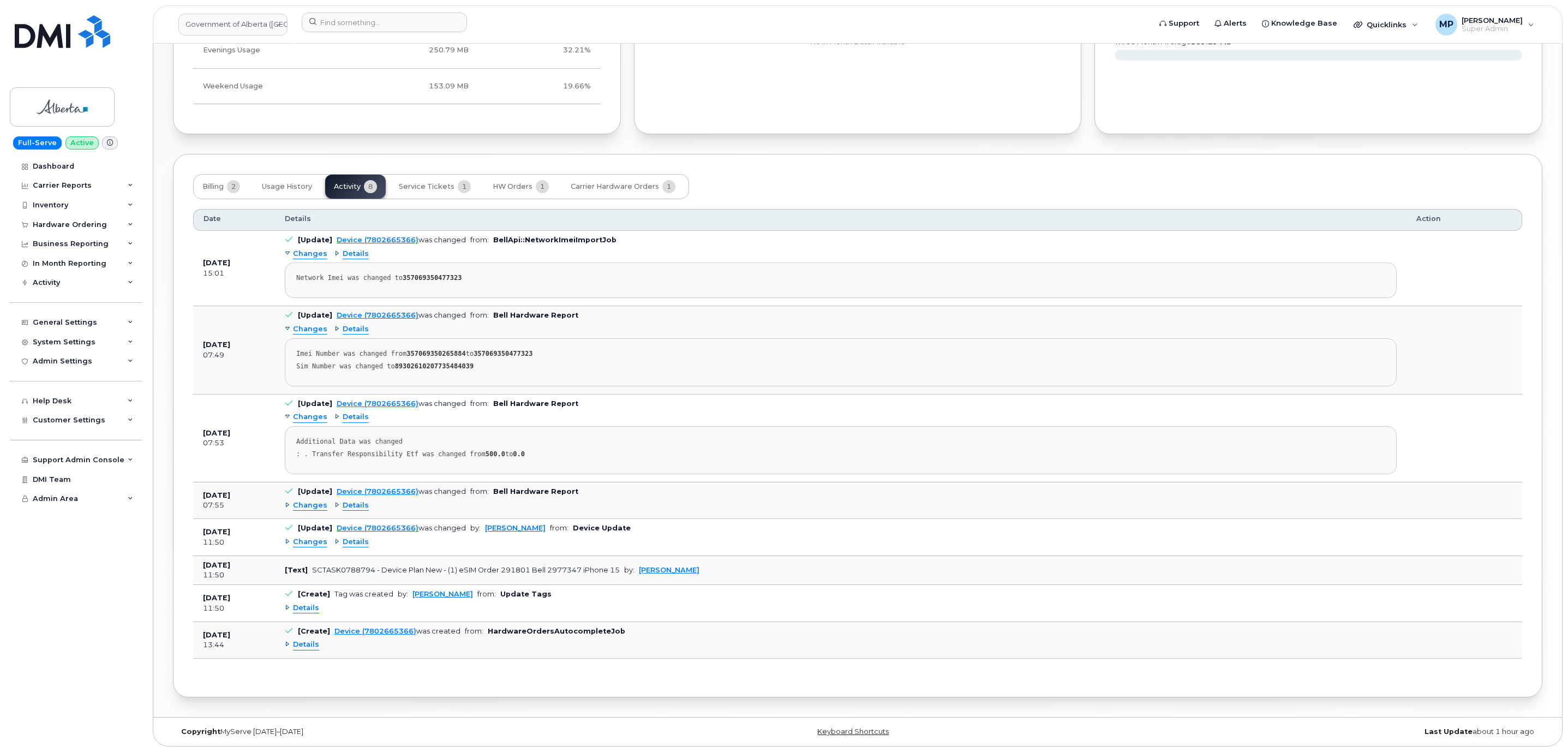
click at [303, 501] on span "Changes" at bounding box center [310, 505] width 34 height 10
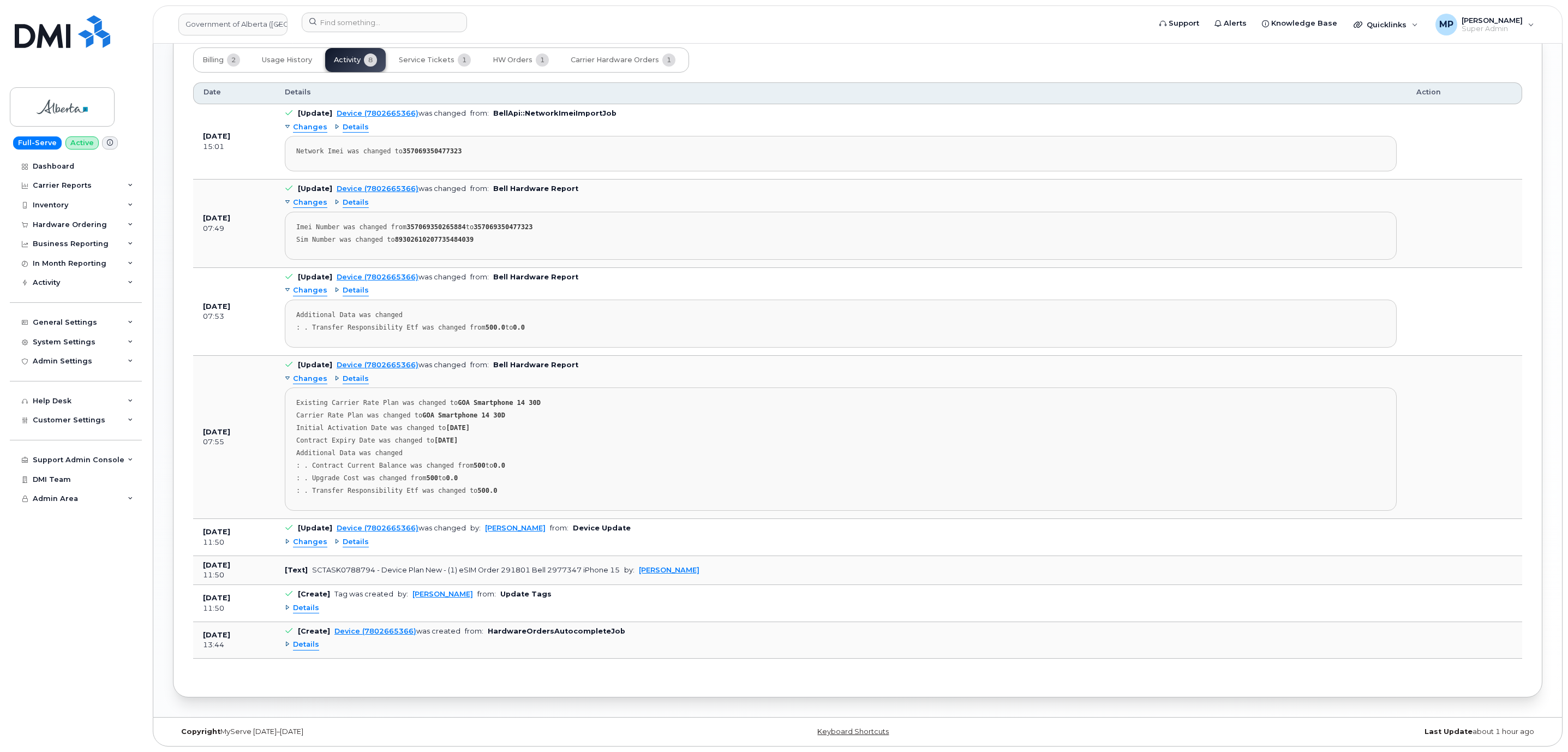
click at [305, 374] on span "Changes" at bounding box center [310, 379] width 34 height 10
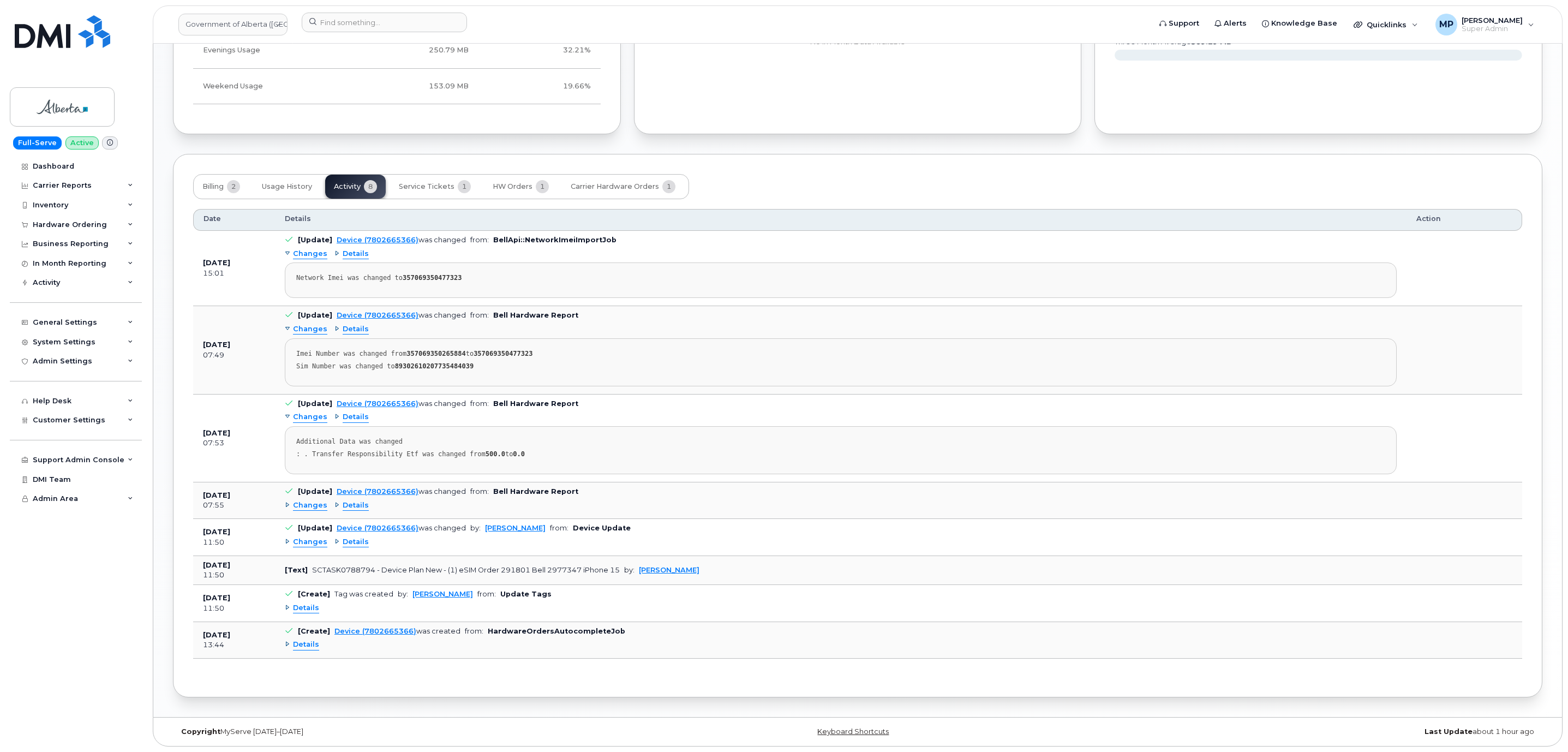
click at [307, 500] on span "Changes" at bounding box center [310, 505] width 34 height 10
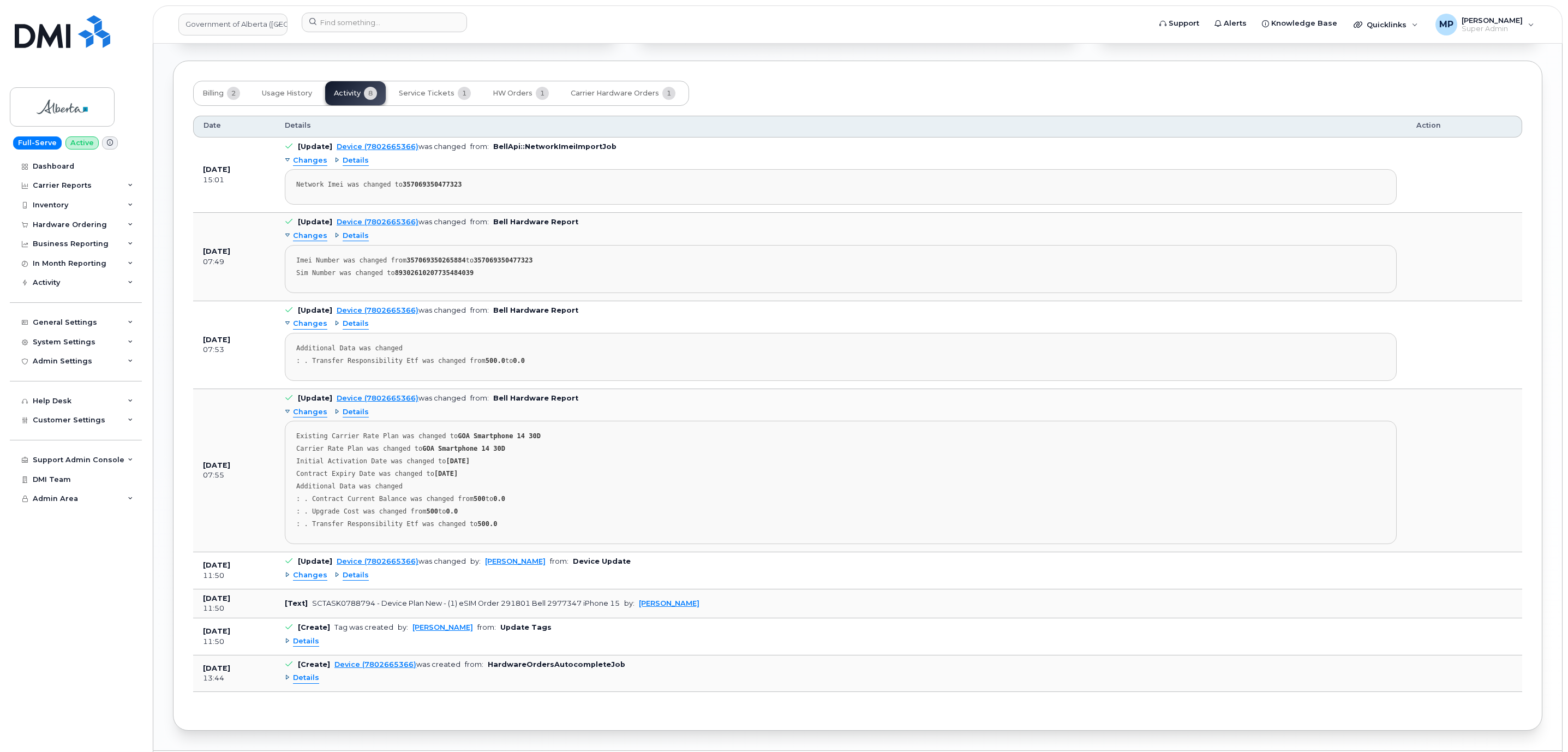
scroll to position [881, 0]
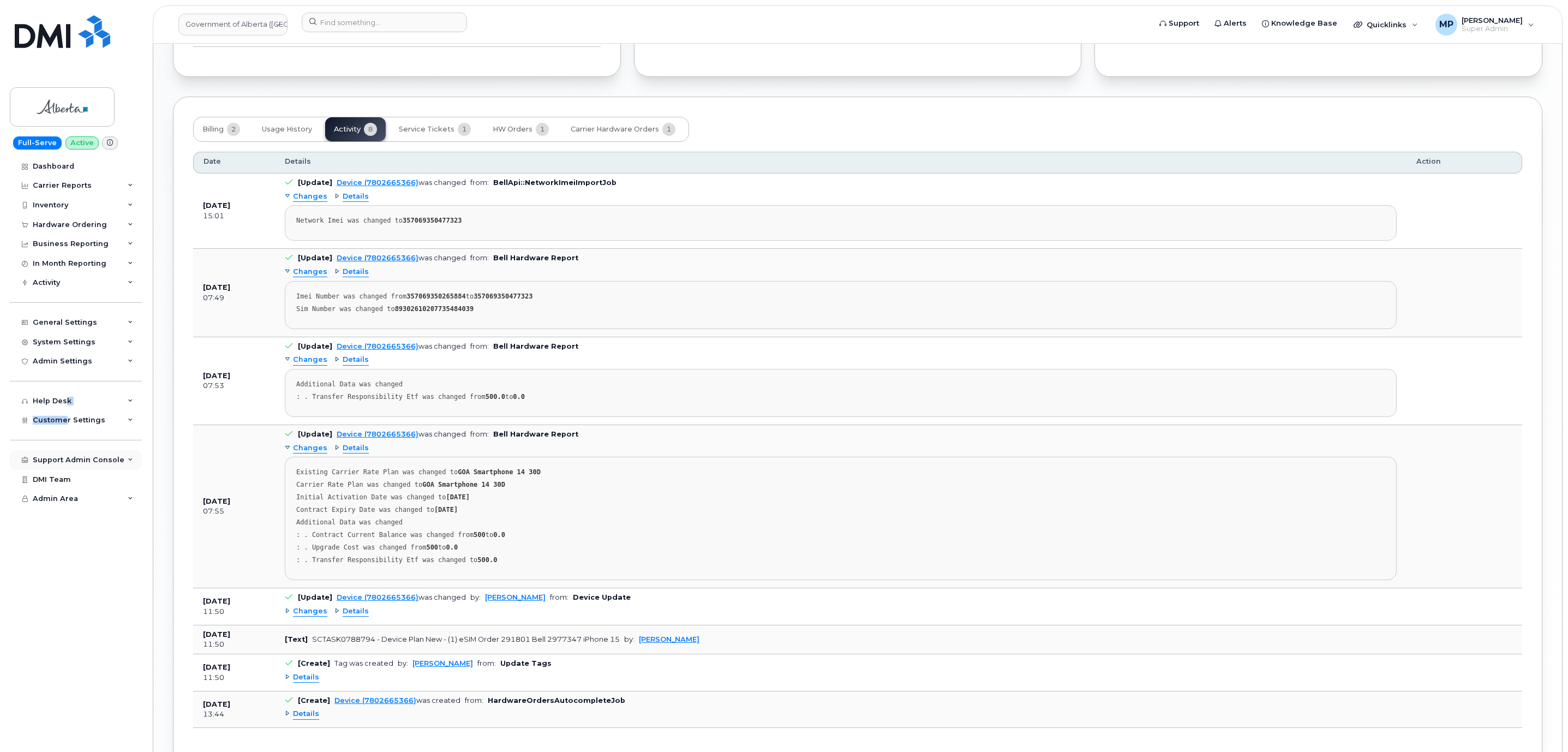
drag, startPoint x: 64, startPoint y: 422, endPoint x: 30, endPoint y: 468, distance: 57.2
click at [63, 405] on div "Dashboard Carrier Reports Monthly Billing Data Daily Data Pooling Data Behavior…" at bounding box center [77, 454] width 135 height 596
click at [88, 426] on div "Customer Settings" at bounding box center [76, 420] width 132 height 20
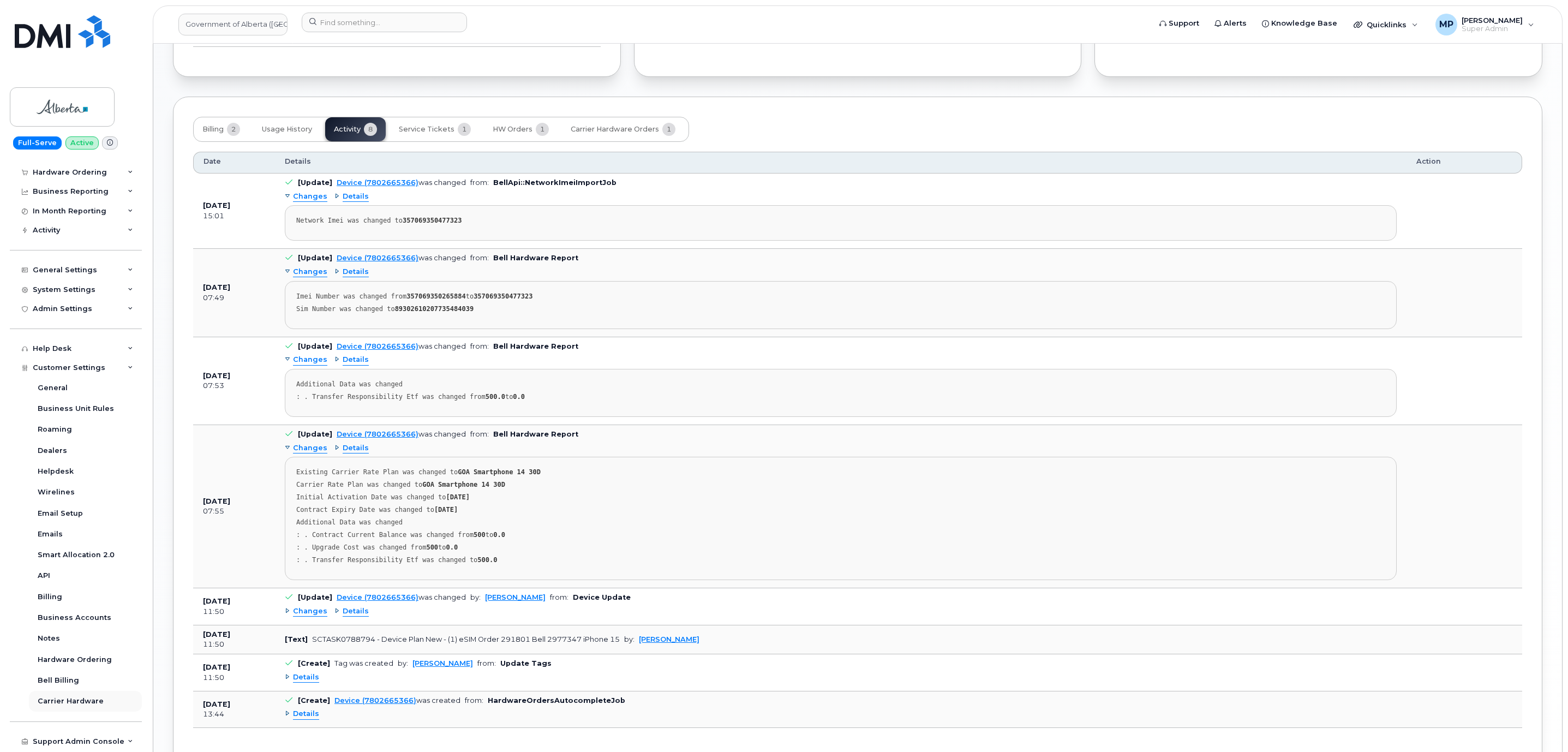
scroll to position [90, 0]
click at [495, 298] on pre "Imei Number was changed from 357069350265884 to 357069350477323 Sim Number was …" at bounding box center [840, 305] width 1112 height 48
click at [495, 300] on strong "357069350477323" at bounding box center [503, 296] width 59 height 8
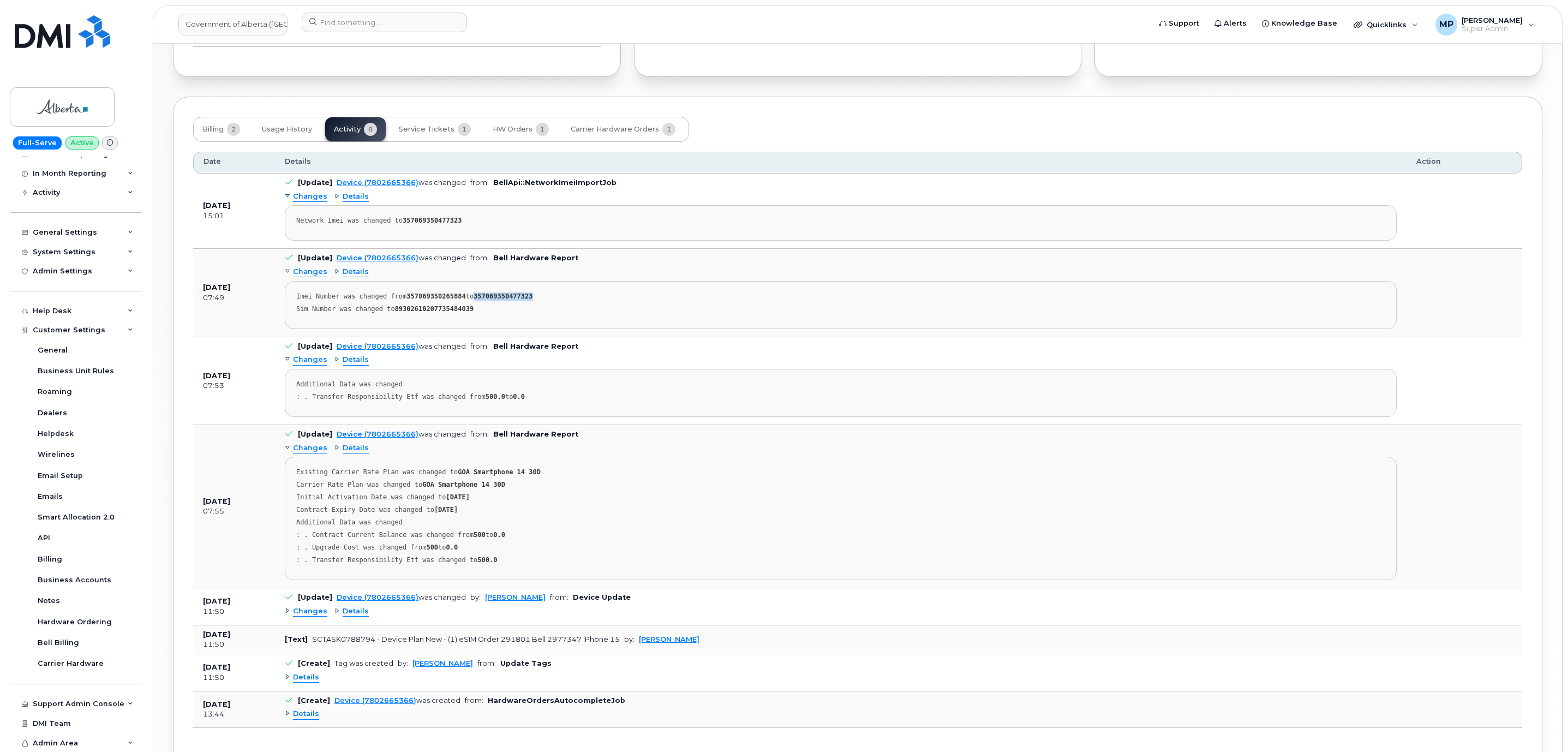
click at [495, 300] on strong "357069350477323" at bounding box center [503, 296] width 59 height 8
copy strong "357069350477323"
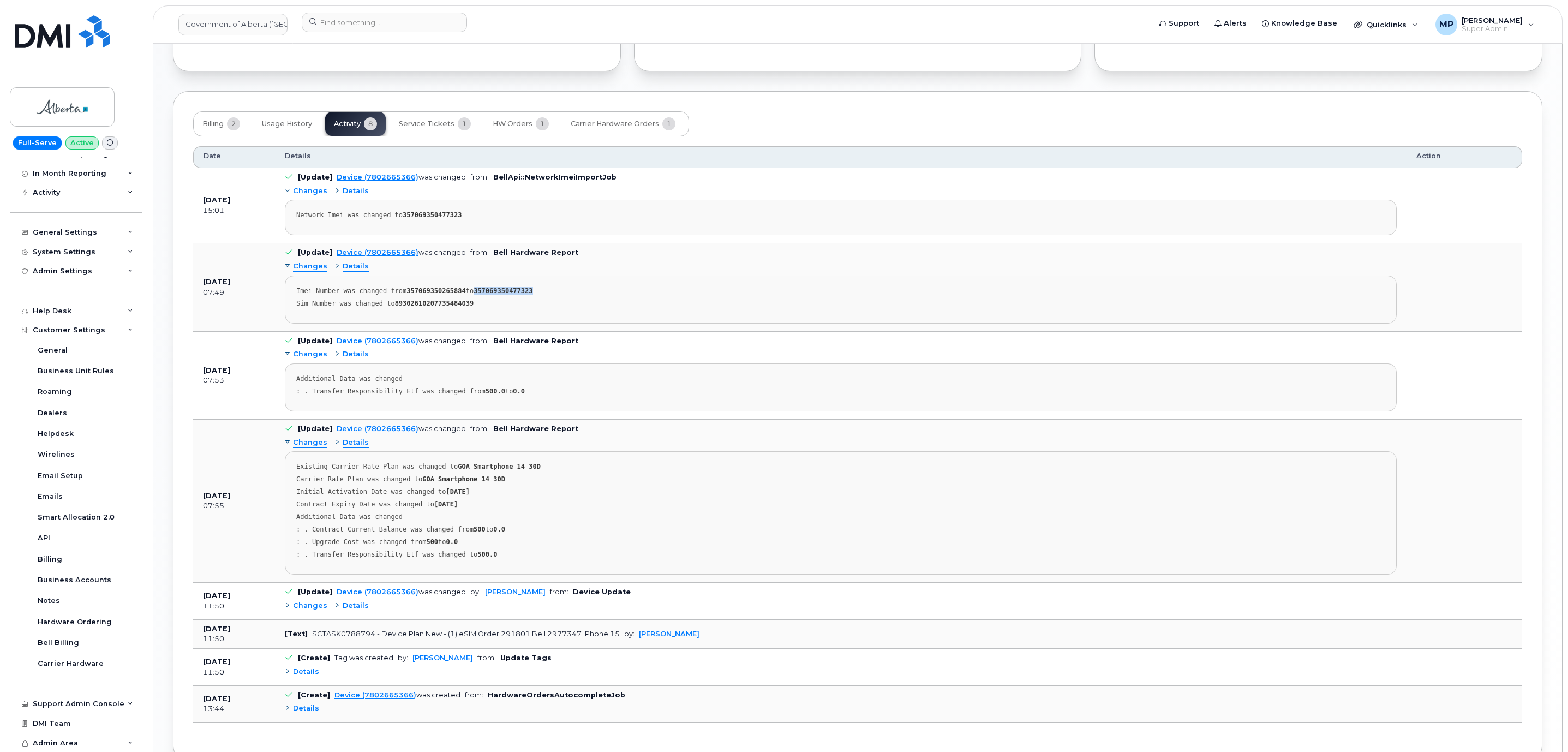
scroll to position [962, 0]
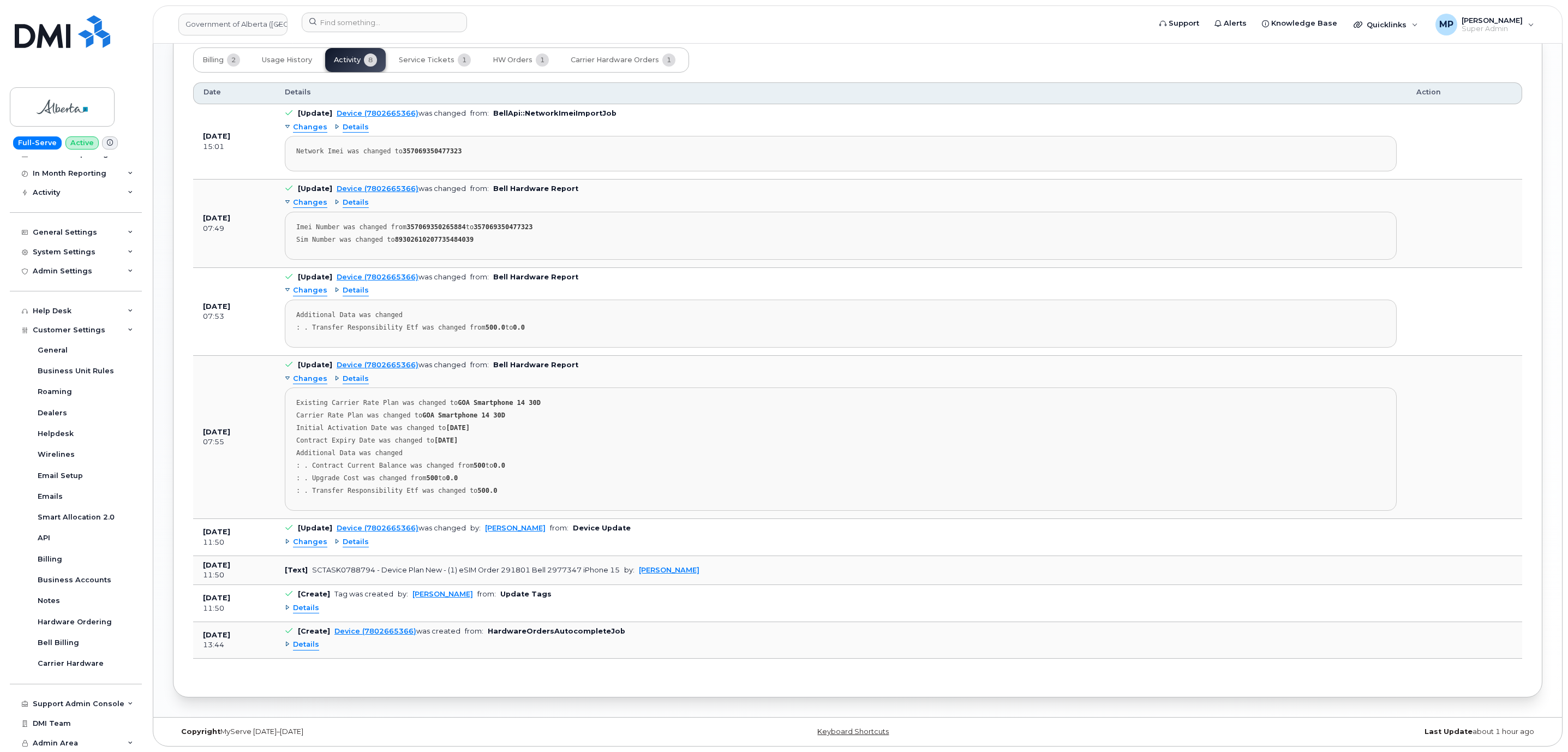
click at [307, 645] on span "Details" at bounding box center [306, 644] width 26 height 10
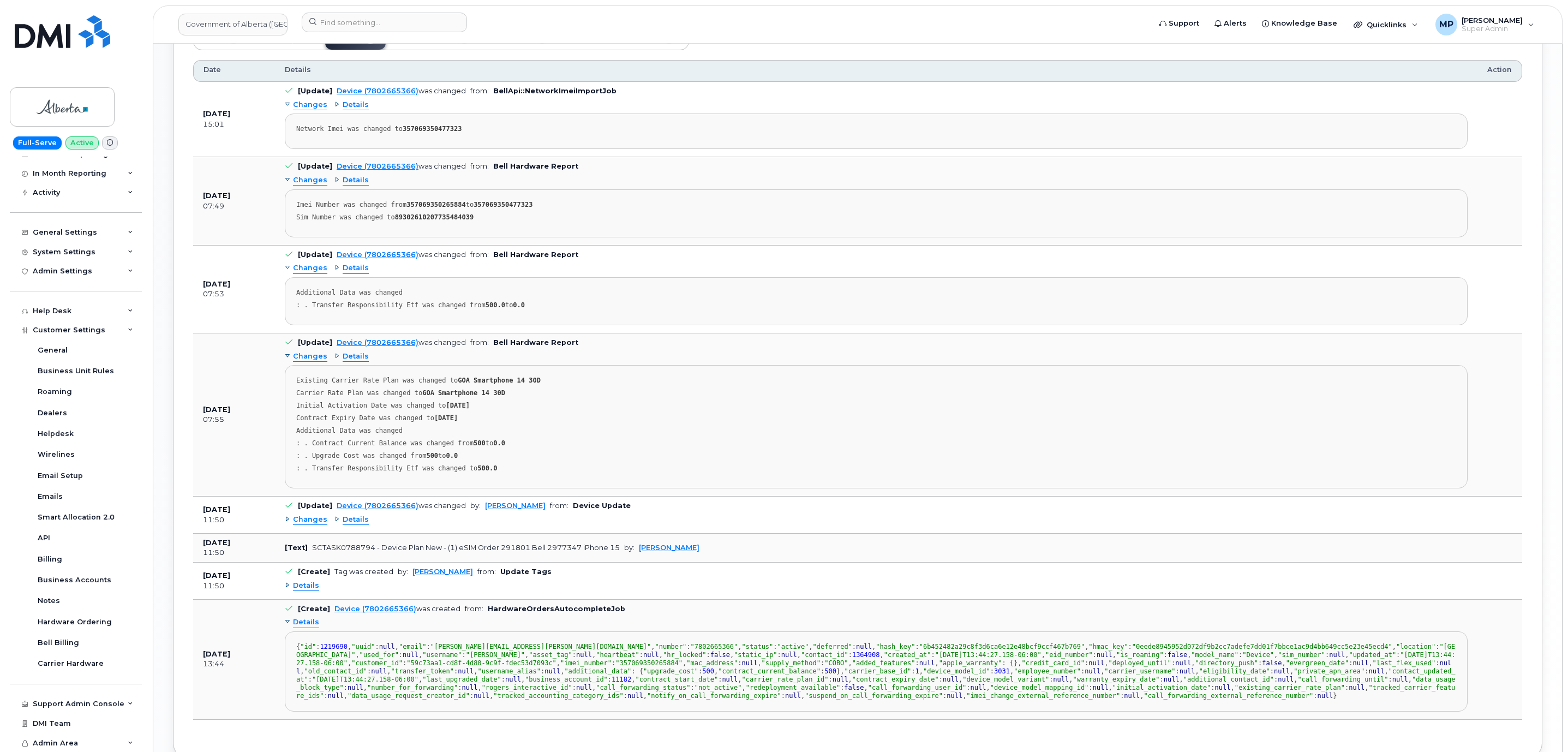
scroll to position [965, 0]
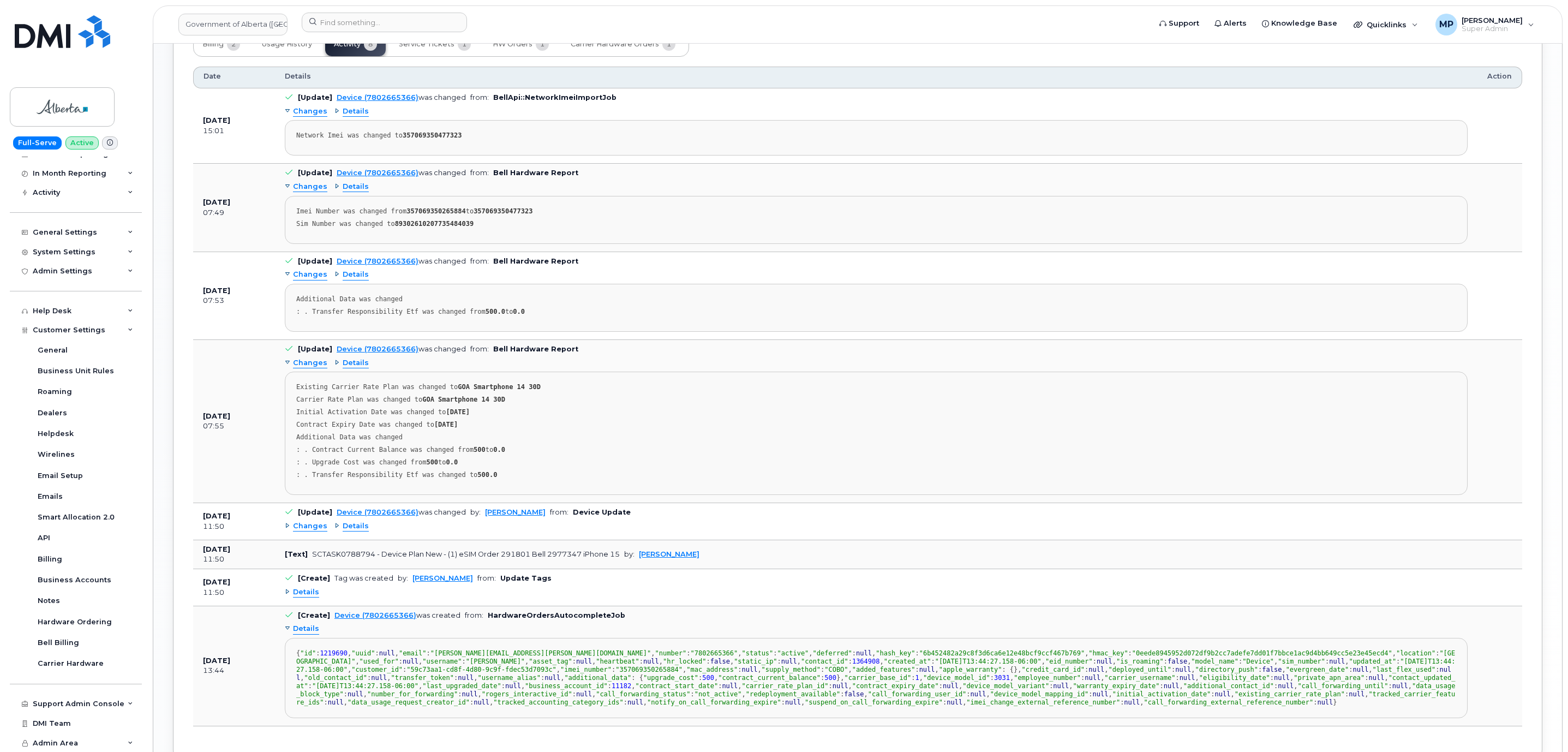
click at [307, 597] on span "Details" at bounding box center [306, 592] width 26 height 10
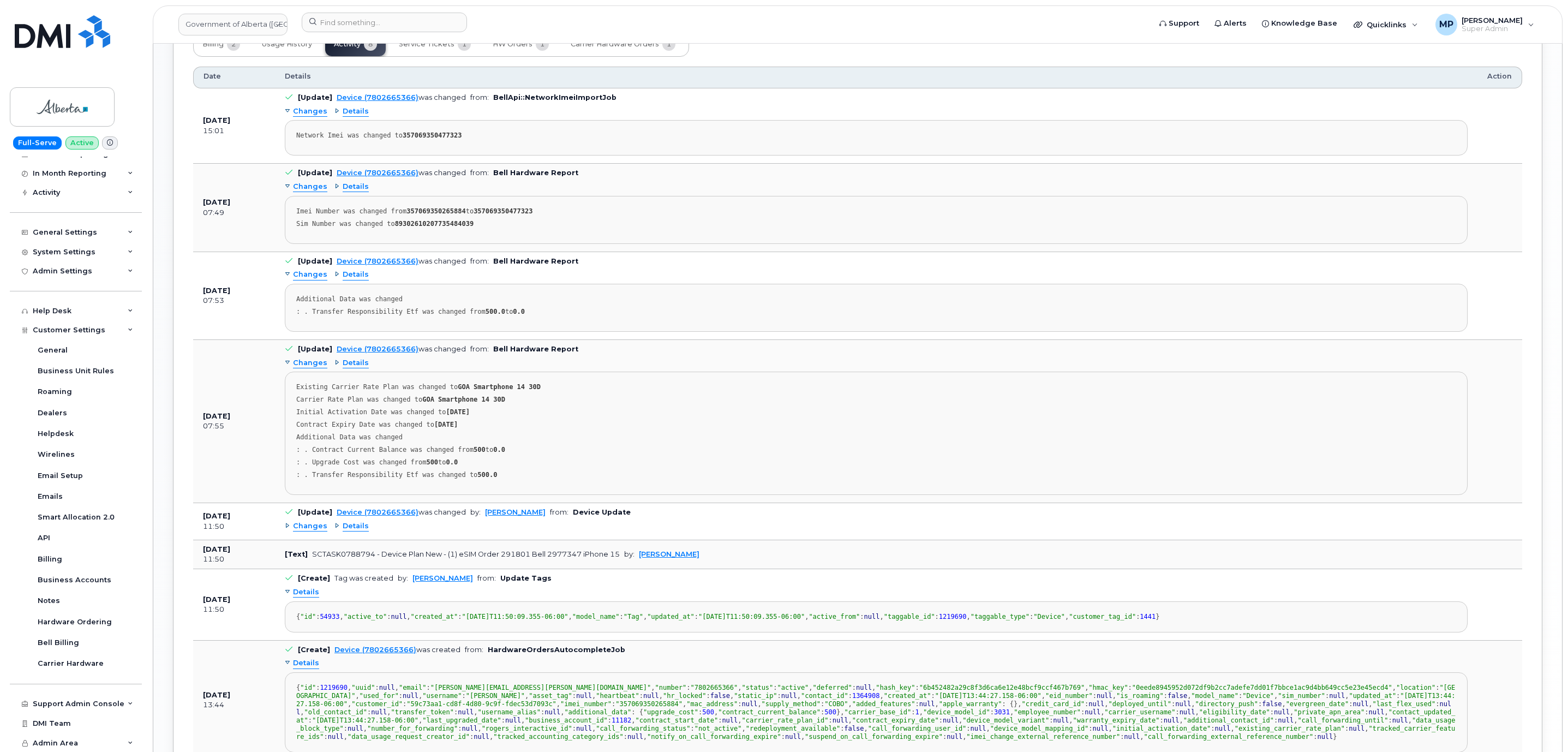
click at [307, 596] on div "Details { "id" : 54933 , "active_to" : null , "created_at" : "2025-06-02T11:50:…" at bounding box center [876, 608] width 1183 height 49
click at [302, 597] on span "Details" at bounding box center [306, 592] width 26 height 10
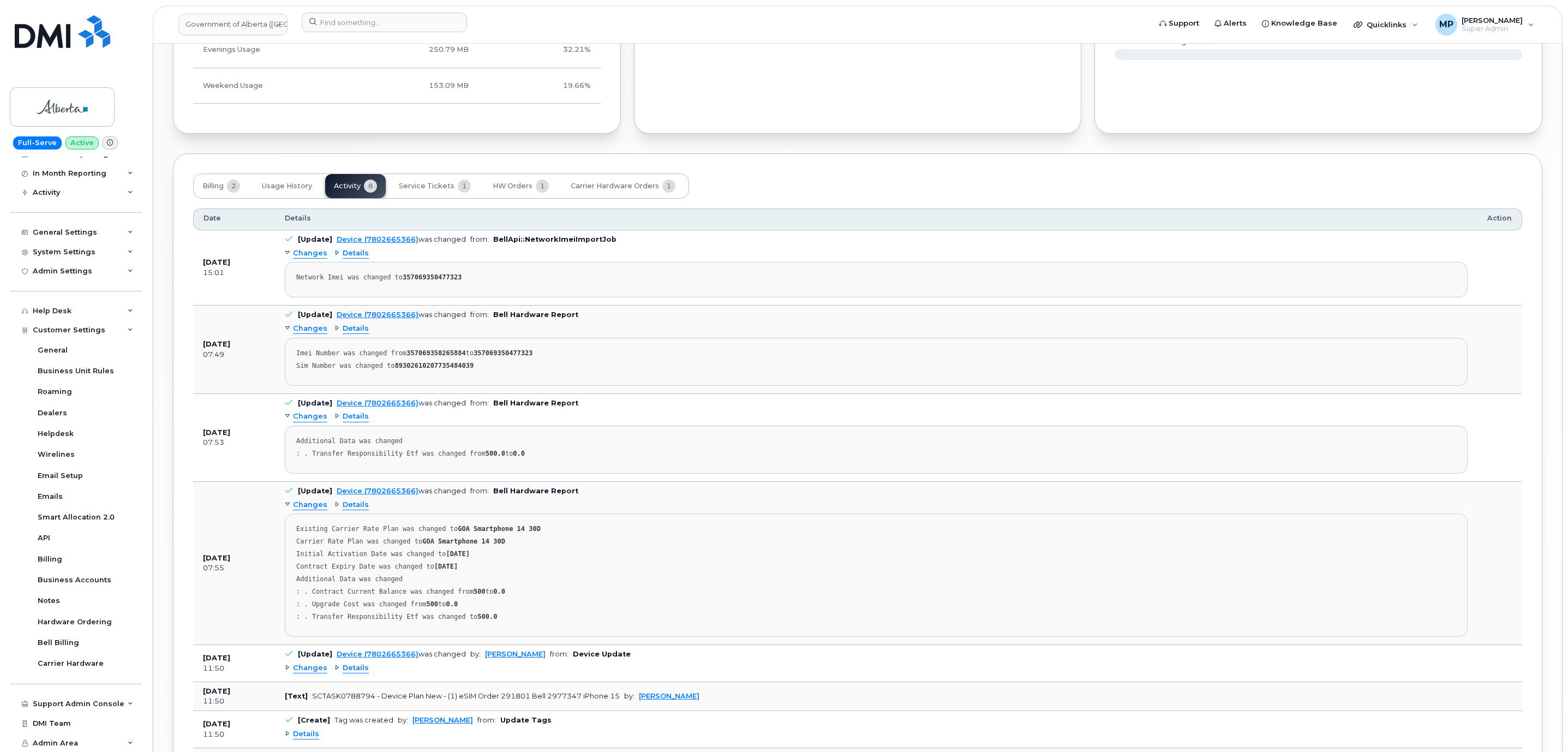
scroll to position [720, 0]
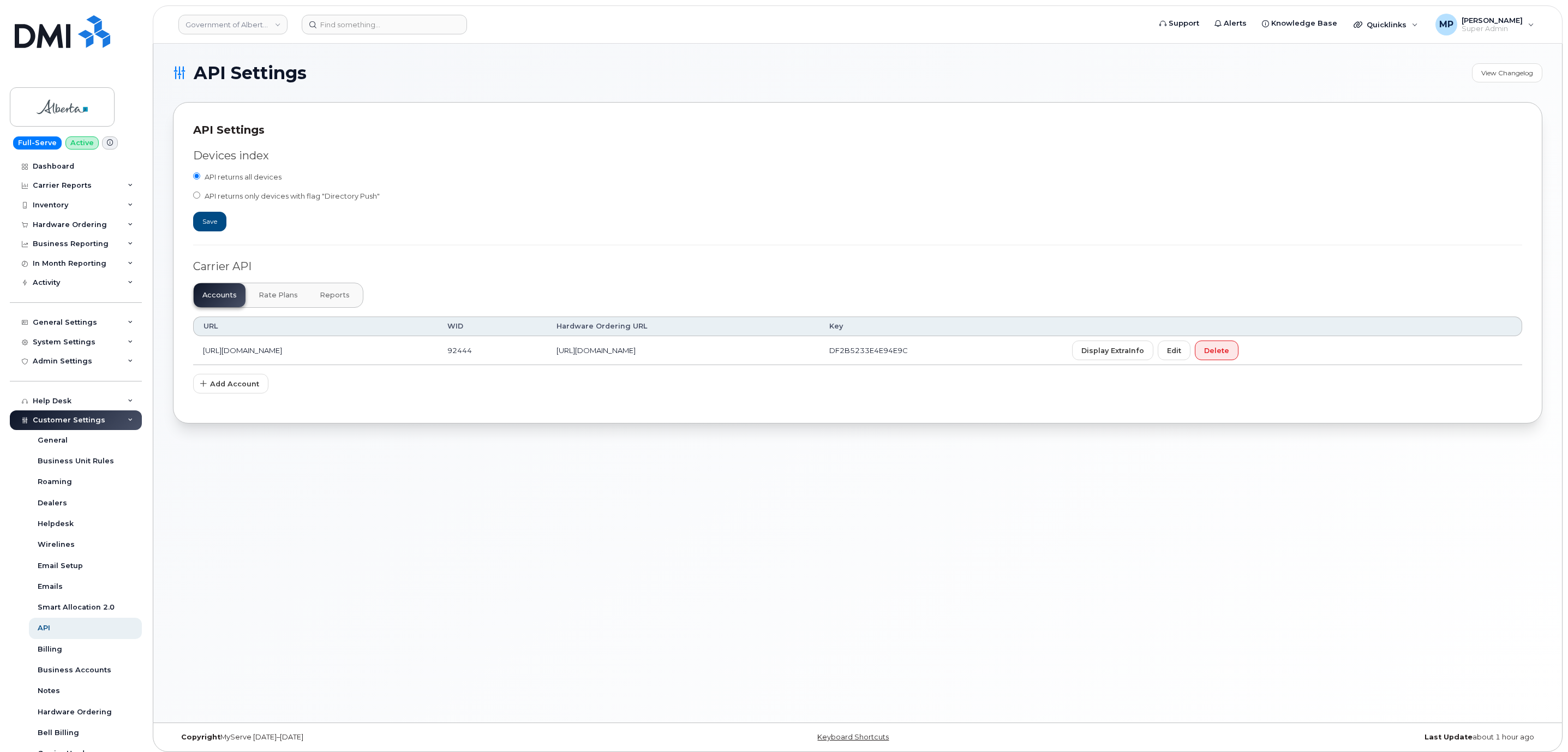
click at [284, 296] on span "Rate Plans" at bounding box center [278, 295] width 39 height 9
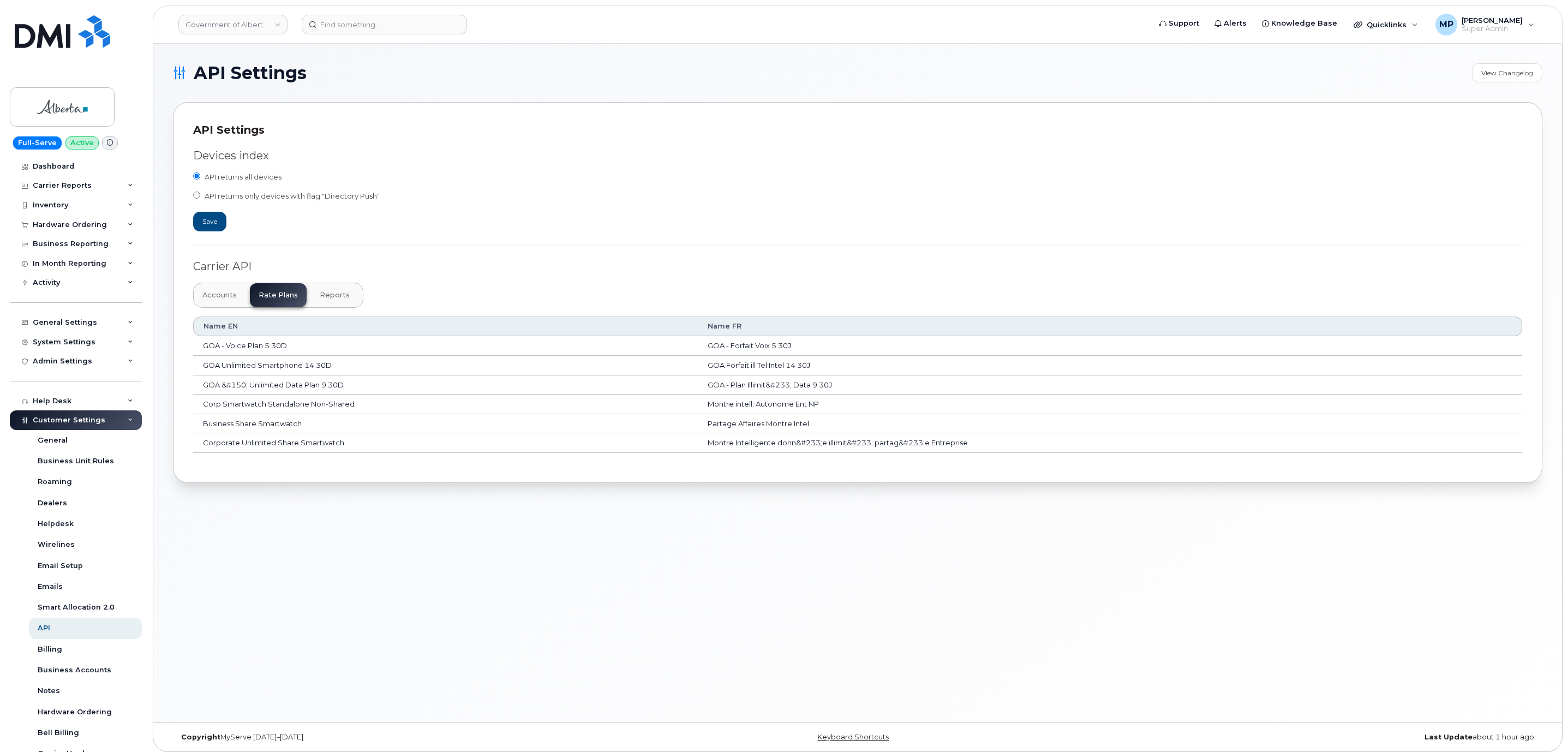
click at [334, 293] on span "Reports" at bounding box center [334, 295] width 30 height 9
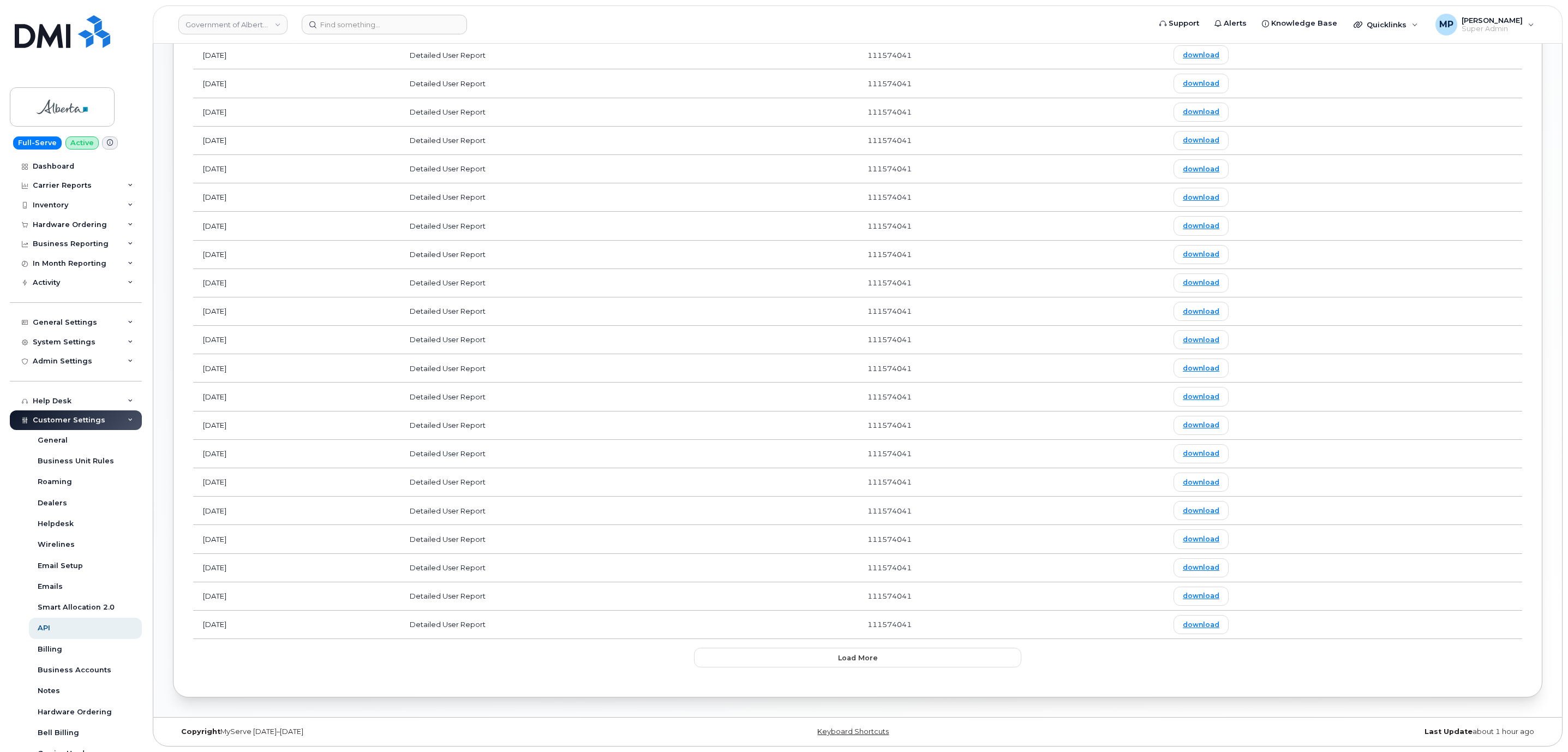
scroll to position [432, 0]
click at [881, 659] on button "Load more" at bounding box center [857, 657] width 328 height 20
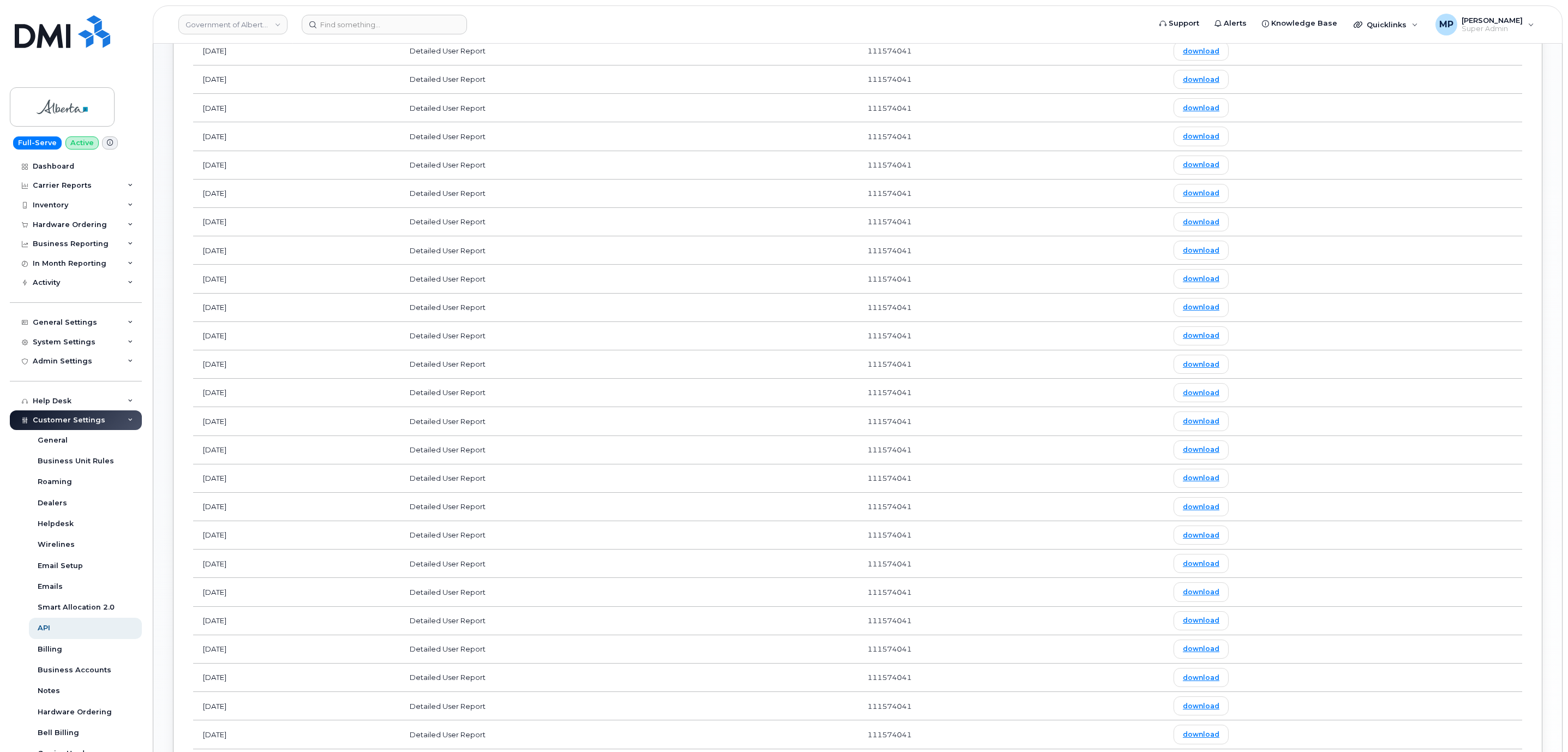
scroll to position [678, 0]
click at [1228, 479] on link "download" at bounding box center [1201, 470] width 55 height 19
click at [1228, 593] on link "download" at bounding box center [1201, 583] width 55 height 19
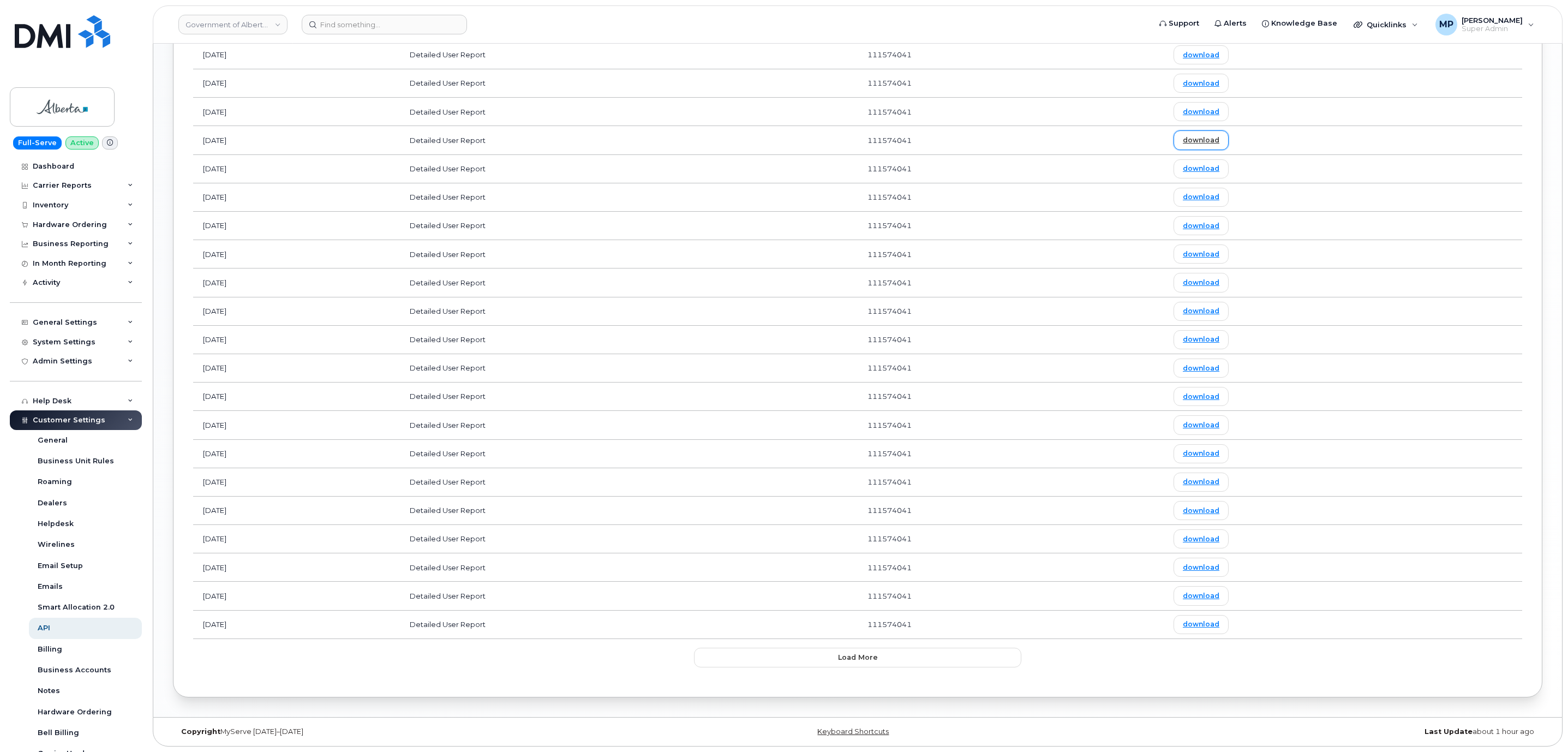
scroll to position [1083, 0]
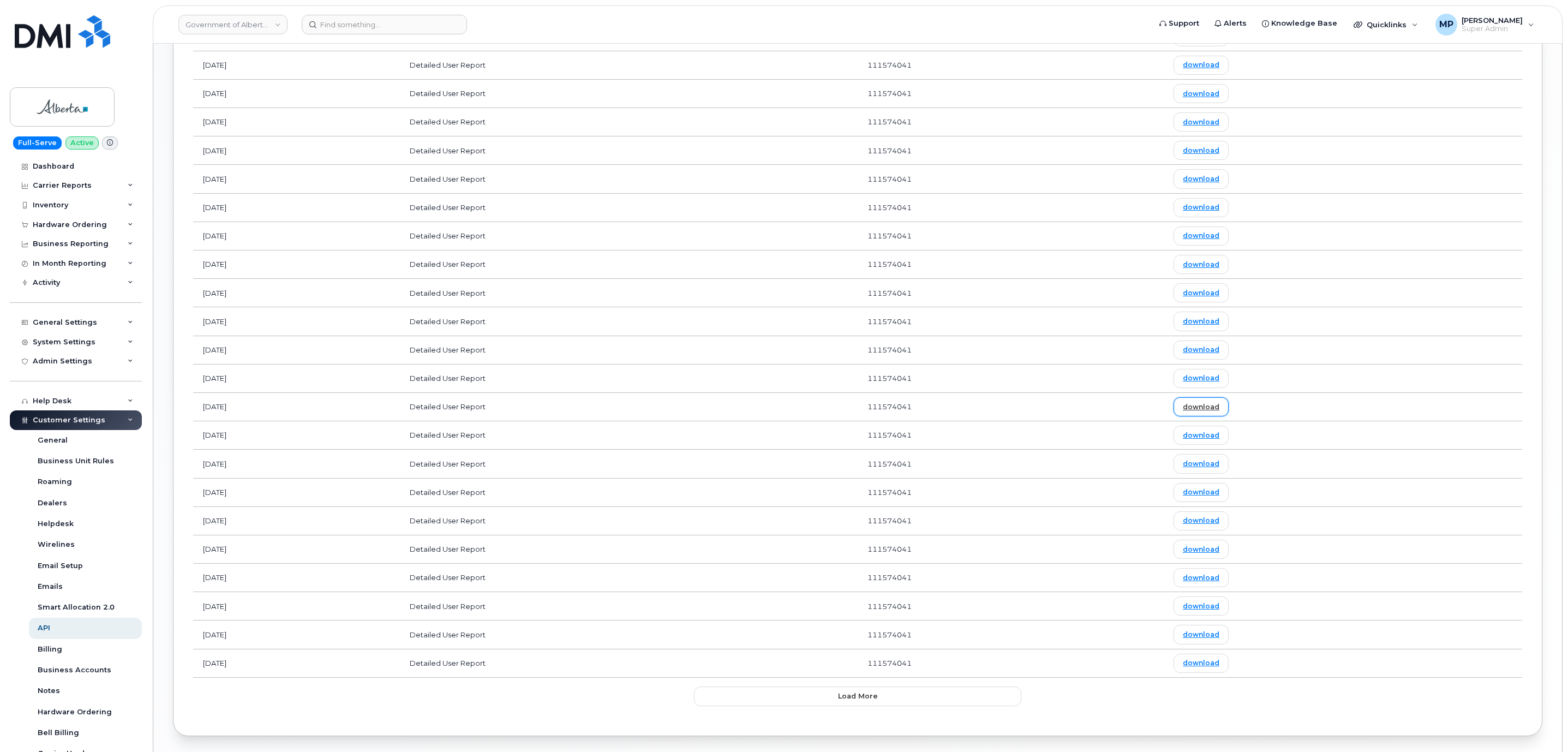
click at [1228, 416] on link "download" at bounding box center [1201, 406] width 55 height 19
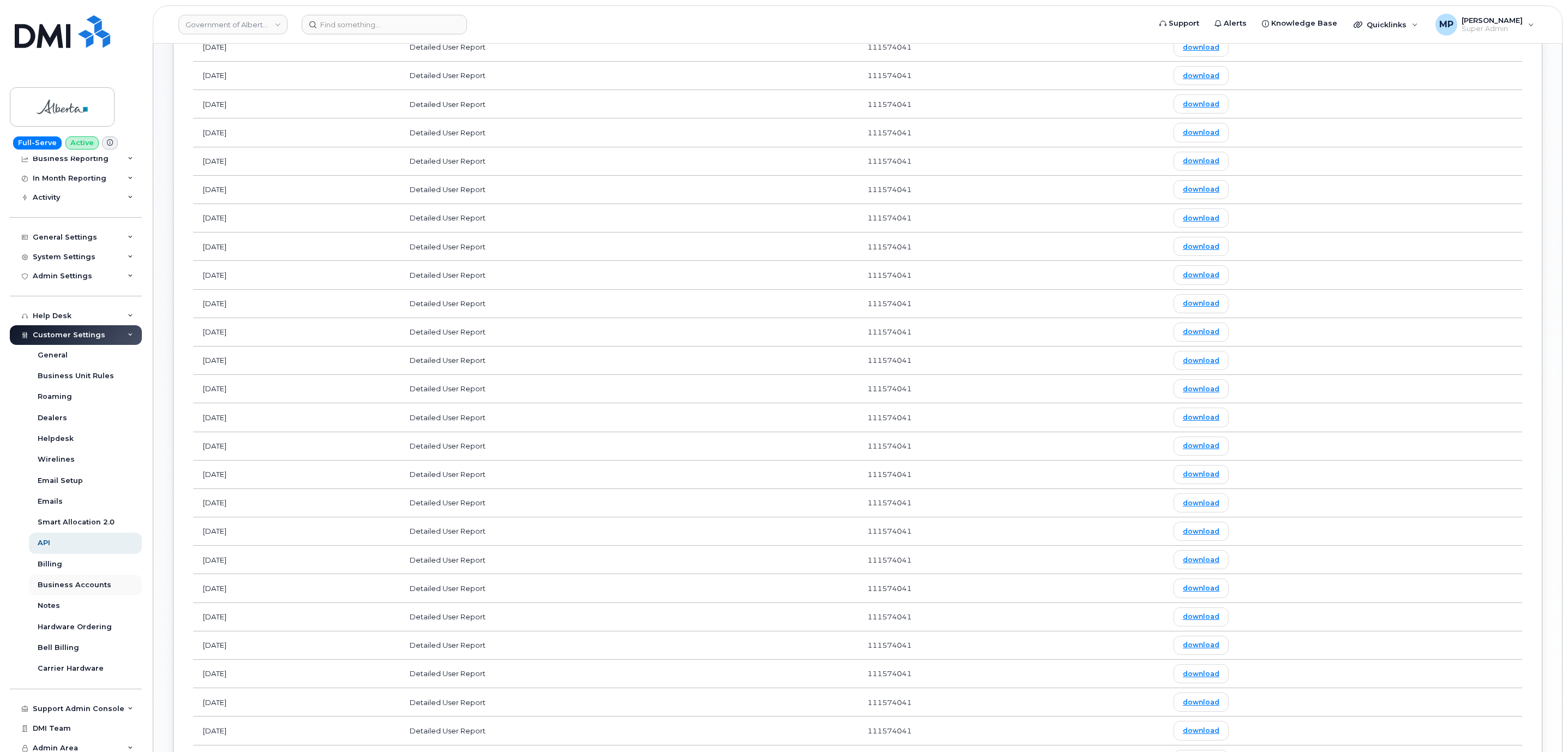
scroll to position [90, 0]
click at [48, 496] on div "Emails" at bounding box center [50, 496] width 25 height 10
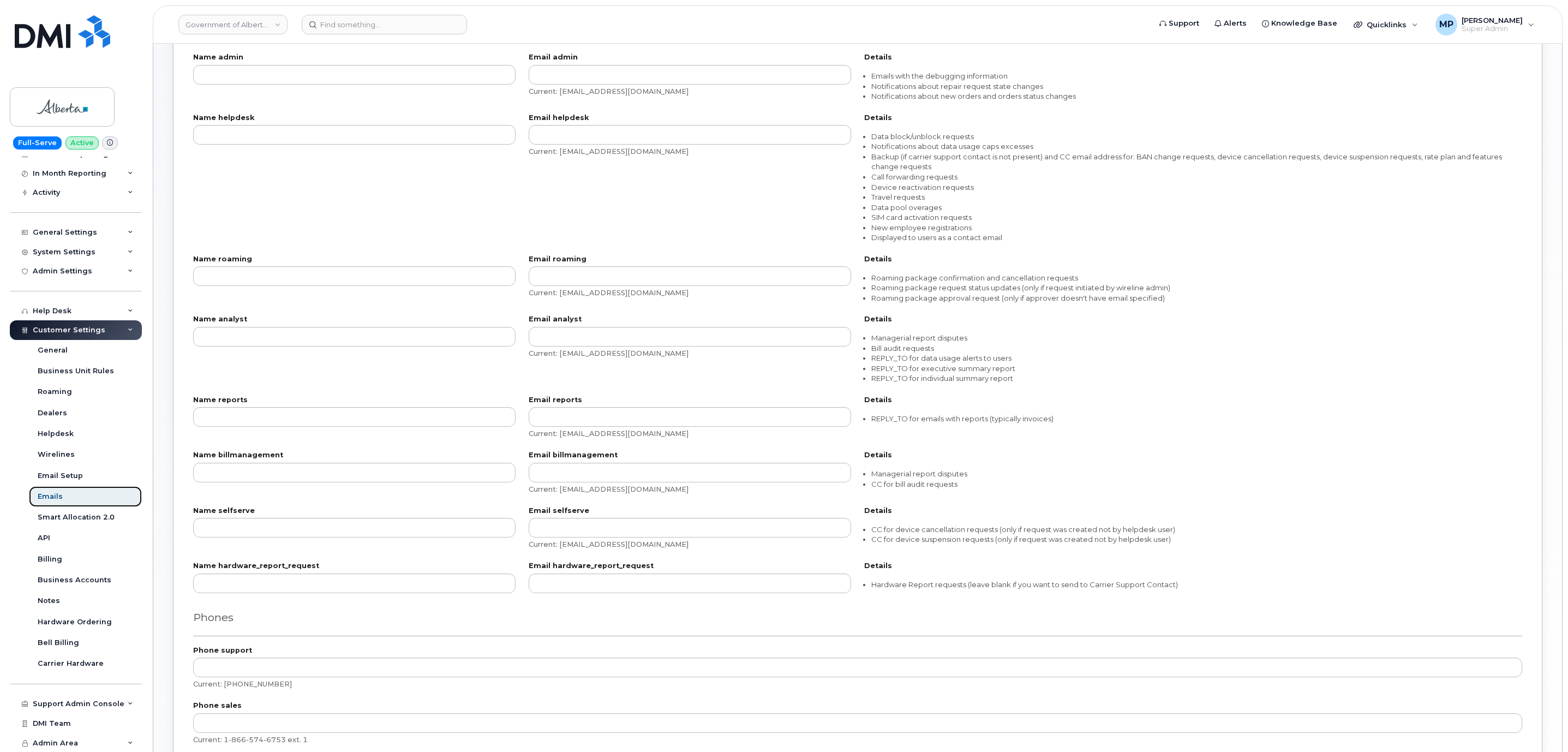
scroll to position [245, 0]
click at [70, 703] on div "Support Admin Console" at bounding box center [79, 704] width 91 height 9
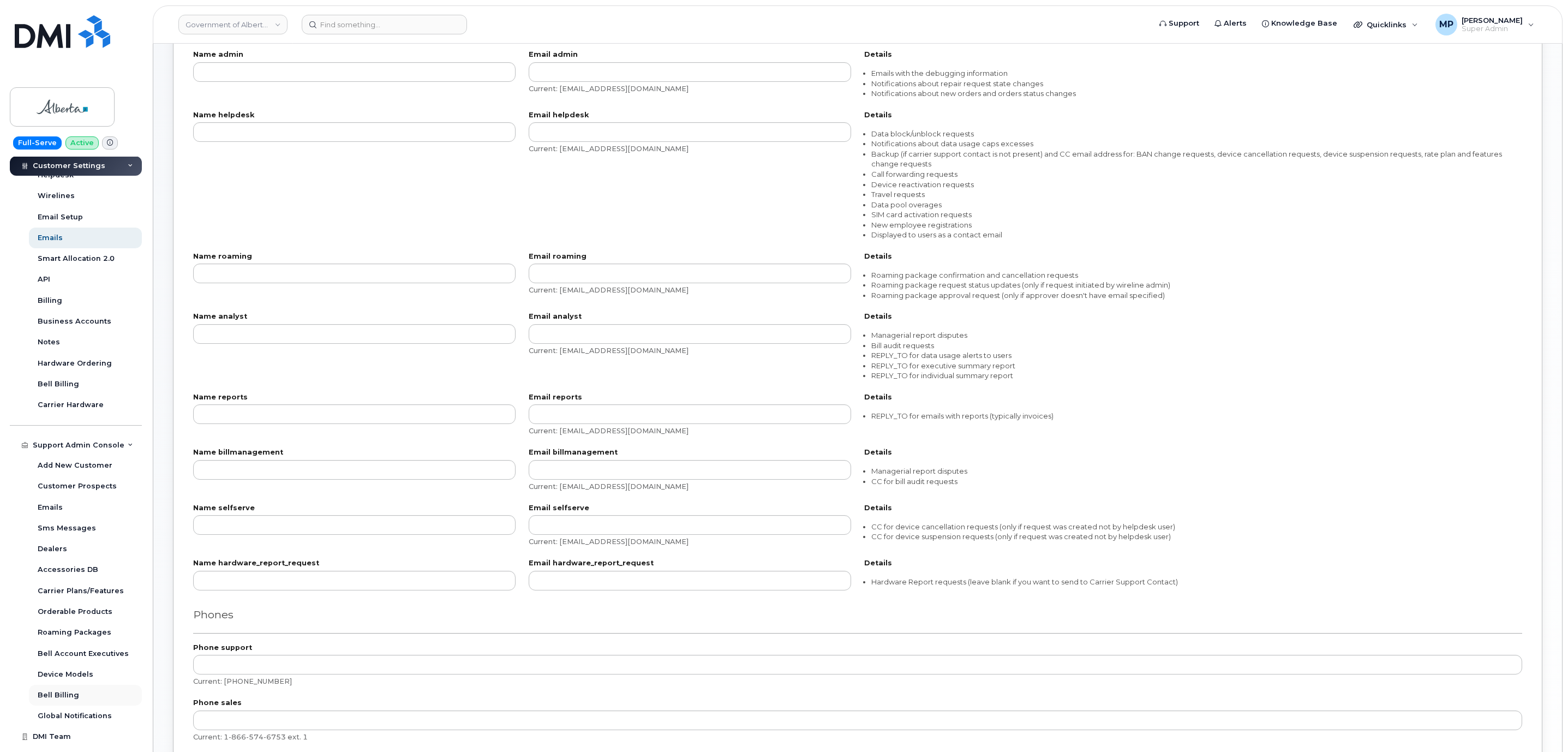
scroll to position [360, 0]
click at [54, 494] on div "Emails" at bounding box center [50, 495] width 25 height 10
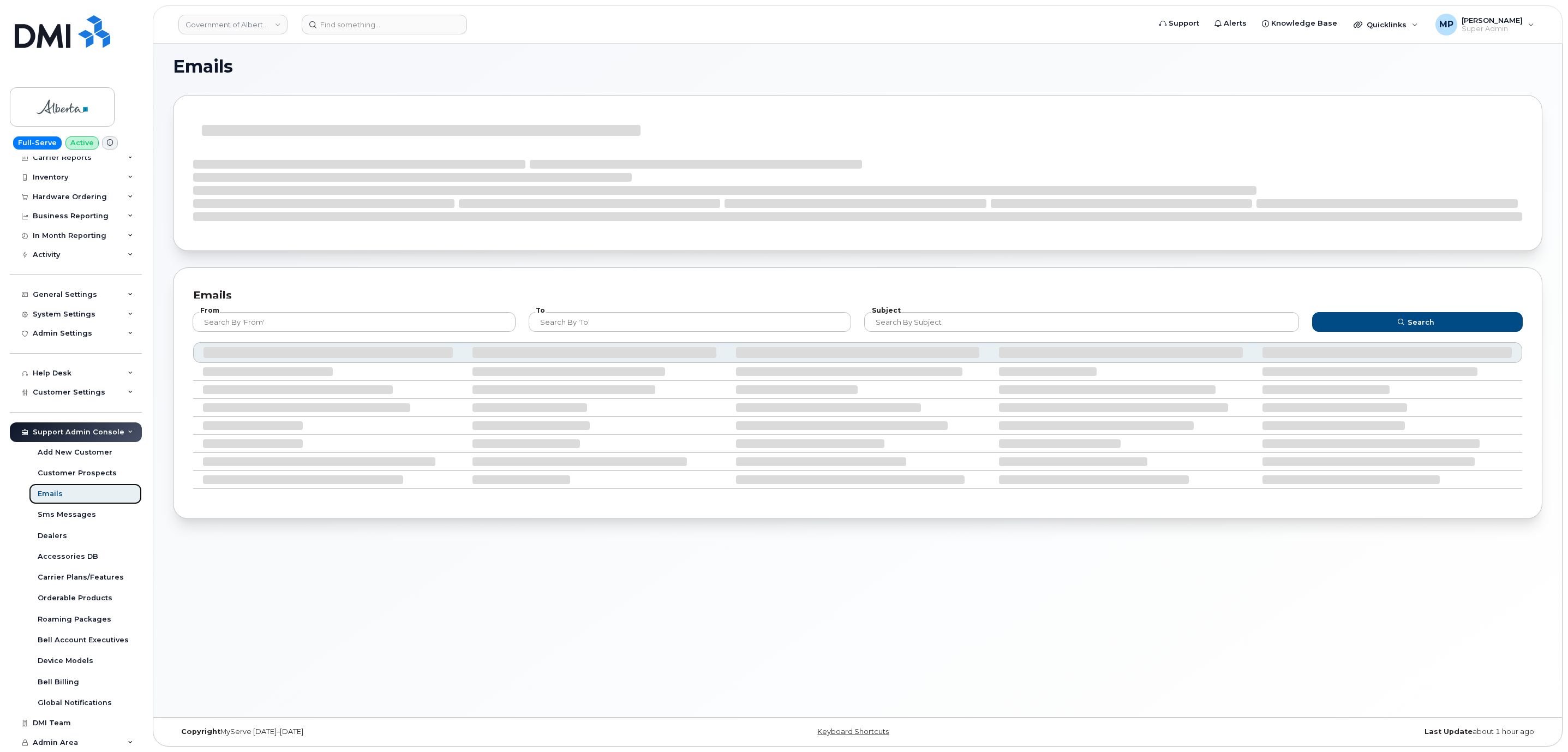
scroll to position [27, 0]
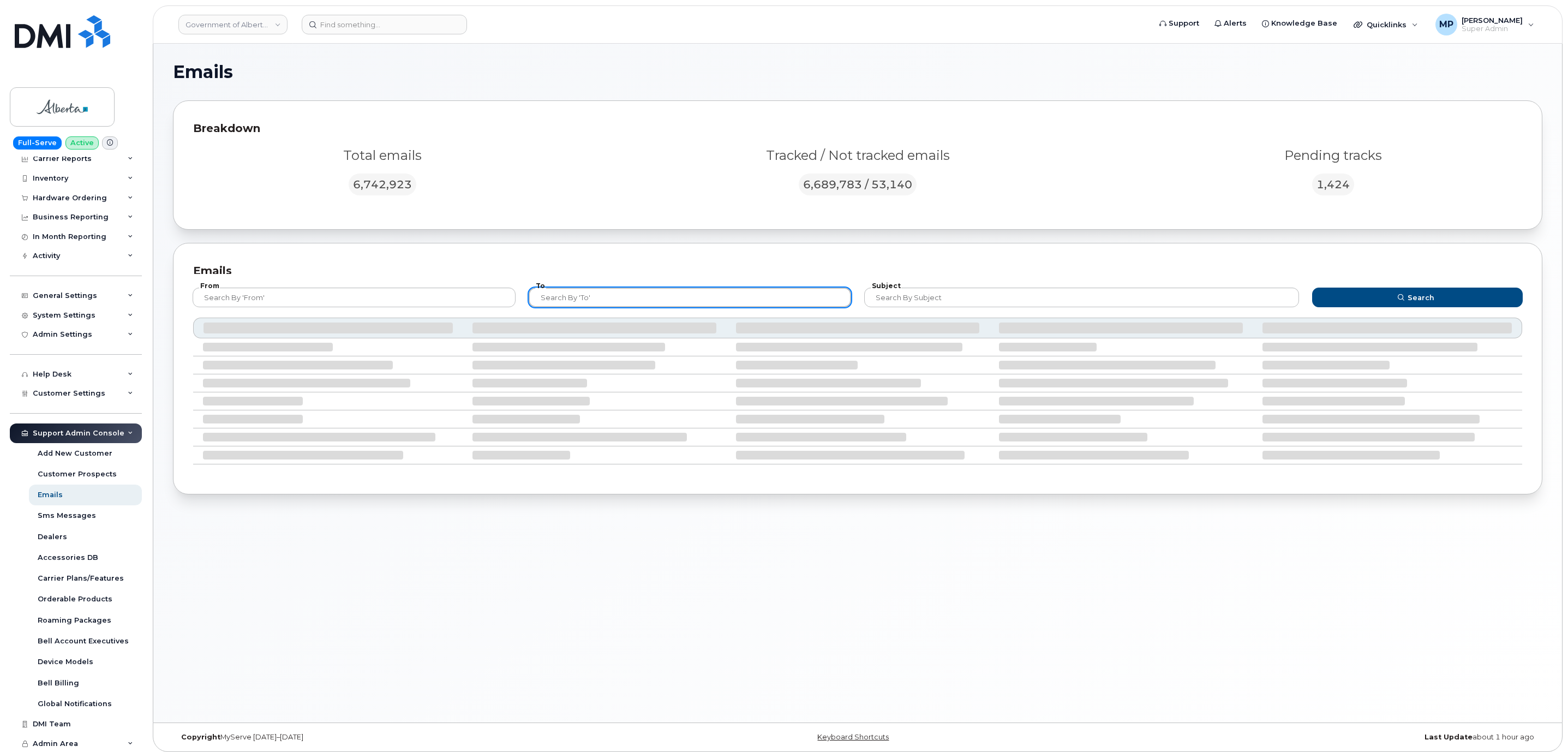
click at [581, 300] on input "text" at bounding box center [690, 297] width 323 height 20
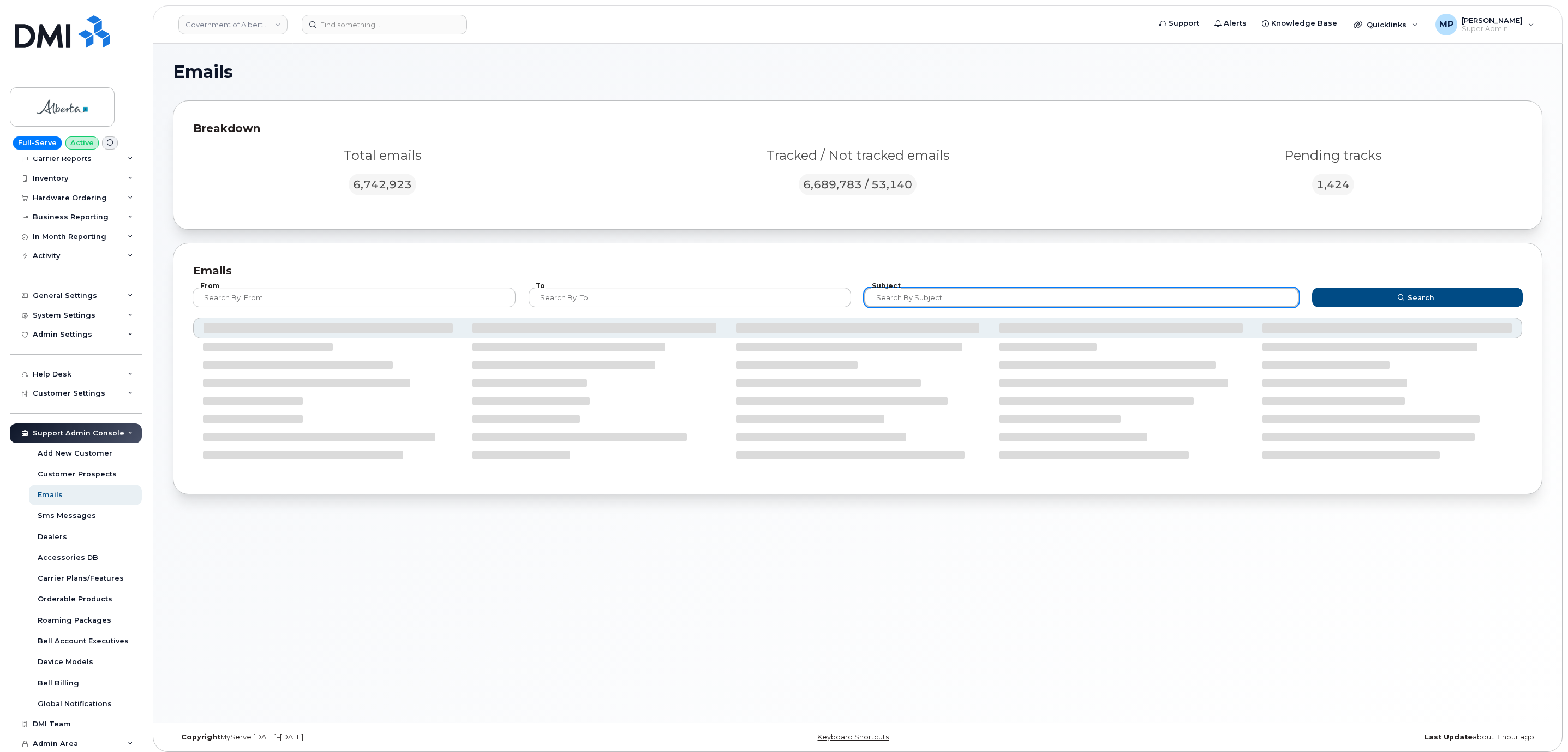
click at [936, 300] on input "text" at bounding box center [1081, 297] width 435 height 20
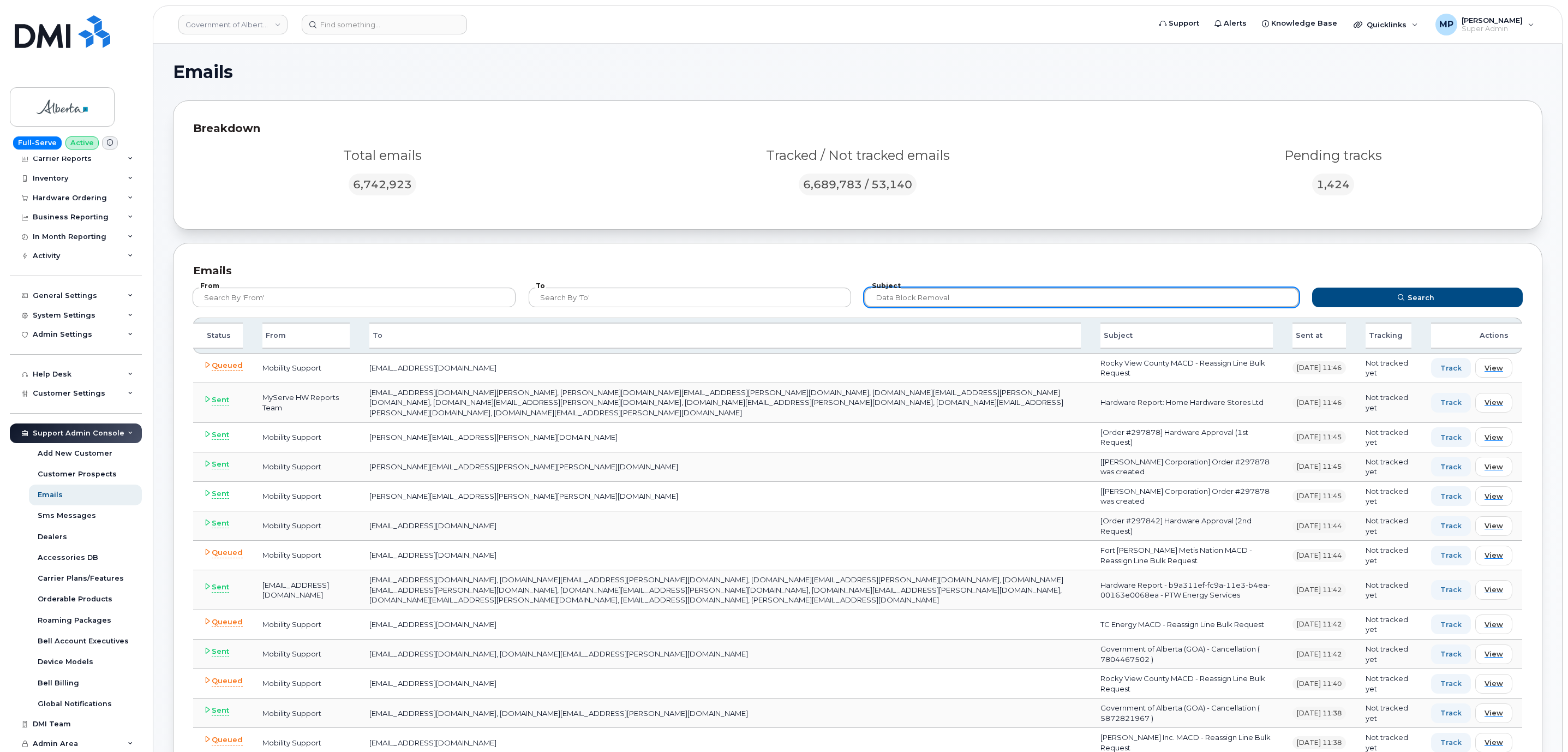
click at [1312, 287] on button "Search" at bounding box center [1417, 297] width 210 height 20
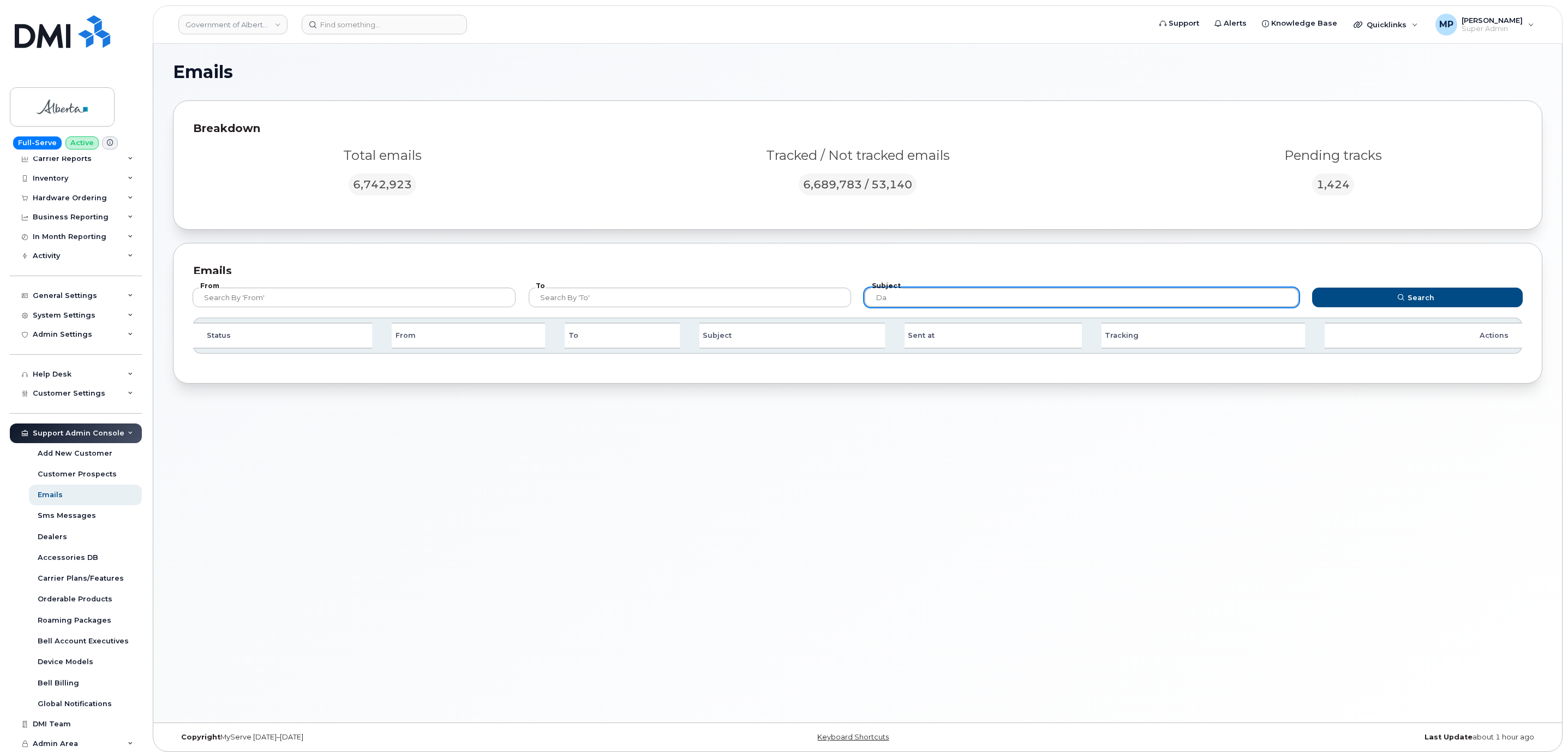
type input "d"
type input "remove data block"
click at [1312, 287] on button "Search" at bounding box center [1417, 297] width 210 height 20
drag, startPoint x: 976, startPoint y: 295, endPoint x: 830, endPoint y: 272, distance: 147.8
click at [831, 274] on form "From To Subject remove data block Search" at bounding box center [858, 296] width 1350 height 44
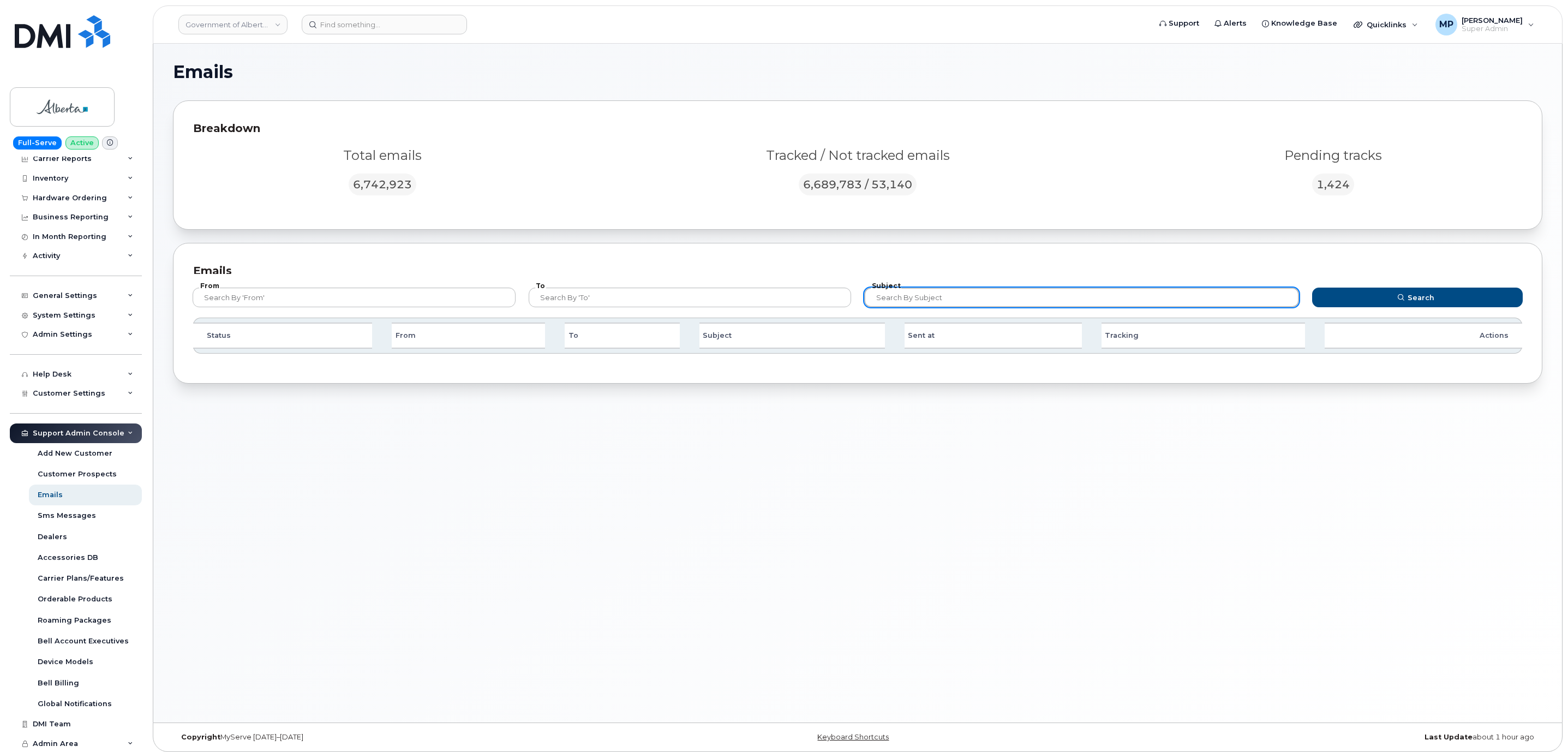
click at [922, 297] on input "text" at bounding box center [1081, 297] width 435 height 20
click at [806, 256] on div "Emails From To Subject Search Status From To Subject Sent at Tracking Actions" at bounding box center [857, 313] width 1369 height 141
click at [922, 293] on input "text" at bounding box center [1081, 297] width 435 height 20
click at [959, 298] on input "text" at bounding box center [1081, 297] width 435 height 20
click at [714, 264] on div "Emails" at bounding box center [857, 271] width 1329 height 16
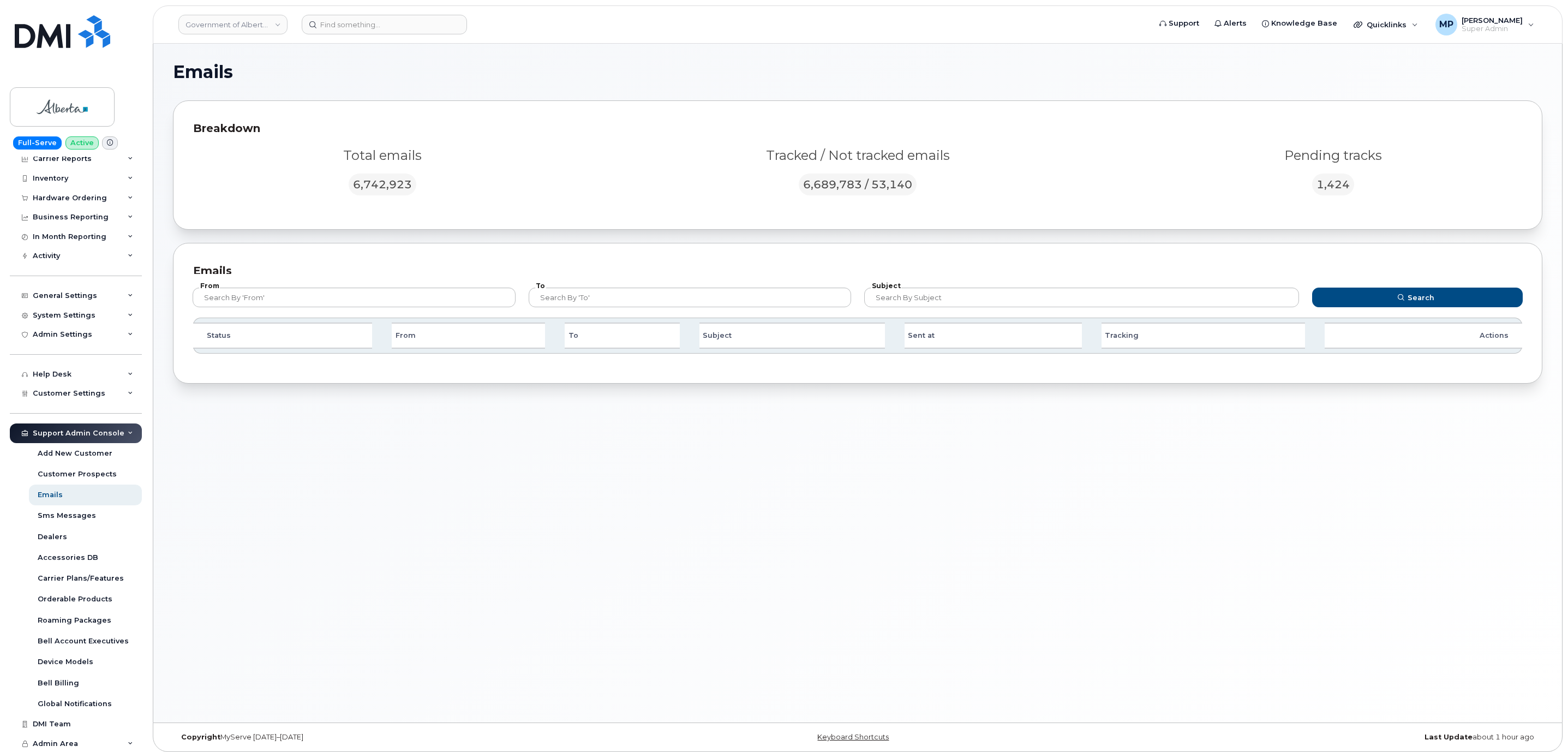
click at [390, 259] on div "Emails From To Subject Search Status From To Subject Sent at Tracking Actions" at bounding box center [857, 313] width 1369 height 141
click at [96, 496] on link "Emails" at bounding box center [85, 495] width 113 height 21
drag, startPoint x: 521, startPoint y: 256, endPoint x: 561, endPoint y: 262, distance: 40.4
click at [524, 256] on div "Emails From To Subject Search Status From To Subject Sent at Tracking Actions" at bounding box center [857, 313] width 1369 height 141
click at [911, 297] on input "text" at bounding box center [1081, 297] width 435 height 20
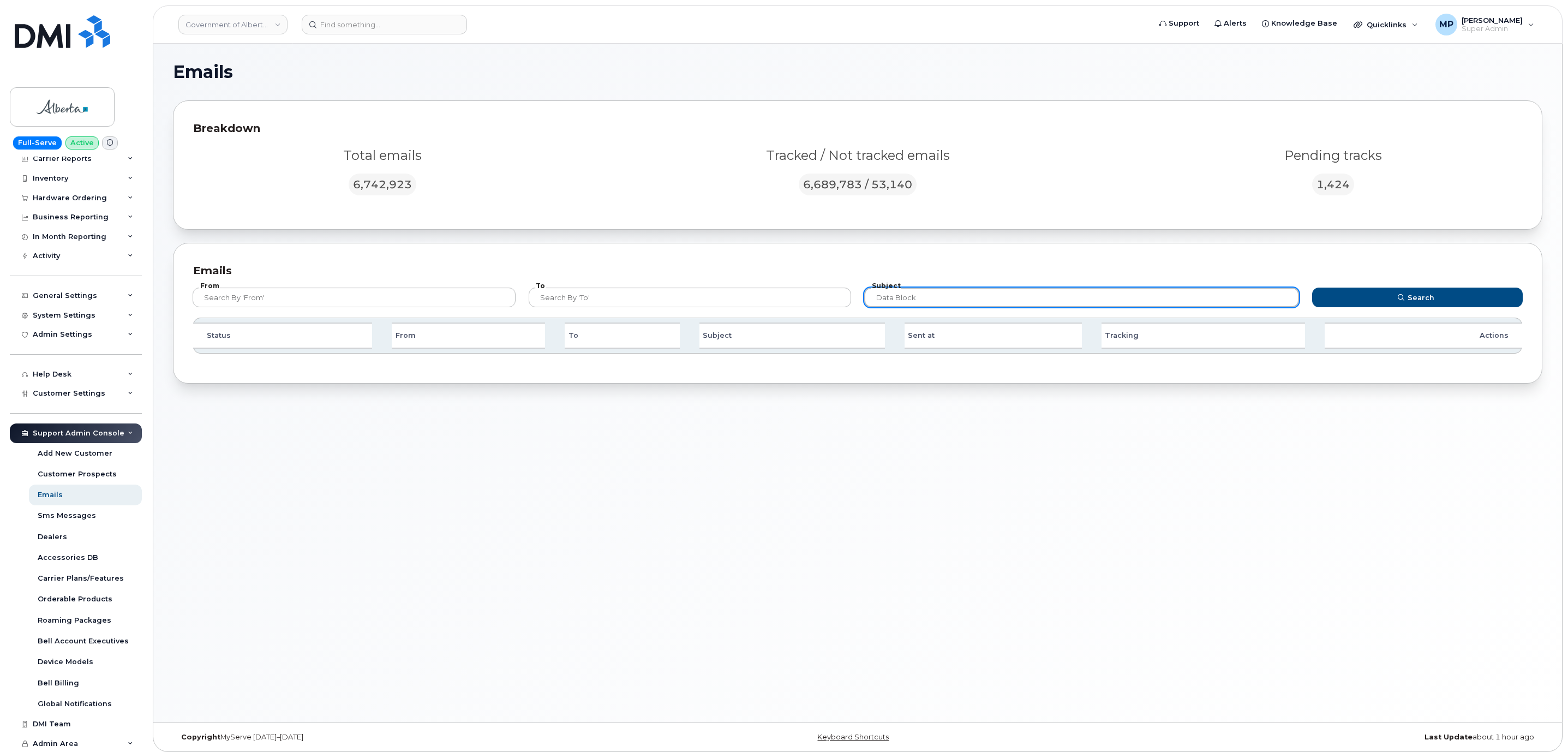
type input "data block"
click at [1312, 287] on button "Search" at bounding box center [1417, 297] width 210 height 20
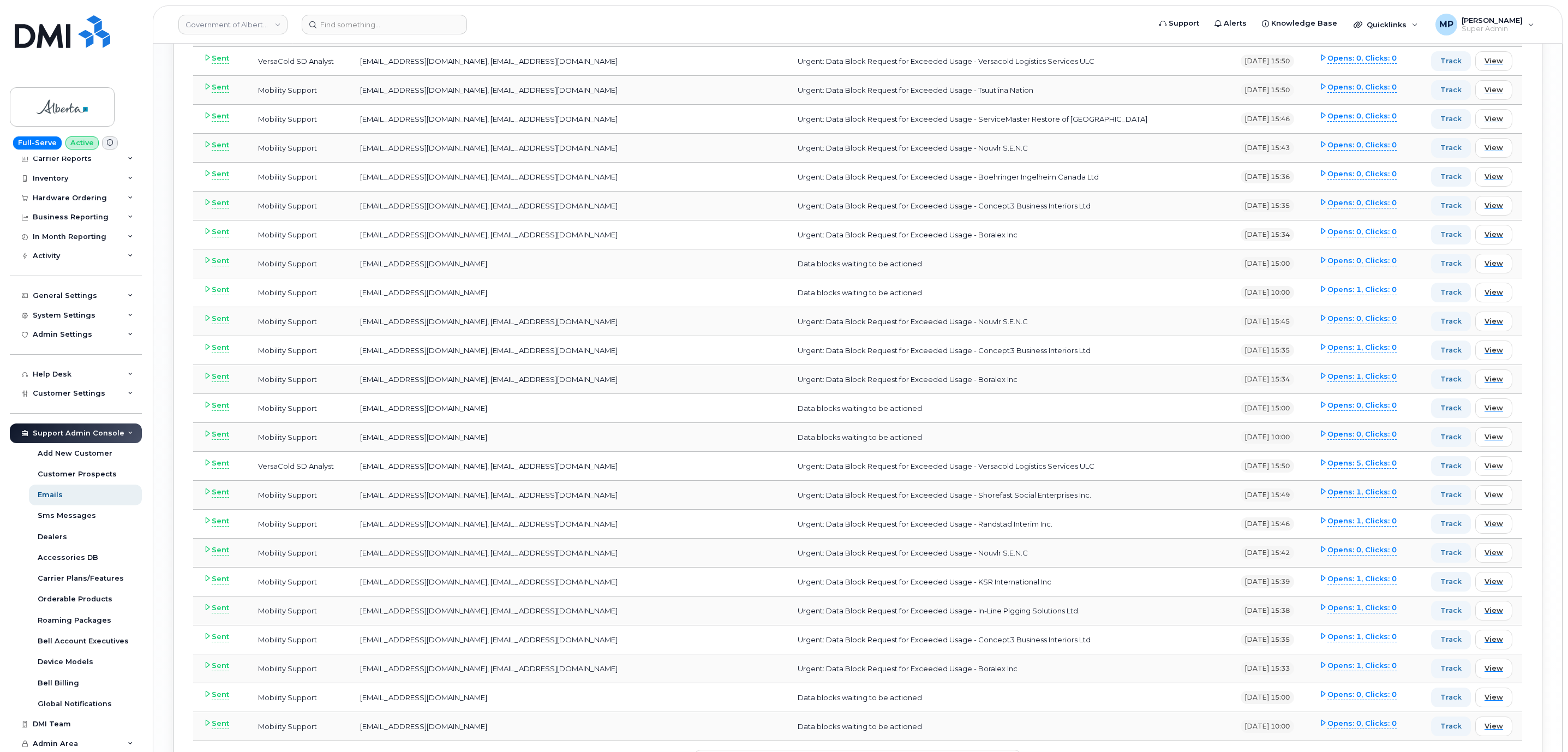
scroll to position [2642, 0]
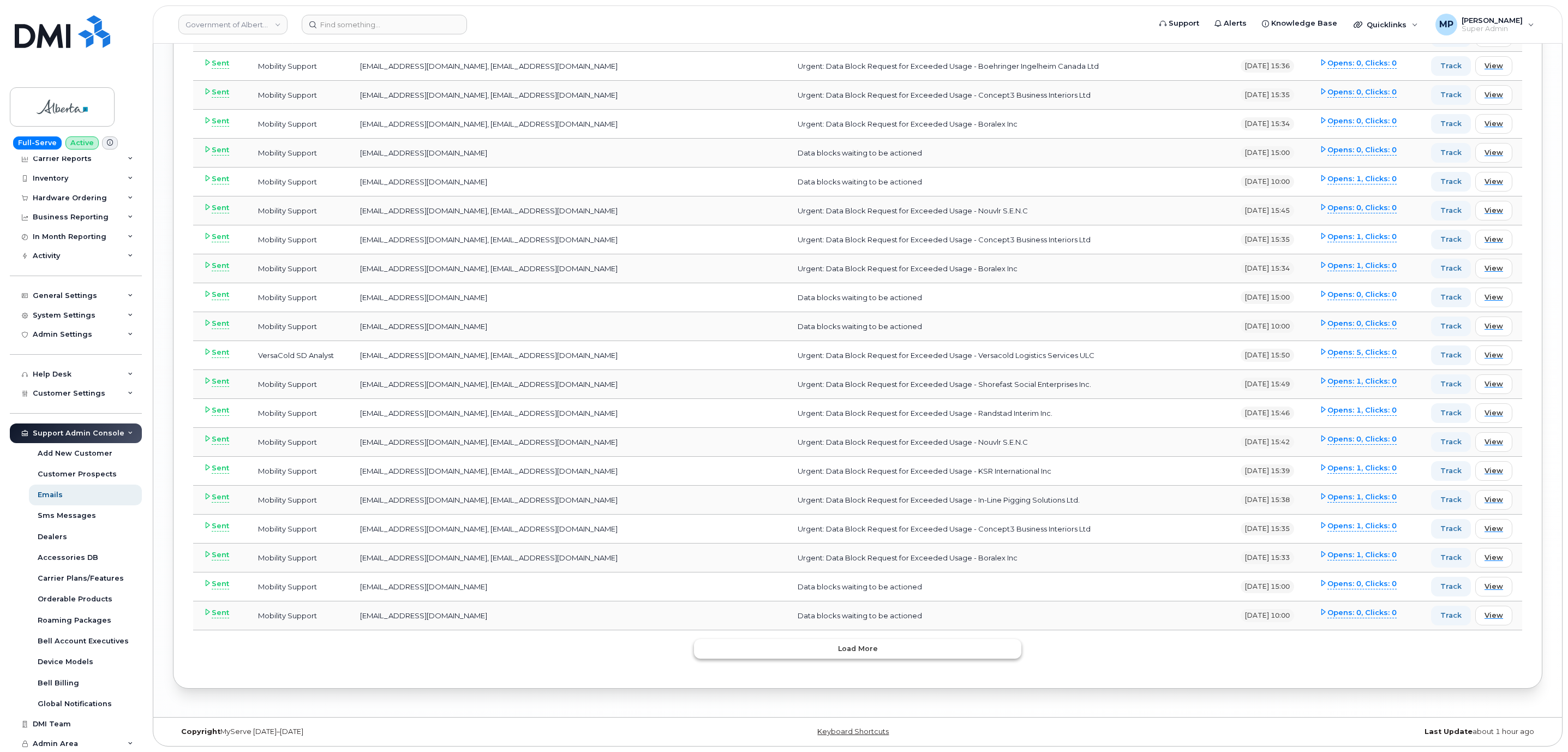
click at [781, 651] on button "Load more" at bounding box center [857, 648] width 328 height 20
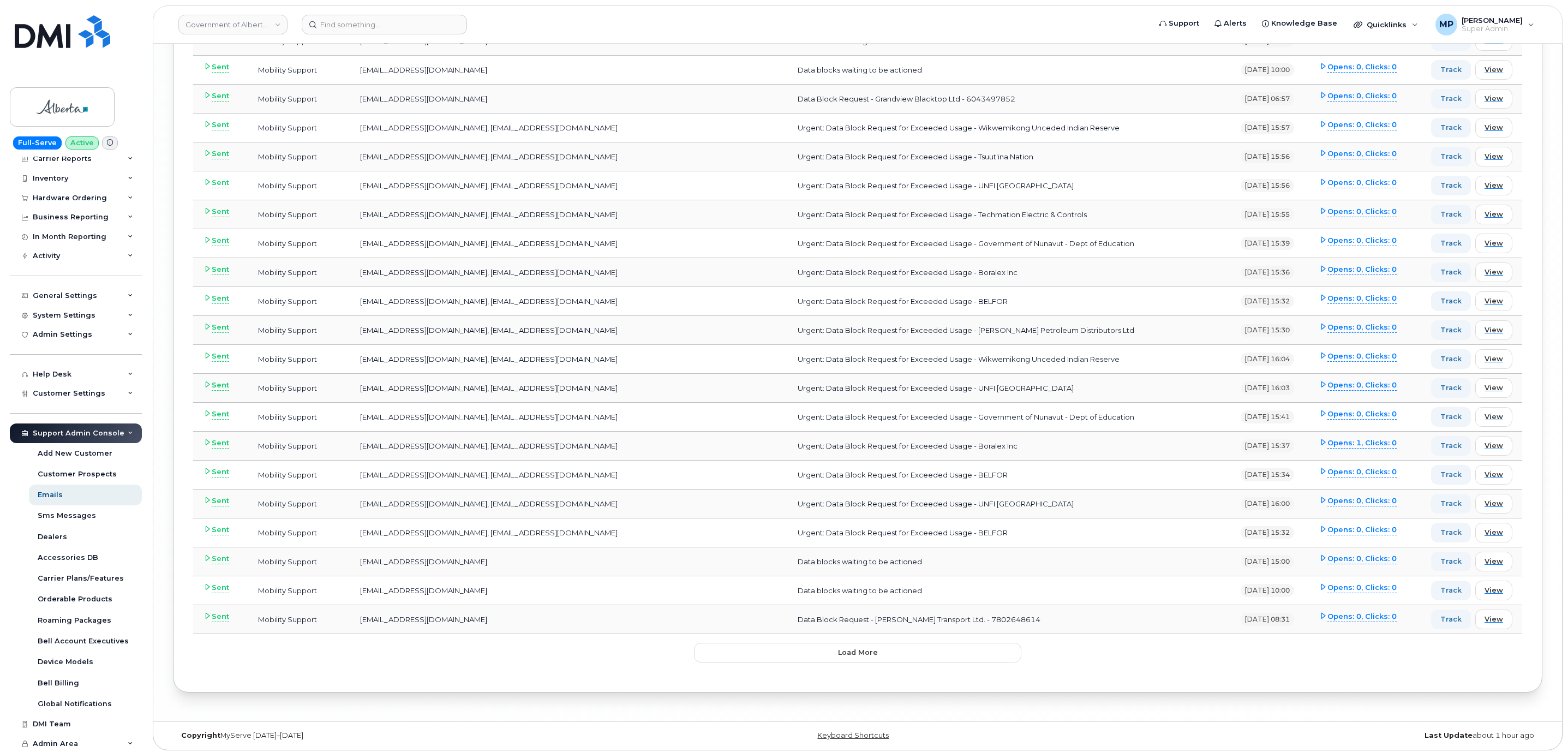
scroll to position [5506, 0]
click at [781, 659] on button "Load more" at bounding box center [857, 648] width 328 height 20
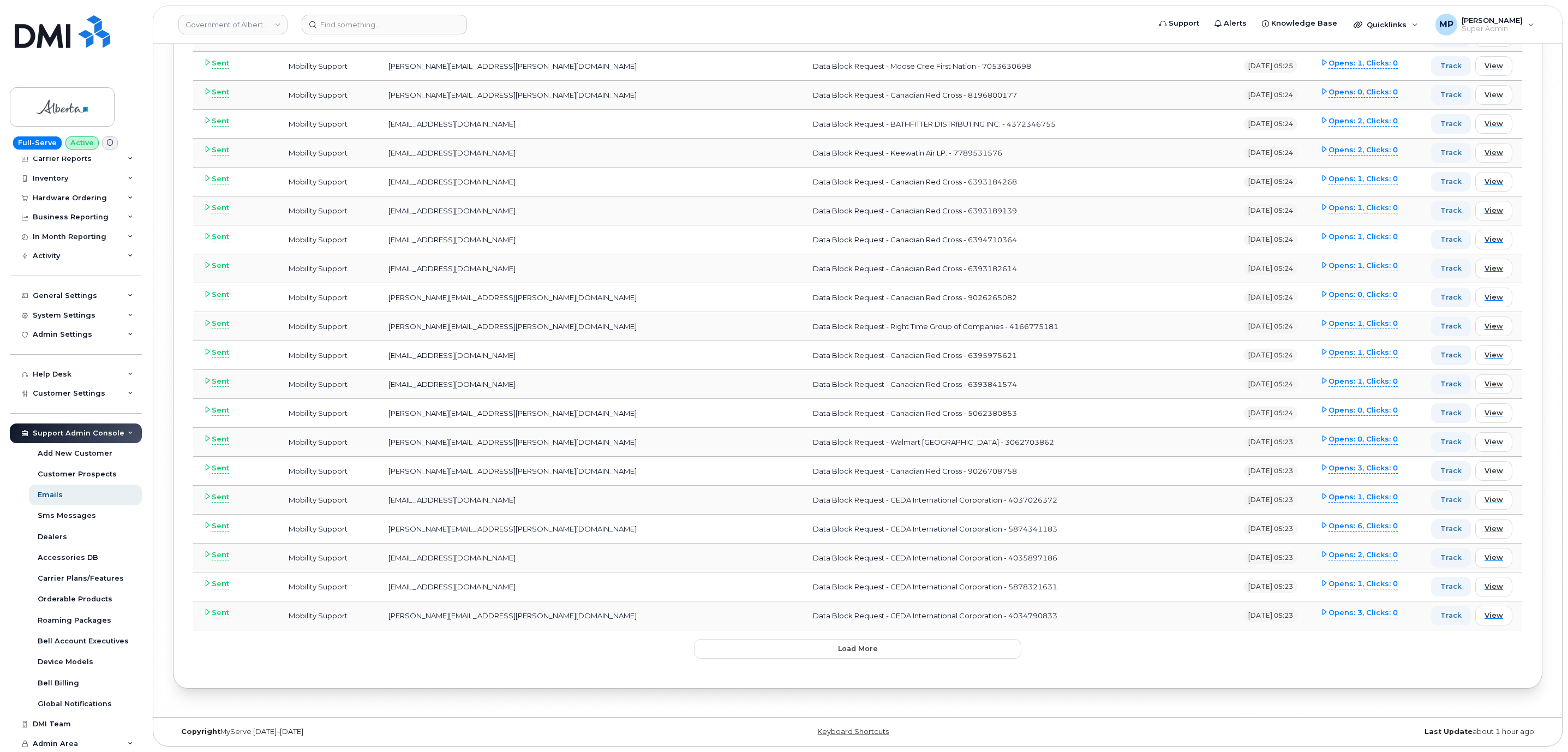
scroll to position [8478, 0]
click at [838, 651] on span "Load more" at bounding box center [857, 648] width 40 height 10
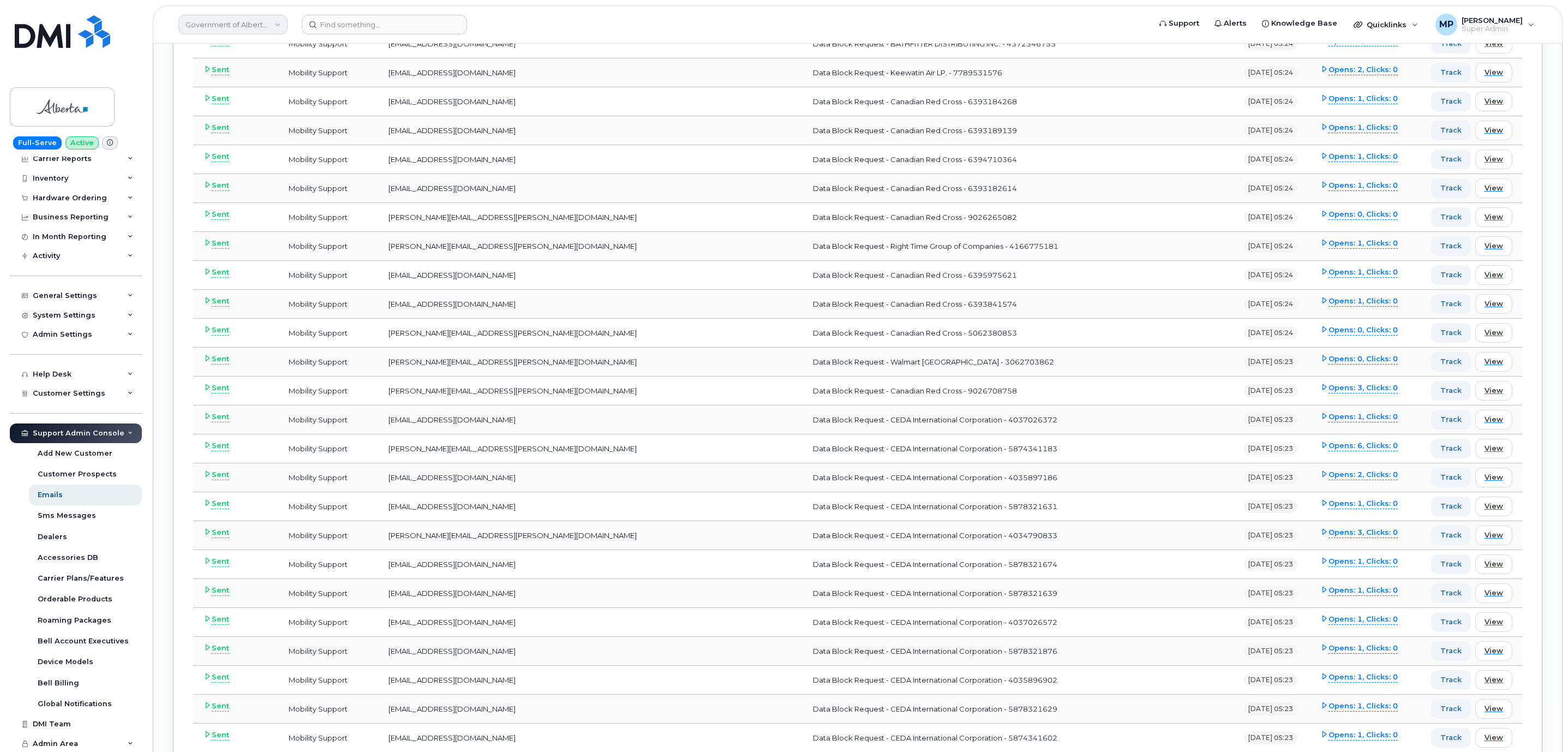
click at [240, 28] on link "Government of Alberta (GOA)" at bounding box center [232, 24] width 109 height 20
type input "snb"
click at [221, 104] on span "ASD-E (SNB)" at bounding box center [210, 103] width 45 height 11
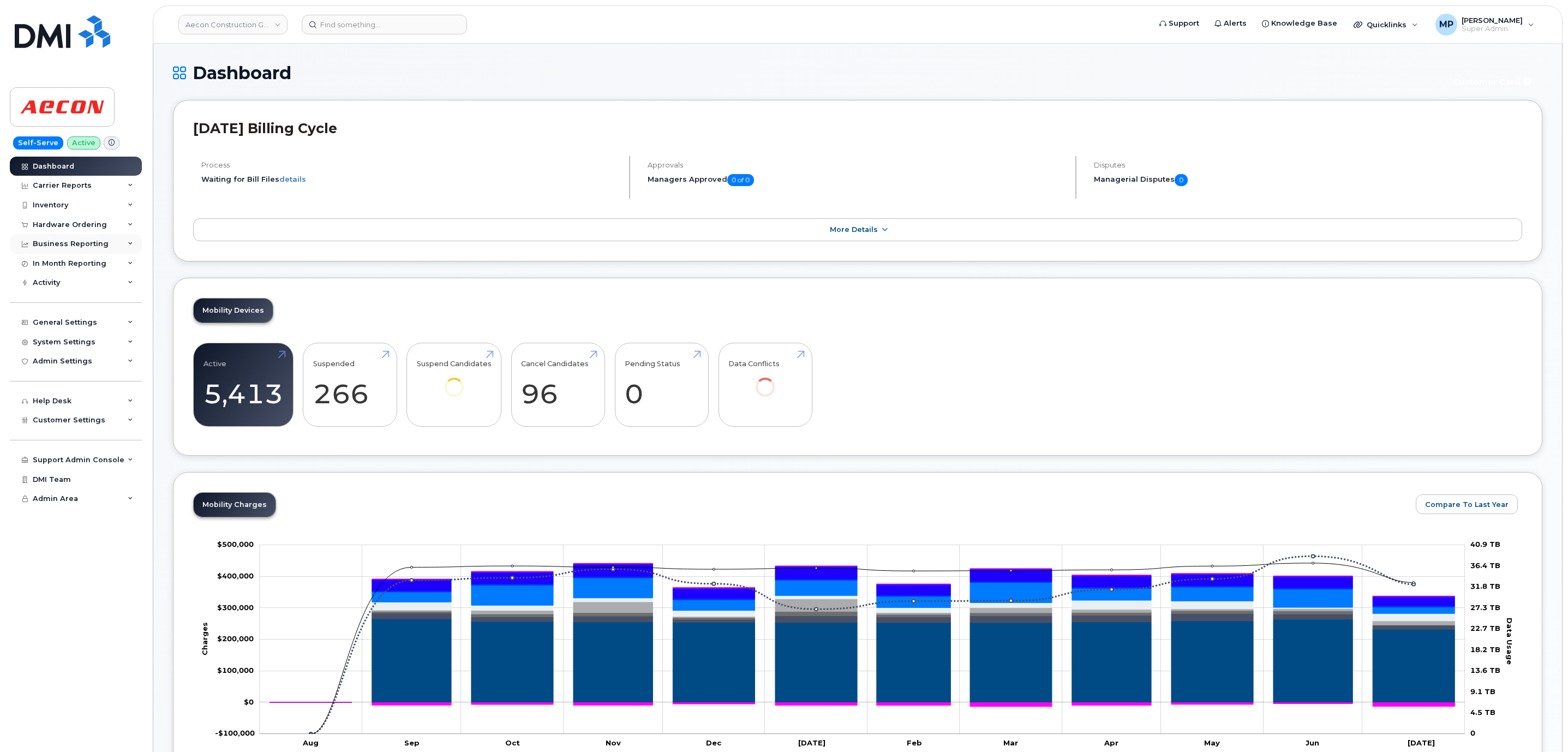
click at [81, 239] on div "Business Reporting" at bounding box center [76, 244] width 132 height 20
click at [81, 240] on div "Business Reporting" at bounding box center [71, 244] width 76 height 9
click at [70, 321] on div "General Settings" at bounding box center [65, 322] width 65 height 9
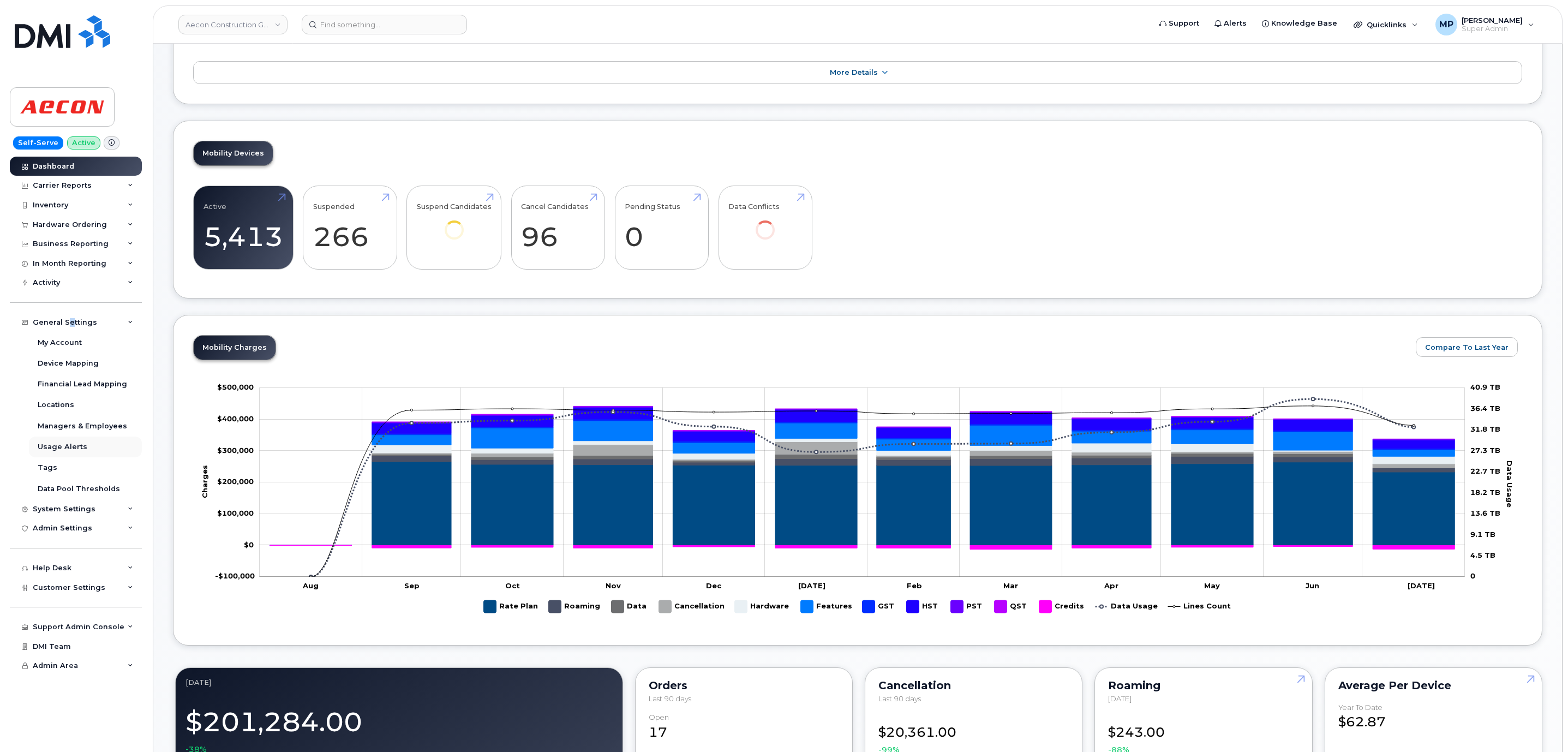
scroll to position [163, 0]
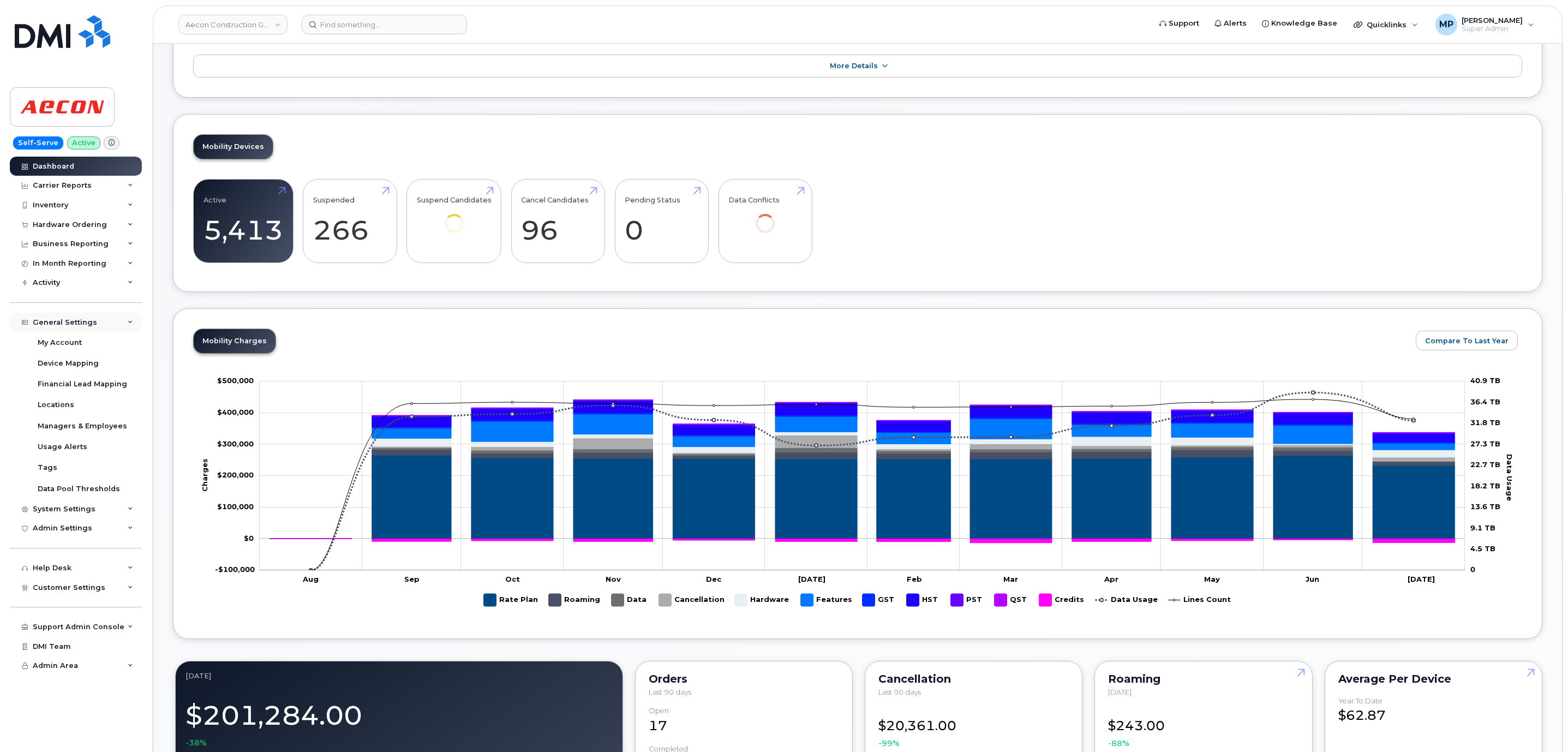
click at [85, 324] on div "General Settings" at bounding box center [65, 322] width 65 height 9
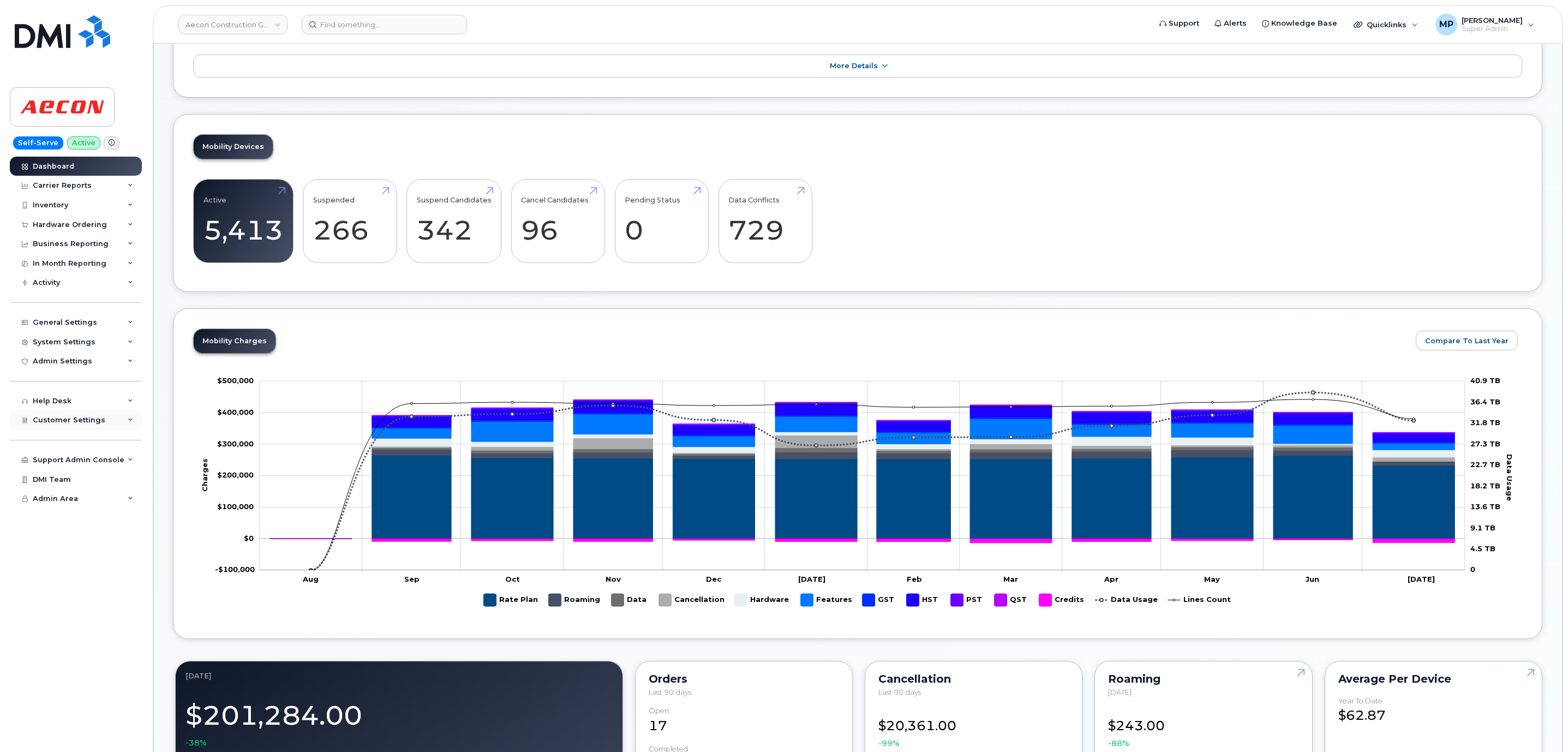
click at [79, 416] on span "Customer Settings" at bounding box center [69, 420] width 73 height 8
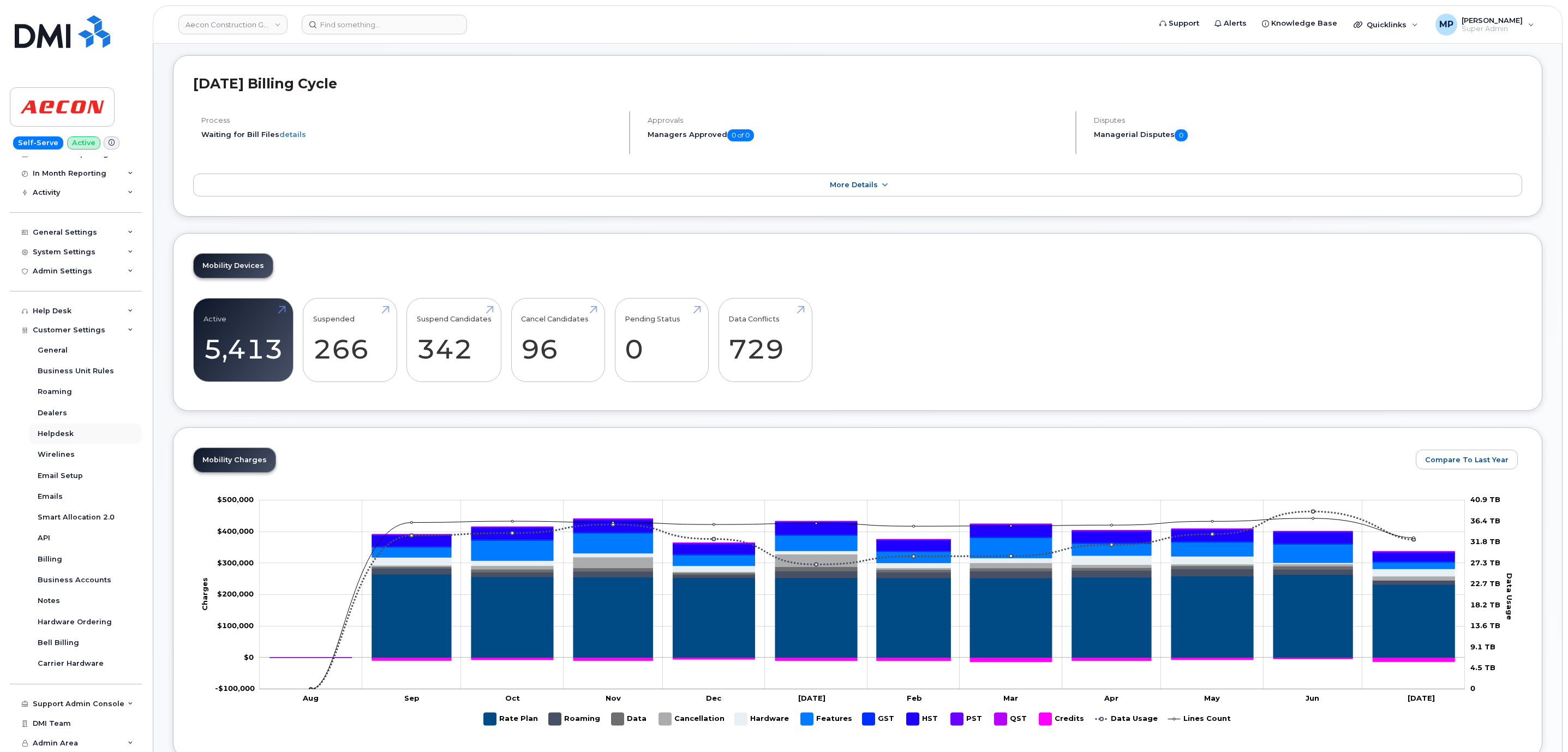
scroll to position [82, 0]
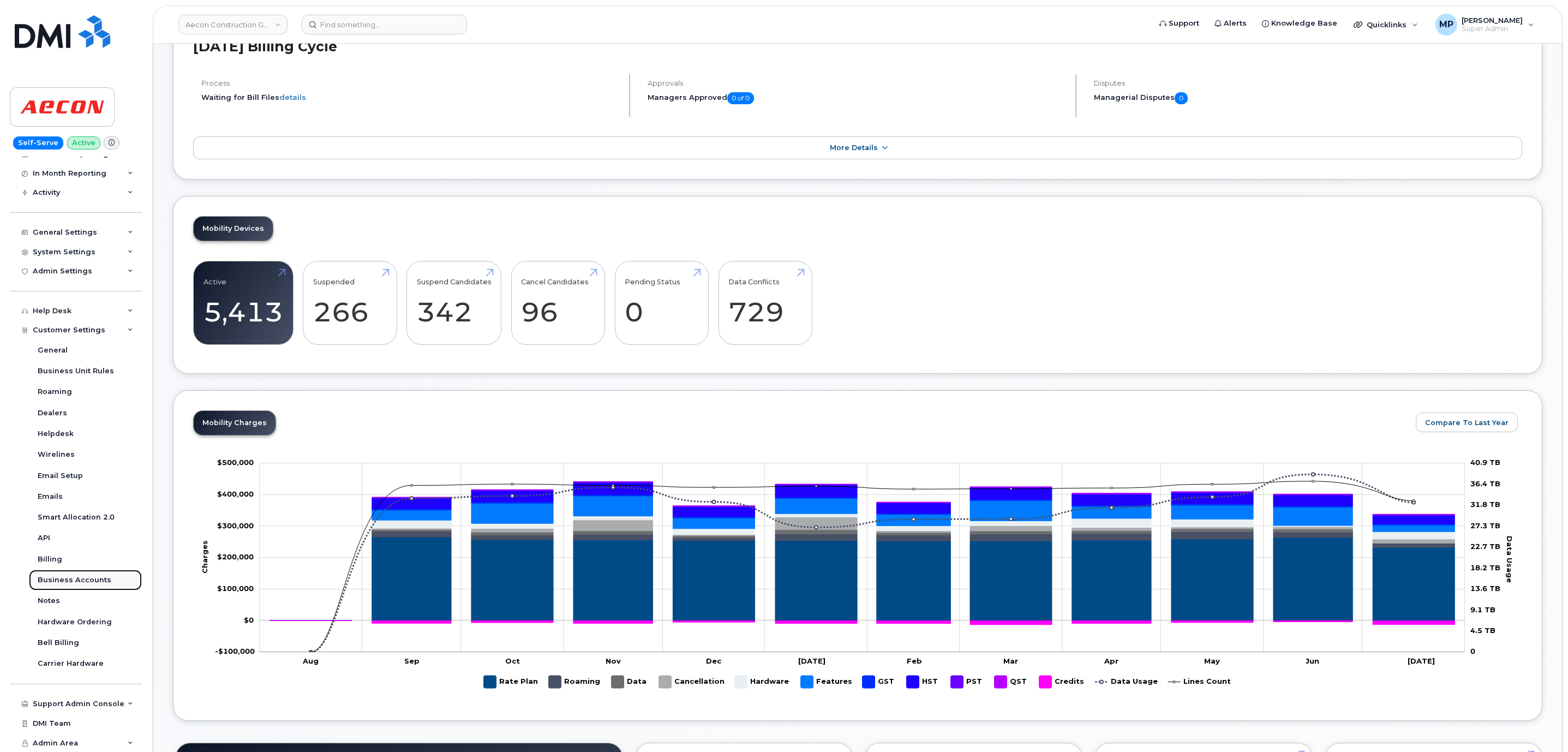
click at [66, 578] on div "Business Accounts" at bounding box center [74, 580] width 74 height 10
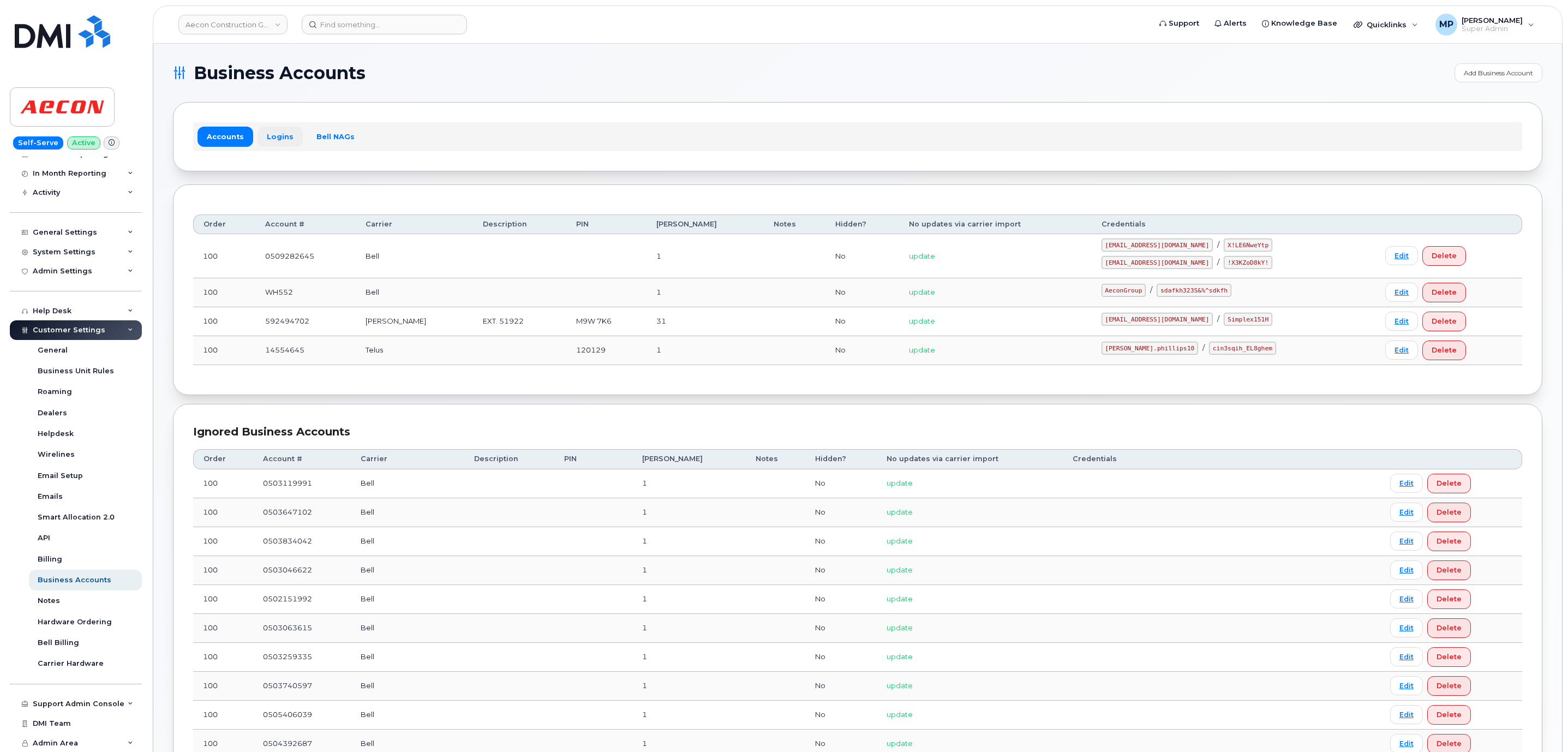
click at [276, 139] on link "Logins" at bounding box center [280, 137] width 45 height 20
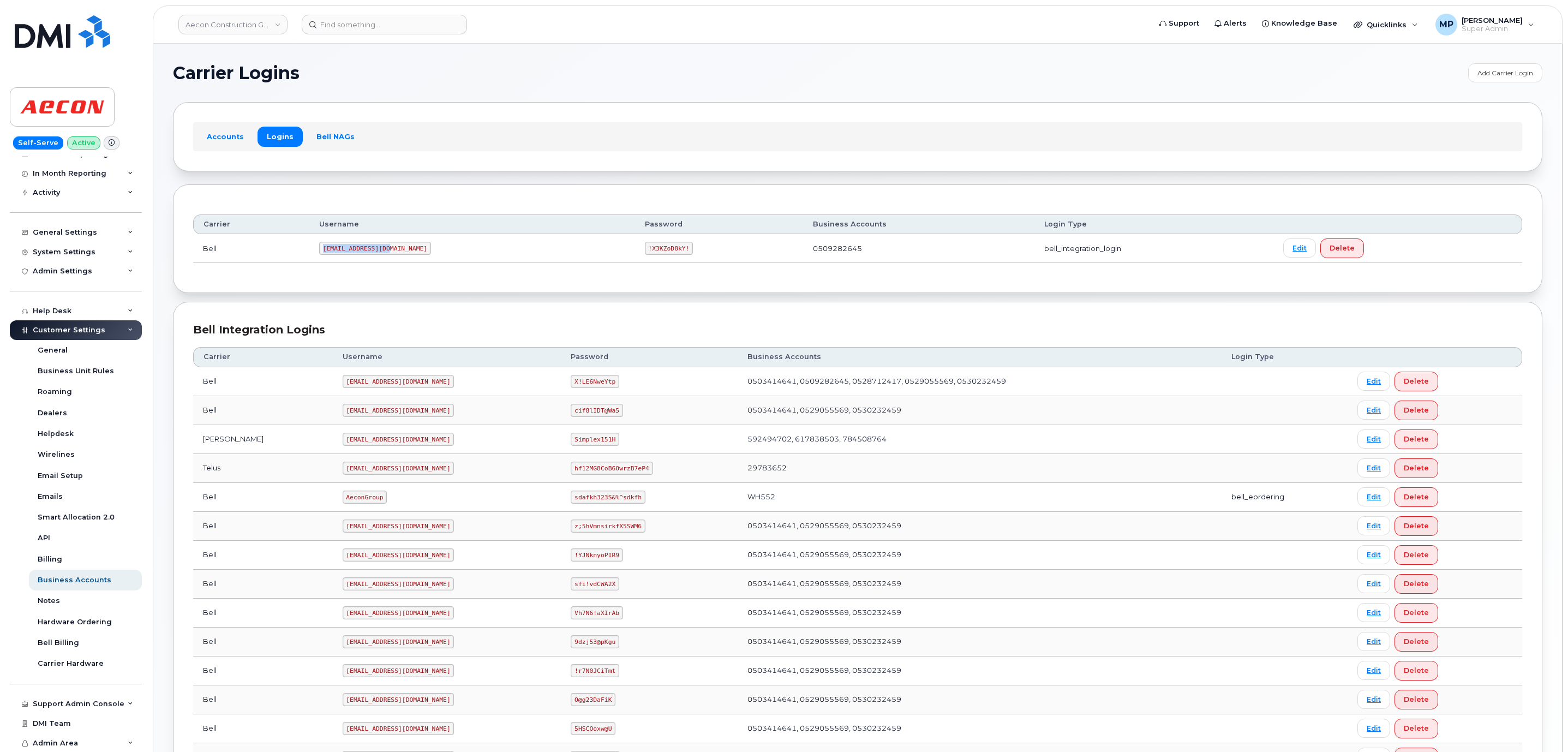
drag, startPoint x: 395, startPoint y: 252, endPoint x: 324, endPoint y: 254, distance: 71.0
click at [324, 254] on td "1AeconC@myserve.ca" at bounding box center [472, 248] width 326 height 29
copy code "1AeconC@myserve.ca"
drag, startPoint x: 616, startPoint y: 251, endPoint x: 565, endPoint y: 254, distance: 51.1
click at [635, 252] on td "!X3KZoD8kY!" at bounding box center [719, 248] width 168 height 29
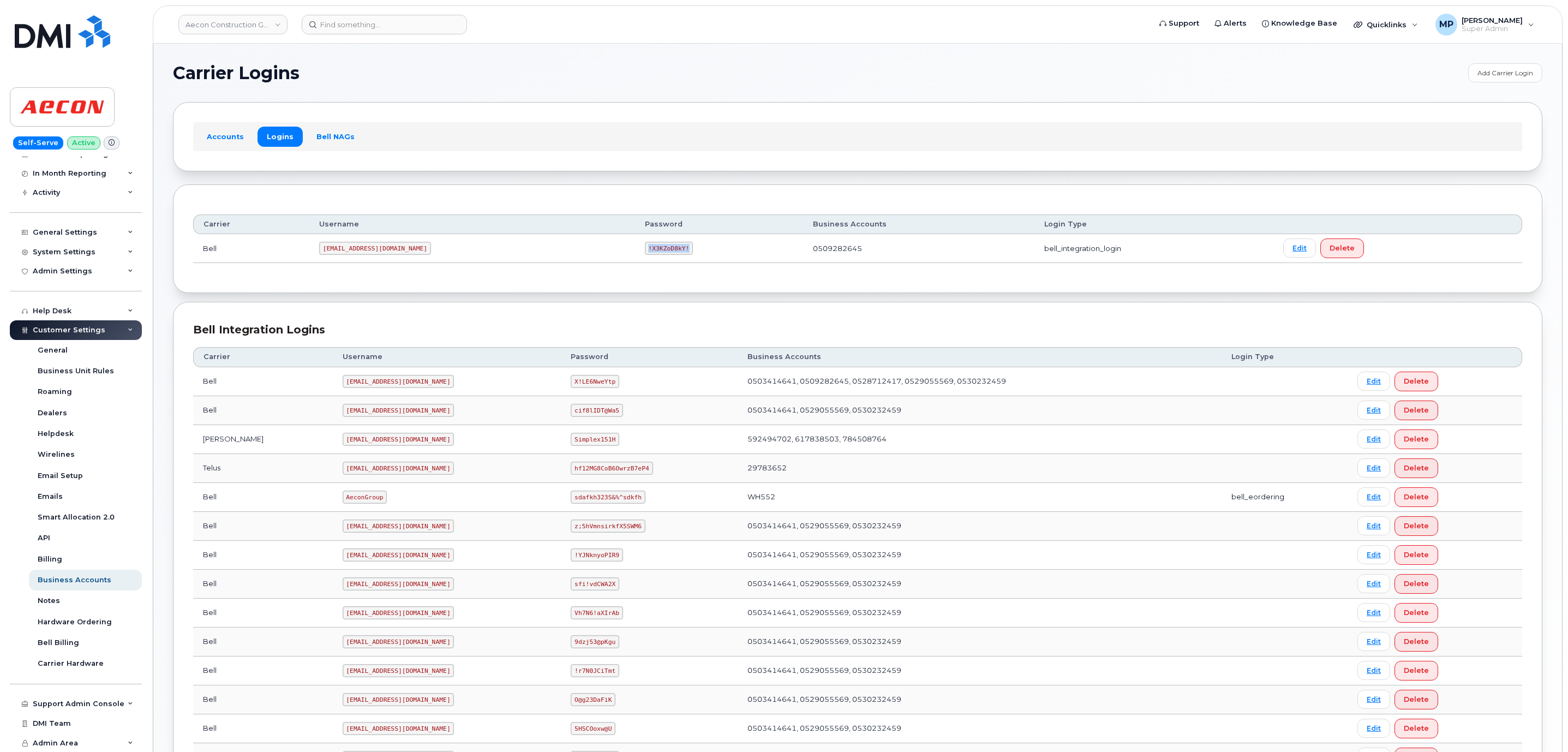
copy code "!X3KZoD8kY!"
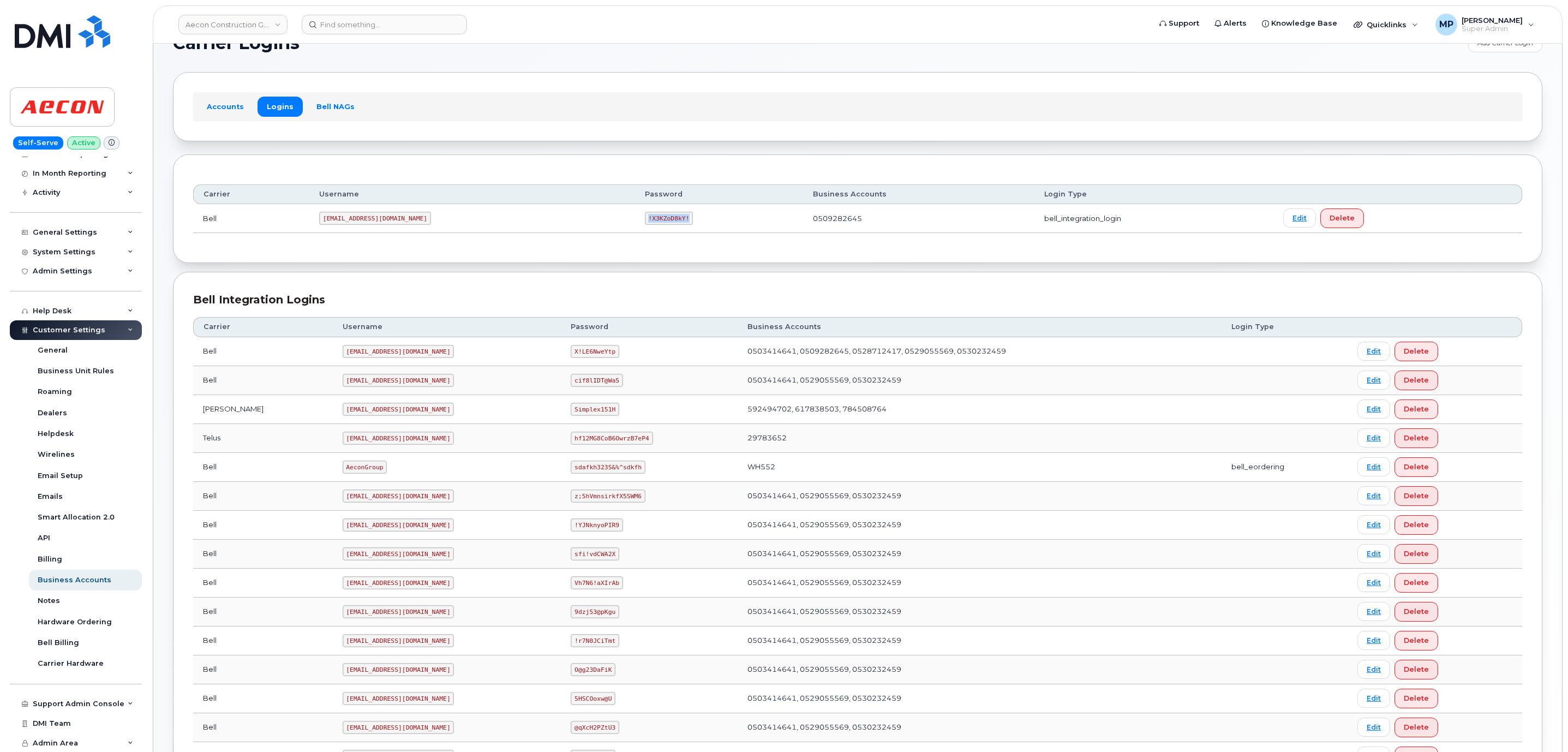
scroll to position [82, 0]
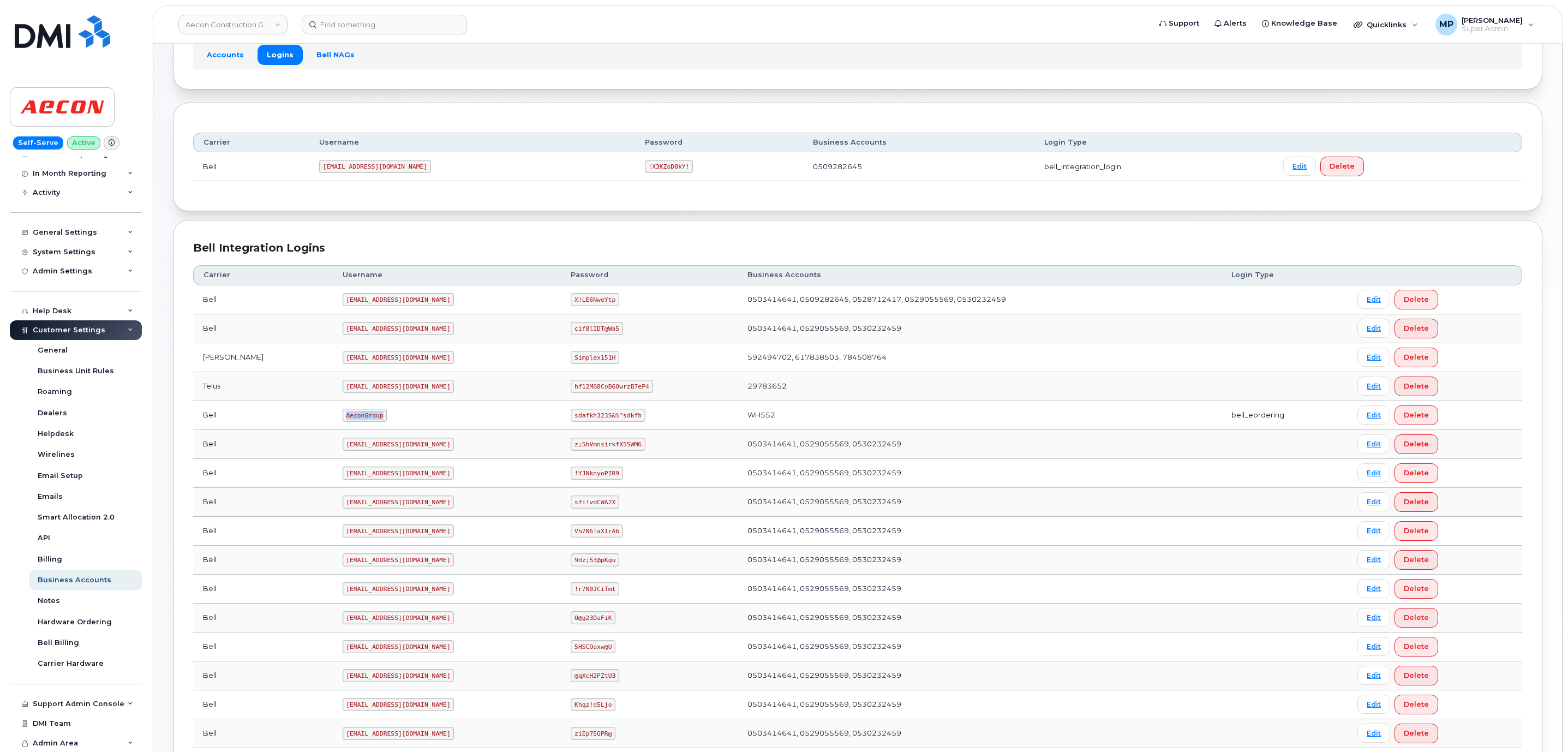
drag, startPoint x: 323, startPoint y: 419, endPoint x: 263, endPoint y: 424, distance: 60.2
click at [265, 430] on tr "Bell AeconGroup sdafkh323S&%^sdkfh WH552 bell_eordering Edit Delete" at bounding box center [857, 444] width 1329 height 29
copy tr "AeconGroup"
drag, startPoint x: 615, startPoint y: 421, endPoint x: 540, endPoint y: 423, distance: 75.0
click at [560, 423] on td "sdafkh323S&%^sdkfh" at bounding box center [649, 415] width 177 height 29
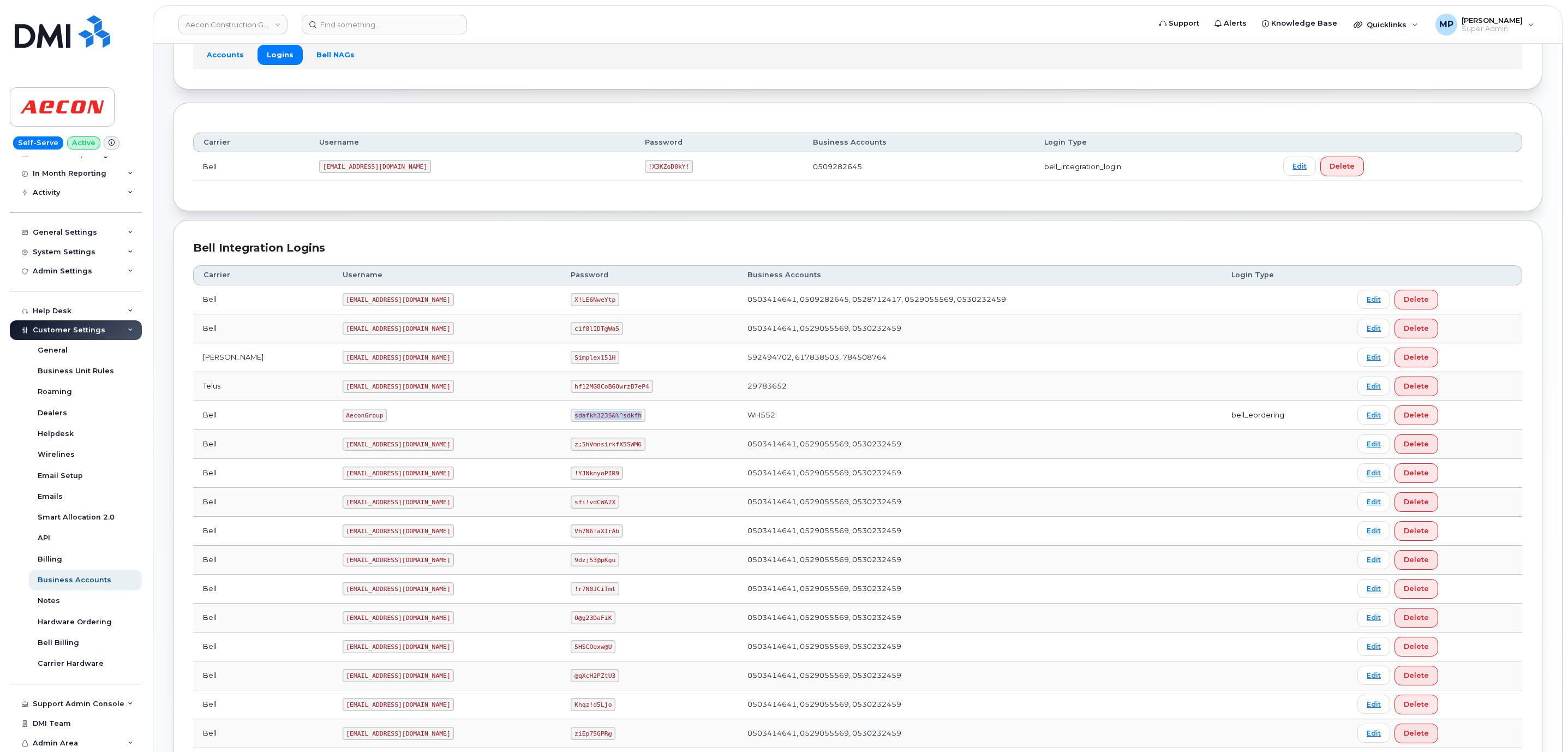
copy code "sdafkh323S&%^sdkfh"
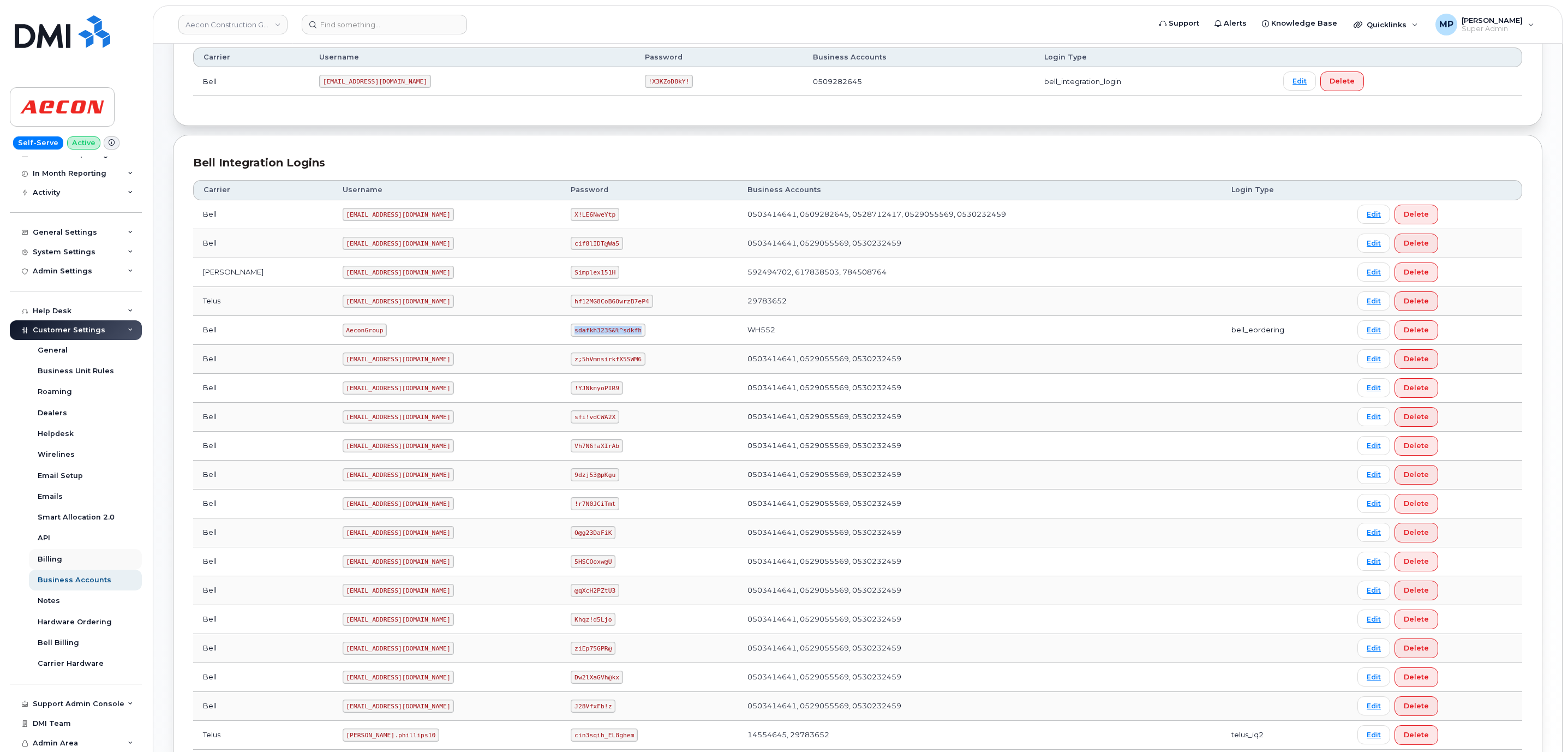
scroll to position [245, 0]
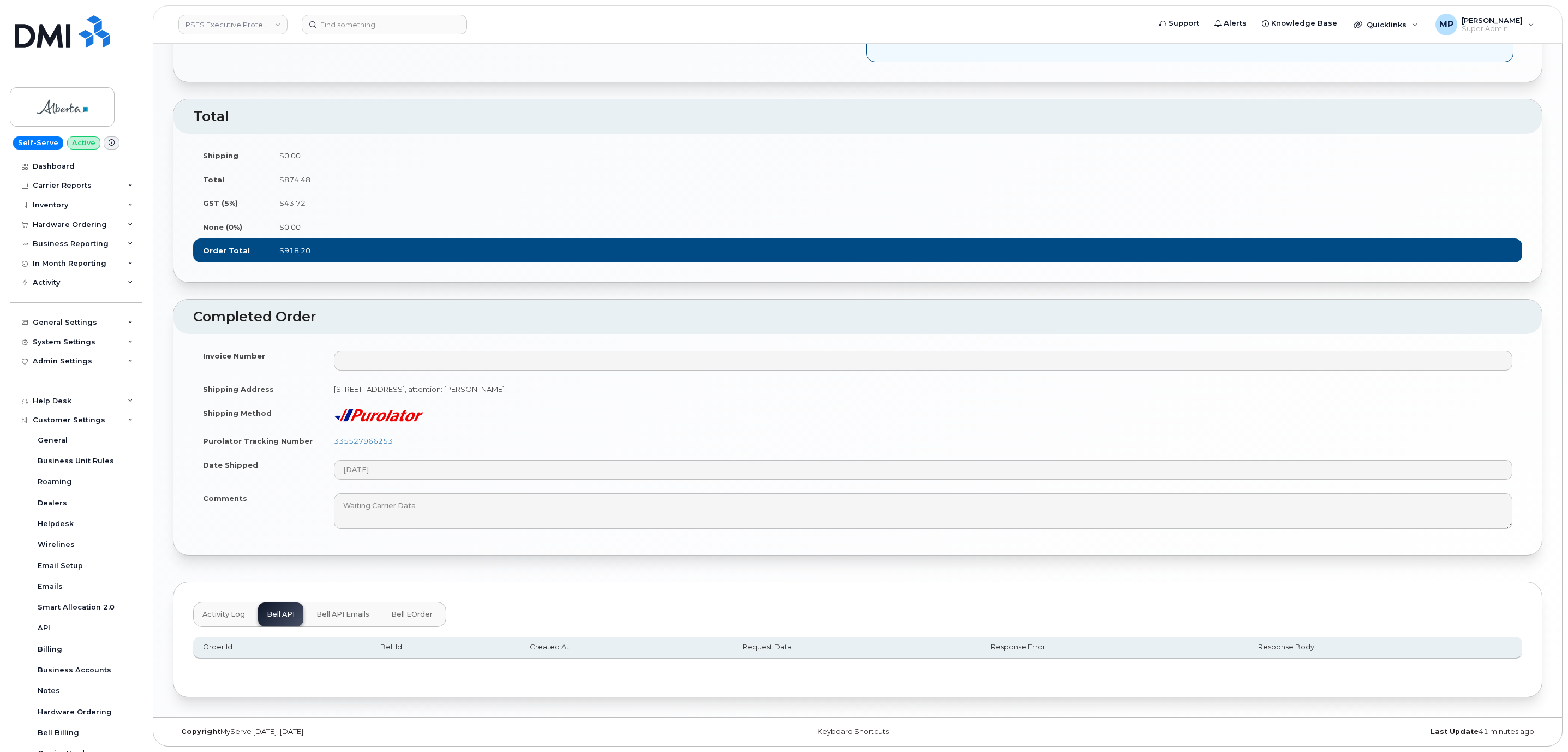
scroll to position [953, 0]
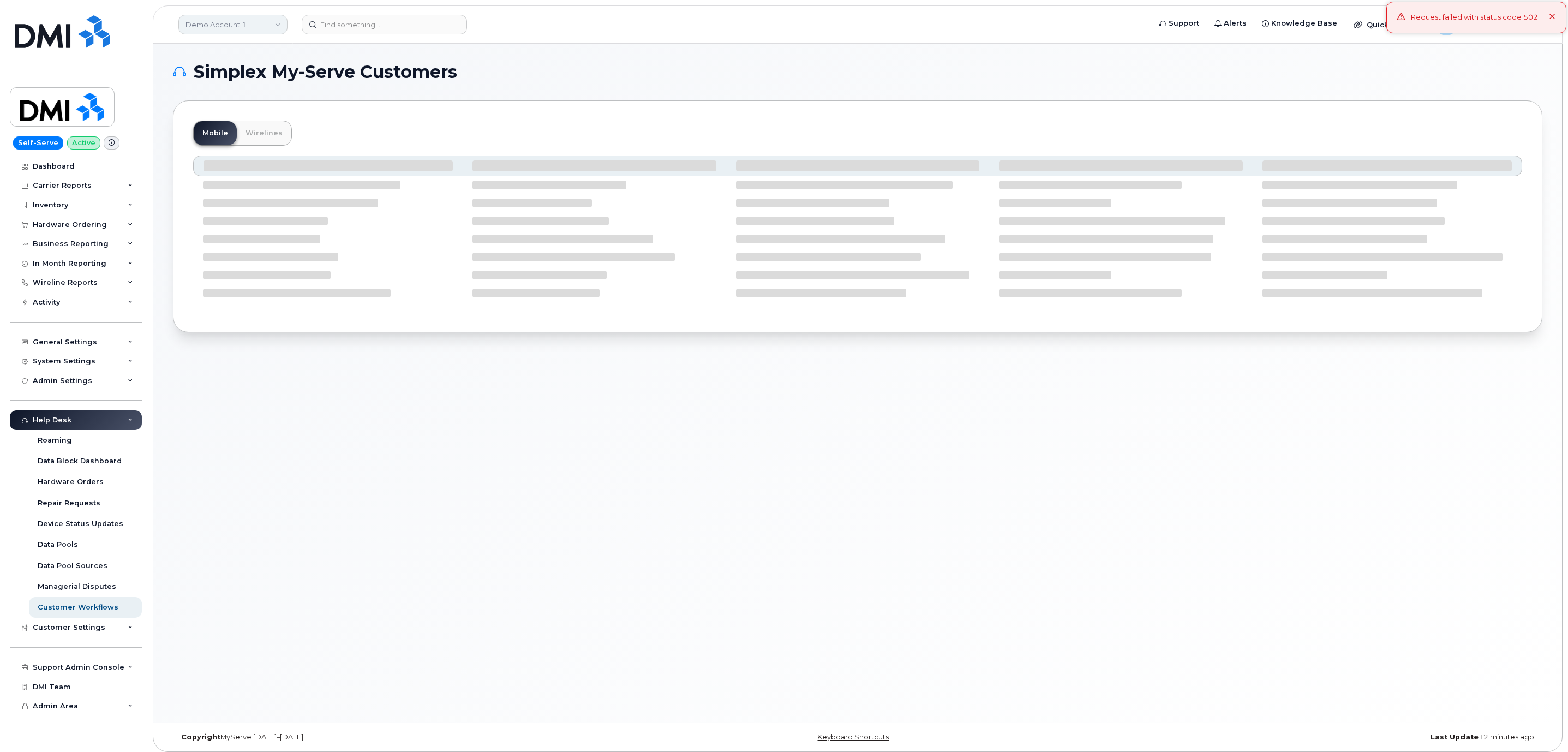
drag, startPoint x: 245, startPoint y: 22, endPoint x: 245, endPoint y: 28, distance: 6.0
click at [245, 23] on link "Demo Account 1" at bounding box center [232, 24] width 109 height 20
type input "snb"
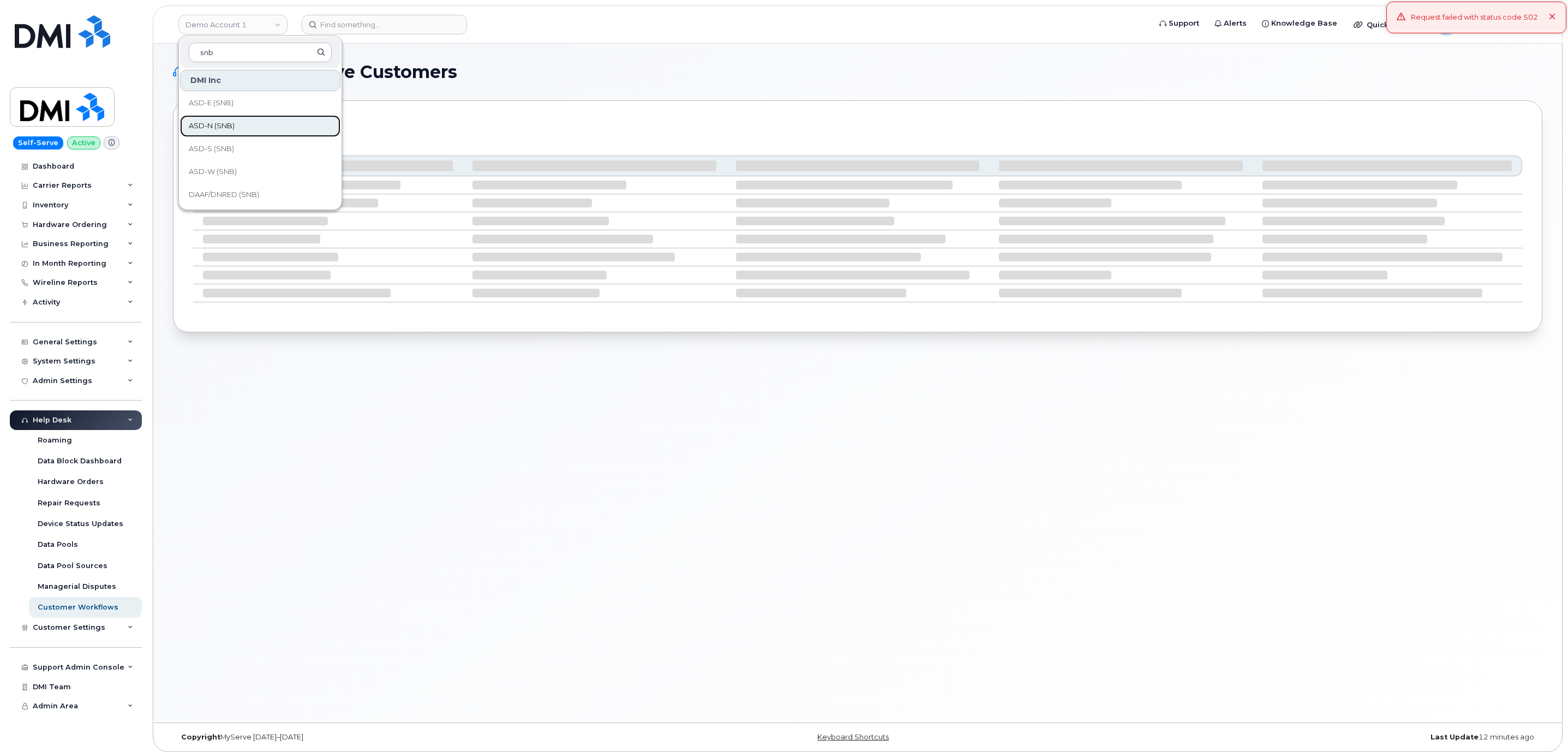
click at [213, 127] on span "ASD-N (SNB)" at bounding box center [211, 126] width 46 height 11
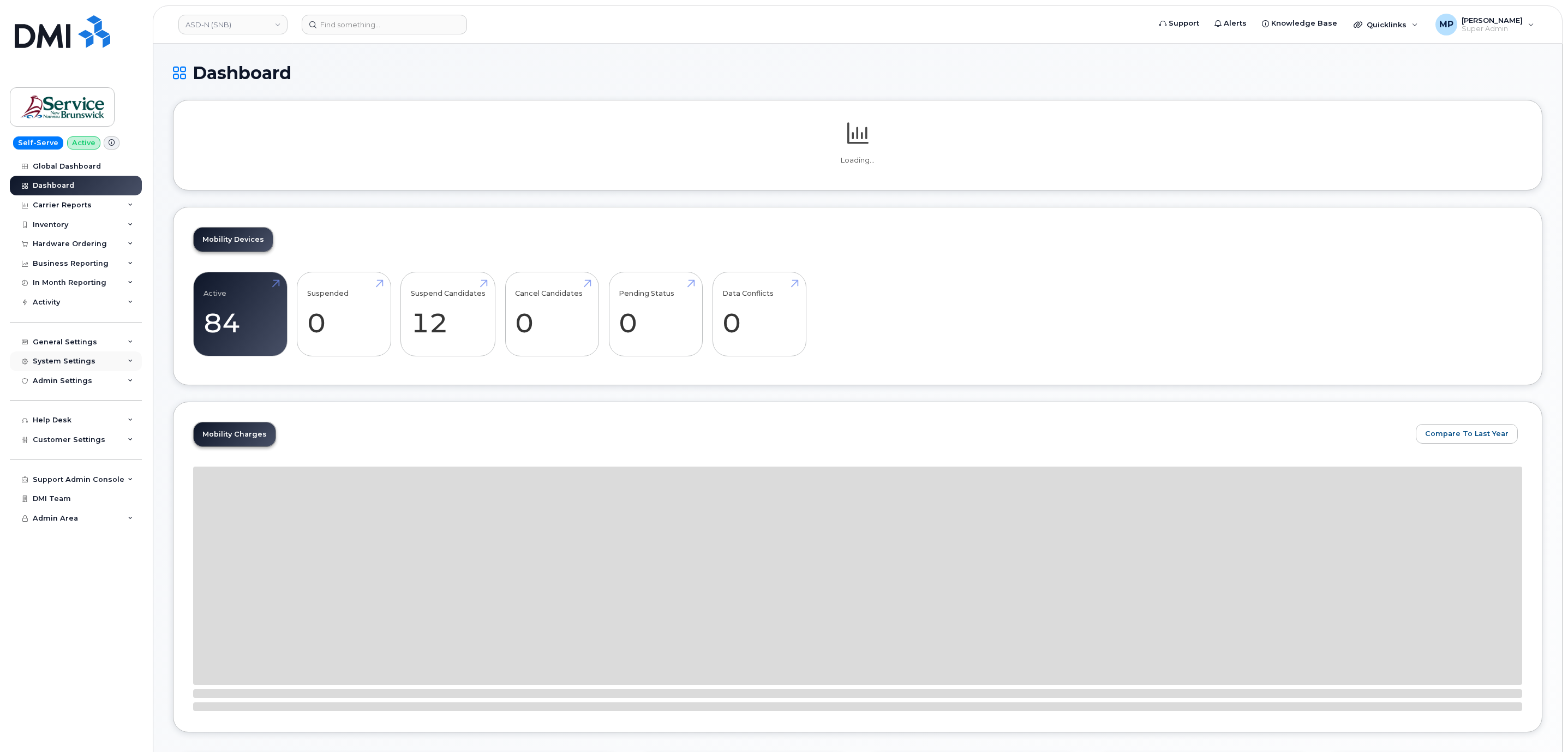
click at [67, 360] on div "System Settings" at bounding box center [64, 361] width 63 height 9
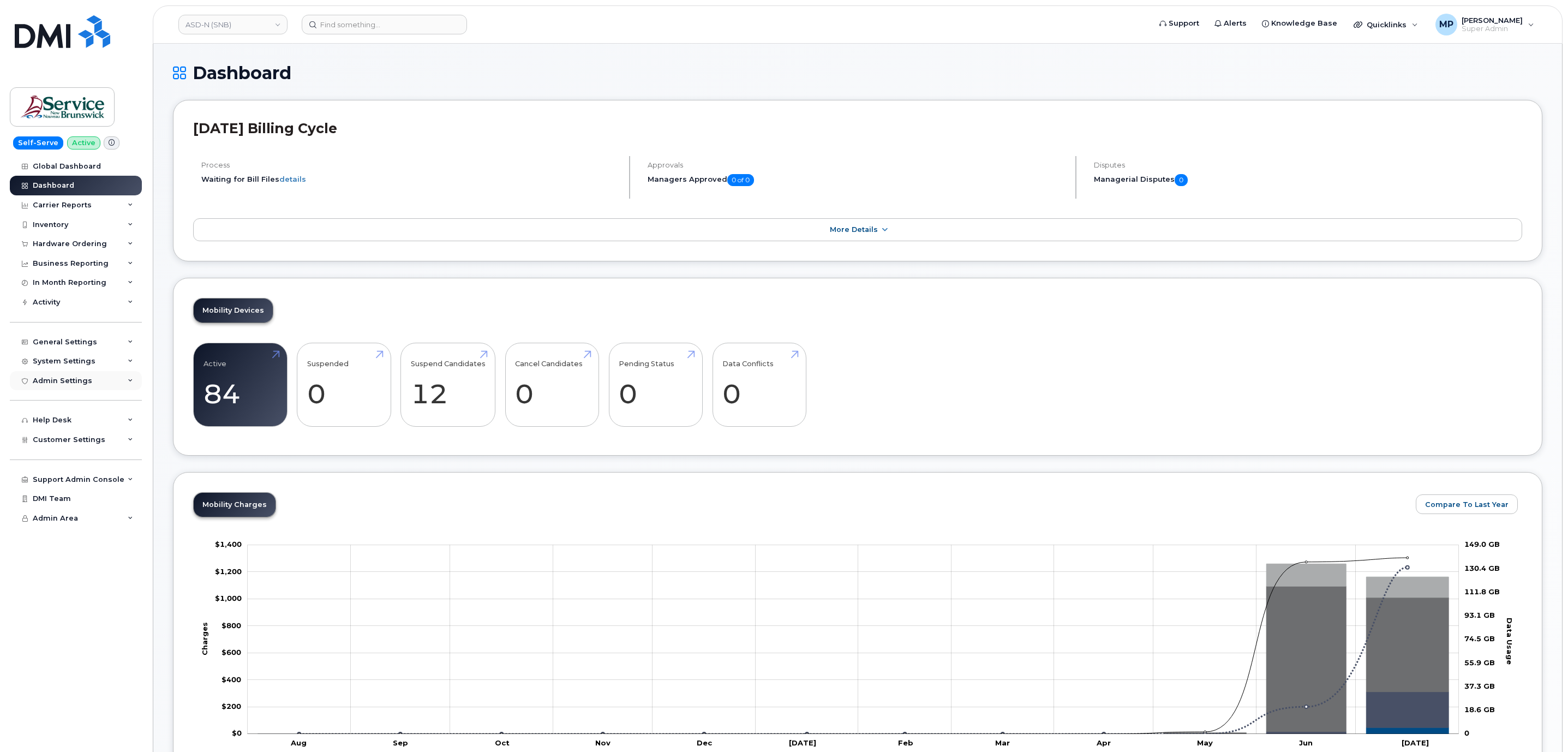
click at [84, 379] on div "Admin Settings" at bounding box center [62, 381] width 59 height 9
click at [67, 401] on div "SSO SAML" at bounding box center [57, 400] width 39 height 10
